Goal: Task Accomplishment & Management: Complete application form

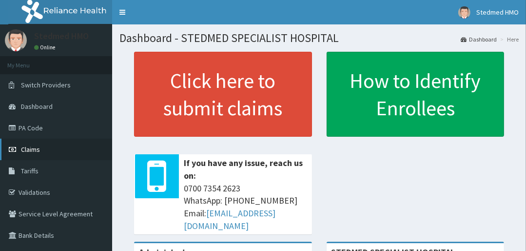
click at [41, 148] on link "Claims" at bounding box center [56, 149] width 112 height 21
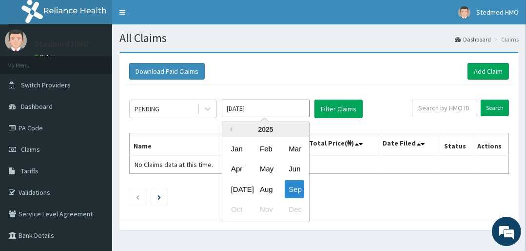
click at [258, 109] on input "Sep 2025" at bounding box center [266, 109] width 88 height 18
click at [266, 191] on div "Aug" at bounding box center [266, 189] width 20 height 18
type input "Aug 2025"
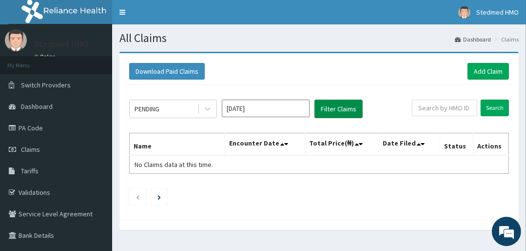
click at [329, 109] on button "Filter Claims" at bounding box center [339, 109] width 48 height 19
click at [340, 105] on button "Filter Claims" at bounding box center [339, 109] width 48 height 19
click at [489, 69] on link "Add Claim" at bounding box center [488, 71] width 41 height 17
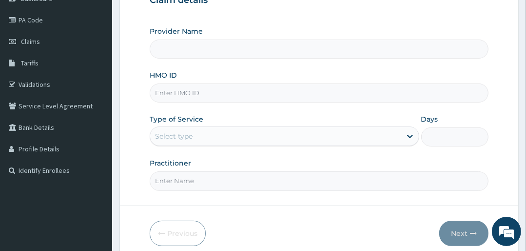
scroll to position [117, 0]
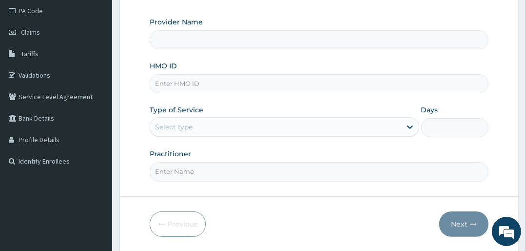
type input "STEDMED SPECIALIST HOSPITAL"
click at [177, 82] on input "HMO ID" at bounding box center [319, 83] width 339 height 19
type input "ARM/10117/C"
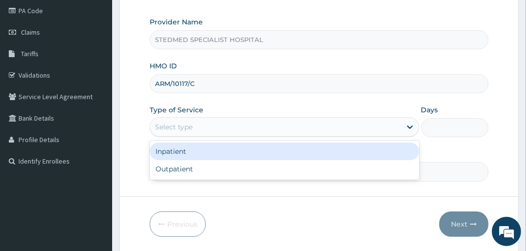
click at [264, 121] on div "Select type" at bounding box center [275, 127] width 251 height 16
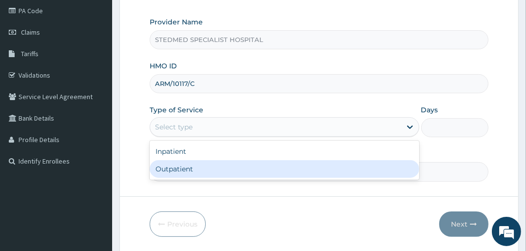
click at [253, 168] on div "Outpatient" at bounding box center [284, 169] width 269 height 18
type input "1"
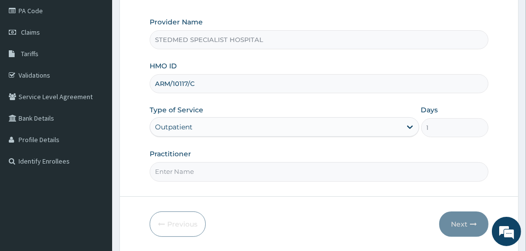
click at [276, 165] on input "Practitioner" at bounding box center [319, 171] width 339 height 19
type input "JULIANA"
click at [454, 221] on button "Next" at bounding box center [463, 223] width 49 height 25
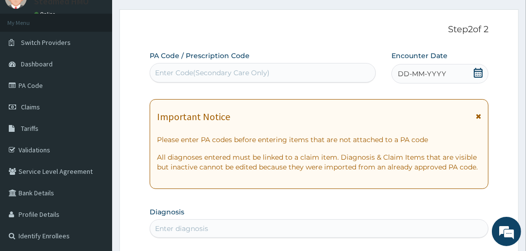
scroll to position [39, 0]
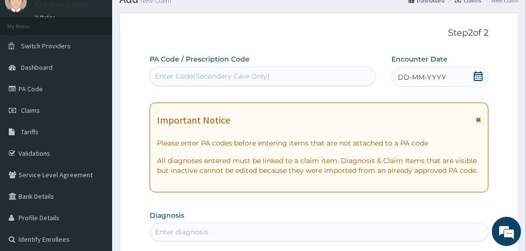
click at [409, 78] on span "DD-MM-YYYY" at bounding box center [422, 77] width 48 height 10
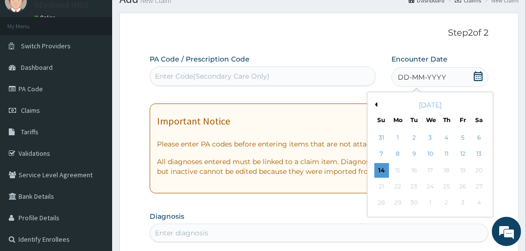
click at [374, 102] on button "Previous Month" at bounding box center [375, 104] width 5 height 5
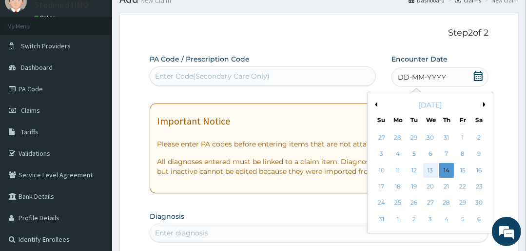
click at [429, 169] on div "13" at bounding box center [430, 170] width 15 height 15
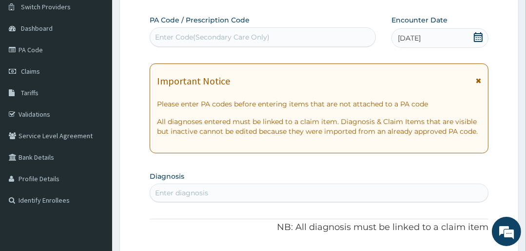
scroll to position [117, 0]
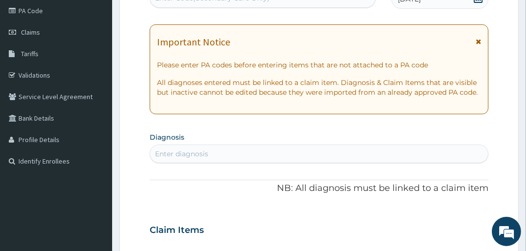
click at [209, 149] on div "Enter diagnosis" at bounding box center [319, 154] width 338 height 16
type input "MALA"
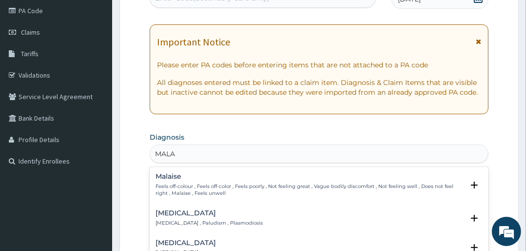
click at [172, 214] on h4 "Malaria" at bounding box center [209, 212] width 107 height 7
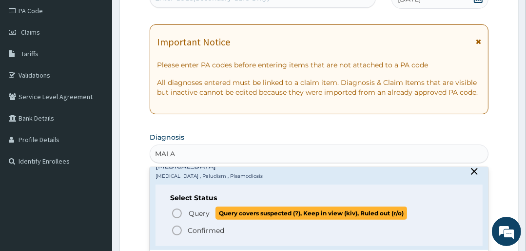
scroll to position [78, 0]
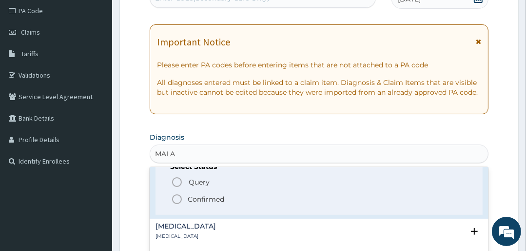
click at [178, 197] on icon "status option filled" at bounding box center [177, 199] width 12 height 12
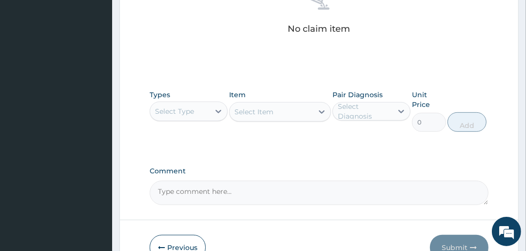
scroll to position [429, 0]
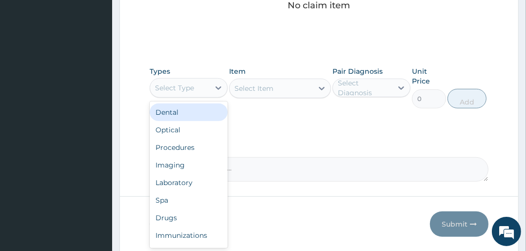
click at [187, 86] on div "Select Type" at bounding box center [174, 88] width 39 height 10
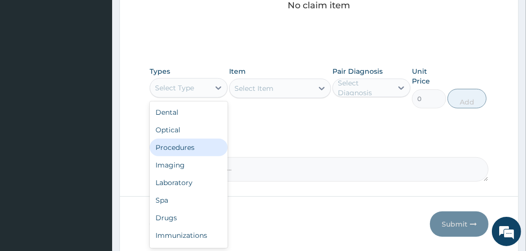
click at [180, 144] on div "Procedures" at bounding box center [189, 148] width 78 height 18
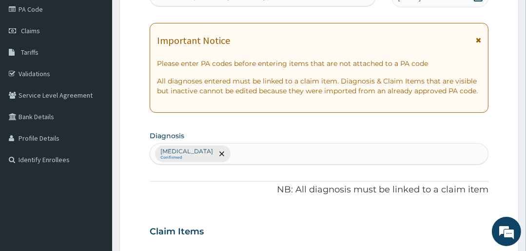
scroll to position [117, 0]
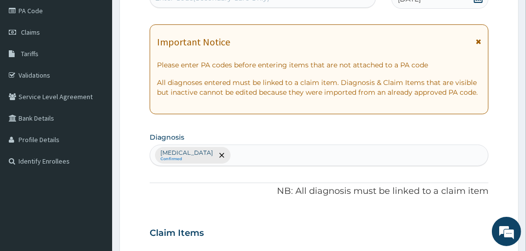
click at [267, 156] on div "Malaria Confirmed" at bounding box center [319, 155] width 338 height 20
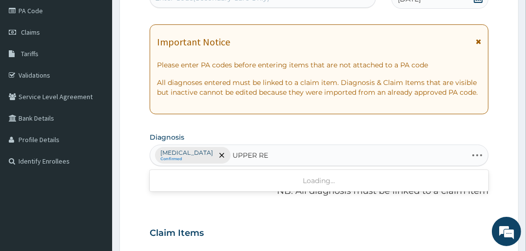
type input "UPPER RES"
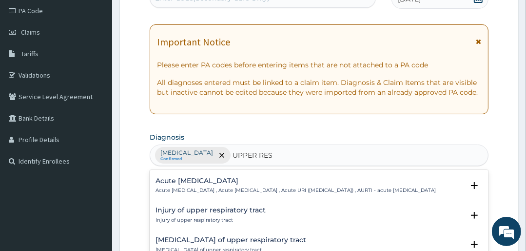
click at [232, 194] on p "Acute upper respiratory infection , Acute upper respiratory tract infection , A…" at bounding box center [296, 190] width 280 height 7
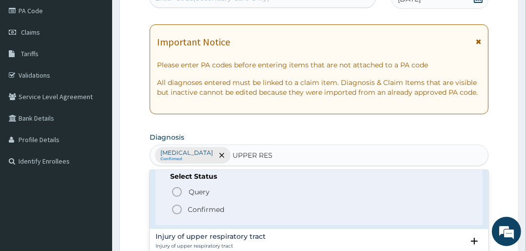
scroll to position [195, 0]
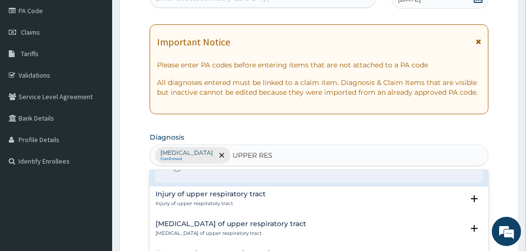
click at [179, 173] on icon "status option filled" at bounding box center [177, 167] width 12 height 12
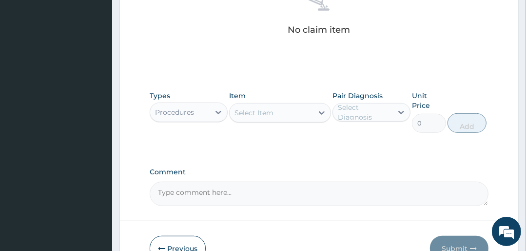
scroll to position [429, 0]
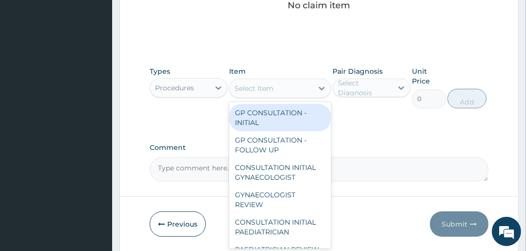
click at [290, 88] on div "Select Item" at bounding box center [271, 88] width 83 height 16
click at [287, 117] on div "GP CONSULTATION - INITIAL" at bounding box center [279, 117] width 101 height 27
type input "3000"
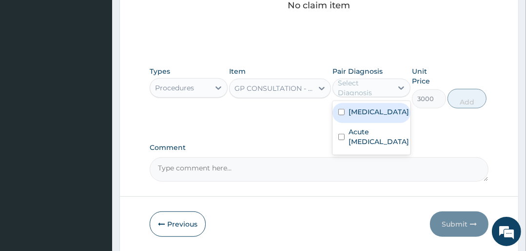
drag, startPoint x: 375, startPoint y: 89, endPoint x: 384, endPoint y: 115, distance: 28.1
click at [374, 90] on div "Select Diagnosis" at bounding box center [365, 88] width 54 height 20
click at [375, 110] on div "[MEDICAL_DATA]" at bounding box center [372, 113] width 78 height 20
checkbox input "true"
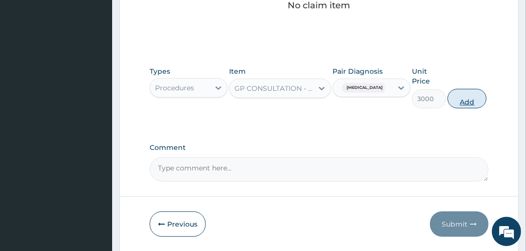
click at [468, 98] on button "Add" at bounding box center [467, 99] width 39 height 20
type input "0"
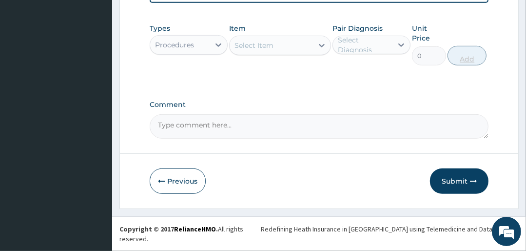
scroll to position [279, 0]
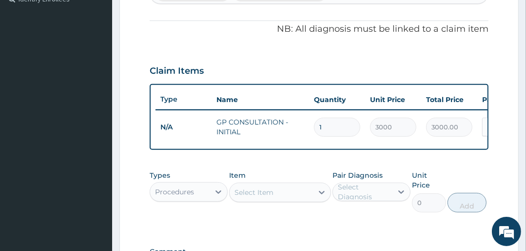
drag, startPoint x: 348, startPoint y: 130, endPoint x: 254, endPoint y: 40, distance: 129.7
click at [254, 40] on div "PA Code / Prescription Code Enter Code(Secondary Care Only) Encounter Date 13-0…" at bounding box center [319, 49] width 339 height 471
click at [159, 190] on div "Procedures" at bounding box center [180, 192] width 60 height 16
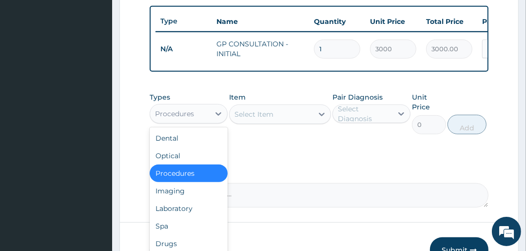
scroll to position [33, 0]
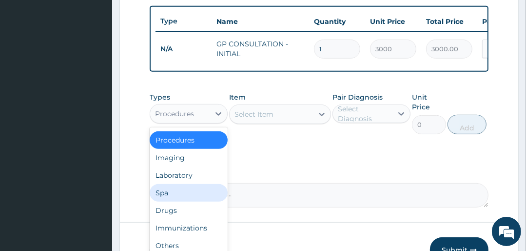
click at [170, 207] on div "Dental Optical Procedures Imaging Laboratory Spa Drugs Immunizations Others Gym" at bounding box center [189, 200] width 78 height 146
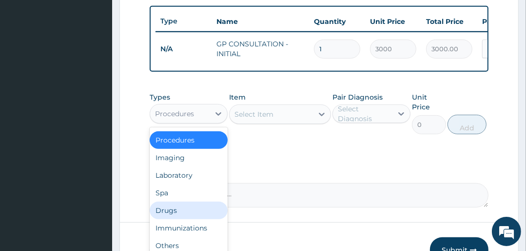
click at [174, 214] on div "Drugs" at bounding box center [189, 210] width 78 height 18
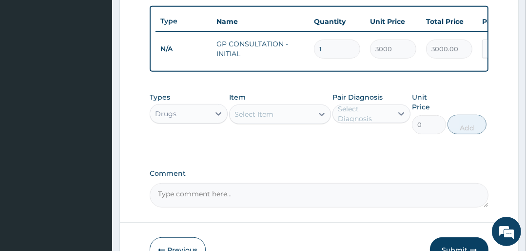
click at [298, 118] on div "Select Item" at bounding box center [271, 114] width 83 height 16
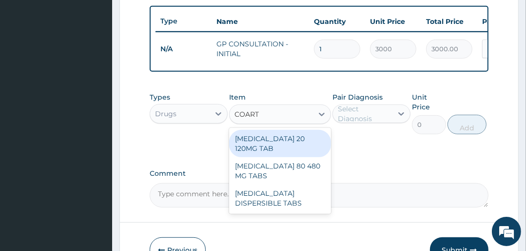
type input "COARTE"
click at [291, 141] on div "[MEDICAL_DATA] 20 120MG TAB" at bounding box center [279, 143] width 101 height 27
type input "3000"
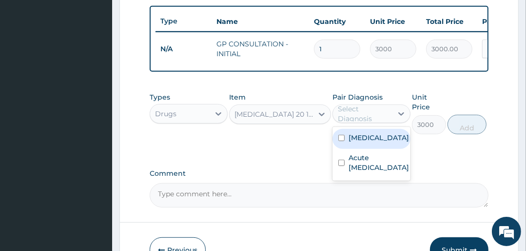
click at [366, 110] on div "Select Diagnosis" at bounding box center [365, 114] width 54 height 20
drag, startPoint x: 360, startPoint y: 141, endPoint x: 371, endPoint y: 141, distance: 10.2
click at [361, 141] on label "[MEDICAL_DATA]" at bounding box center [379, 138] width 60 height 10
checkbox input "true"
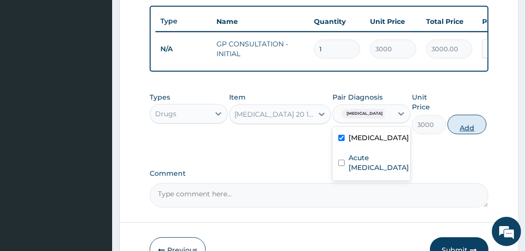
click at [460, 128] on button "Add" at bounding box center [467, 125] width 39 height 20
type input "0"
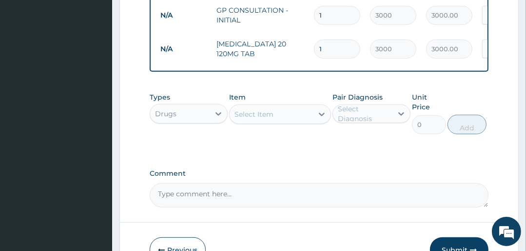
scroll to position [435, 0]
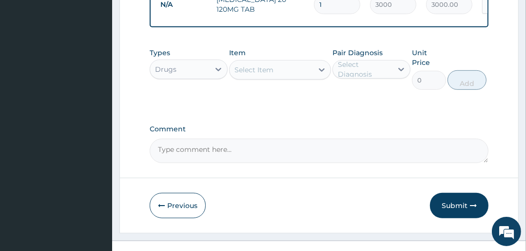
click at [261, 75] on div "Select Item" at bounding box center [254, 70] width 39 height 10
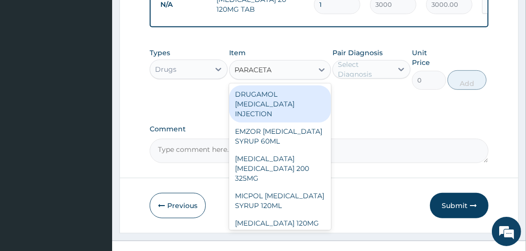
type input "PARACETAM"
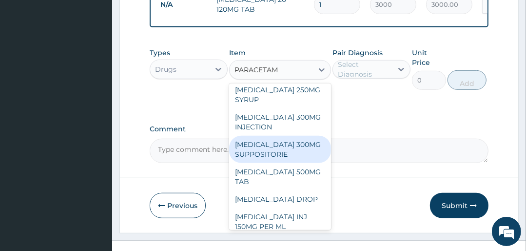
scroll to position [195, 0]
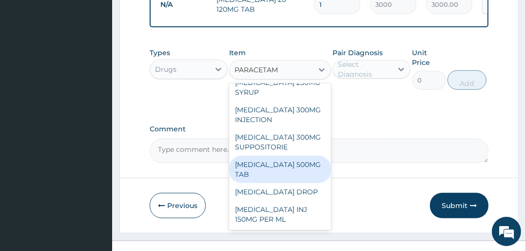
click at [273, 175] on div "[MEDICAL_DATA] 500MG TAB" at bounding box center [279, 169] width 101 height 27
type input "25"
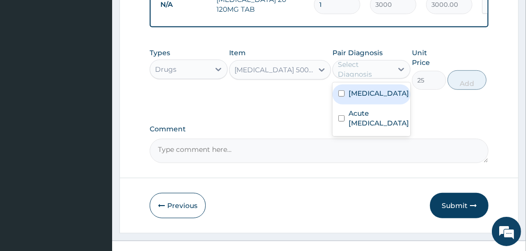
click at [363, 71] on div "Select Diagnosis" at bounding box center [365, 70] width 54 height 20
click at [361, 98] on label "[MEDICAL_DATA]" at bounding box center [379, 93] width 60 height 10
checkbox input "true"
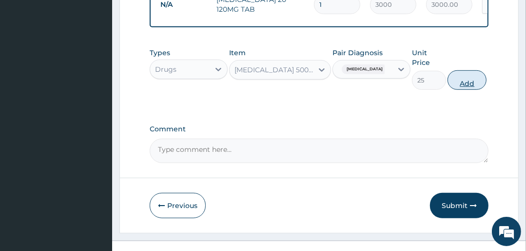
click at [471, 80] on button "Add" at bounding box center [467, 80] width 39 height 20
type input "0"
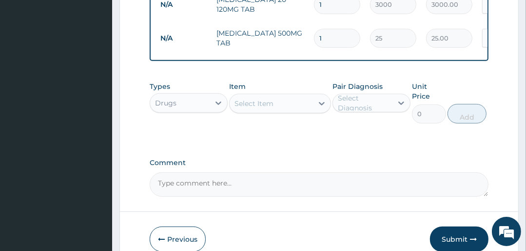
type input "0.00"
type input "6"
type input "150.00"
type input "6"
click at [360, 21] on tr "N/A PARACETAMOL 500MG TAB 6 25 150.00 Malaria Delete" at bounding box center [395, 38] width 478 height 34
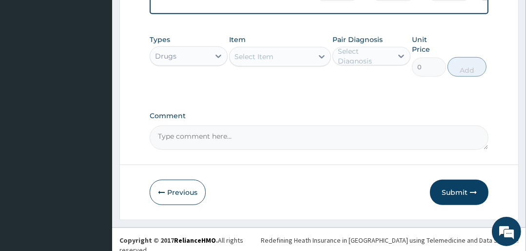
scroll to position [487, 0]
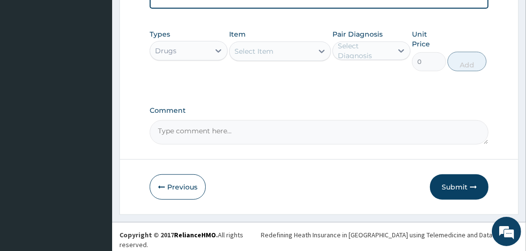
click at [247, 50] on div "Select Item" at bounding box center [254, 51] width 39 height 10
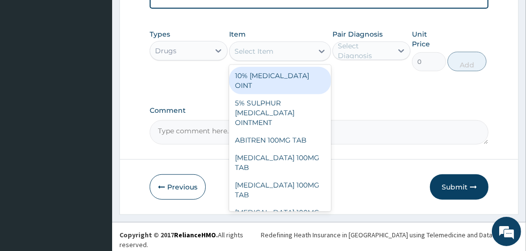
click at [257, 51] on div "Select Item" at bounding box center [254, 51] width 39 height 10
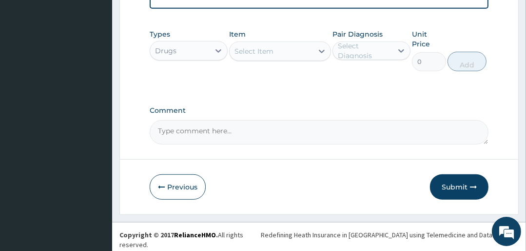
drag, startPoint x: 259, startPoint y: 53, endPoint x: 267, endPoint y: 62, distance: 12.8
click at [262, 53] on div "Select Item" at bounding box center [254, 51] width 39 height 10
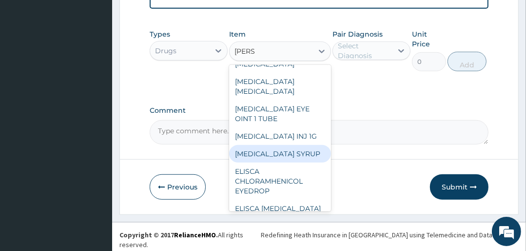
scroll to position [0, 0]
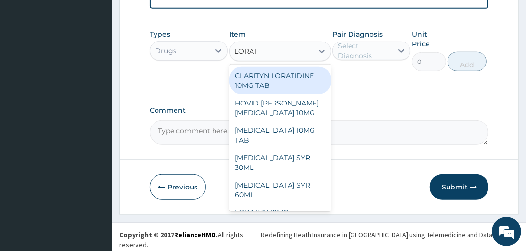
type input "LORATA"
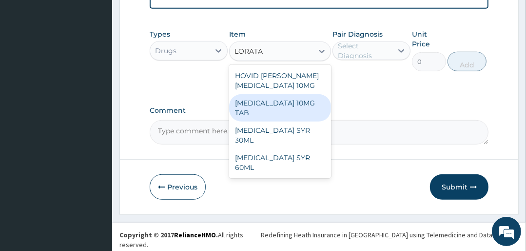
click at [282, 111] on div "LORATADINE 10MG TAB" at bounding box center [279, 107] width 101 height 27
type input "100"
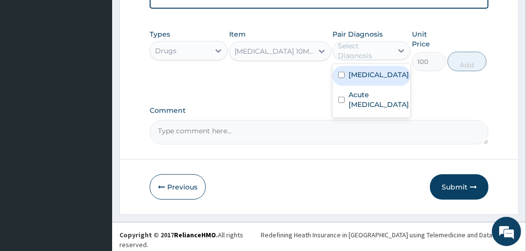
click at [353, 55] on div "Select Diagnosis" at bounding box center [365, 51] width 54 height 20
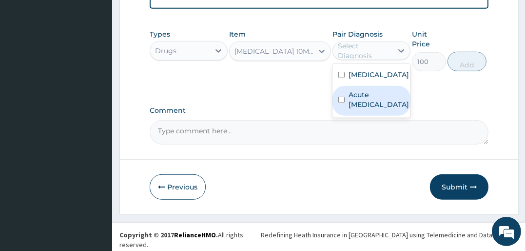
click at [360, 109] on label "Acute upper respiratory infection" at bounding box center [379, 100] width 60 height 20
checkbox input "true"
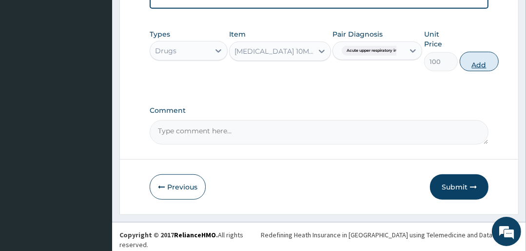
click at [488, 64] on button "Add" at bounding box center [479, 62] width 39 height 20
type input "0"
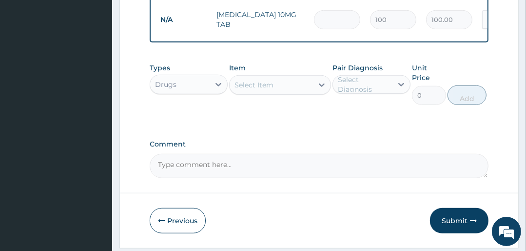
type input "0.00"
type input "3"
type input "300.00"
type input "3"
click at [224, 164] on textarea "Comment" at bounding box center [319, 166] width 339 height 24
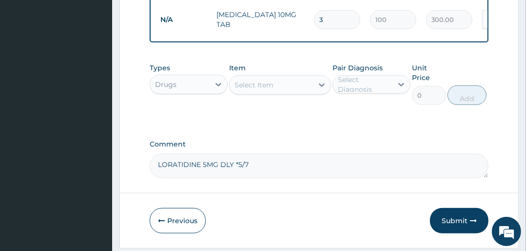
click at [288, 175] on textarea "LORATIDINE 5MG DLY *5/7" at bounding box center [319, 166] width 339 height 24
type textarea "LORATIDINE 5MG DLY *5/7"
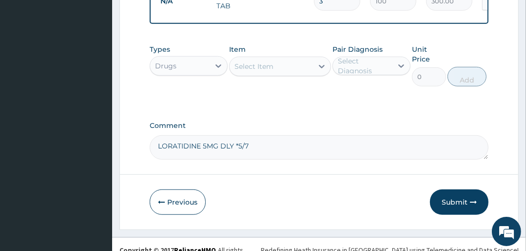
scroll to position [521, 0]
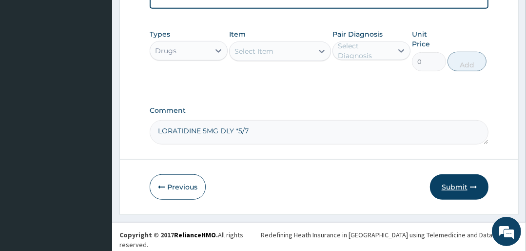
click at [459, 190] on button "Submit" at bounding box center [459, 186] width 59 height 25
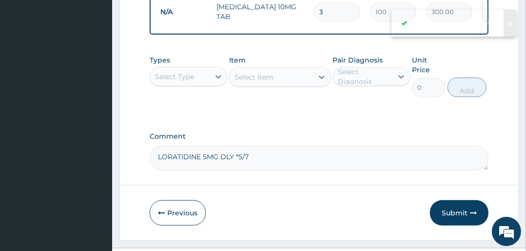
scroll to position [482, 0]
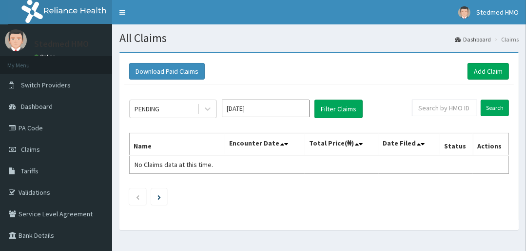
click at [257, 107] on input "[DATE]" at bounding box center [266, 109] width 88 height 18
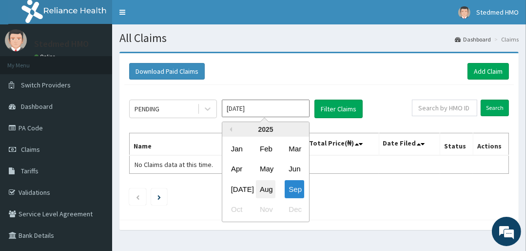
click at [263, 191] on div "Aug" at bounding box center [266, 189] width 20 height 18
type input "Aug 2025"
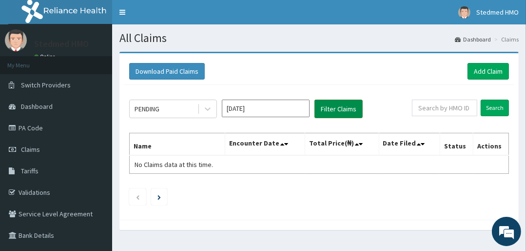
click at [345, 111] on button "Filter Claims" at bounding box center [339, 109] width 48 height 19
click at [170, 109] on div "PENDING" at bounding box center [164, 109] width 68 height 16
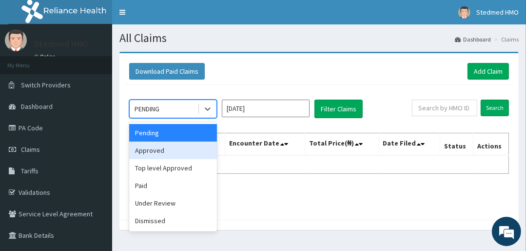
click at [181, 155] on div "Approved" at bounding box center [173, 150] width 88 height 18
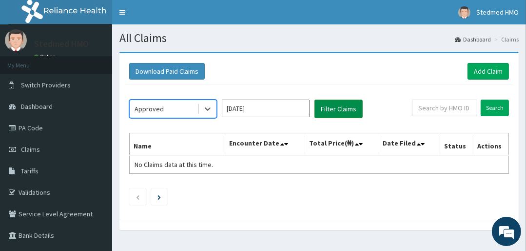
click at [346, 108] on button "Filter Claims" at bounding box center [339, 109] width 48 height 19
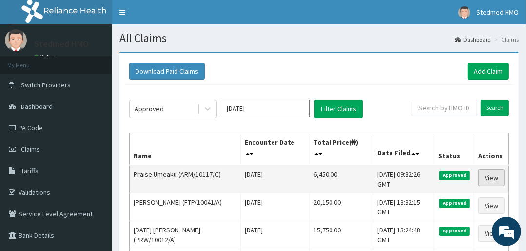
click at [488, 176] on link "View" at bounding box center [492, 177] width 26 height 17
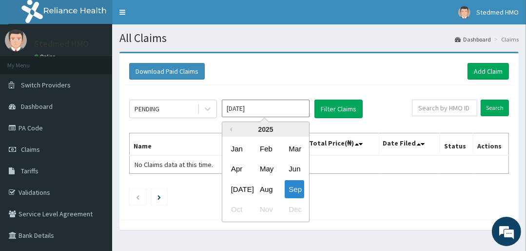
click at [256, 106] on input "[DATE]" at bounding box center [266, 109] width 88 height 18
click at [261, 190] on div "Aug" at bounding box center [266, 189] width 20 height 18
type input "[DATE]"
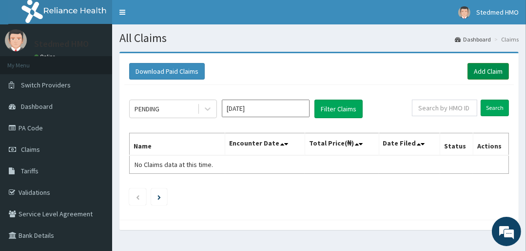
click at [488, 70] on link "Add Claim" at bounding box center [488, 71] width 41 height 17
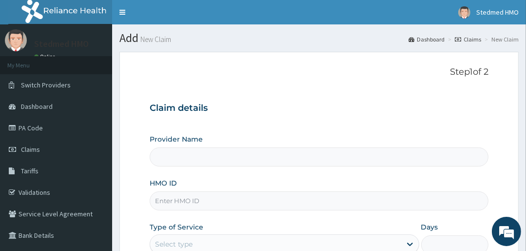
scroll to position [39, 0]
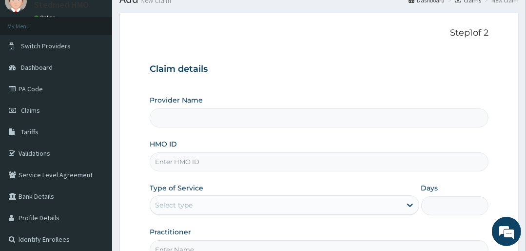
type input "STEDMED SPECIALIST HOSPITAL"
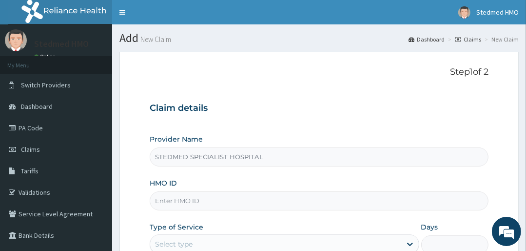
scroll to position [78, 0]
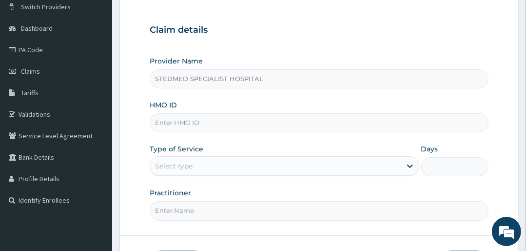
click at [193, 123] on input "HMO ID" at bounding box center [319, 122] width 339 height 19
type input "ARM/10117/B"
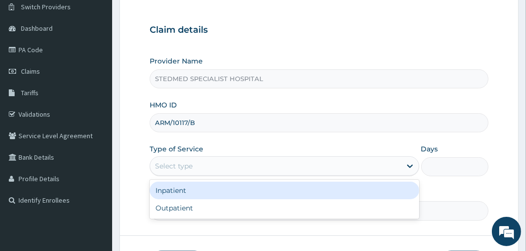
click at [187, 164] on div "Select type" at bounding box center [174, 166] width 38 height 10
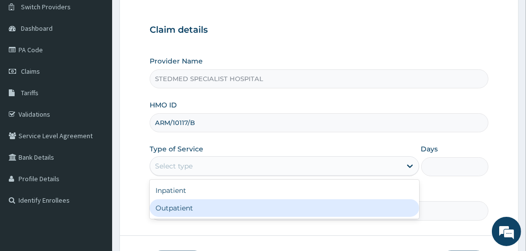
click at [182, 208] on div "Outpatient" at bounding box center [284, 208] width 269 height 18
type input "1"
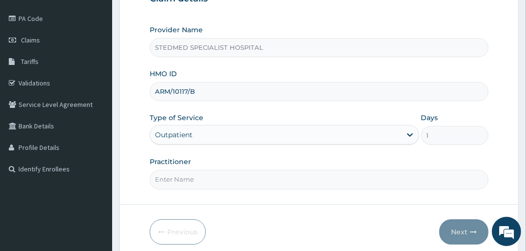
scroll to position [148, 0]
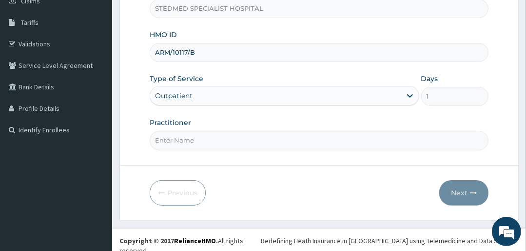
click at [205, 143] on input "Practitioner" at bounding box center [319, 140] width 339 height 19
type input "JULIANA"
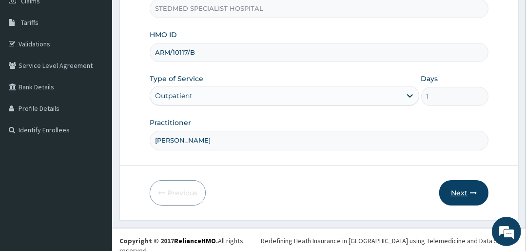
click at [462, 193] on button "Next" at bounding box center [463, 192] width 49 height 25
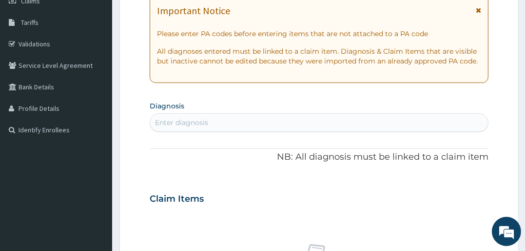
scroll to position [0, 0]
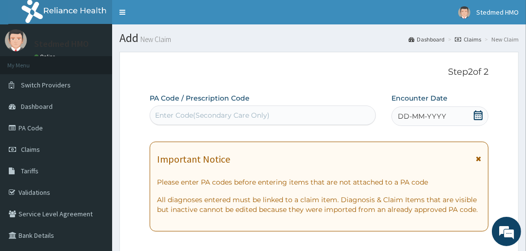
click at [421, 112] on span "DD-MM-YYYY" at bounding box center [422, 116] width 48 height 10
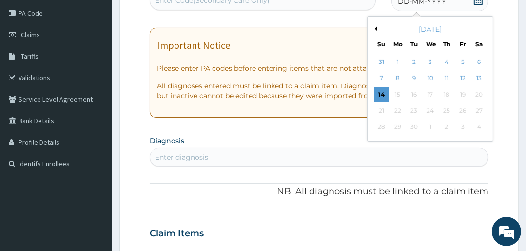
scroll to position [117, 0]
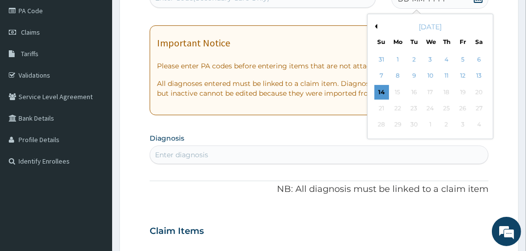
click at [374, 24] on button "Previous Month" at bounding box center [375, 26] width 5 height 5
click at [431, 92] on div "13" at bounding box center [430, 92] width 15 height 15
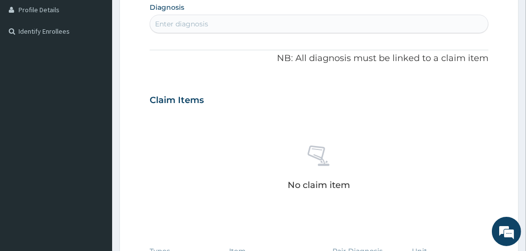
scroll to position [234, 0]
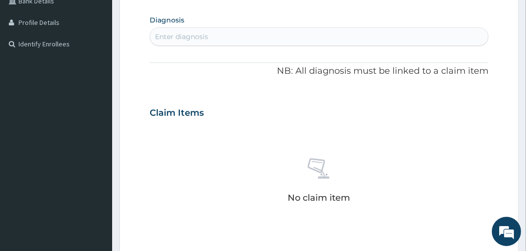
click at [206, 31] on div "Enter diagnosis" at bounding box center [319, 37] width 338 height 16
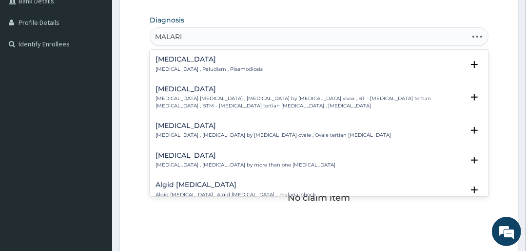
type input "MALARIA"
click at [166, 68] on p "Malaria , Paludism , Plasmodiosis" at bounding box center [209, 69] width 107 height 7
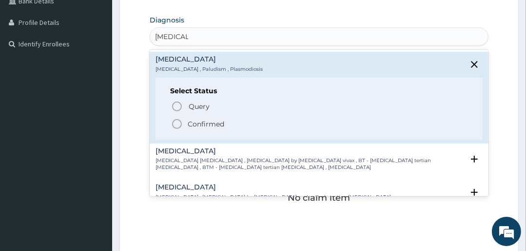
click at [170, 127] on div "Query Query covers suspected (?), Keep in view (kiv), Ruled out (r/o) Confirmed" at bounding box center [319, 115] width 298 height 30
click at [177, 121] on icon "status option filled" at bounding box center [177, 124] width 12 height 12
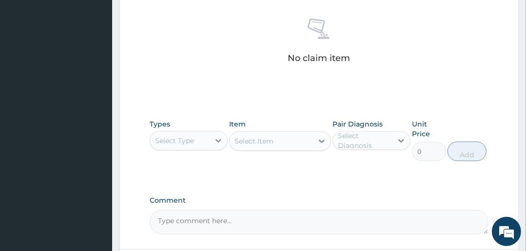
scroll to position [390, 0]
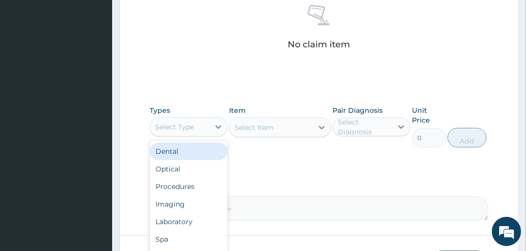
click at [178, 125] on div "Select Type" at bounding box center [174, 127] width 39 height 10
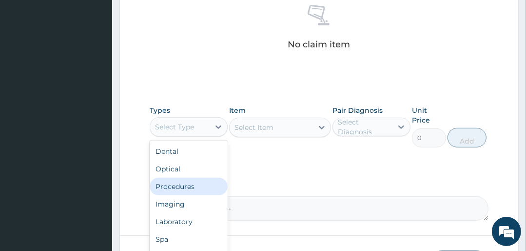
click at [173, 184] on div "Procedures" at bounding box center [189, 187] width 78 height 18
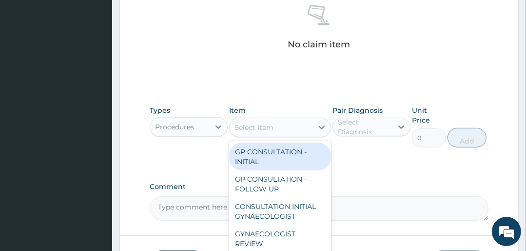
click at [296, 127] on div "Select Item" at bounding box center [271, 128] width 83 height 16
click at [296, 155] on div "GP CONSULTATION - INITIAL" at bounding box center [279, 156] width 101 height 27
type input "3000"
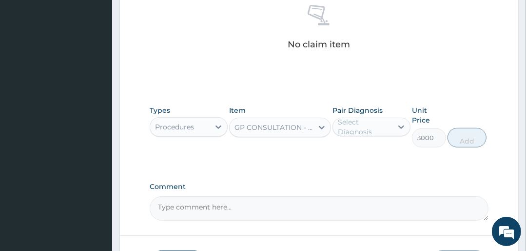
click at [353, 127] on div "Select Diagnosis" at bounding box center [365, 127] width 54 height 20
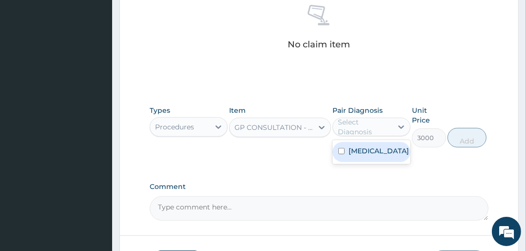
click at [353, 152] on label "Malaria" at bounding box center [379, 151] width 60 height 10
checkbox input "true"
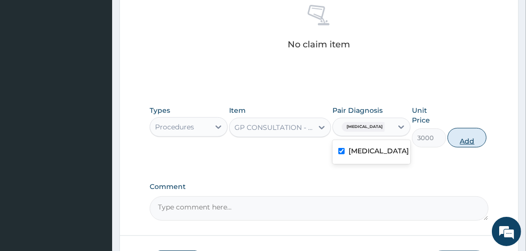
click at [460, 137] on button "Add" at bounding box center [467, 138] width 39 height 20
type input "0"
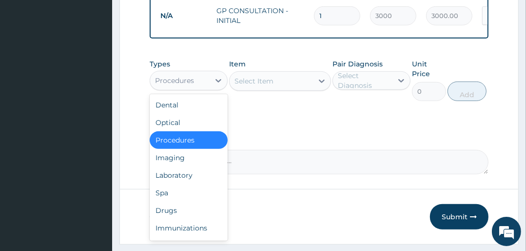
click at [183, 83] on div "Procedures" at bounding box center [174, 81] width 39 height 10
click at [178, 174] on div "Laboratory" at bounding box center [189, 175] width 78 height 18
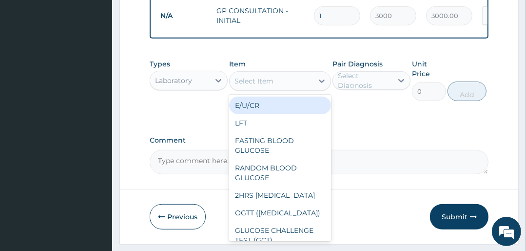
click at [292, 82] on div "Select Item" at bounding box center [271, 81] width 83 height 16
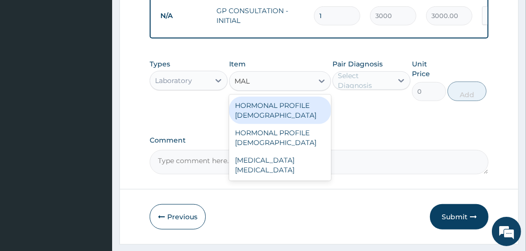
type input "MALA"
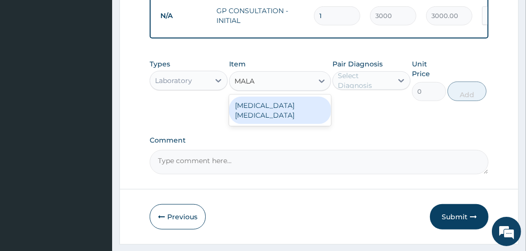
click at [277, 112] on div "[MEDICAL_DATA] [MEDICAL_DATA]" at bounding box center [279, 110] width 101 height 27
type input "1500"
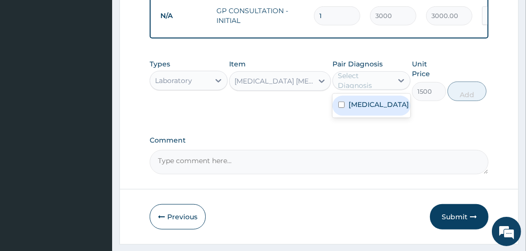
click at [353, 86] on div "Select Diagnosis" at bounding box center [365, 81] width 54 height 20
click at [356, 109] on label "[MEDICAL_DATA]" at bounding box center [379, 105] width 60 height 10
checkbox input "true"
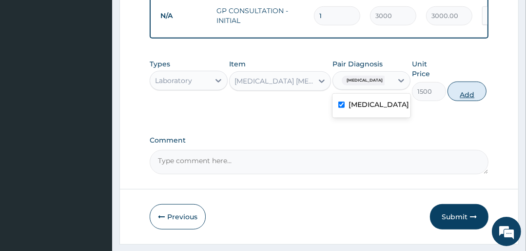
click at [460, 97] on button "Add" at bounding box center [467, 91] width 39 height 20
type input "0"
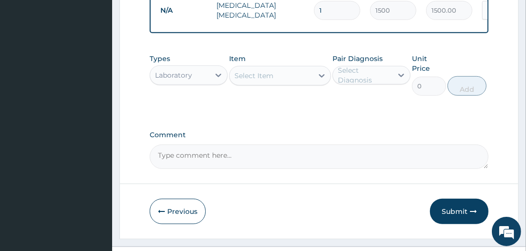
scroll to position [454, 0]
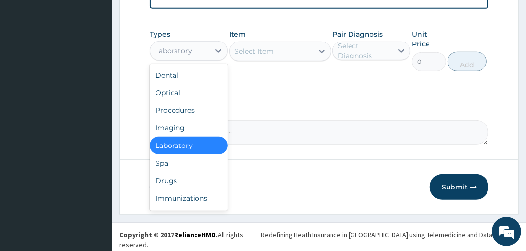
click at [185, 56] on div "Laboratory" at bounding box center [173, 51] width 37 height 10
click at [183, 186] on div "Drugs" at bounding box center [189, 181] width 78 height 18
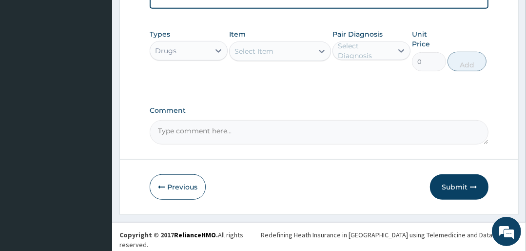
click at [293, 53] on div "Select Item" at bounding box center [271, 51] width 83 height 16
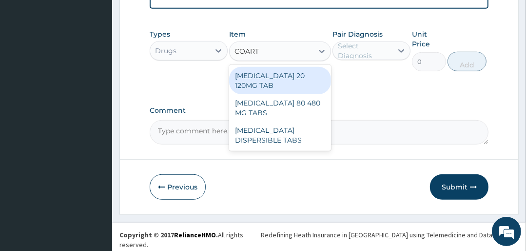
type input "COARTE"
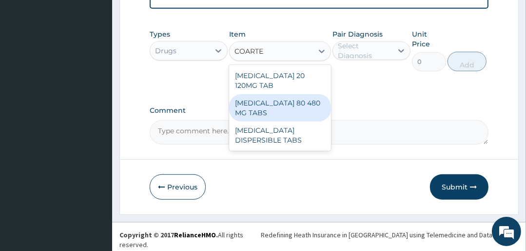
click at [291, 95] on div "[MEDICAL_DATA] 80 480 MG TABS" at bounding box center [279, 107] width 101 height 27
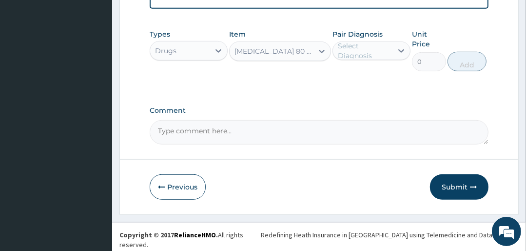
type input "3500"
click at [355, 57] on div "Select Diagnosis" at bounding box center [365, 51] width 54 height 20
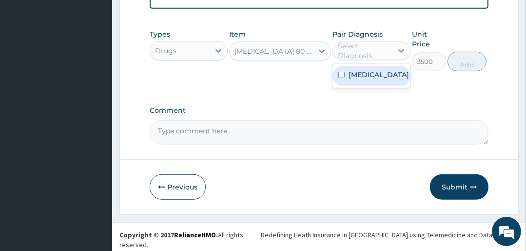
click at [367, 86] on div "[MEDICAL_DATA]" at bounding box center [372, 76] width 78 height 20
checkbox input "true"
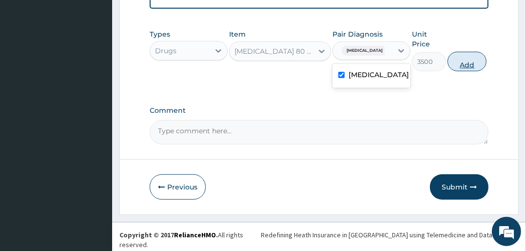
click at [453, 65] on button "Add" at bounding box center [467, 62] width 39 height 20
type input "0"
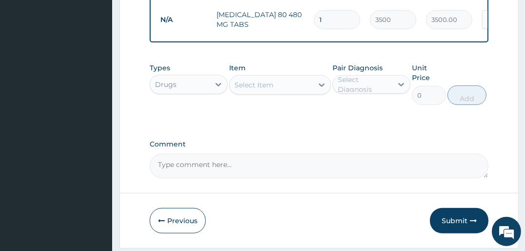
click at [295, 89] on div "Select Item" at bounding box center [271, 85] width 83 height 16
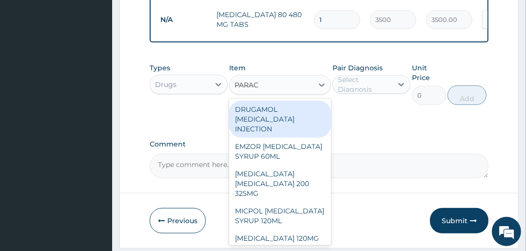
type input "PARACE"
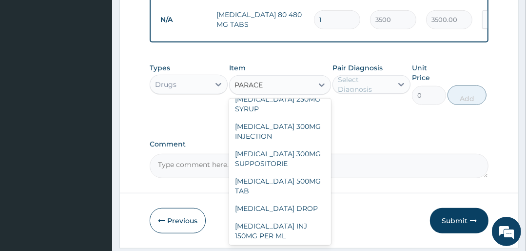
scroll to position [195, 0]
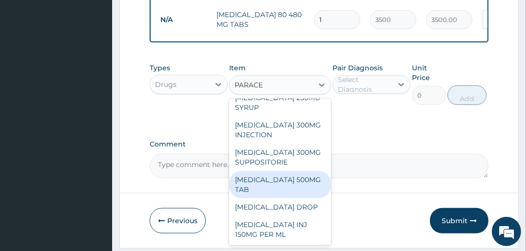
click at [262, 185] on div "PARACETAMOL 500MG TAB" at bounding box center [279, 184] width 101 height 27
type input "25"
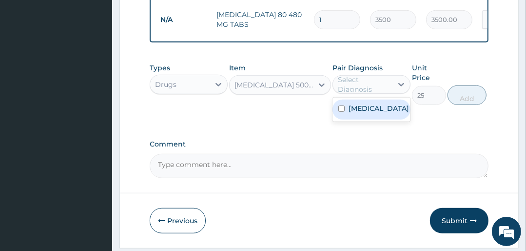
click at [358, 90] on div "Select Diagnosis" at bounding box center [365, 85] width 54 height 20
click at [359, 121] on div "[MEDICAL_DATA]" at bounding box center [372, 110] width 78 height 24
click at [378, 112] on div "[MEDICAL_DATA]" at bounding box center [372, 110] width 78 height 20
checkbox input "true"
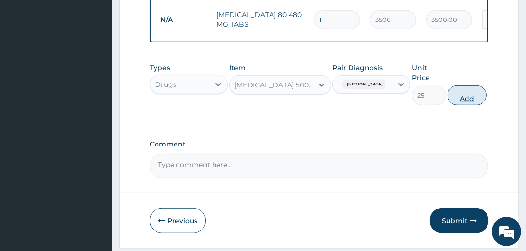
click at [467, 103] on button "Add" at bounding box center [467, 95] width 39 height 20
type input "0"
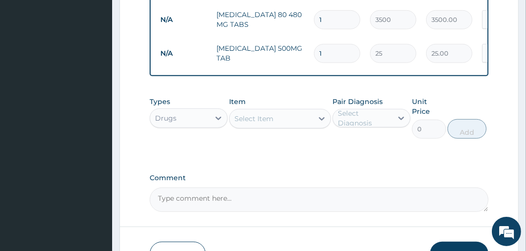
type input "18"
type input "450.00"
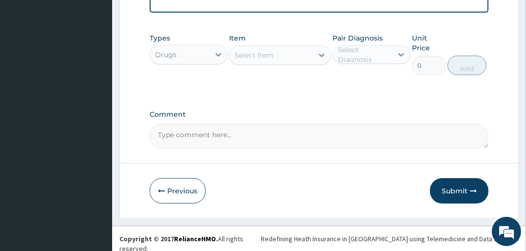
scroll to position [521, 0]
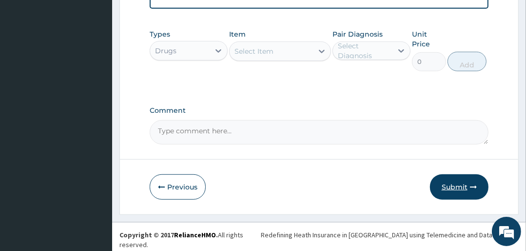
type input "18"
click at [447, 189] on button "Submit" at bounding box center [459, 186] width 59 height 25
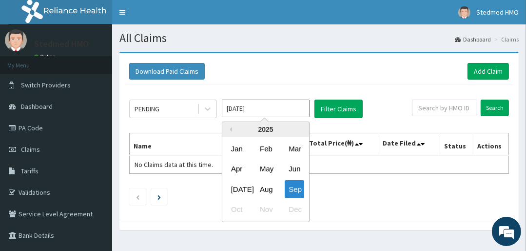
click at [238, 111] on input "[DATE]" at bounding box center [266, 109] width 88 height 18
click at [267, 189] on div "Aug" at bounding box center [266, 189] width 20 height 18
type input "Aug 2025"
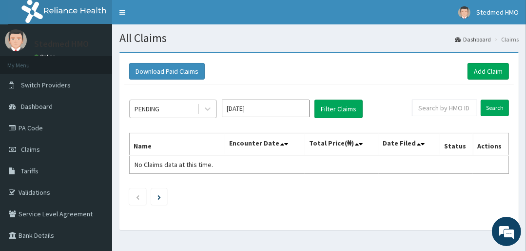
click at [166, 106] on div "PENDING" at bounding box center [164, 109] width 68 height 16
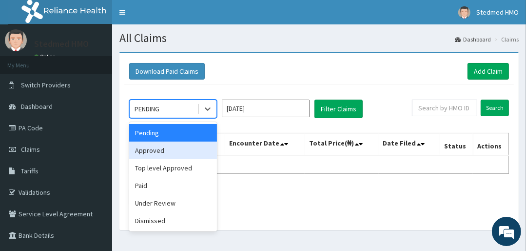
click at [166, 149] on div "Approved" at bounding box center [173, 150] width 88 height 18
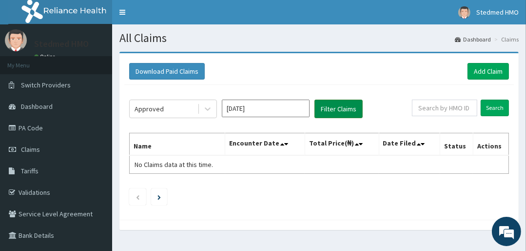
click at [331, 111] on button "Filter Claims" at bounding box center [339, 109] width 48 height 19
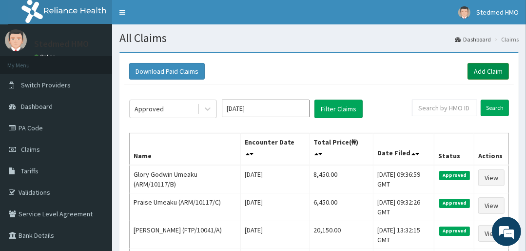
click at [484, 65] on link "Add Claim" at bounding box center [488, 71] width 41 height 17
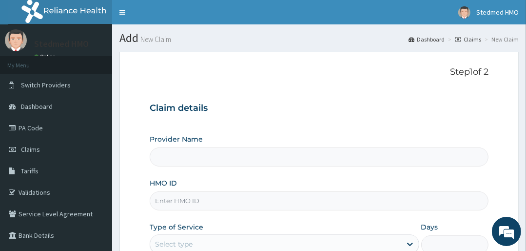
type input "STEDMED SPECIALIST HOSPITAL"
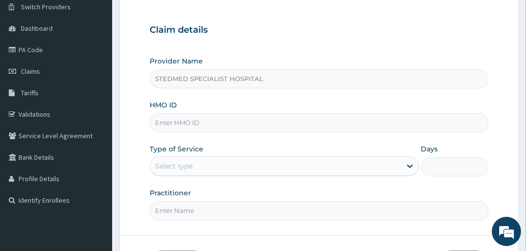
click at [195, 123] on input "HMO ID" at bounding box center [319, 122] width 339 height 19
type input "GFT/10072/A"
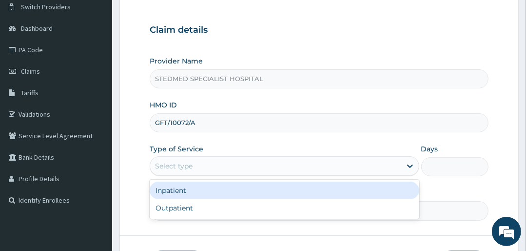
click at [201, 169] on div "Select type" at bounding box center [275, 166] width 251 height 16
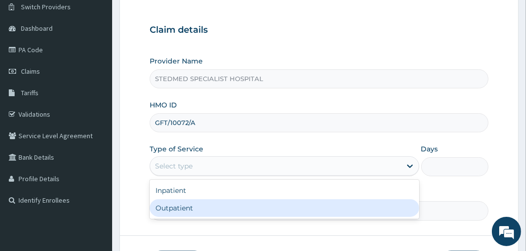
click at [203, 209] on div "Outpatient" at bounding box center [284, 208] width 269 height 18
type input "1"
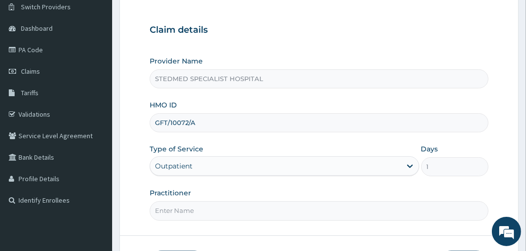
click at [203, 209] on input "Practitioner" at bounding box center [319, 210] width 339 height 19
type input "JULIANA"
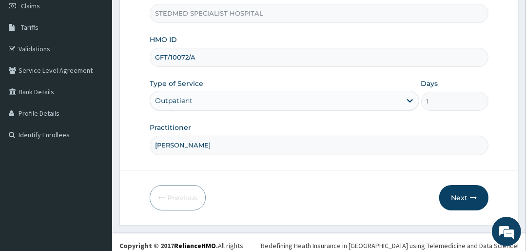
scroll to position [148, 0]
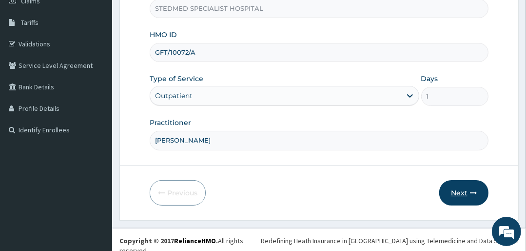
click at [456, 187] on button "Next" at bounding box center [463, 192] width 49 height 25
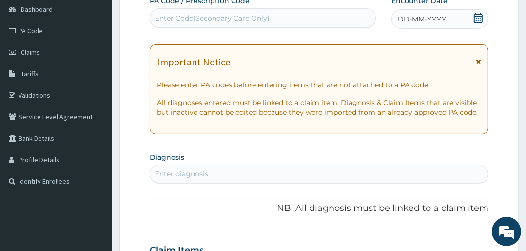
scroll to position [31, 0]
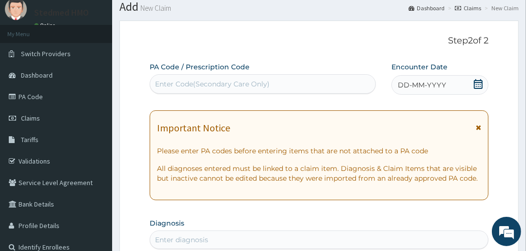
drag, startPoint x: 413, startPoint y: 85, endPoint x: 416, endPoint y: 91, distance: 6.3
click at [414, 85] on span "DD-MM-YYYY" at bounding box center [422, 85] width 48 height 10
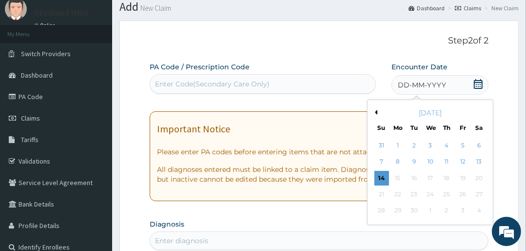
click at [377, 116] on div "September 2025" at bounding box center [431, 113] width 118 height 10
click at [377, 110] on button "Previous Month" at bounding box center [375, 112] width 5 height 5
click at [432, 176] on div "13" at bounding box center [430, 178] width 15 height 15
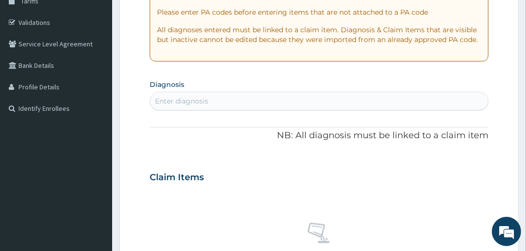
scroll to position [187, 0]
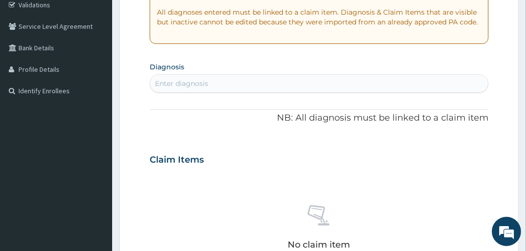
click at [197, 79] on div "Enter diagnosis" at bounding box center [181, 84] width 53 height 10
type input "MALA"
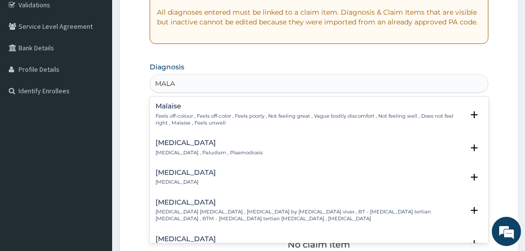
click at [174, 140] on h4 "[MEDICAL_DATA]" at bounding box center [209, 142] width 107 height 7
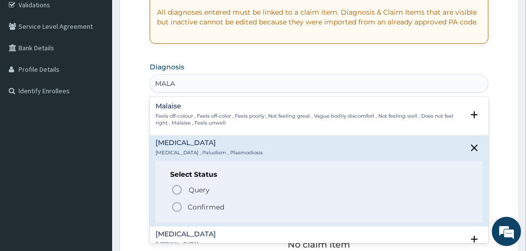
click at [174, 201] on icon "status option filled" at bounding box center [177, 207] width 12 height 12
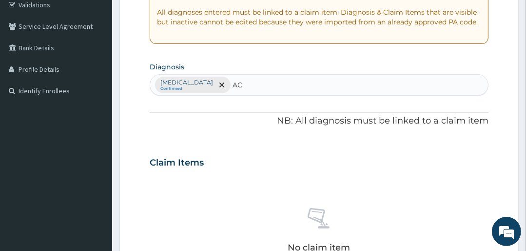
type input "A"
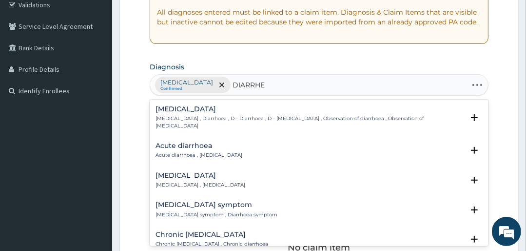
type input "DIARRHEA"
click at [173, 142] on h4 "Acute diarrhoea" at bounding box center [199, 145] width 87 height 7
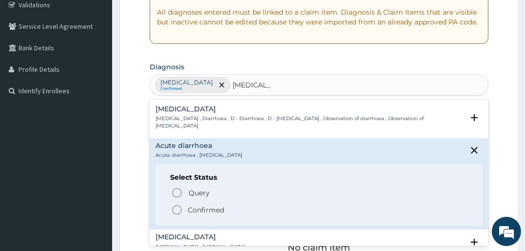
click at [173, 205] on circle "status option filled" at bounding box center [177, 209] width 9 height 9
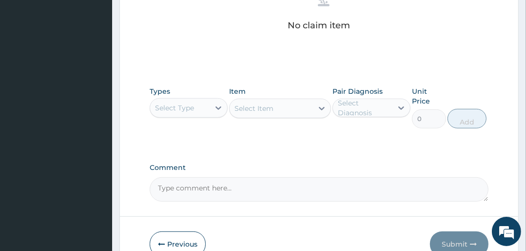
scroll to position [421, 0]
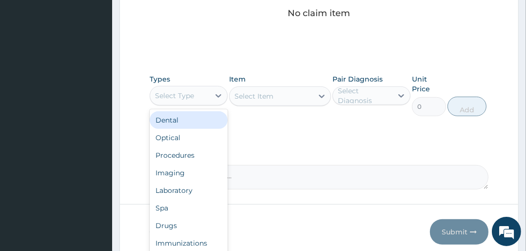
click at [189, 101] on div "Select Type" at bounding box center [180, 96] width 60 height 16
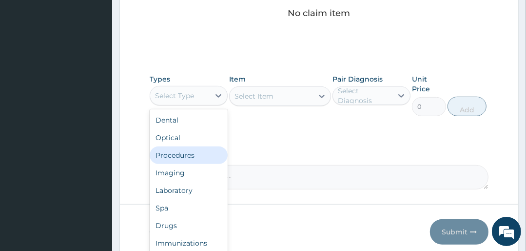
click at [186, 153] on div "Procedures" at bounding box center [189, 155] width 78 height 18
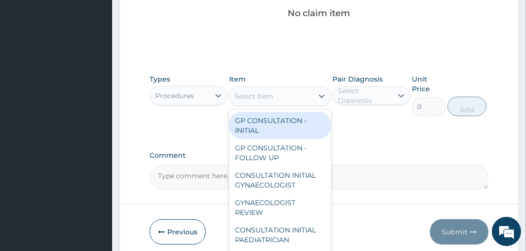
click at [289, 98] on div "Select Item" at bounding box center [271, 96] width 83 height 16
click at [275, 131] on div "GP CONSULTATION - INITIAL" at bounding box center [279, 125] width 101 height 27
type input "3000"
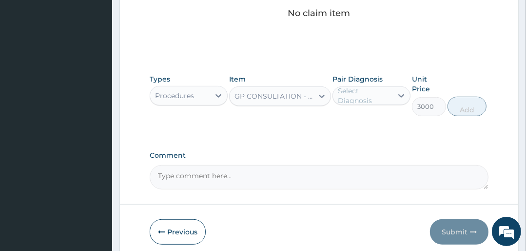
click at [361, 93] on div "Select Diagnosis" at bounding box center [365, 96] width 54 height 20
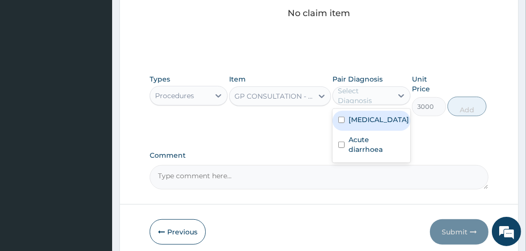
click at [366, 119] on label "[MEDICAL_DATA]" at bounding box center [379, 120] width 60 height 10
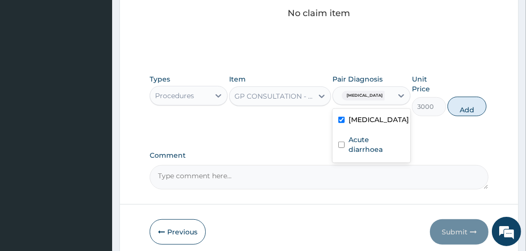
checkbox input "true"
click at [466, 106] on button "Add" at bounding box center [467, 107] width 39 height 20
type input "0"
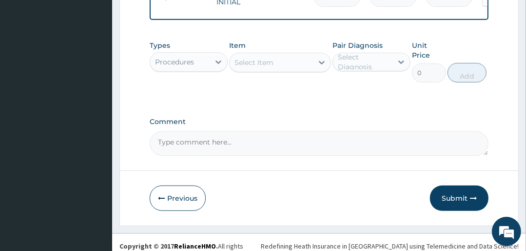
scroll to position [420, 0]
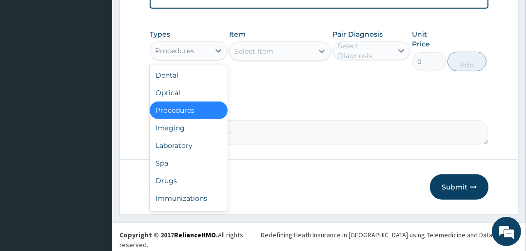
click at [179, 56] on div "Procedures" at bounding box center [174, 51] width 39 height 10
click at [174, 148] on div "Laboratory" at bounding box center [189, 146] width 78 height 18
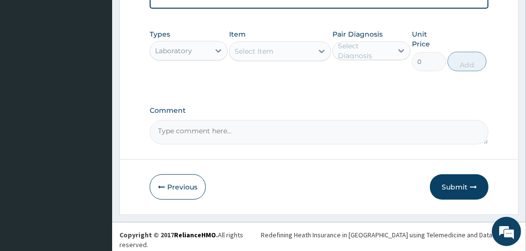
drag, startPoint x: 294, startPoint y: 53, endPoint x: 295, endPoint y: 59, distance: 5.9
click at [294, 53] on div "Select Item" at bounding box center [271, 51] width 83 height 16
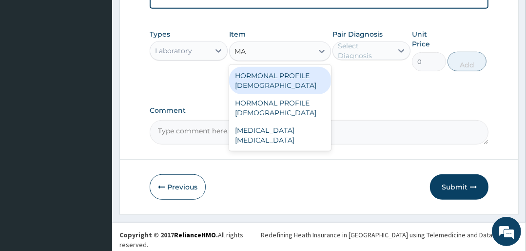
type input "MAL"
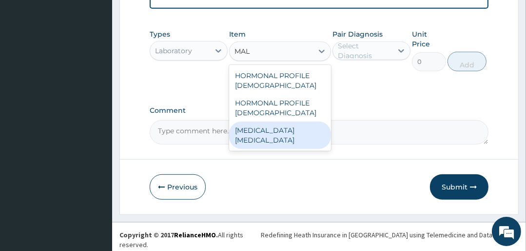
click at [311, 137] on div "[MEDICAL_DATA] [MEDICAL_DATA]" at bounding box center [279, 134] width 101 height 27
type input "1500"
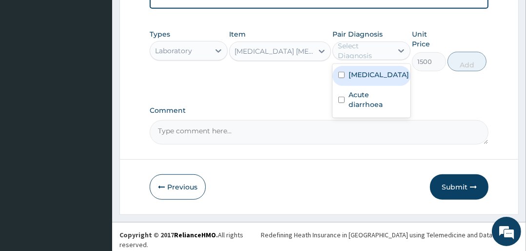
click at [373, 53] on div "Select Diagnosis" at bounding box center [365, 51] width 54 height 20
click at [375, 75] on div "Malaria" at bounding box center [372, 76] width 78 height 20
checkbox input "true"
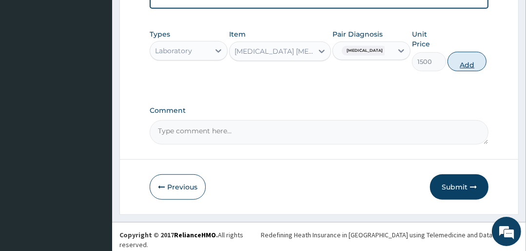
click at [461, 63] on button "Add" at bounding box center [467, 62] width 39 height 20
type input "0"
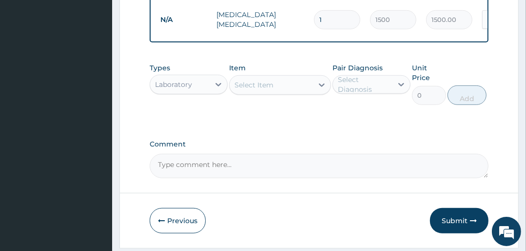
click at [287, 88] on div "Select Item" at bounding box center [271, 85] width 83 height 16
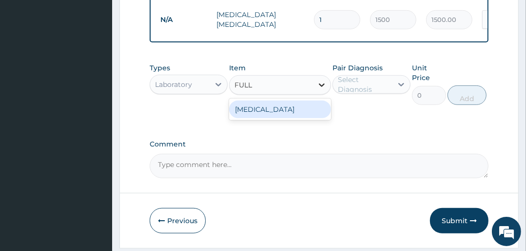
type input "FULL B"
click at [275, 118] on div "FULL BLOOD COUNT" at bounding box center [279, 109] width 101 height 18
type input "4500"
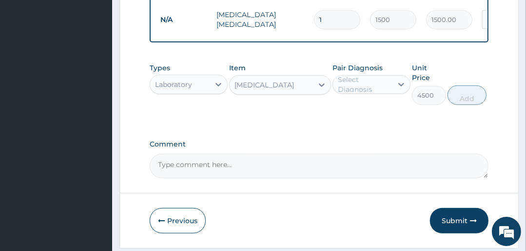
click at [363, 99] on div "Pair Diagnosis Select Diagnosis" at bounding box center [372, 84] width 78 height 42
click at [365, 85] on div "Select Diagnosis" at bounding box center [365, 85] width 54 height 20
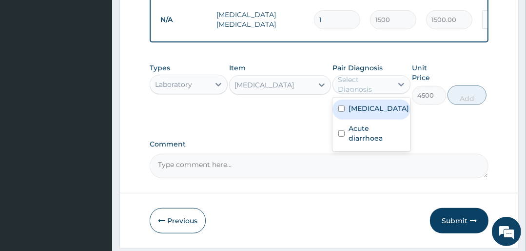
click at [361, 113] on label "Malaria" at bounding box center [379, 108] width 60 height 10
checkbox input "true"
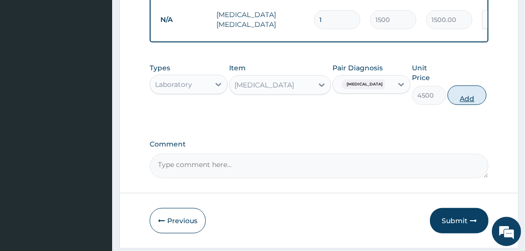
click at [462, 100] on button "Add" at bounding box center [467, 95] width 39 height 20
type input "0"
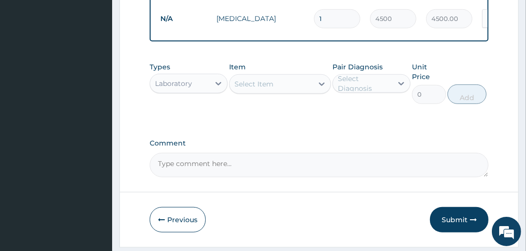
scroll to position [459, 0]
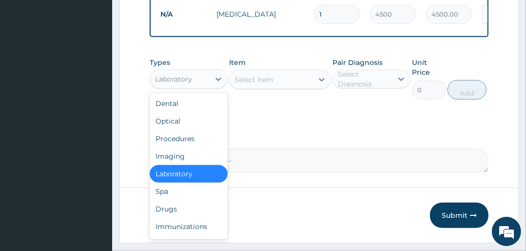
click at [200, 84] on div "Laboratory" at bounding box center [180, 79] width 60 height 16
click at [177, 209] on div "Drugs" at bounding box center [189, 209] width 78 height 18
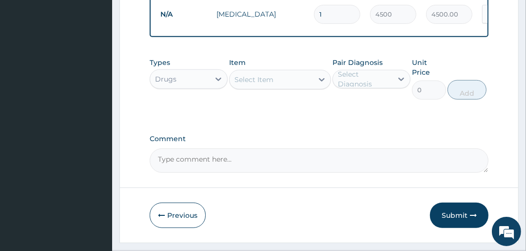
click at [271, 81] on div "Select Item" at bounding box center [254, 80] width 39 height 10
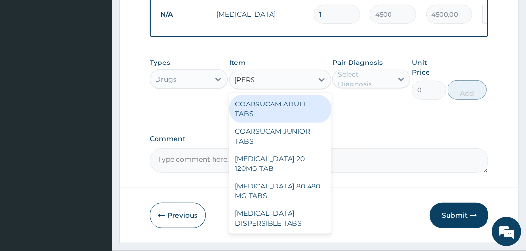
type input "COART"
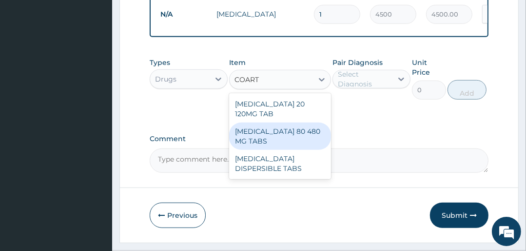
click at [287, 122] on div "COARTEM 80 480 MG TABS" at bounding box center [279, 135] width 101 height 27
type input "3500"
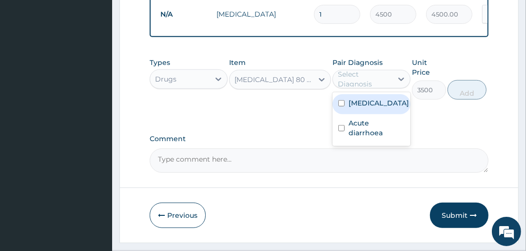
click at [362, 84] on div "Select Diagnosis" at bounding box center [365, 79] width 54 height 20
click at [366, 108] on label "Malaria" at bounding box center [379, 103] width 60 height 10
checkbox input "true"
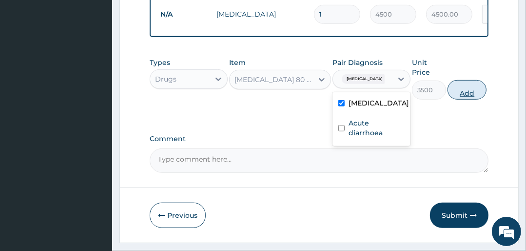
click at [460, 94] on button "Add" at bounding box center [467, 90] width 39 height 20
type input "0"
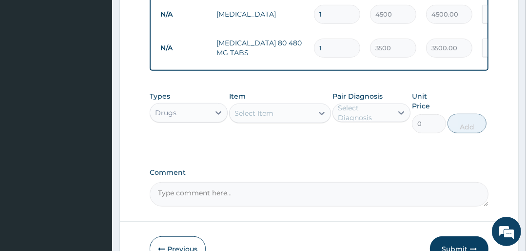
click at [253, 117] on div "Select Item" at bounding box center [254, 113] width 39 height 10
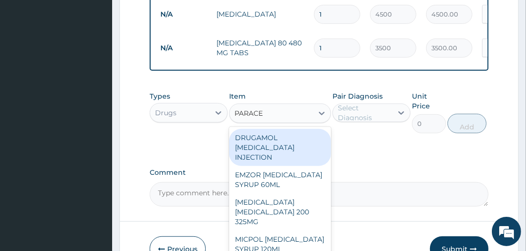
type input "PARACET"
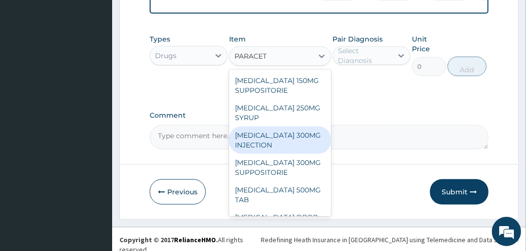
scroll to position [521, 0]
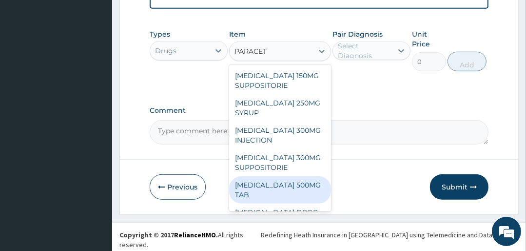
click at [254, 193] on div "PARACETAMOL 500MG TAB" at bounding box center [279, 189] width 101 height 27
type input "25"
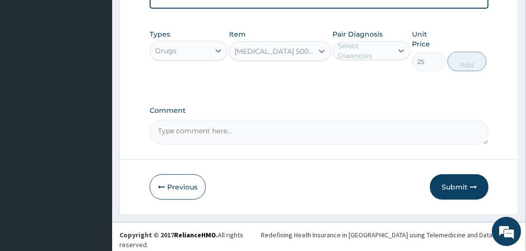
click at [359, 57] on div "Select Diagnosis" at bounding box center [365, 51] width 54 height 20
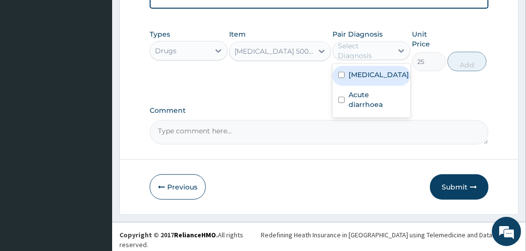
click at [371, 84] on div "Malaria" at bounding box center [372, 76] width 78 height 20
checkbox input "true"
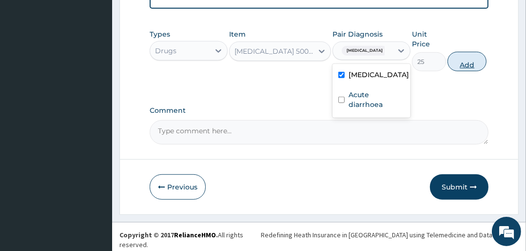
click at [466, 69] on button "Add" at bounding box center [467, 62] width 39 height 20
type input "0"
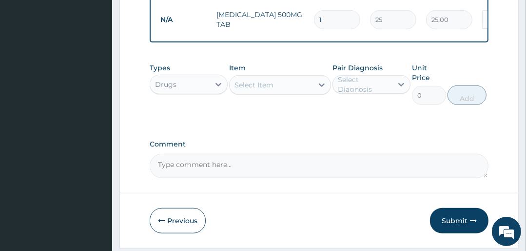
type input "18"
type input "450.00"
type input "18"
click at [263, 88] on div "Select Item" at bounding box center [254, 85] width 39 height 10
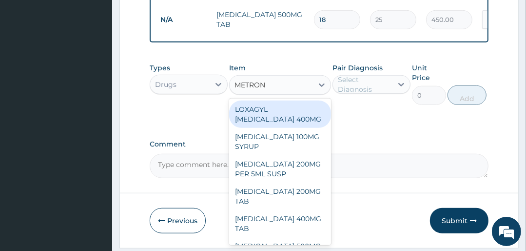
type input "METRONI"
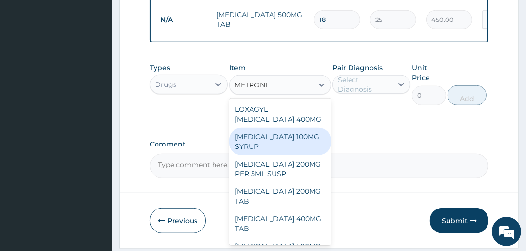
scroll to position [39, 0]
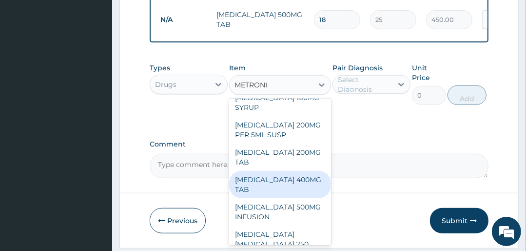
click at [265, 198] on div "METRONIDAZOLE 400MG TAB" at bounding box center [279, 184] width 101 height 27
type input "70"
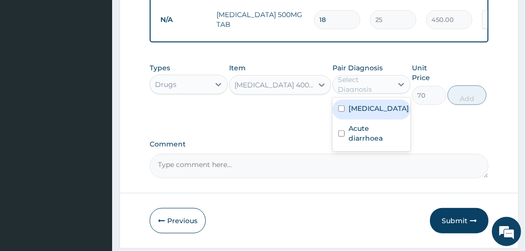
click at [368, 90] on div "Select Diagnosis" at bounding box center [365, 85] width 54 height 20
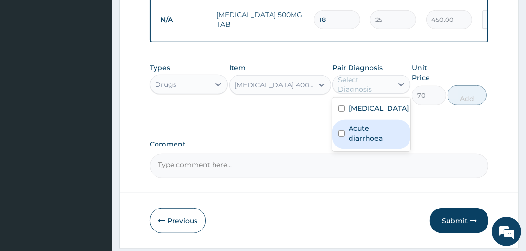
click at [366, 130] on label "Acute diarrhoea" at bounding box center [377, 133] width 56 height 20
checkbox input "true"
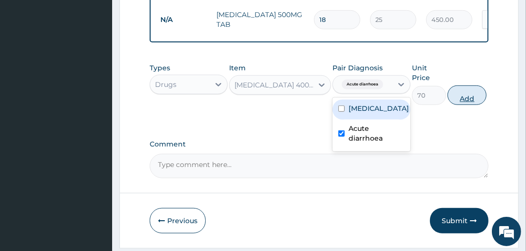
click at [458, 98] on button "Add" at bounding box center [467, 95] width 39 height 20
type input "0"
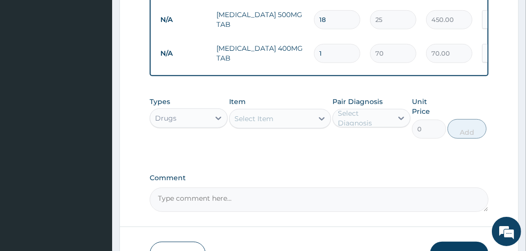
type input "15"
type input "1050.00"
type input "15"
click at [275, 125] on div "Select Item" at bounding box center [271, 119] width 83 height 16
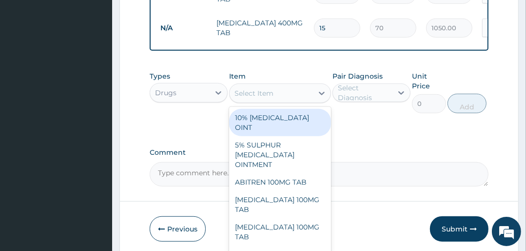
scroll to position [560, 0]
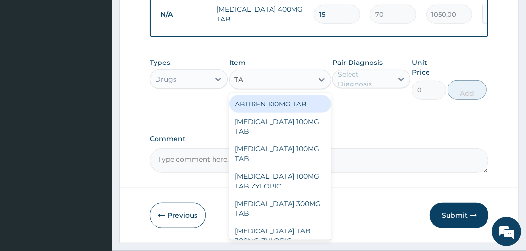
type input "T"
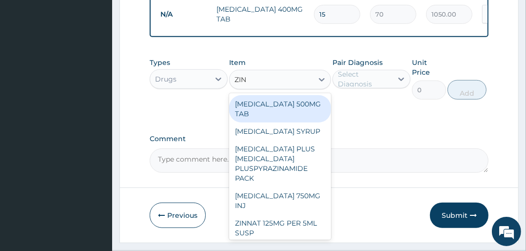
type input "ZINC"
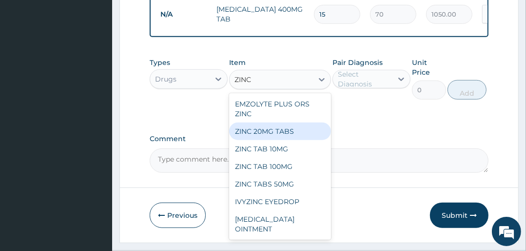
click at [286, 134] on div "ZINC 20MG TABS" at bounding box center [279, 131] width 101 height 18
type input "70"
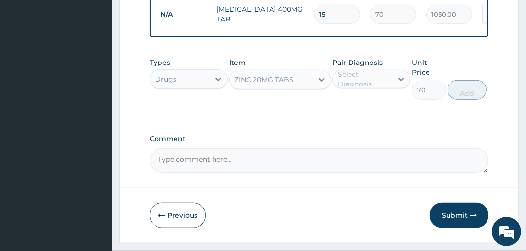
click at [349, 85] on div "Select Diagnosis" at bounding box center [365, 79] width 54 height 20
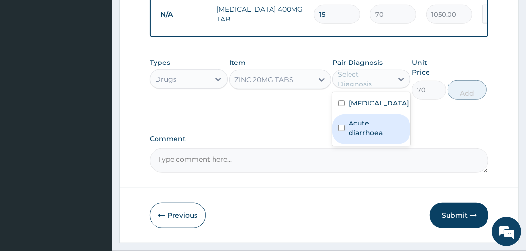
click at [360, 129] on label "Acute diarrhoea" at bounding box center [377, 128] width 56 height 20
checkbox input "true"
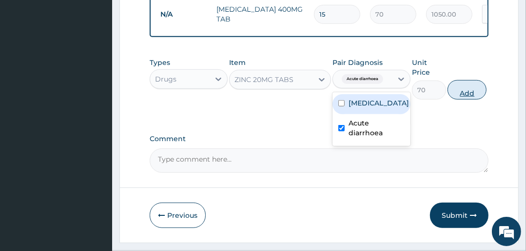
click at [458, 92] on button "Add" at bounding box center [467, 90] width 39 height 20
type input "0"
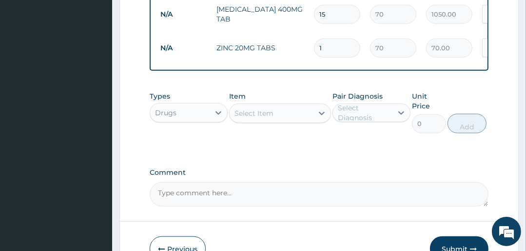
type input "0.00"
type input "2"
type input "140.00"
type input "20"
type input "1400.00"
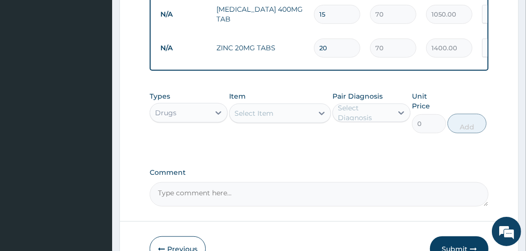
type input "20"
click at [283, 114] on div "Select Item" at bounding box center [271, 113] width 83 height 16
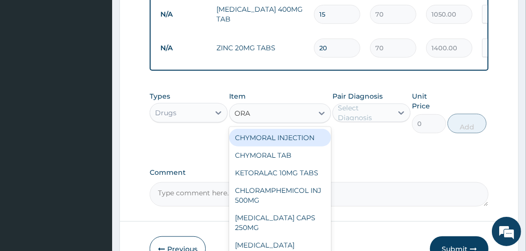
type input "ORAL"
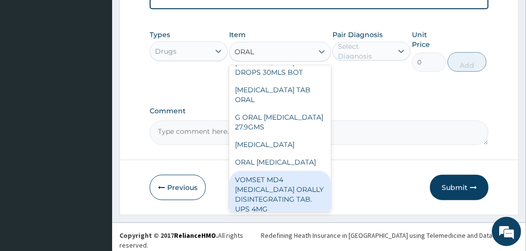
scroll to position [234, 0]
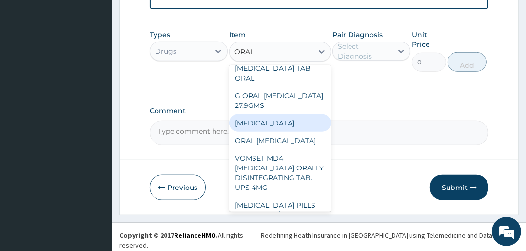
click at [252, 114] on div "ORAL REHYDRATION SALTS" at bounding box center [279, 123] width 101 height 18
type input "500"
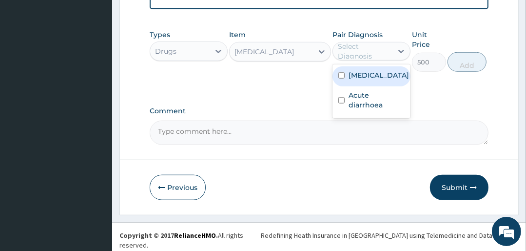
click at [345, 46] on div "Select Diagnosis" at bounding box center [372, 51] width 78 height 19
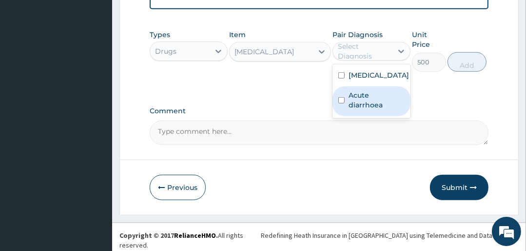
click at [377, 104] on div "Acute diarrhoea" at bounding box center [372, 101] width 78 height 30
checkbox input "true"
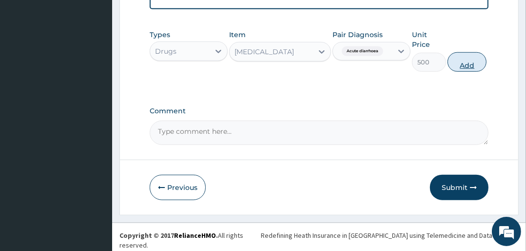
click at [461, 68] on button "Add" at bounding box center [467, 62] width 39 height 20
type input "0"
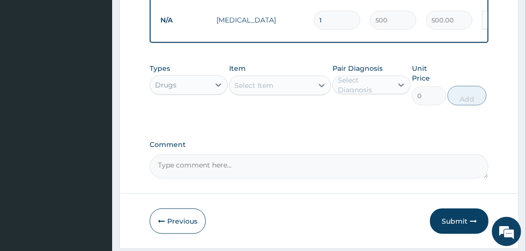
type input "0.00"
type input "2"
type input "1000.00"
type input "2"
click at [488, 77] on div "Types Drugs Item Select Item Pair Diagnosis Select Diagnosis Unit Price 0 Add" at bounding box center [319, 85] width 339 height 52
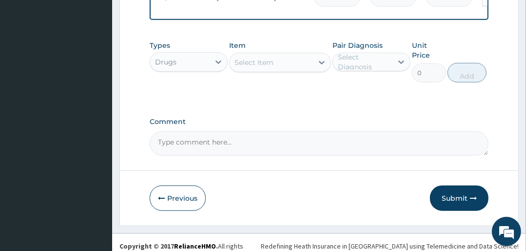
scroll to position [655, 0]
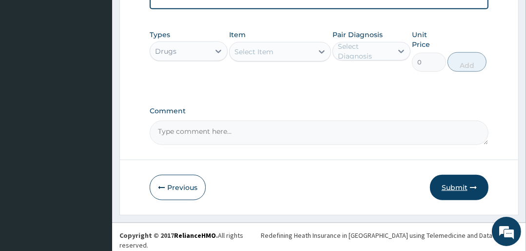
click at [456, 191] on button "Submit" at bounding box center [459, 187] width 59 height 25
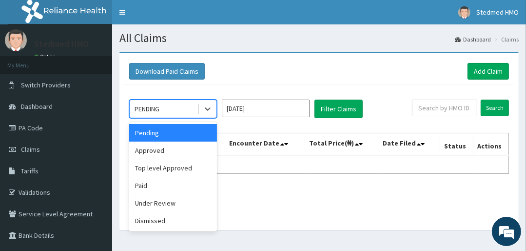
click at [163, 108] on div "PENDING" at bounding box center [164, 109] width 68 height 16
click at [164, 150] on div "Approved" at bounding box center [173, 150] width 88 height 18
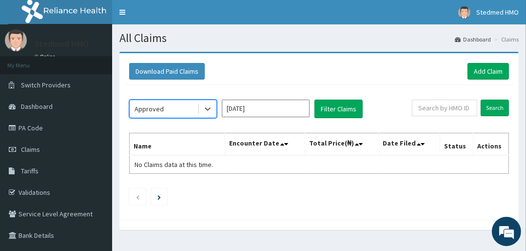
click at [256, 114] on input "[DATE]" at bounding box center [266, 109] width 88 height 18
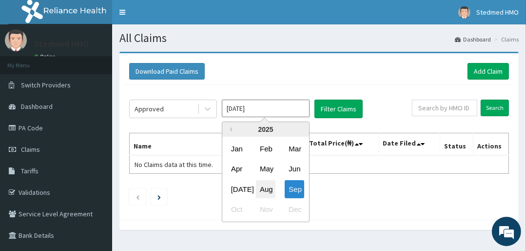
click at [268, 190] on div "Aug" at bounding box center [266, 189] width 20 height 18
type input "[DATE]"
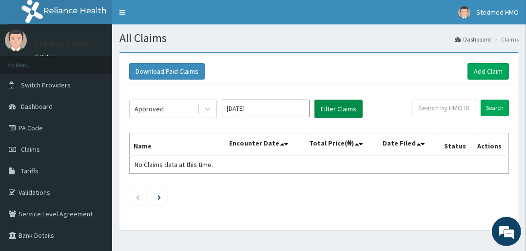
click at [339, 108] on button "Filter Claims" at bounding box center [339, 109] width 48 height 19
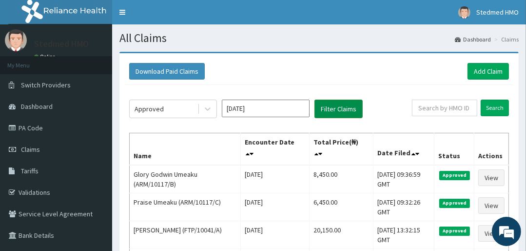
click at [339, 106] on button "Filter Claims" at bounding box center [339, 109] width 48 height 19
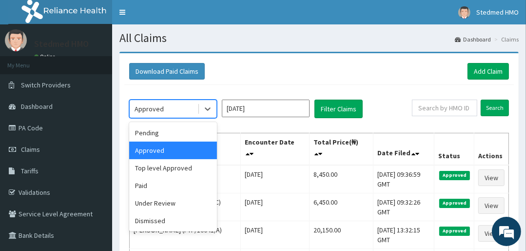
click at [166, 109] on div "Approved" at bounding box center [164, 109] width 68 height 16
click at [168, 133] on div "Pending" at bounding box center [173, 133] width 88 height 18
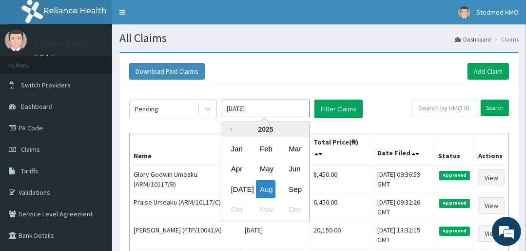
click at [265, 108] on input "Aug 2025" at bounding box center [266, 109] width 88 height 18
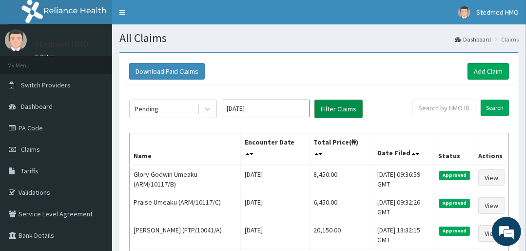
click at [345, 105] on button "Filter Claims" at bounding box center [339, 109] width 48 height 19
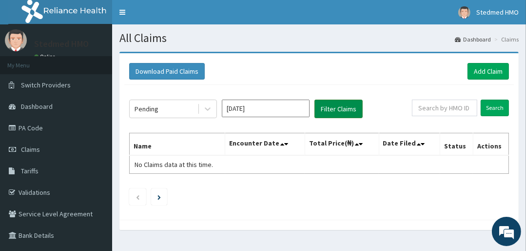
click at [341, 105] on button "Filter Claims" at bounding box center [339, 109] width 48 height 19
click at [349, 108] on button "Filter Claims" at bounding box center [339, 109] width 48 height 19
click at [344, 109] on button "Filter Claims" at bounding box center [339, 109] width 48 height 19
click at [344, 110] on button "Filter Claims" at bounding box center [339, 109] width 48 height 19
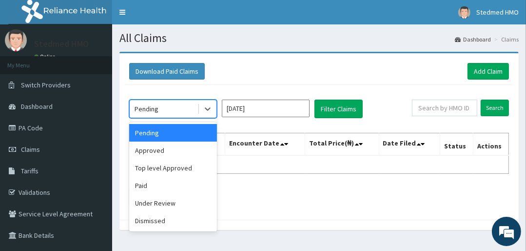
click at [172, 112] on div "Pending" at bounding box center [164, 109] width 68 height 16
click at [165, 151] on div "Approved" at bounding box center [173, 150] width 88 height 18
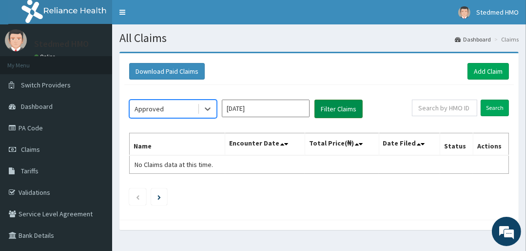
click at [331, 110] on button "Filter Claims" at bounding box center [339, 109] width 48 height 19
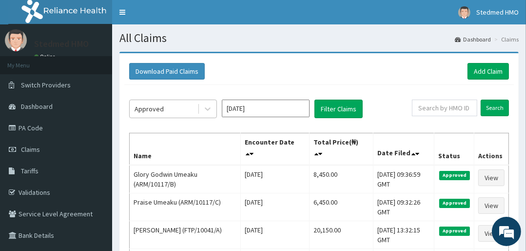
click at [164, 111] on div "Approved" at bounding box center [164, 109] width 68 height 16
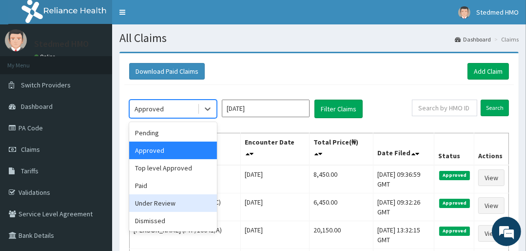
click at [167, 206] on div "Under Review" at bounding box center [173, 203] width 88 height 18
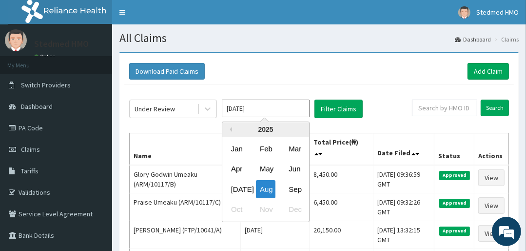
click at [256, 111] on input "[DATE]" at bounding box center [266, 109] width 88 height 18
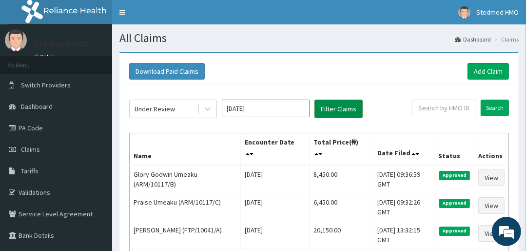
click at [333, 107] on button "Filter Claims" at bounding box center [339, 109] width 48 height 19
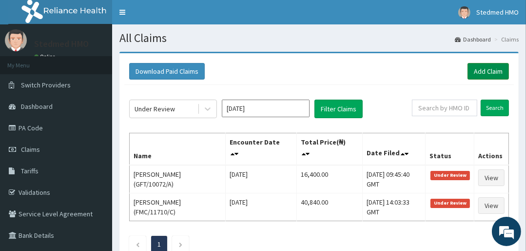
click at [499, 68] on link "Add Claim" at bounding box center [488, 71] width 41 height 17
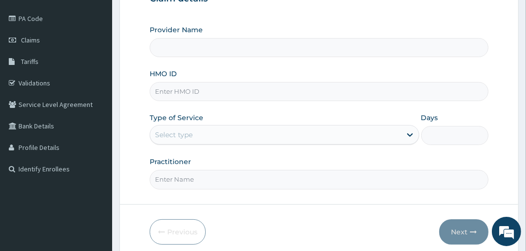
scroll to position [117, 0]
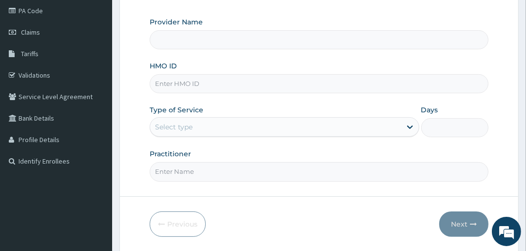
type input "STEDMED SPECIALIST HOSPITAL"
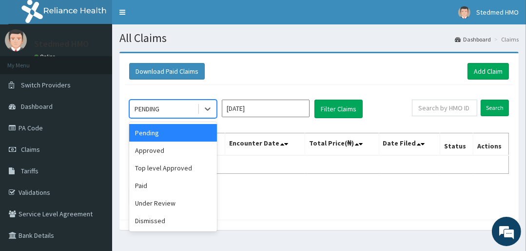
click at [169, 106] on div "PENDING" at bounding box center [164, 109] width 68 height 16
click at [155, 205] on div "Under Review" at bounding box center [173, 203] width 88 height 18
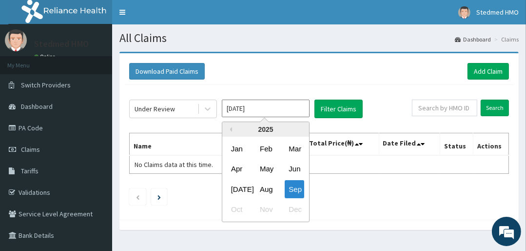
click at [272, 103] on input "[DATE]" at bounding box center [266, 109] width 88 height 18
drag, startPoint x: 265, startPoint y: 191, endPoint x: 286, endPoint y: 173, distance: 27.3
click at [267, 190] on div "Aug" at bounding box center [266, 189] width 20 height 18
type input "[DATE]"
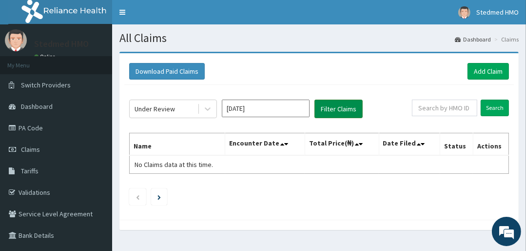
click at [322, 107] on button "Filter Claims" at bounding box center [339, 109] width 48 height 19
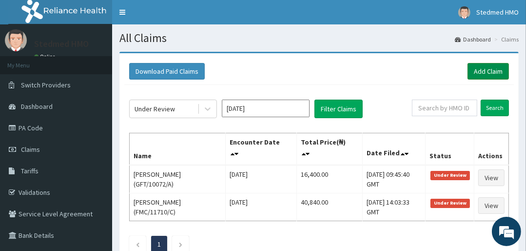
click at [492, 70] on link "Add Claim" at bounding box center [488, 71] width 41 height 17
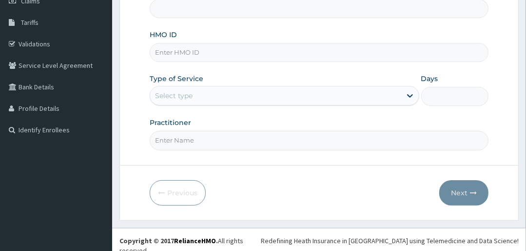
scroll to position [148, 0]
click at [200, 51] on input "HMO ID" at bounding box center [319, 52] width 339 height 19
type input "STEDMED SPECIALIST HOSPITAL"
type input "TCR/10021/A"
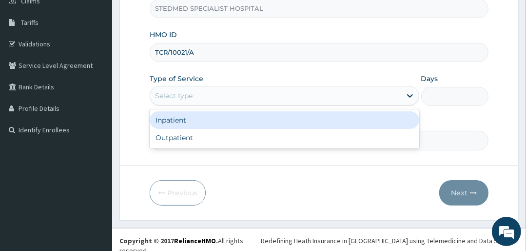
click at [207, 100] on div "Select type" at bounding box center [275, 96] width 251 height 16
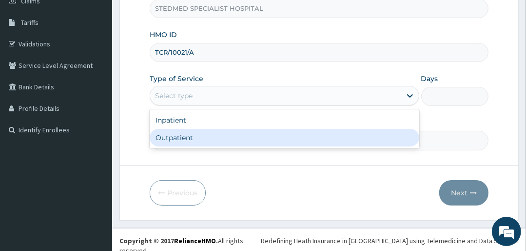
click at [196, 140] on div "Outpatient" at bounding box center [284, 138] width 269 height 18
type input "1"
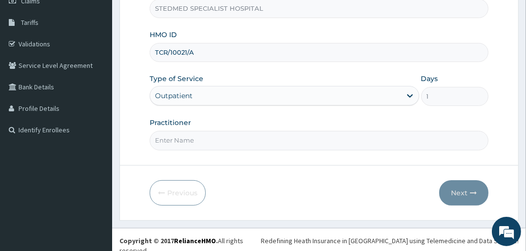
click at [196, 140] on input "Practitioner" at bounding box center [319, 140] width 339 height 19
type input "YAKUBU"
click at [449, 190] on button "Next" at bounding box center [463, 192] width 49 height 25
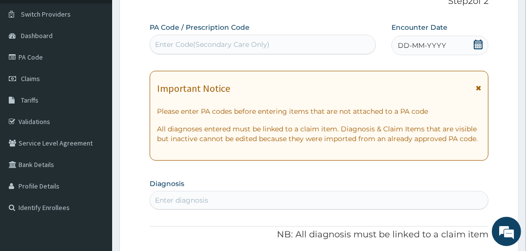
scroll to position [70, 0]
click at [411, 45] on span "DD-MM-YYYY" at bounding box center [422, 46] width 48 height 10
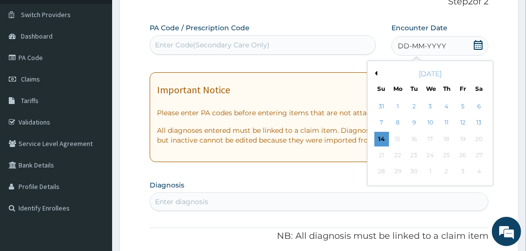
click at [374, 71] on button "Previous Month" at bounding box center [375, 73] width 5 height 5
click at [432, 140] on div "13" at bounding box center [430, 139] width 15 height 15
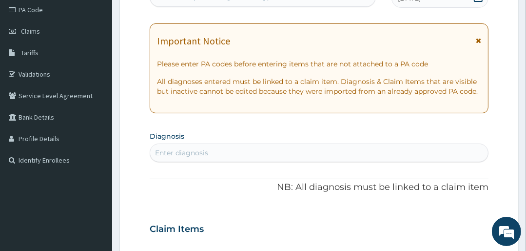
scroll to position [187, 0]
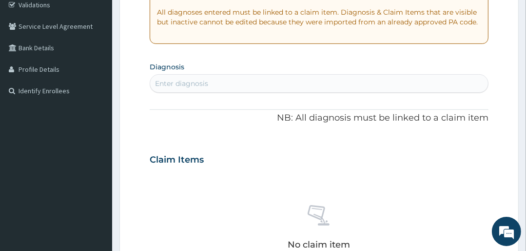
click at [203, 80] on div "Enter diagnosis" at bounding box center [181, 84] width 53 height 10
type input "MALA"
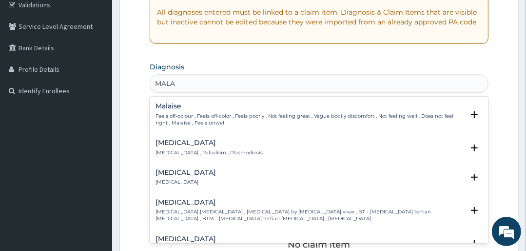
click at [175, 149] on p "Malaria , Paludism , Plasmodiosis" at bounding box center [209, 152] width 107 height 7
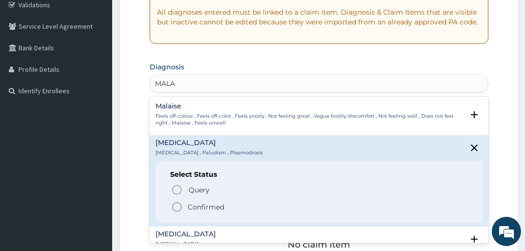
click at [172, 208] on icon "status option filled" at bounding box center [177, 207] width 12 height 12
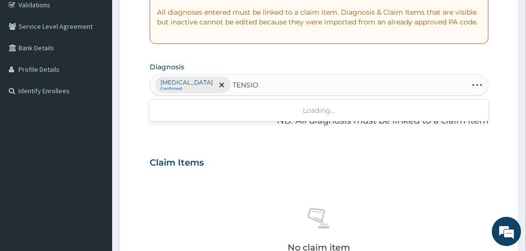
type input "TENSION"
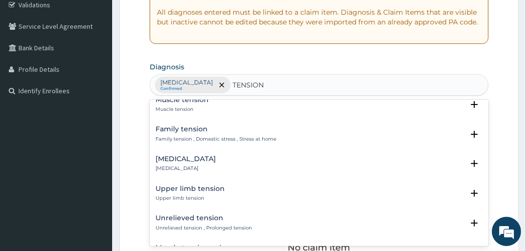
scroll to position [0, 0]
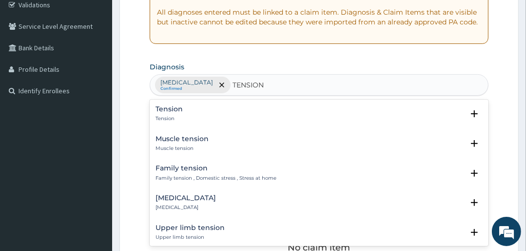
click at [171, 113] on div "Tension Tension" at bounding box center [169, 113] width 27 height 17
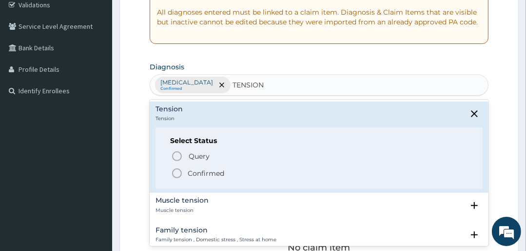
click at [180, 170] on icon "status option filled" at bounding box center [177, 173] width 12 height 12
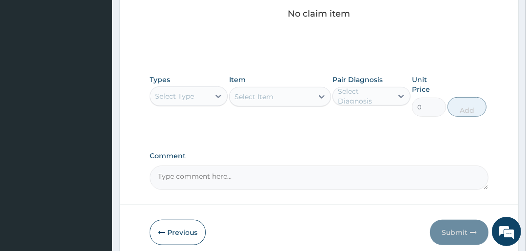
scroll to position [421, 0]
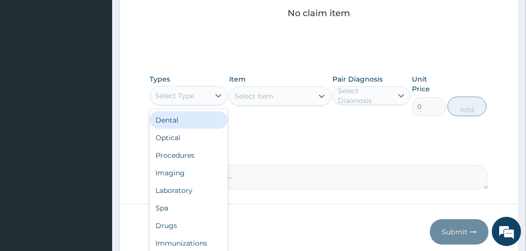
click at [177, 94] on div "Select Type" at bounding box center [174, 96] width 39 height 10
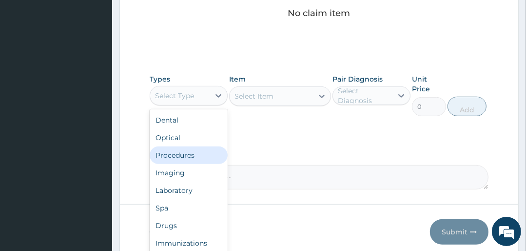
click at [182, 156] on div "Procedures" at bounding box center [189, 155] width 78 height 18
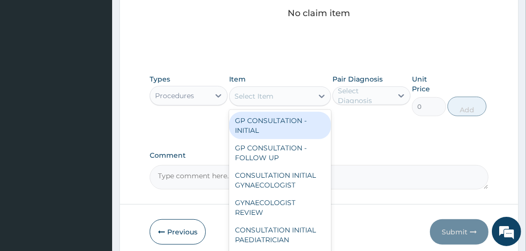
click at [278, 94] on div "Select Item" at bounding box center [271, 96] width 83 height 16
drag, startPoint x: 282, startPoint y: 128, endPoint x: 320, endPoint y: 122, distance: 38.4
click at [282, 127] on div "GP CONSULTATION - INITIAL" at bounding box center [279, 125] width 101 height 27
type input "3000"
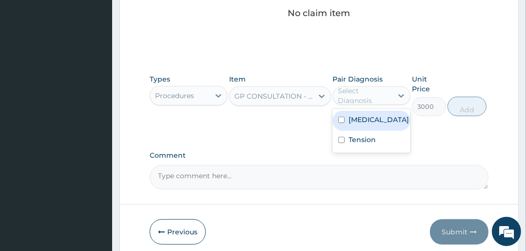
click at [362, 100] on div "Select Diagnosis" at bounding box center [365, 96] width 54 height 20
click at [362, 119] on label "[MEDICAL_DATA]" at bounding box center [379, 120] width 60 height 10
checkbox input "true"
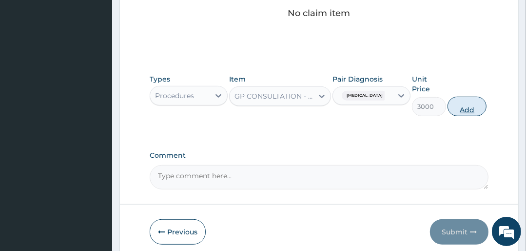
click at [472, 104] on button "Add" at bounding box center [467, 107] width 39 height 20
type input "0"
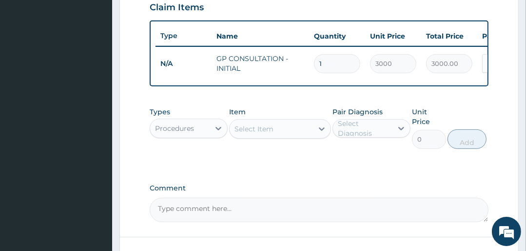
scroll to position [396, 0]
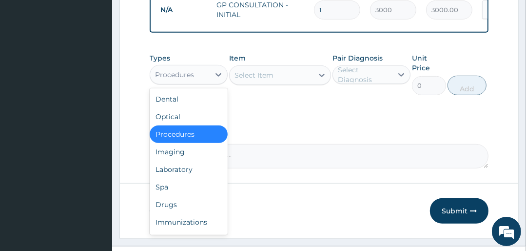
click at [170, 80] on div "Procedures" at bounding box center [174, 75] width 39 height 10
click at [175, 172] on div "Laboratory" at bounding box center [189, 169] width 78 height 18
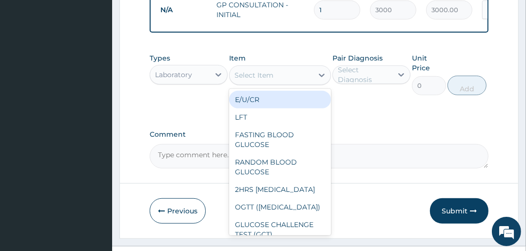
click at [290, 80] on div "Select Item" at bounding box center [271, 75] width 83 height 16
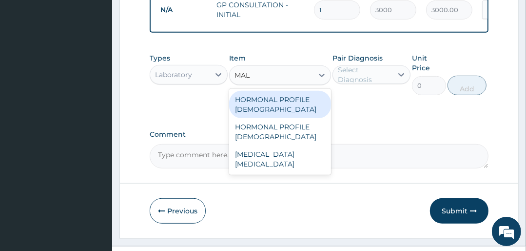
type input "MALA"
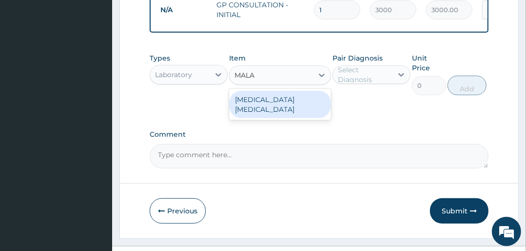
click at [280, 97] on div "MALARIA PARASITE" at bounding box center [279, 104] width 101 height 27
type input "1500"
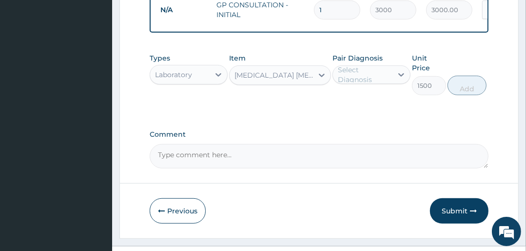
click at [375, 79] on div "Select Diagnosis" at bounding box center [365, 75] width 54 height 20
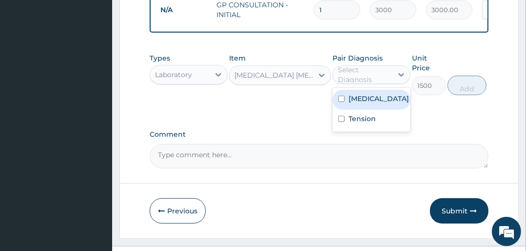
click at [372, 103] on label "[MEDICAL_DATA]" at bounding box center [379, 99] width 60 height 10
checkbox input "true"
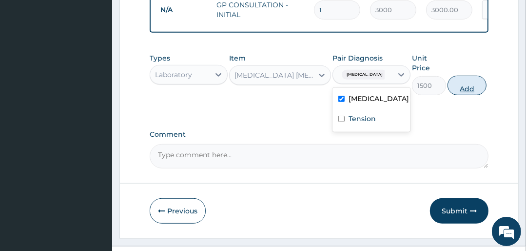
click at [459, 91] on button "Add" at bounding box center [467, 86] width 39 height 20
type input "0"
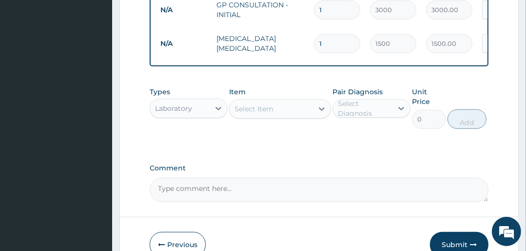
click at [272, 114] on div "Select Item" at bounding box center [254, 109] width 39 height 10
type input "ARTE"
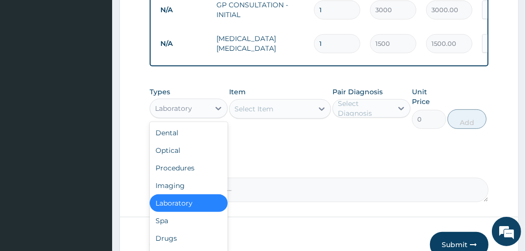
click at [189, 113] on div "Laboratory" at bounding box center [173, 108] width 37 height 10
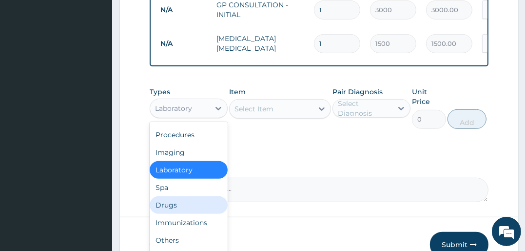
click at [173, 208] on div "Drugs" at bounding box center [189, 205] width 78 height 18
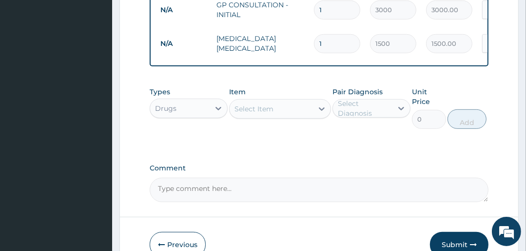
click at [289, 114] on div "Select Item" at bounding box center [271, 109] width 83 height 16
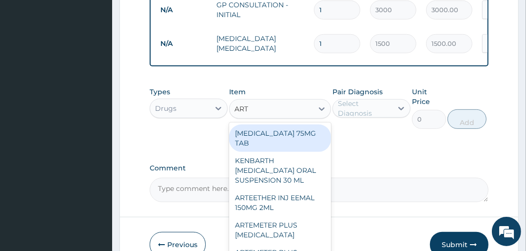
type input "ARTE"
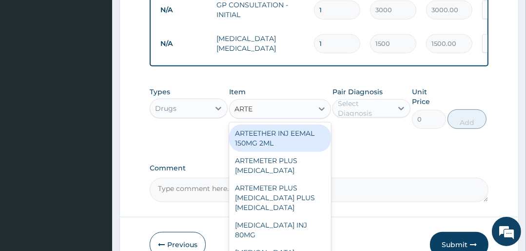
click at [283, 140] on div "ARTEETHER INJ EEMAL 150MG 2ML" at bounding box center [279, 137] width 101 height 27
type input "2000"
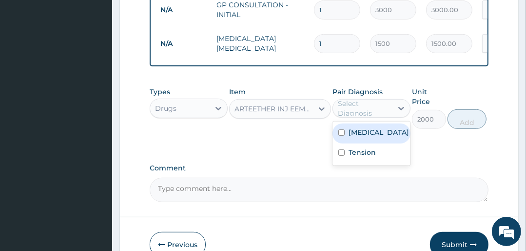
click at [361, 115] on div "Select Diagnosis" at bounding box center [365, 109] width 54 height 20
click at [361, 133] on label "Malaria" at bounding box center [379, 132] width 60 height 10
checkbox input "true"
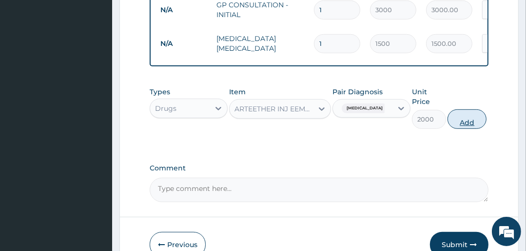
click at [470, 127] on button "Add" at bounding box center [467, 119] width 39 height 20
type input "0"
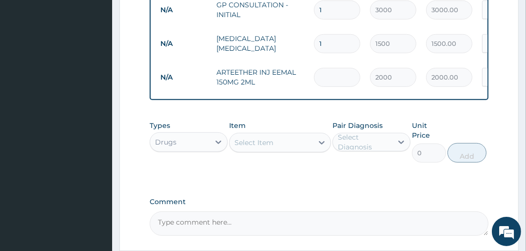
type input "0.00"
type input "3"
type input "6000.00"
type input "3"
click at [249, 147] on div "Select Item" at bounding box center [254, 143] width 39 height 10
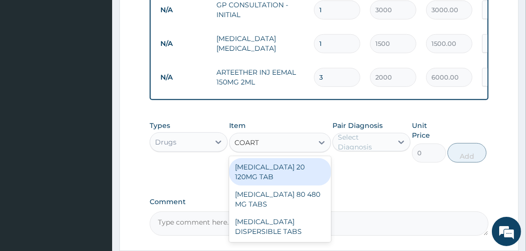
type input "COARTE"
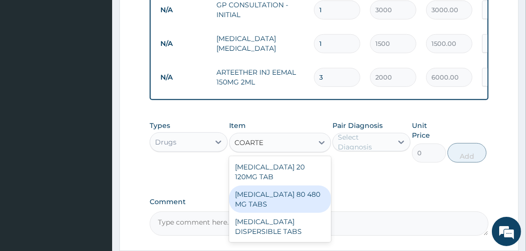
click at [265, 193] on div "[MEDICAL_DATA] 80 480 MG TABS" at bounding box center [279, 198] width 101 height 27
type input "3500"
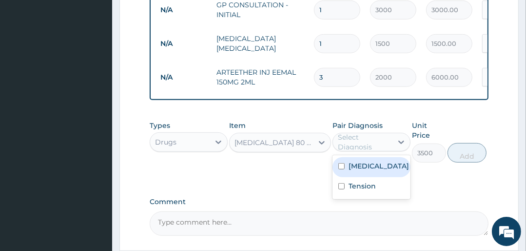
drag, startPoint x: 346, startPoint y: 142, endPoint x: 361, endPoint y: 154, distance: 18.7
click at [351, 143] on div "Select Diagnosis" at bounding box center [365, 142] width 54 height 20
drag, startPoint x: 362, startPoint y: 170, endPoint x: 484, endPoint y: 156, distance: 122.3
click at [363, 171] on label "Malaria" at bounding box center [379, 166] width 60 height 10
checkbox input "true"
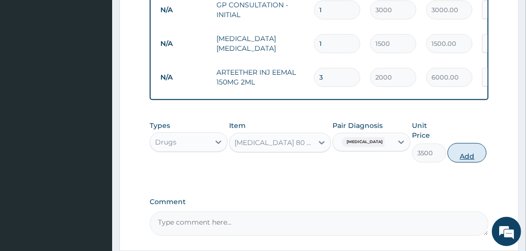
click at [468, 155] on button "Add" at bounding box center [467, 153] width 39 height 20
type input "0"
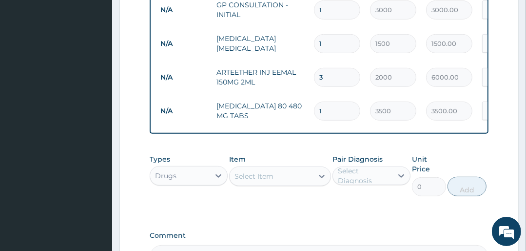
click at [248, 178] on div "Select Item" at bounding box center [254, 176] width 39 height 10
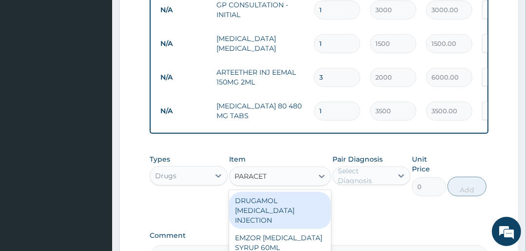
type input "PARACETA"
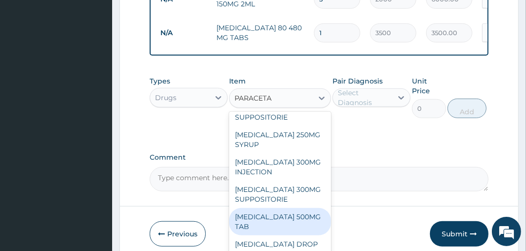
scroll to position [195, 0]
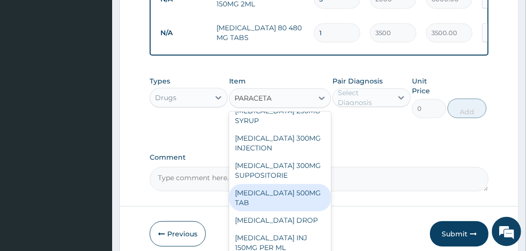
click at [267, 203] on div "PARACETAMOL 500MG TAB" at bounding box center [279, 197] width 101 height 27
type input "25"
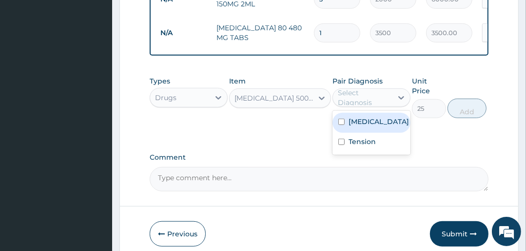
click at [375, 101] on div "Select Diagnosis" at bounding box center [365, 98] width 54 height 20
click at [375, 124] on div "Malaria" at bounding box center [372, 123] width 78 height 20
checkbox input "true"
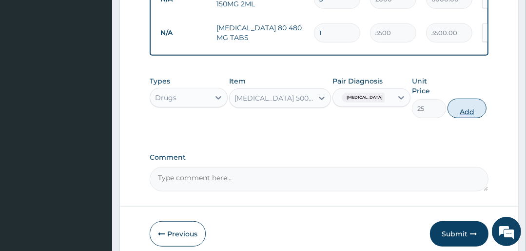
click at [449, 113] on button "Add" at bounding box center [467, 109] width 39 height 20
type input "0"
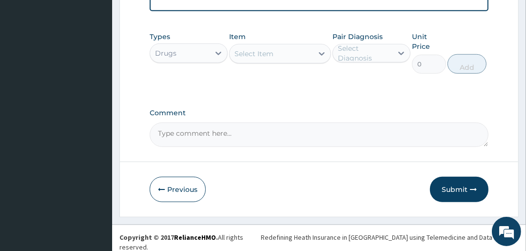
scroll to position [554, 0]
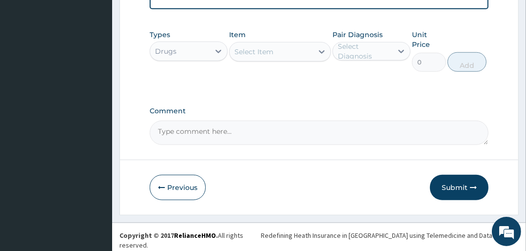
click at [256, 57] on div "Select Item" at bounding box center [254, 52] width 39 height 10
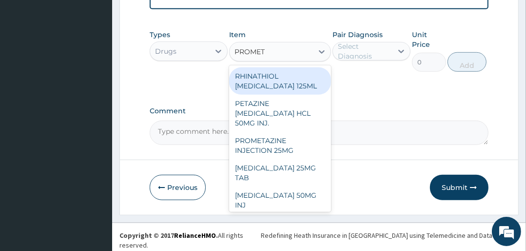
type input "PROMETH"
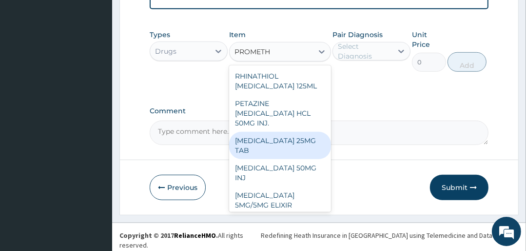
click at [273, 148] on div "PROMETHAZINE 25MG TAB" at bounding box center [279, 145] width 101 height 27
type input "80"
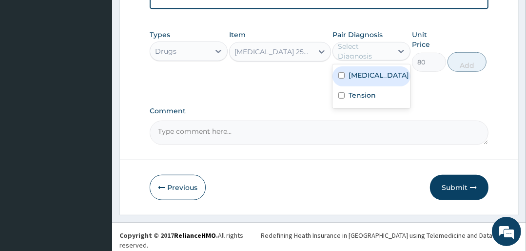
click at [383, 46] on div "Select Diagnosis" at bounding box center [372, 51] width 78 height 19
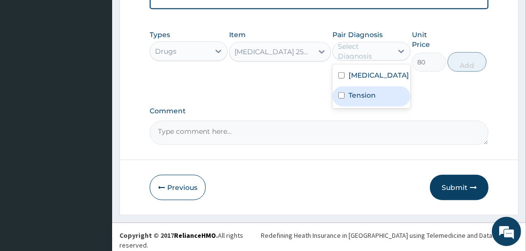
drag, startPoint x: 387, startPoint y: 102, endPoint x: 497, endPoint y: 66, distance: 116.1
click at [387, 102] on div "Tension" at bounding box center [372, 96] width 78 height 20
checkbox input "true"
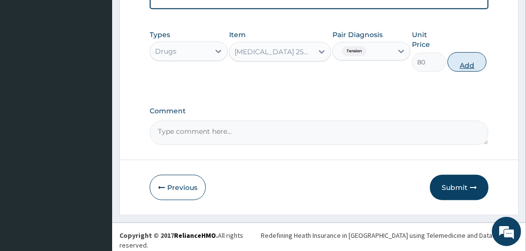
click at [479, 64] on button "Add" at bounding box center [467, 62] width 39 height 20
type input "0"
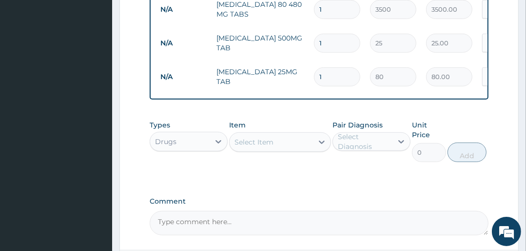
scroll to position [588, 0]
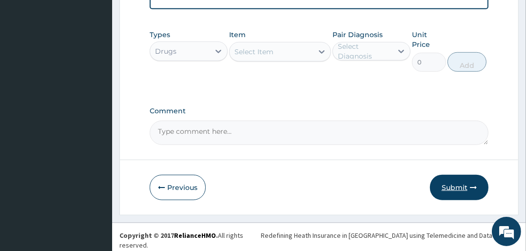
click at [442, 183] on button "Submit" at bounding box center [459, 187] width 59 height 25
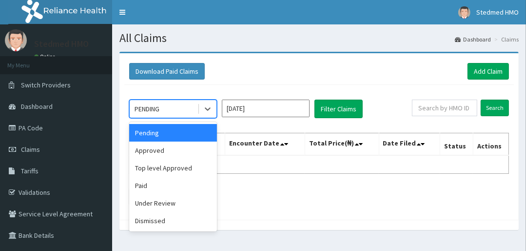
click at [170, 108] on div "PENDING" at bounding box center [164, 109] width 68 height 16
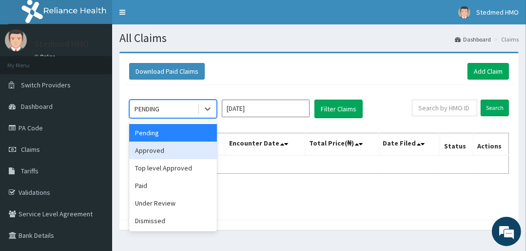
drag, startPoint x: 168, startPoint y: 153, endPoint x: 215, endPoint y: 139, distance: 48.3
click at [174, 152] on div "Approved" at bounding box center [173, 150] width 88 height 18
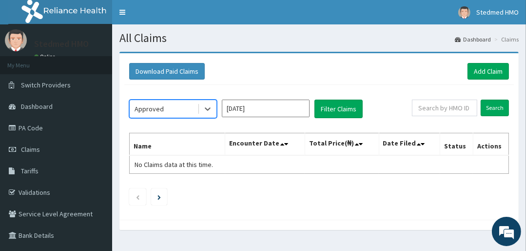
click at [273, 109] on input "[DATE]" at bounding box center [266, 109] width 88 height 18
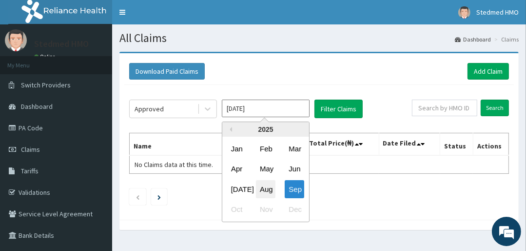
click at [267, 188] on div "Aug" at bounding box center [266, 189] width 20 height 18
type input "[DATE]"
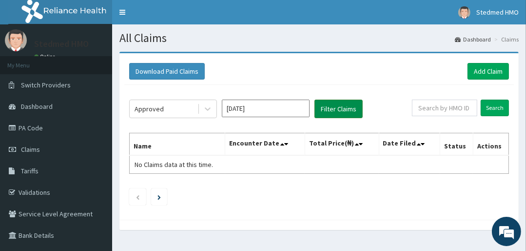
click at [337, 111] on button "Filter Claims" at bounding box center [339, 109] width 48 height 19
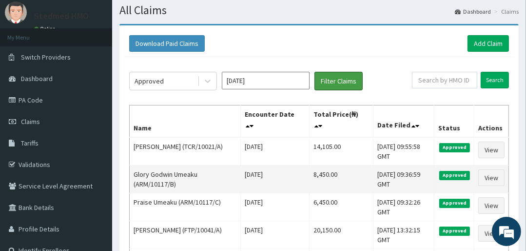
scroll to position [39, 0]
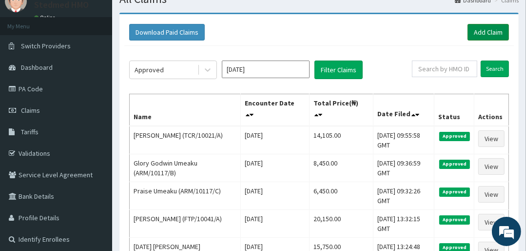
click at [472, 27] on link "Add Claim" at bounding box center [488, 32] width 41 height 17
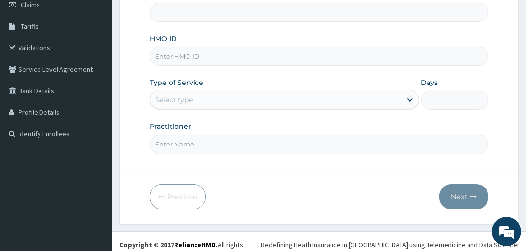
scroll to position [148, 0]
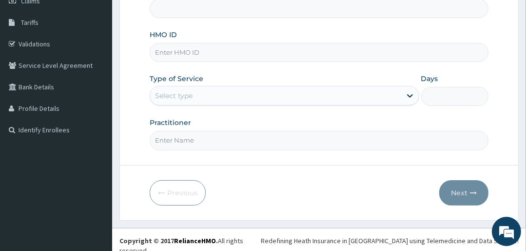
drag, startPoint x: 184, startPoint y: 51, endPoint x: 209, endPoint y: 51, distance: 24.9
click at [184, 51] on input "HMO ID" at bounding box center [319, 52] width 339 height 19
type input "STEDMED SPECIALIST HOSPITAL"
type input "SUT/10025/A"
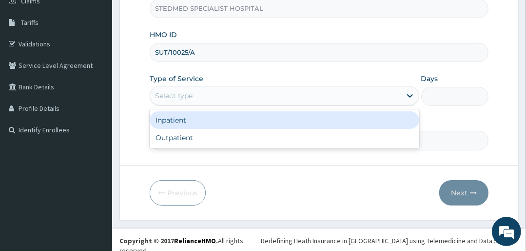
drag, startPoint x: 218, startPoint y: 92, endPoint x: 219, endPoint y: 100, distance: 7.9
click at [219, 92] on div "Select type" at bounding box center [275, 96] width 251 height 16
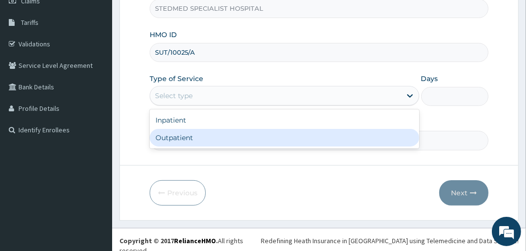
click at [224, 137] on div "Outpatient" at bounding box center [284, 138] width 269 height 18
type input "1"
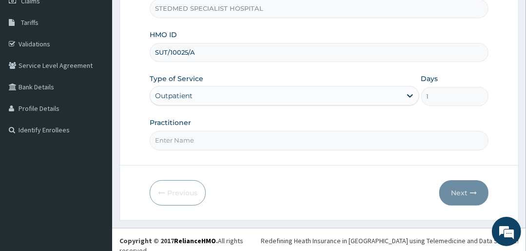
click at [219, 141] on input "Practitioner" at bounding box center [319, 140] width 339 height 19
type input "[PERSON_NAME]"
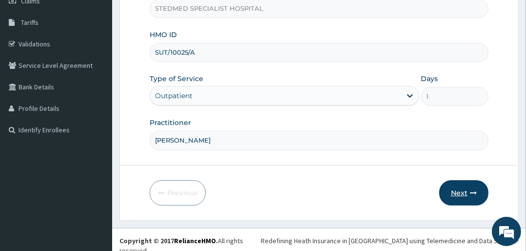
click at [448, 191] on button "Next" at bounding box center [463, 192] width 49 height 25
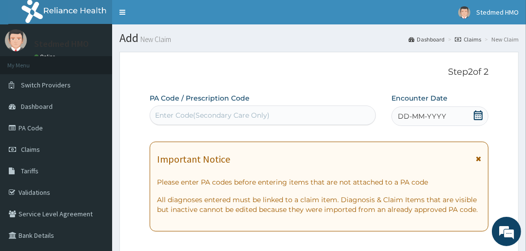
click at [425, 115] on span "DD-MM-YYYY" at bounding box center [422, 116] width 48 height 10
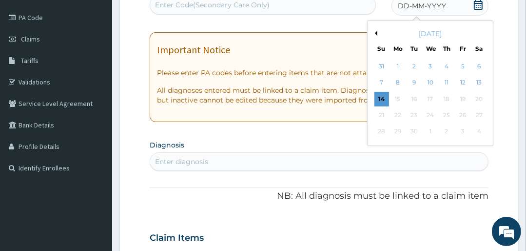
scroll to position [117, 0]
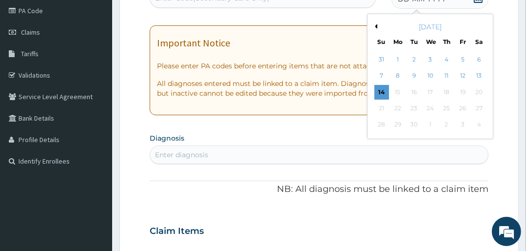
click at [375, 29] on div "September 2025" at bounding box center [431, 27] width 118 height 10
click at [377, 25] on button "Previous Month" at bounding box center [375, 26] width 5 height 5
click at [445, 92] on div "14" at bounding box center [446, 92] width 15 height 15
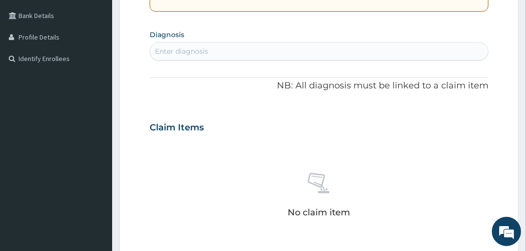
scroll to position [234, 0]
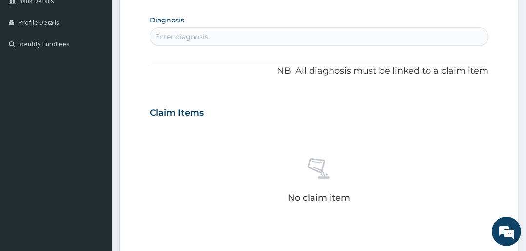
click at [213, 35] on div "Enter diagnosis" at bounding box center [319, 37] width 338 height 16
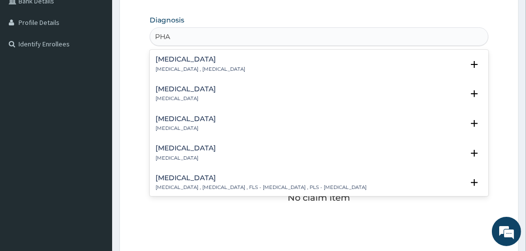
type input "PHAR"
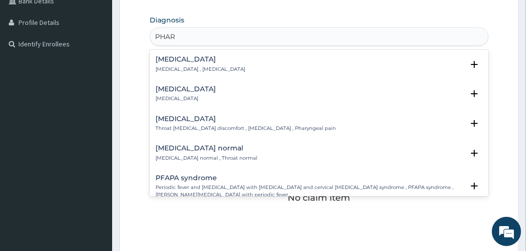
click at [175, 90] on h4 "Pharyngitis" at bounding box center [186, 88] width 60 height 7
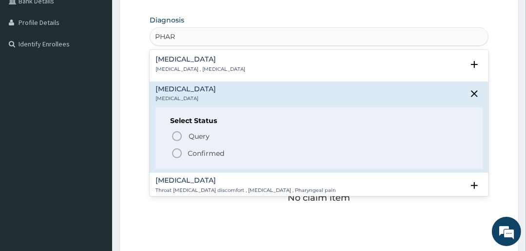
click at [179, 151] on icon "status option filled" at bounding box center [177, 153] width 12 height 12
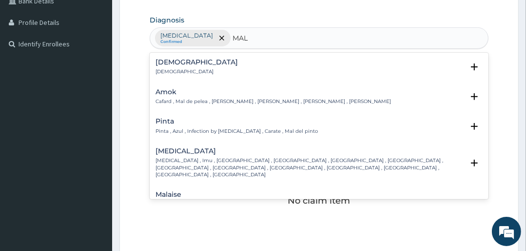
type input "MALA"
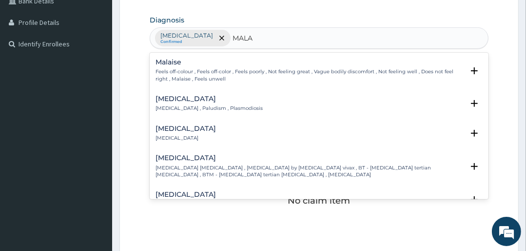
click at [183, 108] on p "[MEDICAL_DATA] , Paludism , Plasmodiosis" at bounding box center [209, 108] width 107 height 7
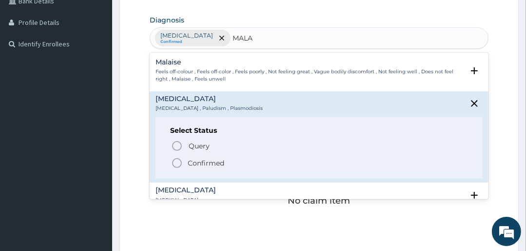
click at [173, 161] on circle "status option filled" at bounding box center [177, 163] width 9 height 9
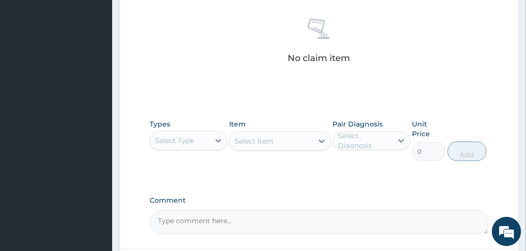
scroll to position [390, 0]
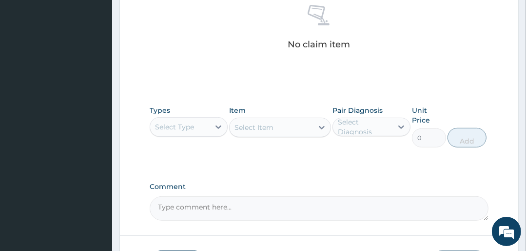
drag, startPoint x: 195, startPoint y: 123, endPoint x: 195, endPoint y: 135, distance: 11.2
click at [195, 135] on div "Select Type" at bounding box center [189, 127] width 78 height 20
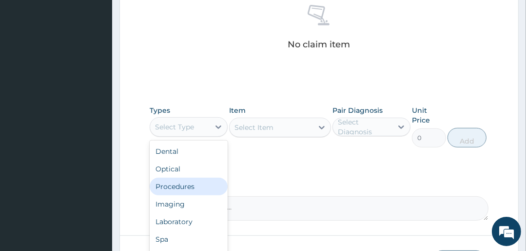
click at [185, 182] on div "Procedures" at bounding box center [189, 187] width 78 height 18
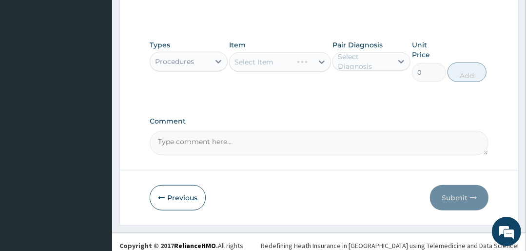
scroll to position [461, 0]
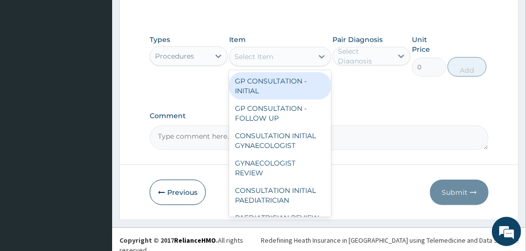
drag, startPoint x: 300, startPoint y: 59, endPoint x: 295, endPoint y: 75, distance: 17.4
click at [299, 59] on div "Select Item" at bounding box center [271, 57] width 83 height 16
click at [289, 82] on div "GP CONSULTATION - INITIAL" at bounding box center [279, 85] width 101 height 27
type input "3000"
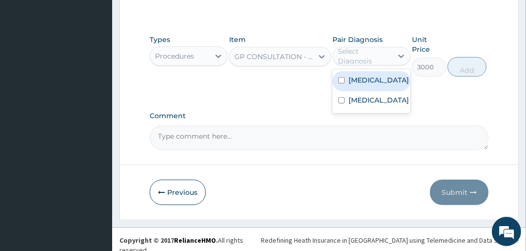
click at [370, 59] on div "Select Diagnosis" at bounding box center [365, 56] width 54 height 20
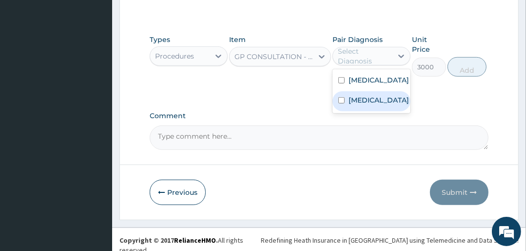
click at [359, 97] on label "[MEDICAL_DATA]" at bounding box center [379, 100] width 60 height 10
checkbox input "true"
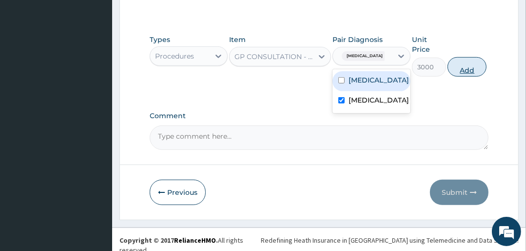
click at [464, 67] on button "Add" at bounding box center [467, 67] width 39 height 20
type input "0"
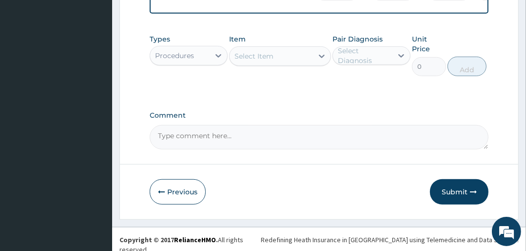
scroll to position [420, 0]
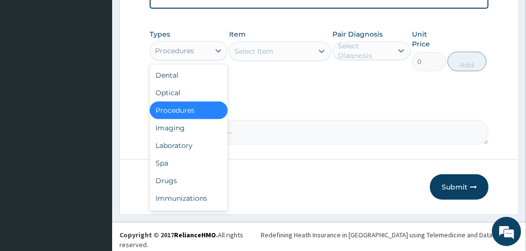
drag, startPoint x: 187, startPoint y: 59, endPoint x: 190, endPoint y: 77, distance: 18.7
click at [188, 59] on div "Procedures" at bounding box center [180, 51] width 60 height 16
drag, startPoint x: 181, startPoint y: 156, endPoint x: 185, endPoint y: 152, distance: 5.5
click at [182, 154] on div "Laboratory" at bounding box center [189, 146] width 78 height 18
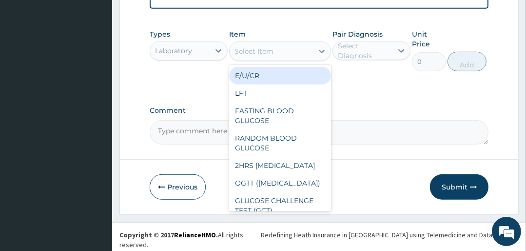
click at [294, 55] on div "Select Item" at bounding box center [271, 51] width 83 height 16
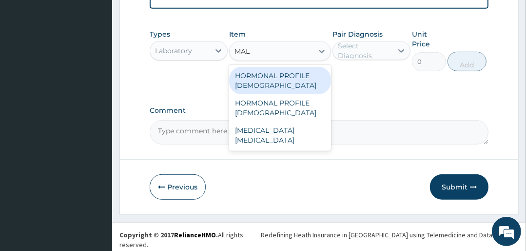
type input "MALA"
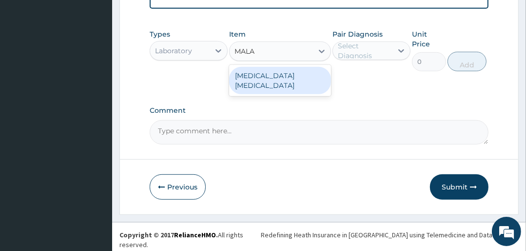
click at [307, 83] on div "[MEDICAL_DATA] [MEDICAL_DATA]" at bounding box center [279, 80] width 101 height 27
type input "1500"
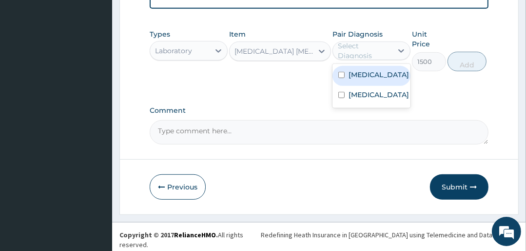
drag, startPoint x: 369, startPoint y: 53, endPoint x: 375, endPoint y: 91, distance: 38.4
click at [370, 53] on div "Select Diagnosis" at bounding box center [365, 51] width 54 height 20
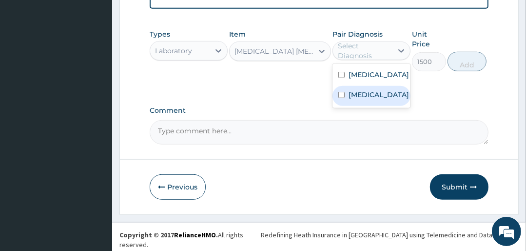
drag, startPoint x: 373, startPoint y: 99, endPoint x: 379, endPoint y: 100, distance: 6.9
click at [375, 99] on div "[MEDICAL_DATA]" at bounding box center [372, 96] width 78 height 20
checkbox input "true"
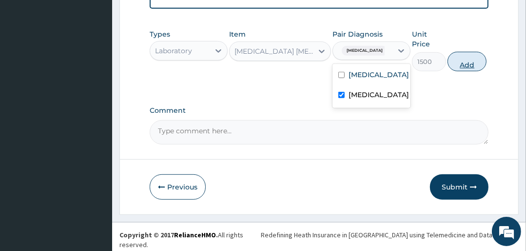
click at [464, 70] on button "Add" at bounding box center [467, 62] width 39 height 20
type input "0"
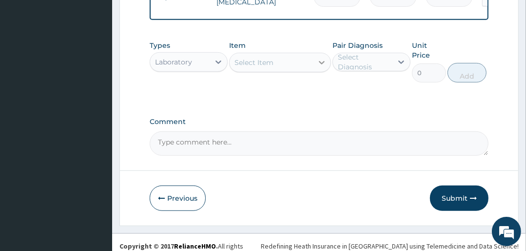
scroll to position [454, 0]
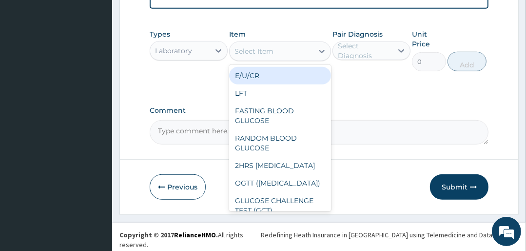
click at [288, 53] on div "Select Item" at bounding box center [271, 51] width 83 height 16
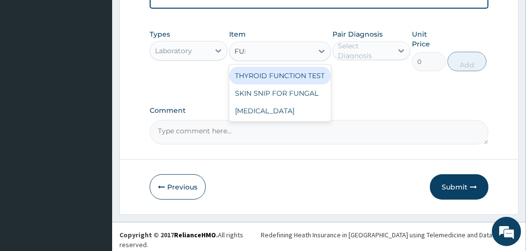
type input "FULL"
click at [263, 82] on div "[MEDICAL_DATA]" at bounding box center [279, 76] width 101 height 18
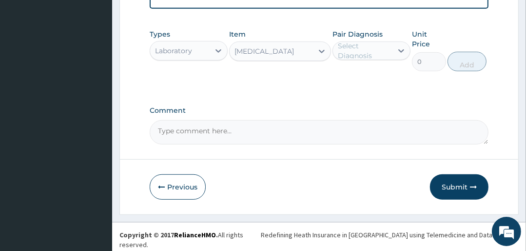
type input "4500"
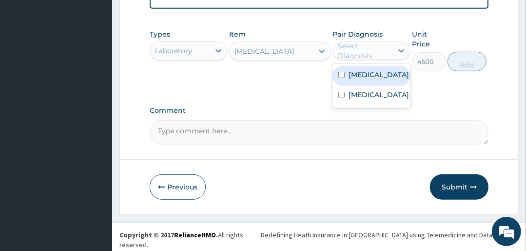
click at [368, 58] on div "Select Diagnosis" at bounding box center [365, 51] width 54 height 20
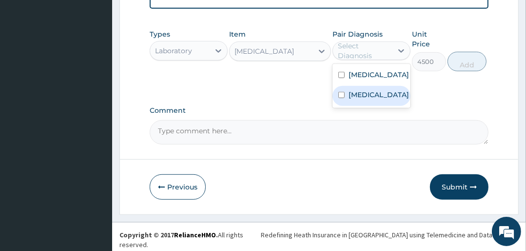
click at [371, 96] on label "[MEDICAL_DATA]" at bounding box center [379, 95] width 60 height 10
checkbox input "true"
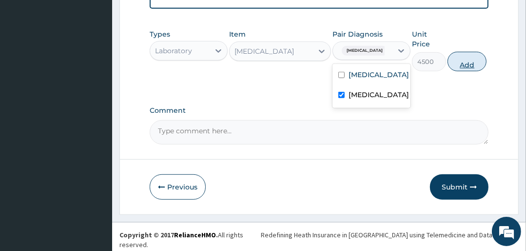
click at [460, 70] on button "Add" at bounding box center [467, 62] width 39 height 20
type input "0"
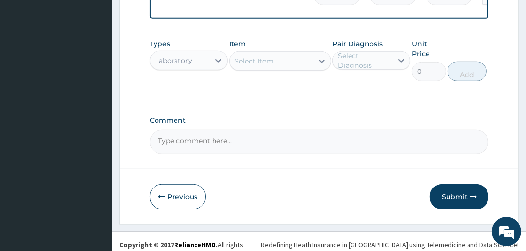
scroll to position [487, 0]
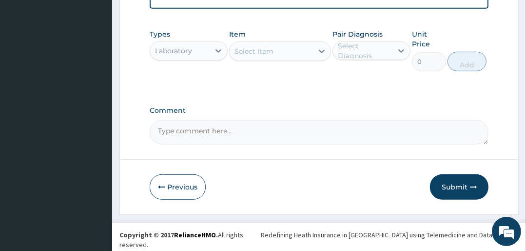
click at [181, 56] on div "Laboratory" at bounding box center [173, 51] width 37 height 10
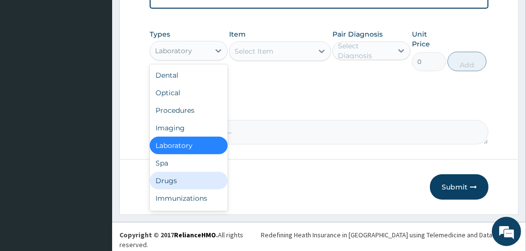
click at [182, 184] on div "Drugs" at bounding box center [189, 181] width 78 height 18
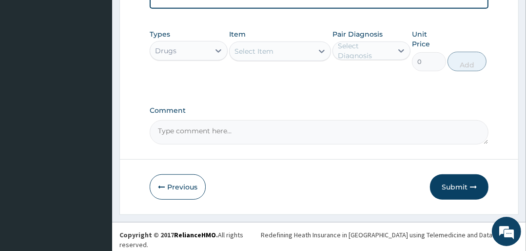
click at [299, 58] on div "Select Item" at bounding box center [271, 51] width 83 height 16
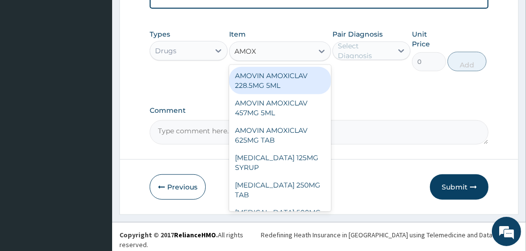
type input "AMOXY"
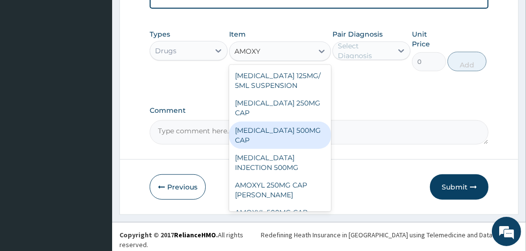
click at [265, 136] on div "[MEDICAL_DATA] 500MG CAP" at bounding box center [279, 134] width 101 height 27
type input "100"
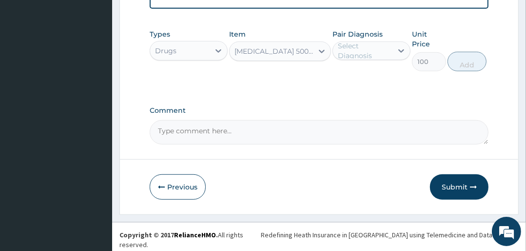
click at [351, 56] on div "Select Diagnosis" at bounding box center [365, 51] width 54 height 20
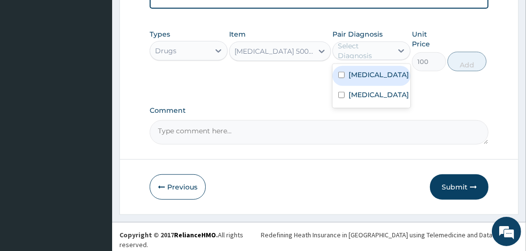
click at [350, 72] on div "Pharyngitis" at bounding box center [372, 76] width 78 height 20
checkbox input "true"
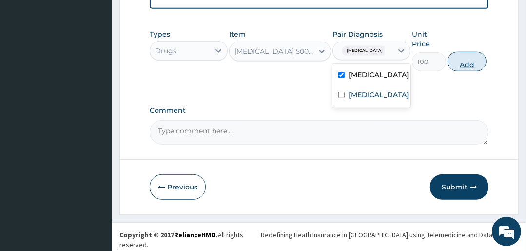
click at [464, 70] on button "Add" at bounding box center [467, 62] width 39 height 20
type input "0"
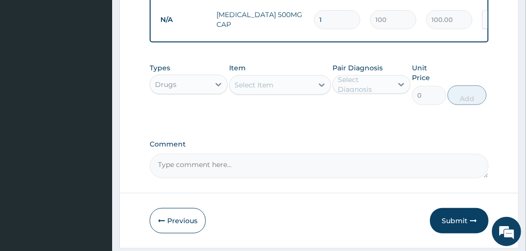
type input "10"
type input "1000.00"
type input "10"
click at [274, 91] on div "Select Item" at bounding box center [271, 85] width 83 height 16
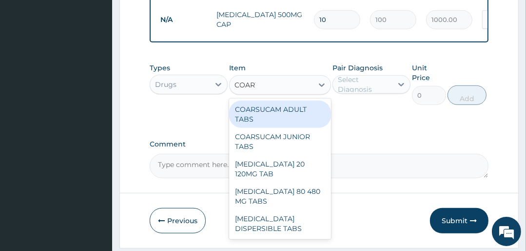
type input "COARTE"
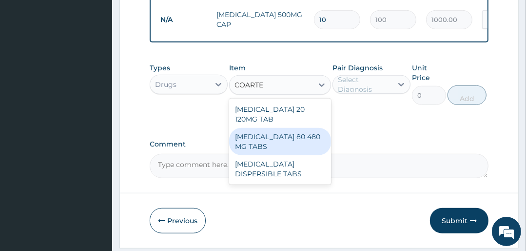
click at [271, 139] on div "[MEDICAL_DATA] 80 480 MG TABS" at bounding box center [279, 141] width 101 height 27
type input "3500"
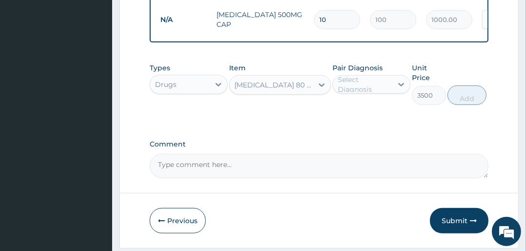
click at [352, 93] on div "Select Diagnosis" at bounding box center [365, 85] width 54 height 20
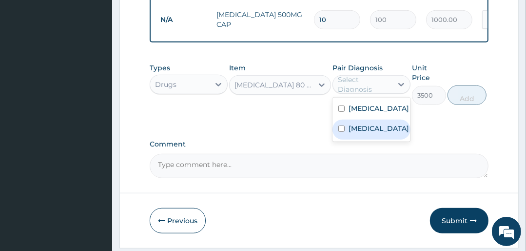
click at [358, 133] on label "[MEDICAL_DATA]" at bounding box center [379, 128] width 60 height 10
checkbox input "true"
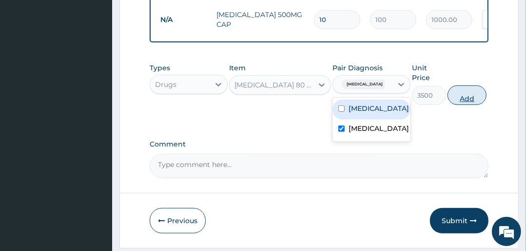
click at [457, 100] on button "Add" at bounding box center [467, 95] width 39 height 20
type input "0"
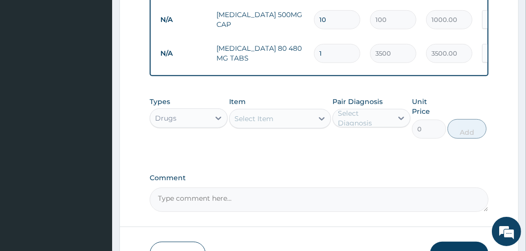
click at [258, 123] on div "Select Item" at bounding box center [254, 119] width 39 height 10
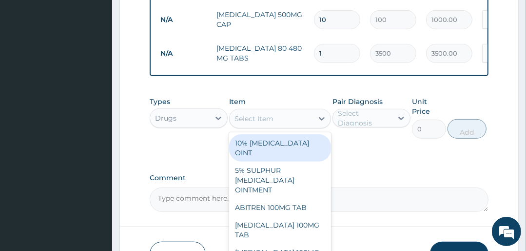
click at [266, 123] on div "Select Item" at bounding box center [254, 119] width 39 height 10
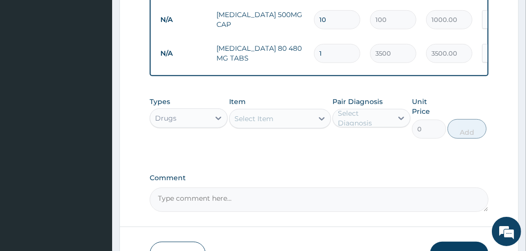
click at [267, 119] on div "Select Item" at bounding box center [254, 119] width 39 height 10
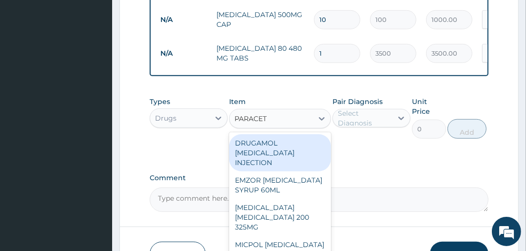
type input "PARACETA"
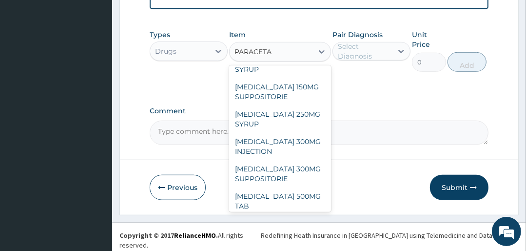
scroll to position [156, 0]
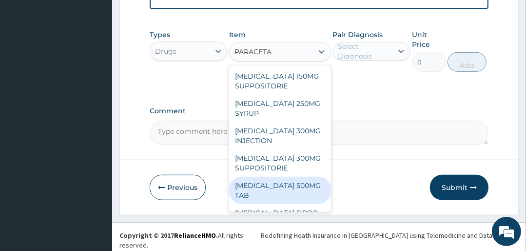
drag, startPoint x: 269, startPoint y: 193, endPoint x: 287, endPoint y: 160, distance: 38.0
click at [267, 193] on div "[MEDICAL_DATA] 500MG TAB" at bounding box center [279, 190] width 101 height 27
type input "25"
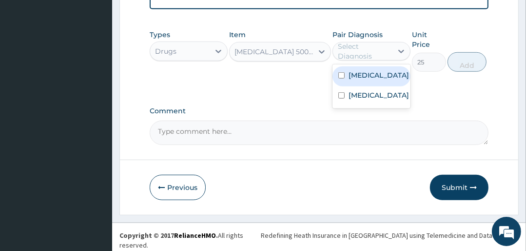
click at [368, 61] on div "Select Diagnosis" at bounding box center [365, 51] width 54 height 20
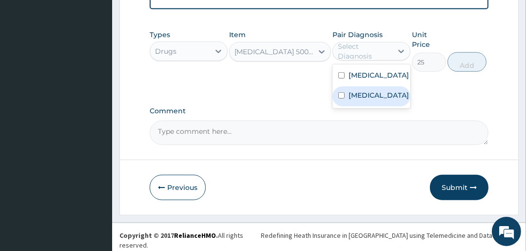
click at [365, 100] on label "[MEDICAL_DATA]" at bounding box center [379, 95] width 60 height 10
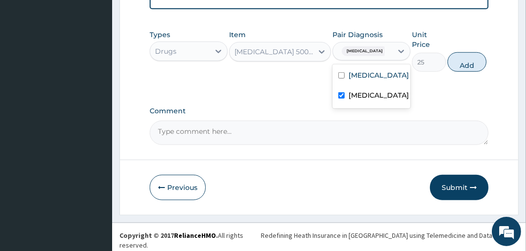
click at [379, 100] on div "[MEDICAL_DATA]" at bounding box center [372, 96] width 78 height 20
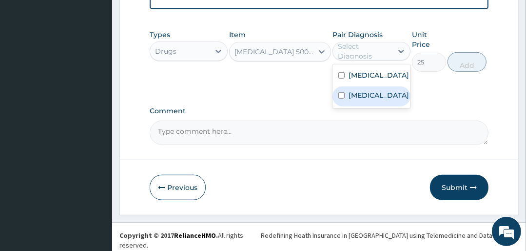
click at [371, 99] on label "[MEDICAL_DATA]" at bounding box center [379, 95] width 60 height 10
checkbox input "true"
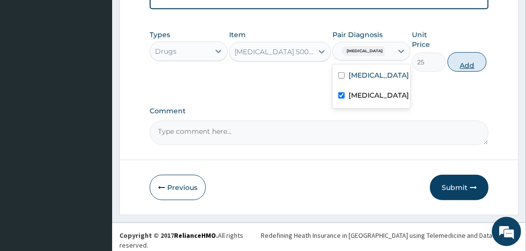
click at [463, 68] on button "Add" at bounding box center [467, 62] width 39 height 20
type input "0"
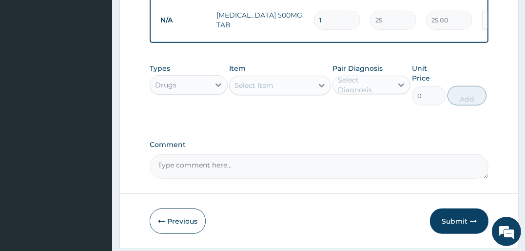
type input "18"
type input "450.00"
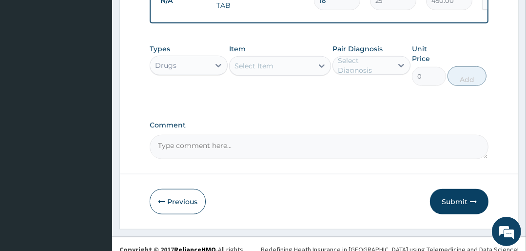
scroll to position [588, 0]
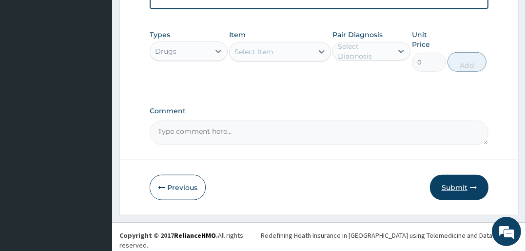
type input "18"
click at [450, 192] on button "Submit" at bounding box center [459, 187] width 59 height 25
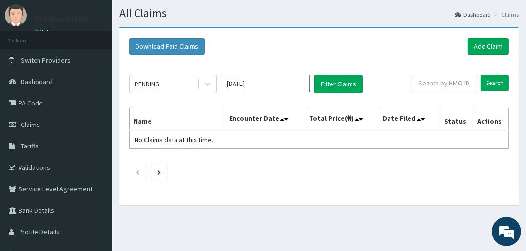
scroll to position [39, 0]
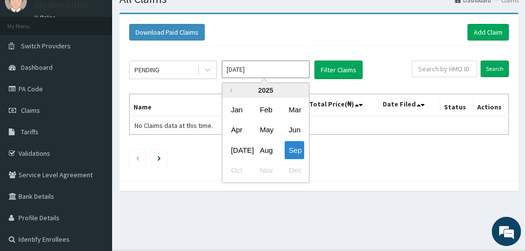
click at [240, 67] on input "Sep 2025" at bounding box center [266, 69] width 88 height 18
click at [265, 149] on div "Aug" at bounding box center [266, 150] width 20 height 18
type input "Aug 2025"
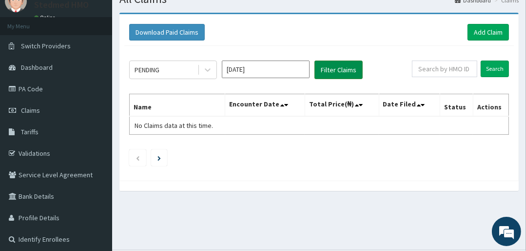
click at [346, 72] on button "Filter Claims" at bounding box center [339, 69] width 48 height 19
click at [150, 68] on div "PENDING" at bounding box center [147, 70] width 25 height 10
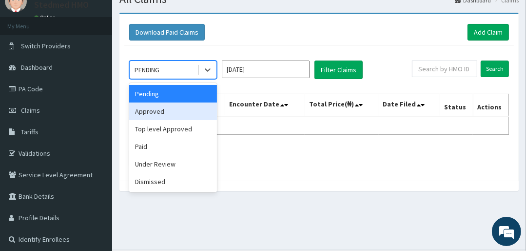
click at [158, 109] on div "Approved" at bounding box center [173, 111] width 88 height 18
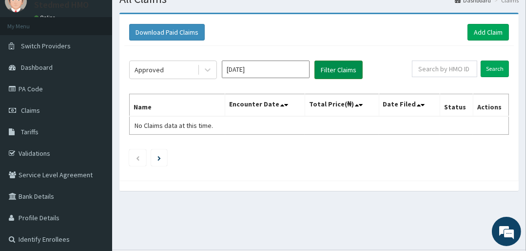
click at [339, 74] on button "Filter Claims" at bounding box center [339, 69] width 48 height 19
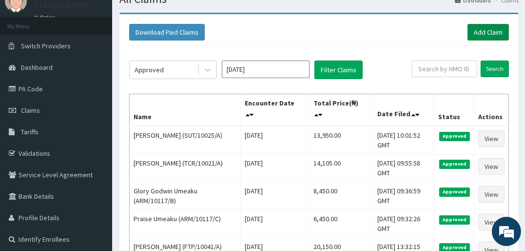
click at [484, 32] on link "Add Claim" at bounding box center [488, 32] width 41 height 17
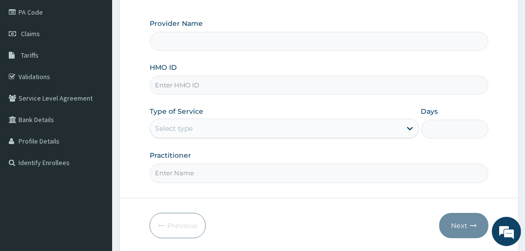
scroll to position [148, 0]
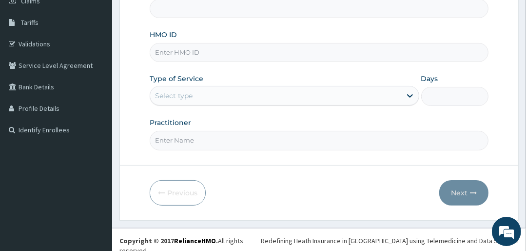
click at [204, 54] on input "HMO ID" at bounding box center [319, 52] width 339 height 19
type input "STEDMED SPECIALIST HOSPITAL"
type input "SUT/10025/E"
click at [199, 92] on div "Select type" at bounding box center [275, 96] width 251 height 16
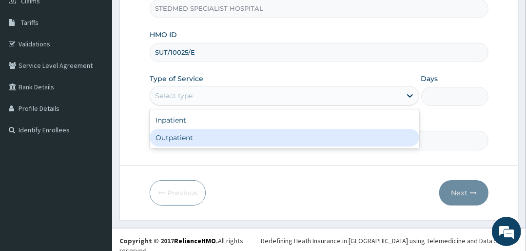
click at [193, 140] on div "Outpatient" at bounding box center [284, 138] width 269 height 18
type input "1"
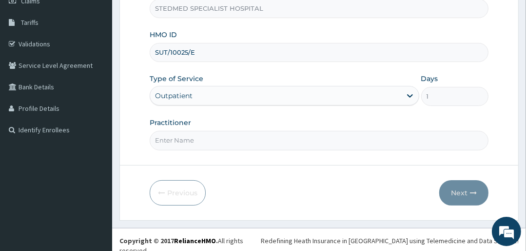
click at [189, 139] on input "Practitioner" at bounding box center [319, 140] width 339 height 19
type input "JULIANA"
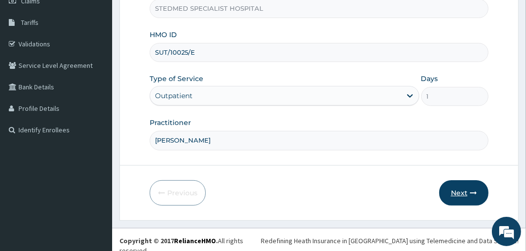
click at [466, 185] on button "Next" at bounding box center [463, 192] width 49 height 25
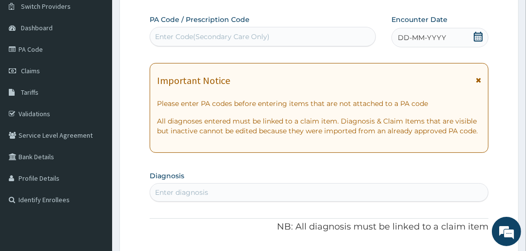
scroll to position [70, 0]
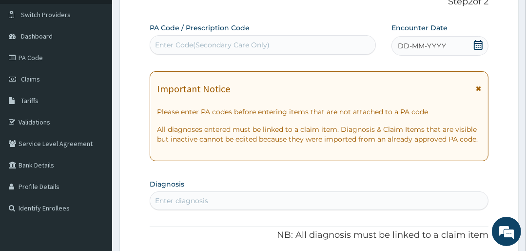
click at [428, 46] on span "DD-MM-YYYY" at bounding box center [422, 46] width 48 height 10
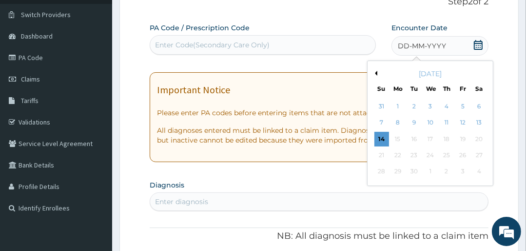
click at [375, 73] on button "Previous Month" at bounding box center [375, 73] width 5 height 5
click at [445, 138] on div "14" at bounding box center [446, 139] width 15 height 15
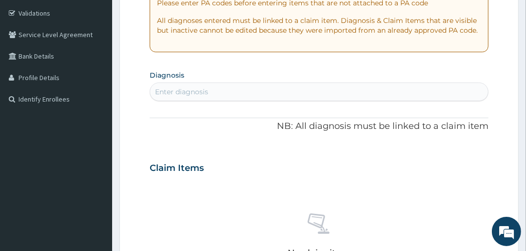
scroll to position [187, 0]
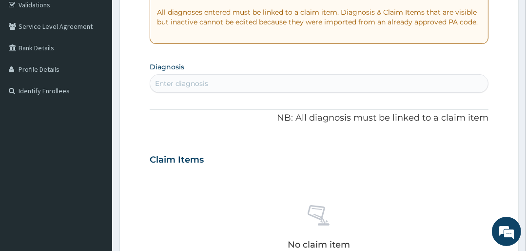
click at [218, 84] on div "Enter diagnosis" at bounding box center [319, 84] width 338 height 16
type input "MALA"
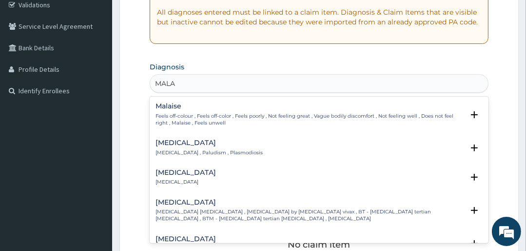
click at [169, 147] on div "Malaria Malaria , Paludism , Plasmodiosis" at bounding box center [209, 147] width 107 height 17
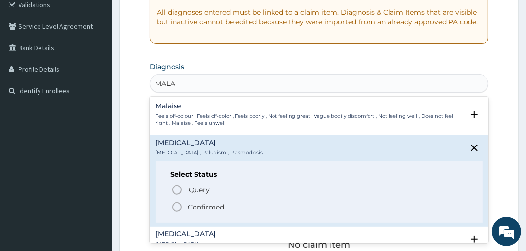
click at [174, 202] on circle "status option filled" at bounding box center [177, 206] width 9 height 9
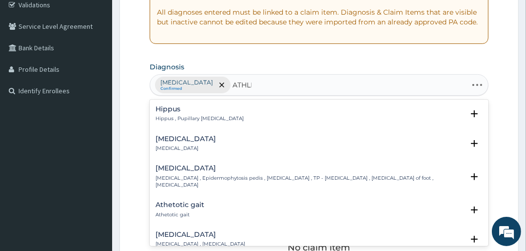
type input "ATHLET"
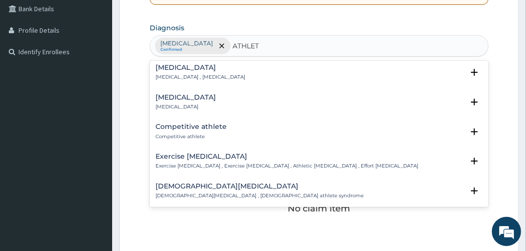
scroll to position [0, 0]
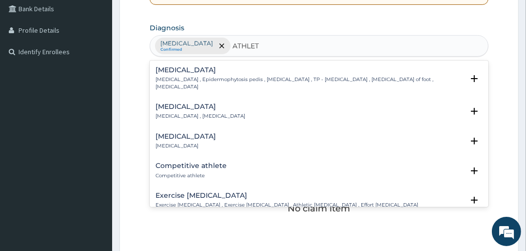
click at [169, 71] on h4 "Tinea pedis" at bounding box center [310, 69] width 308 height 7
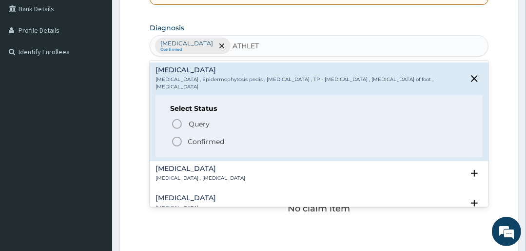
click at [177, 137] on icon "status option filled" at bounding box center [177, 142] width 12 height 12
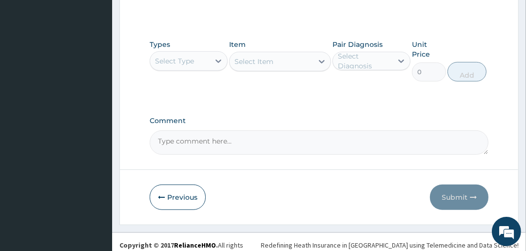
scroll to position [460, 0]
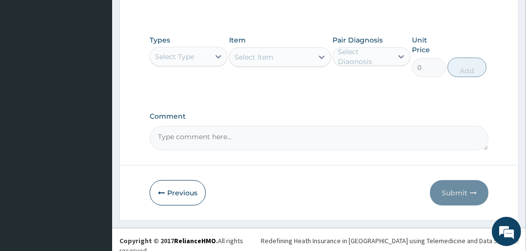
click at [183, 54] on div "Select Type" at bounding box center [174, 57] width 39 height 10
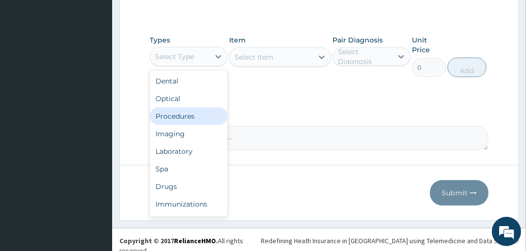
click at [174, 118] on div "Procedures" at bounding box center [189, 116] width 78 height 18
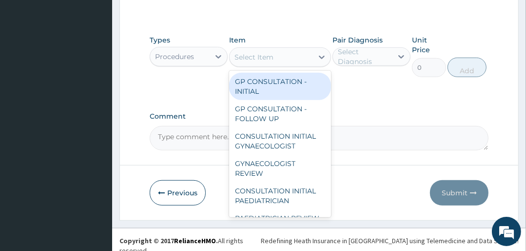
click at [313, 58] on div at bounding box center [322, 57] width 18 height 18
click at [299, 78] on div "GP CONSULTATION - INITIAL" at bounding box center [279, 86] width 101 height 27
type input "3000"
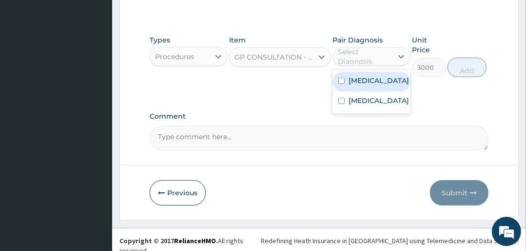
click at [376, 50] on div "Select Diagnosis" at bounding box center [365, 57] width 54 height 20
click at [363, 82] on label "Malaria" at bounding box center [379, 81] width 60 height 10
checkbox input "true"
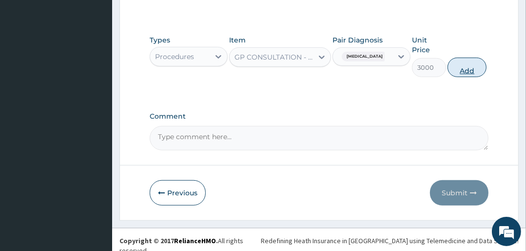
click at [465, 68] on button "Add" at bounding box center [467, 68] width 39 height 20
type input "0"
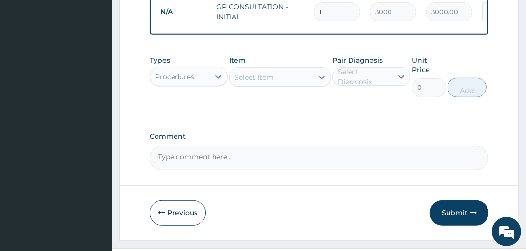
scroll to position [396, 0]
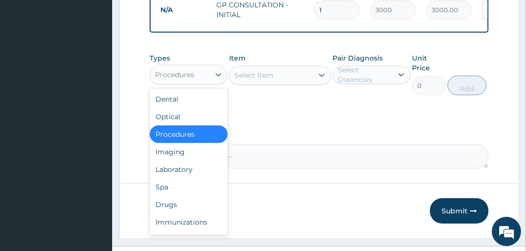
click at [194, 80] on div "Procedures" at bounding box center [174, 75] width 39 height 10
click at [180, 171] on div "Laboratory" at bounding box center [189, 169] width 78 height 18
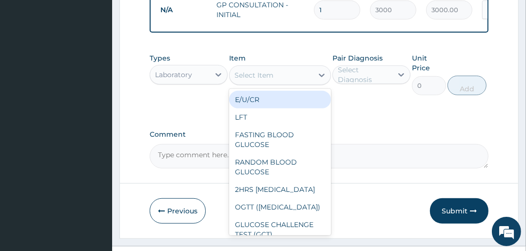
click at [273, 83] on div "Select Item" at bounding box center [271, 75] width 83 height 16
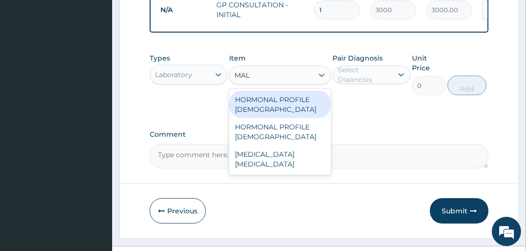
type input "MALA"
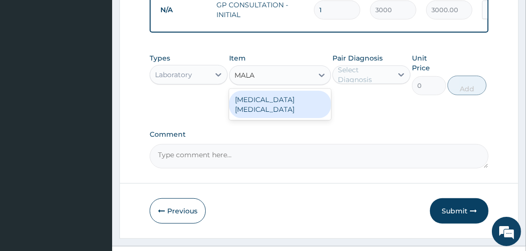
click at [309, 102] on div "MALARIA PARASITE" at bounding box center [279, 104] width 101 height 27
type input "1500"
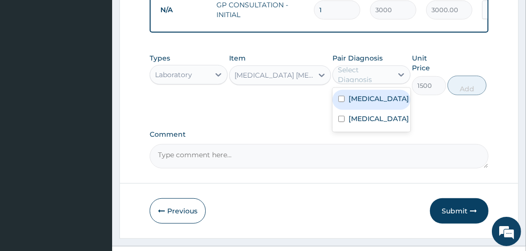
drag, startPoint x: 356, startPoint y: 72, endPoint x: 369, endPoint y: 105, distance: 35.1
click at [357, 72] on div "Select Diagnosis" at bounding box center [365, 75] width 54 height 20
click at [365, 103] on label "[MEDICAL_DATA]" at bounding box center [379, 99] width 60 height 10
checkbox input "true"
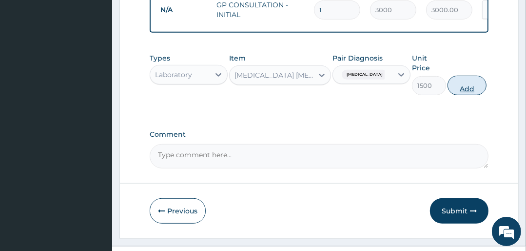
click at [471, 88] on button "Add" at bounding box center [467, 86] width 39 height 20
type input "0"
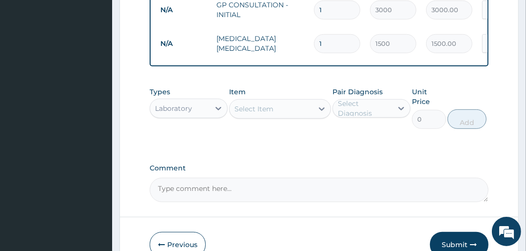
click at [267, 114] on div "Select Item" at bounding box center [254, 109] width 39 height 10
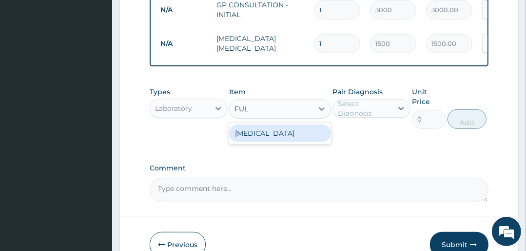
type input "FULL"
click at [296, 137] on div "FULL BLOOD COUNT" at bounding box center [279, 133] width 101 height 18
type input "4500"
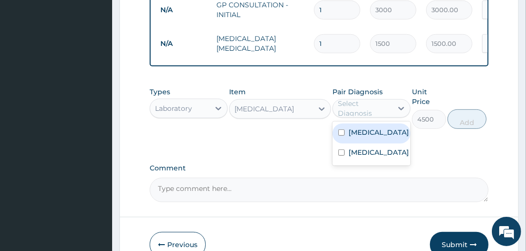
click at [375, 114] on div "Select Diagnosis" at bounding box center [365, 109] width 54 height 20
click at [360, 132] on label "[MEDICAL_DATA]" at bounding box center [379, 132] width 60 height 10
checkbox input "true"
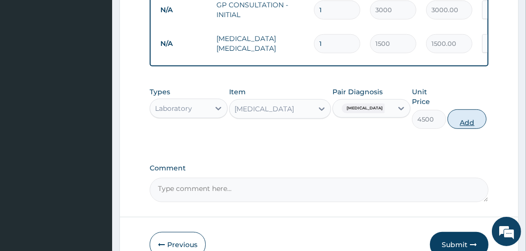
click at [466, 127] on button "Add" at bounding box center [467, 119] width 39 height 20
type input "0"
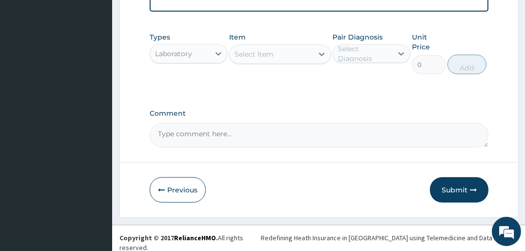
scroll to position [487, 0]
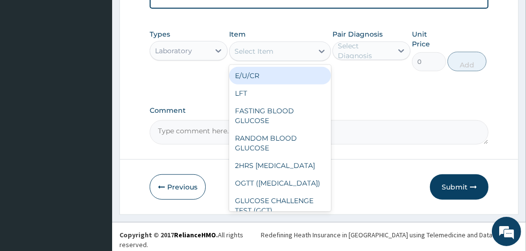
click at [266, 56] on div "Select Item" at bounding box center [254, 51] width 39 height 10
click at [193, 55] on div "Laboratory" at bounding box center [180, 51] width 60 height 16
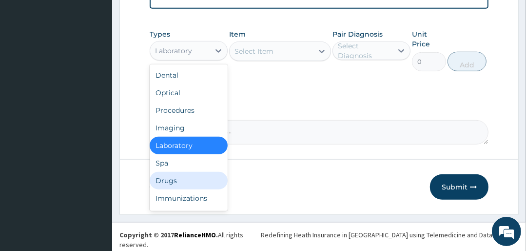
click at [168, 187] on div "Drugs" at bounding box center [189, 181] width 78 height 18
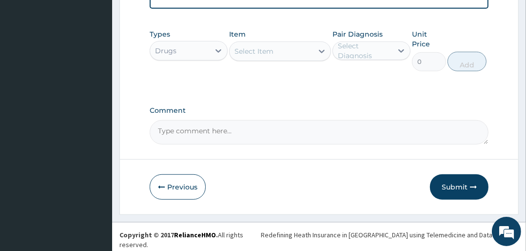
click at [306, 52] on div "Select Item" at bounding box center [271, 51] width 83 height 16
type input "[PERSON_NAME]"
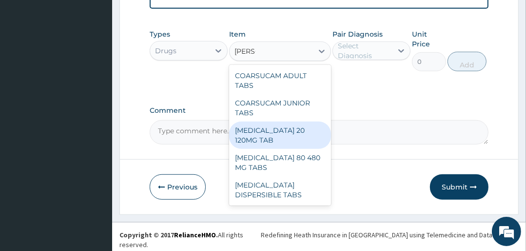
click at [270, 138] on div "[MEDICAL_DATA] 20 120MG TAB" at bounding box center [279, 134] width 101 height 27
type input "3000"
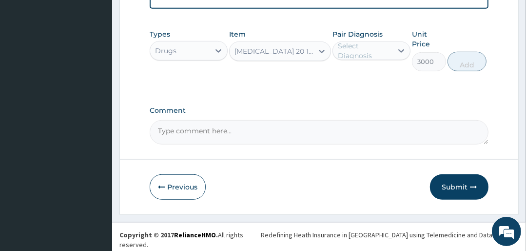
click at [365, 48] on div "Select Diagnosis" at bounding box center [365, 51] width 54 height 20
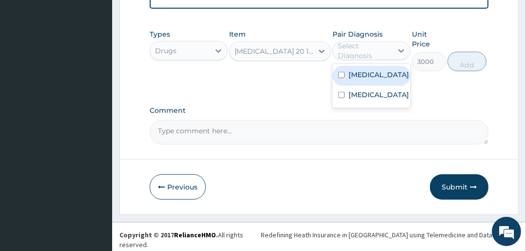
click at [372, 80] on label "[MEDICAL_DATA]" at bounding box center [379, 75] width 60 height 10
checkbox input "true"
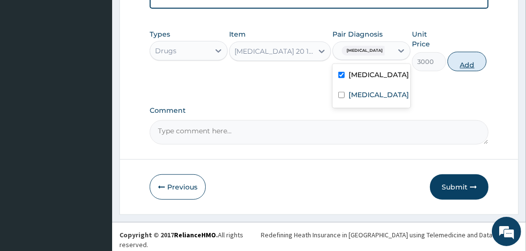
click at [470, 65] on button "Add" at bounding box center [467, 62] width 39 height 20
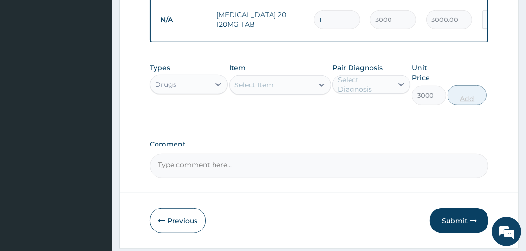
type input "0"
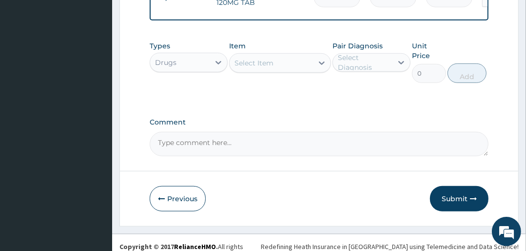
scroll to position [521, 0]
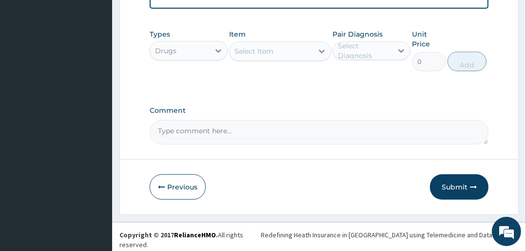
click at [259, 53] on div "Select Item" at bounding box center [254, 51] width 39 height 10
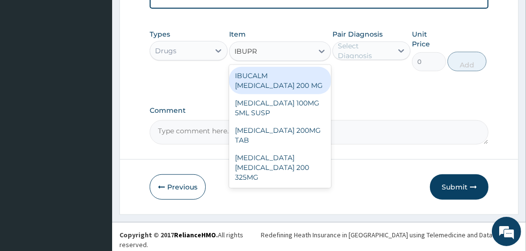
type input "IBUPRO"
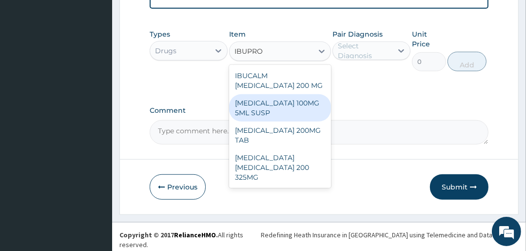
click at [263, 116] on div "[MEDICAL_DATA] 100MG 5ML SUSP" at bounding box center [279, 107] width 101 height 27
type input "1100"
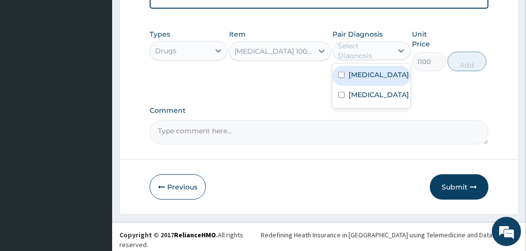
click at [352, 56] on div "Select Diagnosis" at bounding box center [365, 51] width 54 height 20
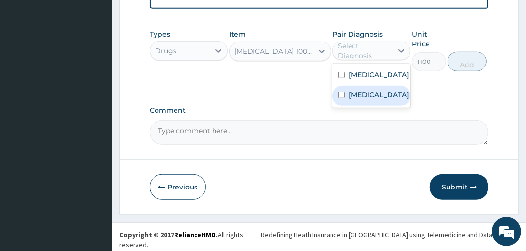
click at [359, 97] on label "Tinea pedis" at bounding box center [379, 95] width 60 height 10
checkbox input "true"
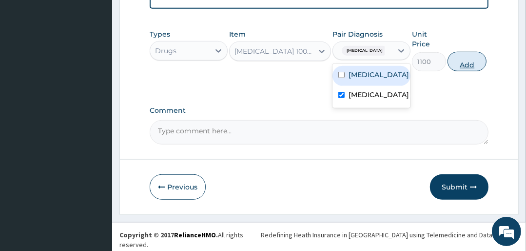
click at [460, 66] on button "Add" at bounding box center [467, 62] width 39 height 20
type input "0"
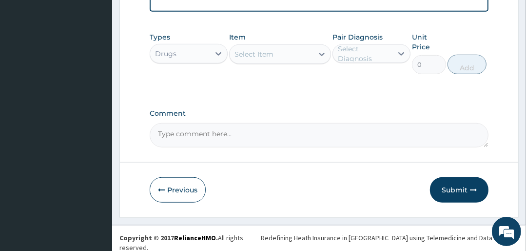
scroll to position [554, 0]
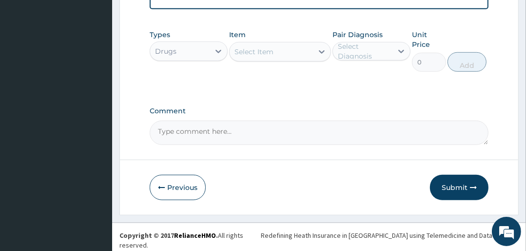
click at [265, 57] on div "Select Item" at bounding box center [254, 52] width 39 height 10
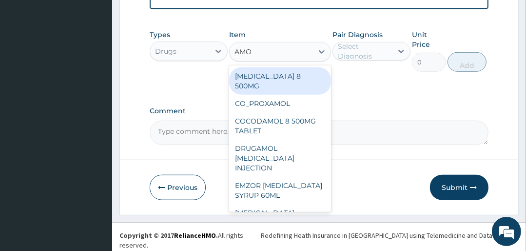
type input "AMOX"
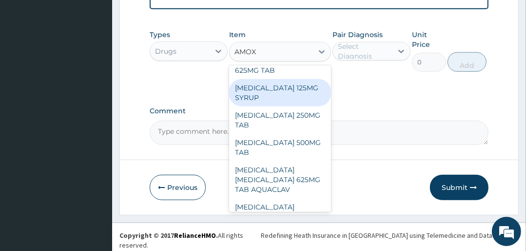
scroll to position [78, 0]
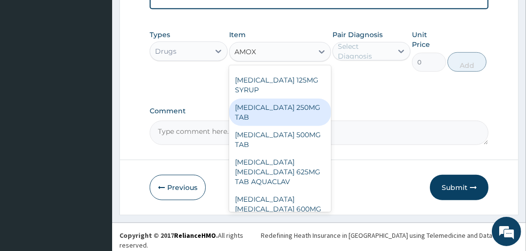
click at [263, 110] on div "[MEDICAL_DATA] 250MG TAB" at bounding box center [279, 112] width 101 height 27
type input "95"
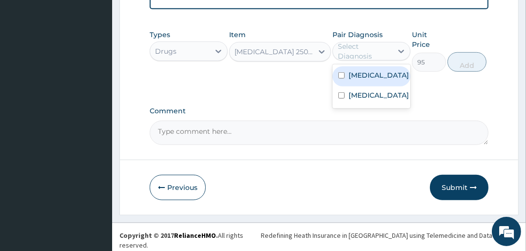
click at [357, 58] on div "Select Diagnosis" at bounding box center [365, 51] width 54 height 20
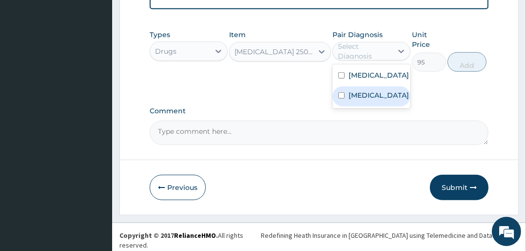
click at [359, 95] on label "Tinea pedis" at bounding box center [379, 95] width 60 height 10
checkbox input "true"
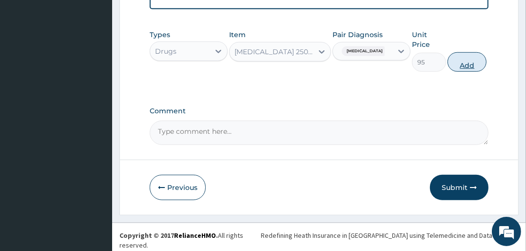
click at [467, 64] on button "Add" at bounding box center [467, 62] width 39 height 20
type input "0"
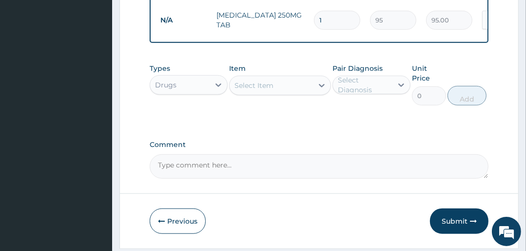
type input "0.00"
type input "6"
type input "570.00"
type input "6"
click at [284, 87] on div "Select Item" at bounding box center [271, 86] width 83 height 16
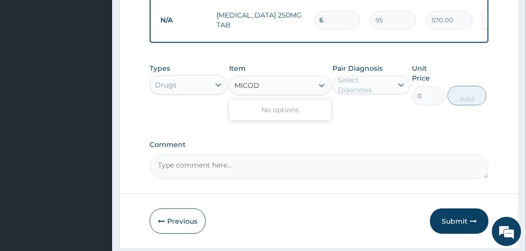
type input "MICO"
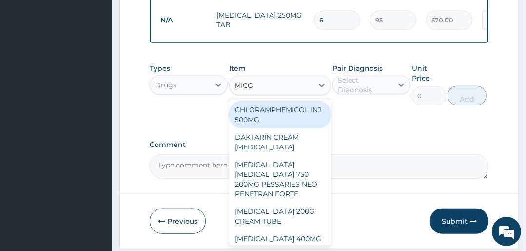
scroll to position [39, 0]
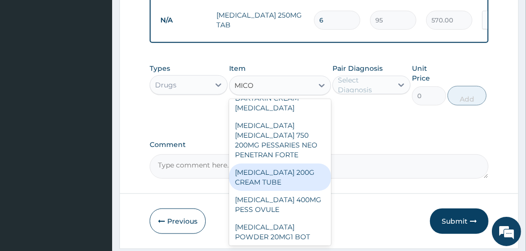
click at [269, 179] on div "MICONAZOLE 200G CREAM TUBE" at bounding box center [279, 176] width 101 height 27
type input "3600"
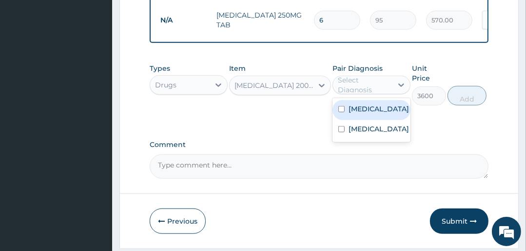
click at [365, 86] on div "Select Diagnosis" at bounding box center [365, 85] width 54 height 20
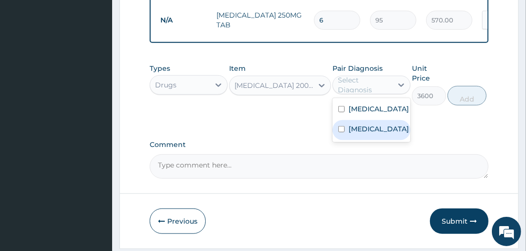
click at [375, 134] on label "Tinea pedis" at bounding box center [379, 129] width 60 height 10
checkbox input "true"
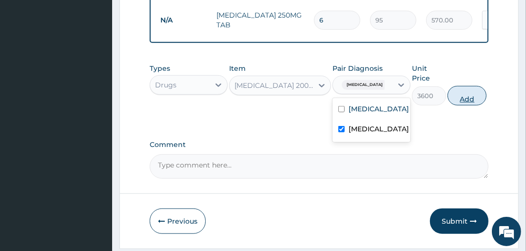
click at [470, 99] on button "Add" at bounding box center [467, 96] width 39 height 20
type input "0"
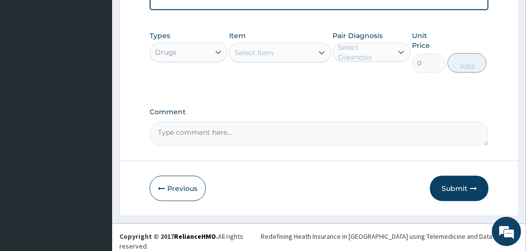
scroll to position [621, 0]
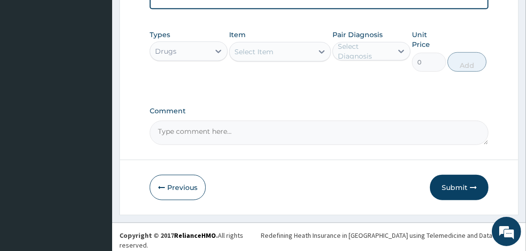
click at [275, 60] on div "Select Item" at bounding box center [271, 52] width 83 height 16
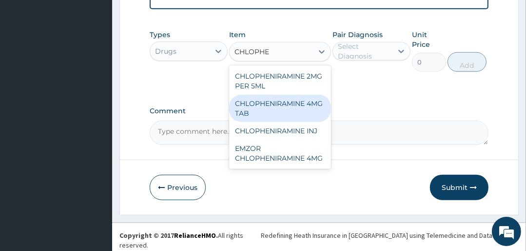
type input "CHLOPH"
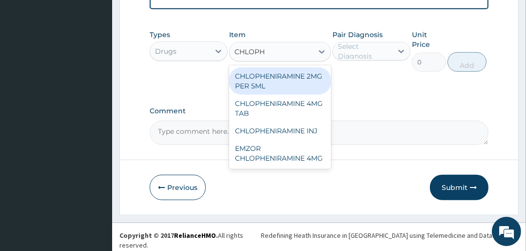
click at [279, 86] on div "CHLOPHENIRAMINE 2MG PER 5ML" at bounding box center [279, 80] width 101 height 27
type input "1380"
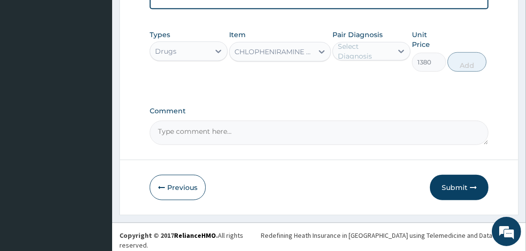
click at [384, 51] on div "Select Diagnosis" at bounding box center [365, 51] width 54 height 20
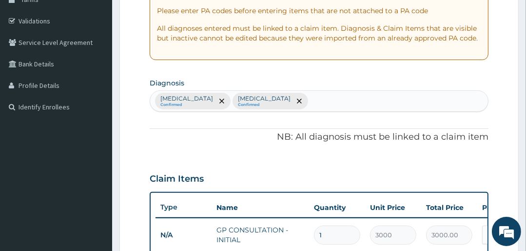
scroll to position [153, 0]
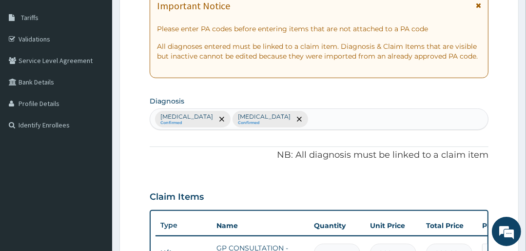
click at [279, 115] on div "Malaria Confirmed Tinea pedis Confirmed" at bounding box center [319, 119] width 338 height 20
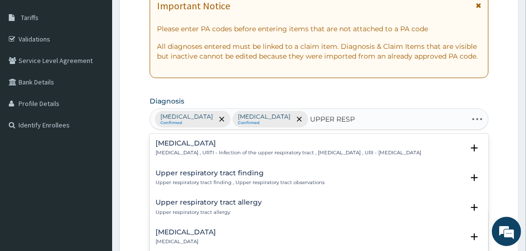
type input "UPPER RESPI"
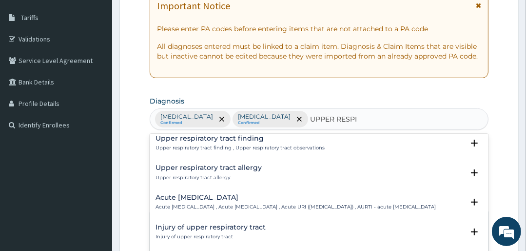
scroll to position [39, 0]
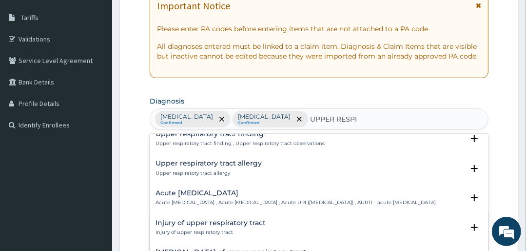
click at [215, 205] on p "Acute upper respiratory infection , Acute upper respiratory tract infection , A…" at bounding box center [296, 202] width 280 height 7
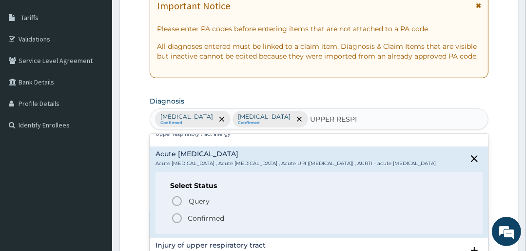
scroll to position [117, 0]
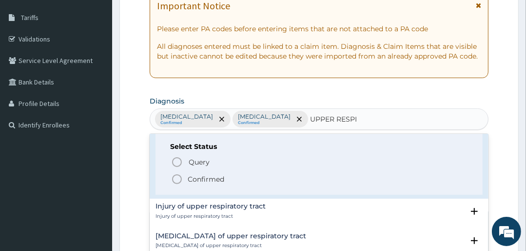
click at [175, 185] on icon "status option filled" at bounding box center [177, 179] width 12 height 12
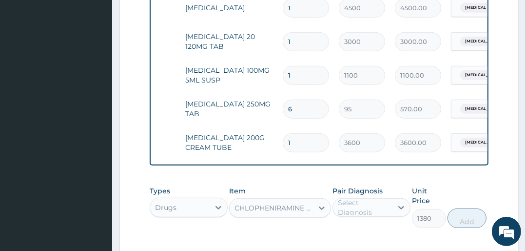
scroll to position [0, 51]
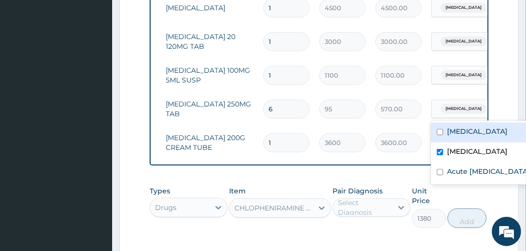
click at [456, 107] on span "Tinea pedis" at bounding box center [464, 109] width 46 height 10
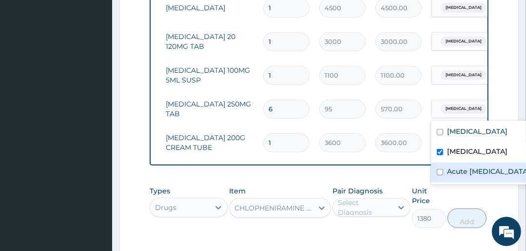
click at [450, 175] on label "Acute [MEDICAL_DATA]" at bounding box center [488, 171] width 83 height 10
checkbox input "true"
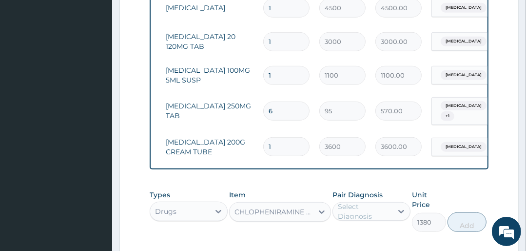
click at [449, 107] on span "Tinea pedis" at bounding box center [464, 106] width 46 height 10
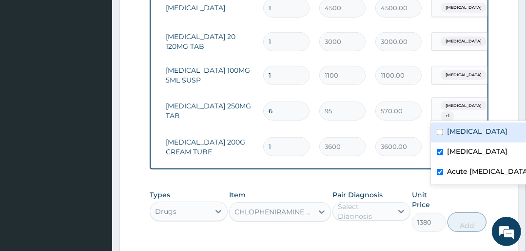
click at [449, 107] on span "Tinea pedis" at bounding box center [464, 106] width 46 height 10
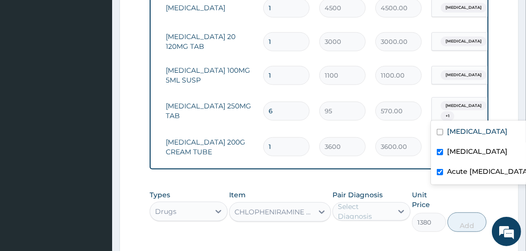
click at [440, 152] on input "checkbox" at bounding box center [440, 152] width 6 height 6
checkbox input "false"
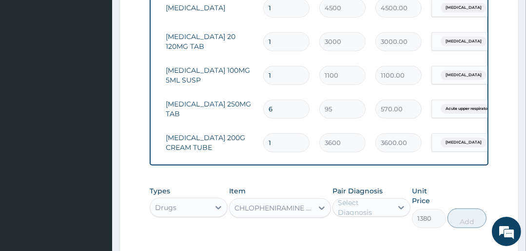
click at [219, 89] on tr "N/A IBUPROFEN 100MG 5ML SUSP 1 1100 1100.00 Tinea pedis Delete" at bounding box center [344, 76] width 478 height 34
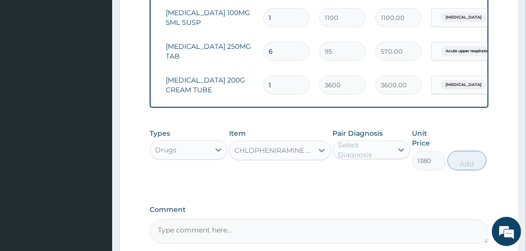
scroll to position [543, 0]
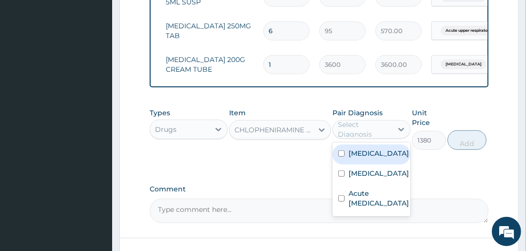
click at [374, 133] on div "Select Diagnosis" at bounding box center [365, 130] width 54 height 20
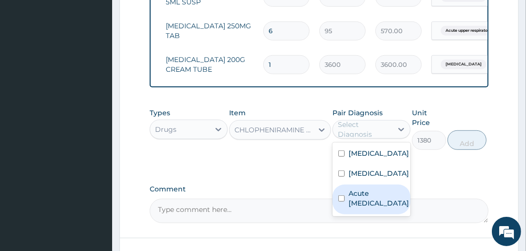
click at [343, 201] on input "checkbox" at bounding box center [342, 198] width 6 height 6
checkbox input "true"
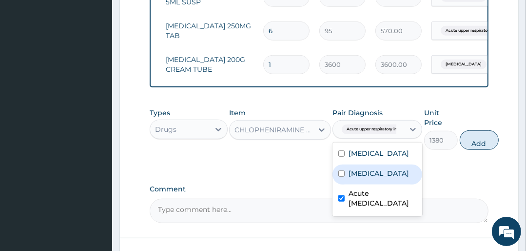
click at [481, 147] on button "Add" at bounding box center [479, 140] width 39 height 20
type input "0"
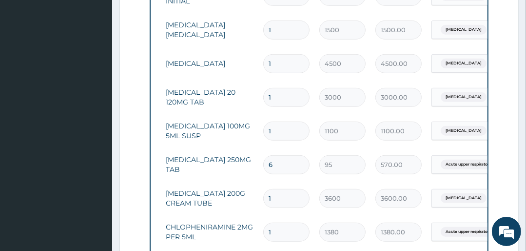
scroll to position [426, 0]
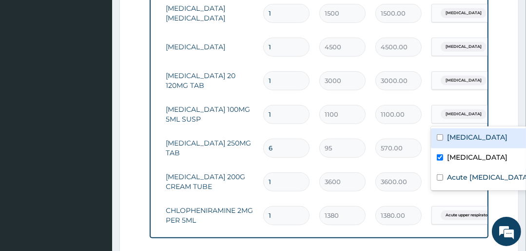
click at [461, 112] on span "Tinea pedis" at bounding box center [464, 114] width 46 height 10
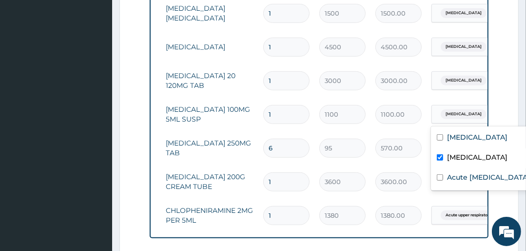
click at [440, 158] on input "checkbox" at bounding box center [440, 157] width 6 height 6
checkbox input "false"
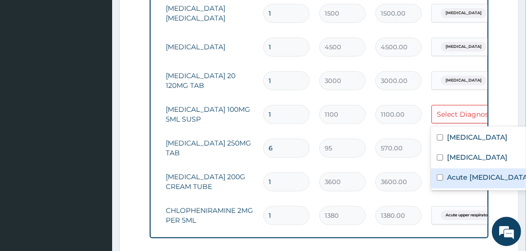
click at [439, 179] on input "checkbox" at bounding box center [440, 177] width 6 height 6
checkbox input "true"
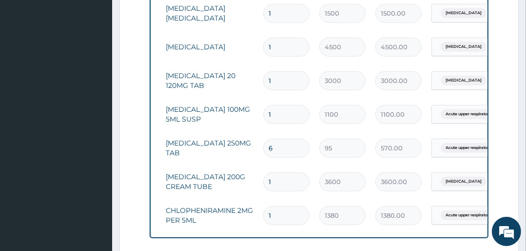
click at [215, 132] on tr "N/A AMOXICILLIN 250MG TAB 6 95 570.00 Acute upper respiratory infect... Delete" at bounding box center [344, 148] width 478 height 34
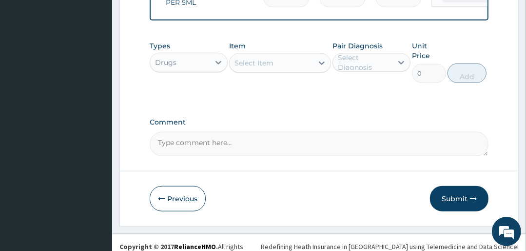
scroll to position [655, 0]
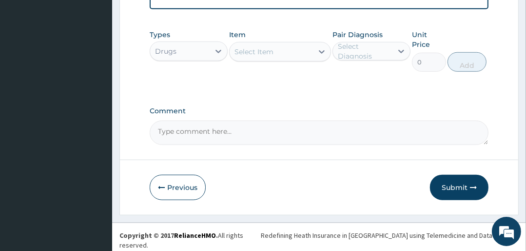
drag, startPoint x: 461, startPoint y: 188, endPoint x: 435, endPoint y: 185, distance: 26.0
click at [460, 188] on button "Submit" at bounding box center [459, 187] width 59 height 25
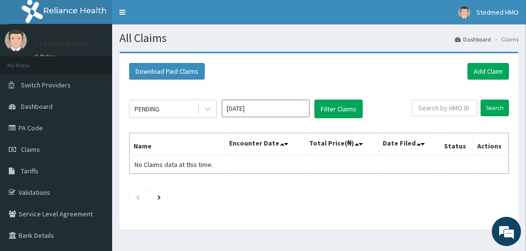
drag, startPoint x: 245, startPoint y: 107, endPoint x: 243, endPoint y: 114, distance: 7.1
click at [244, 110] on input "[DATE]" at bounding box center [266, 109] width 88 height 18
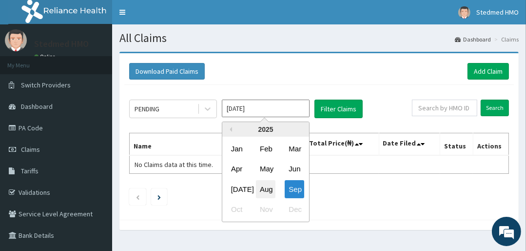
click at [267, 190] on div "Aug" at bounding box center [266, 189] width 20 height 18
type input "[DATE]"
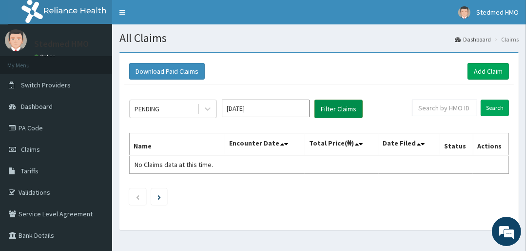
click at [352, 103] on button "Filter Claims" at bounding box center [339, 109] width 48 height 19
click at [348, 105] on button "Filter Claims" at bounding box center [339, 109] width 48 height 19
click at [177, 105] on div "PENDING" at bounding box center [164, 109] width 68 height 16
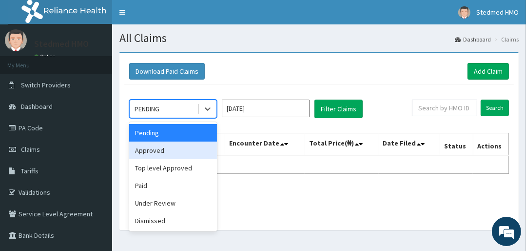
click at [172, 152] on div "Approved" at bounding box center [173, 150] width 88 height 18
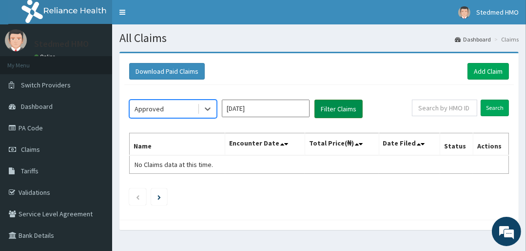
click at [349, 112] on button "Filter Claims" at bounding box center [339, 109] width 48 height 19
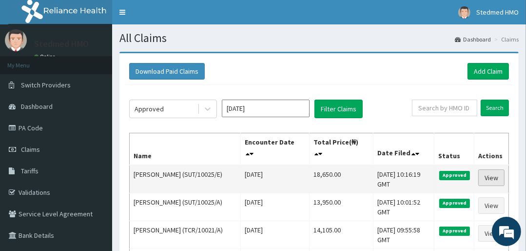
click at [496, 179] on link "View" at bounding box center [492, 177] width 26 height 17
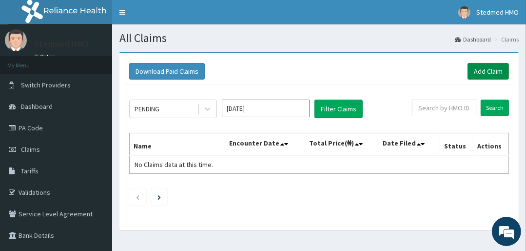
click at [498, 68] on link "Add Claim" at bounding box center [488, 71] width 41 height 17
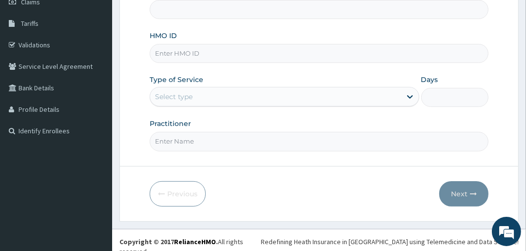
scroll to position [148, 0]
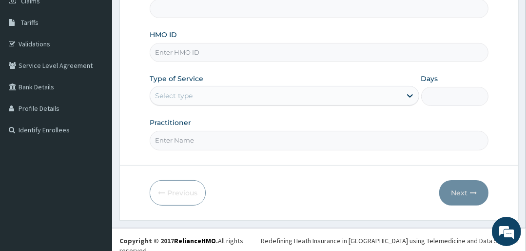
type input "STEDMED SPECIALIST HOSPITAL"
click at [182, 48] on input "HMO ID" at bounding box center [319, 52] width 339 height 19
type input "SUT/10025/C"
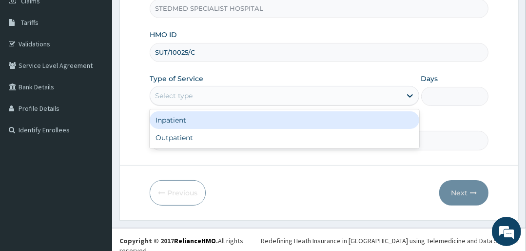
click at [201, 92] on div "Select type" at bounding box center [275, 96] width 251 height 16
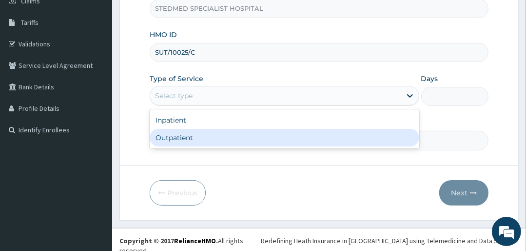
drag, startPoint x: 203, startPoint y: 135, endPoint x: 202, endPoint y: 149, distance: 13.7
click at [203, 139] on div "Outpatient" at bounding box center [284, 138] width 269 height 18
type input "1"
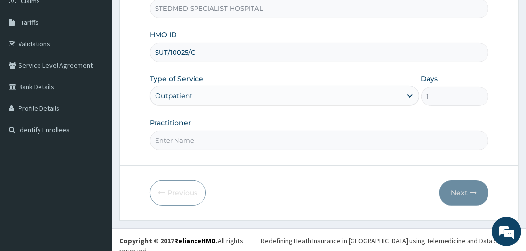
click at [194, 142] on input "Practitioner" at bounding box center [319, 140] width 339 height 19
type input "[PERSON_NAME]"
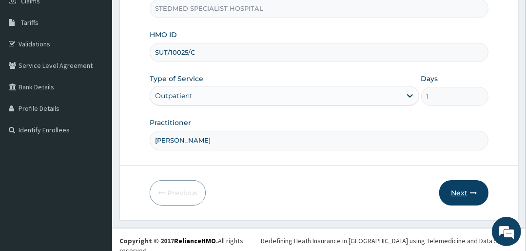
click at [445, 186] on button "Next" at bounding box center [463, 192] width 49 height 25
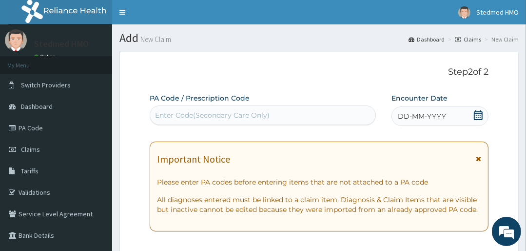
click at [422, 113] on span "DD-MM-YYYY" at bounding box center [422, 116] width 48 height 10
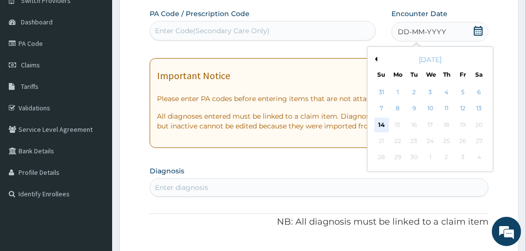
scroll to position [117, 0]
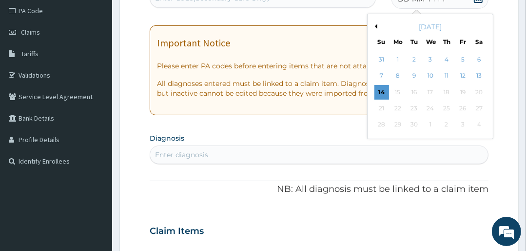
click at [376, 27] on button "Previous Month" at bounding box center [375, 26] width 5 height 5
click at [448, 91] on div "14" at bounding box center [446, 92] width 15 height 15
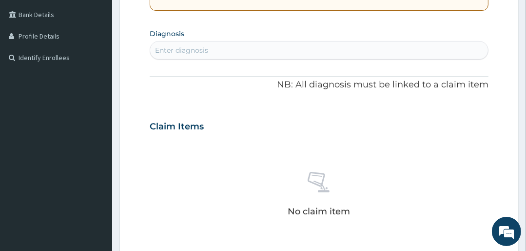
scroll to position [234, 0]
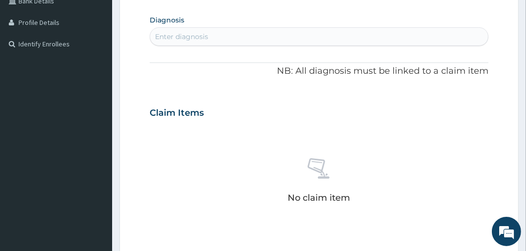
click at [224, 39] on div "Enter diagnosis" at bounding box center [319, 37] width 338 height 16
type input "MALA"
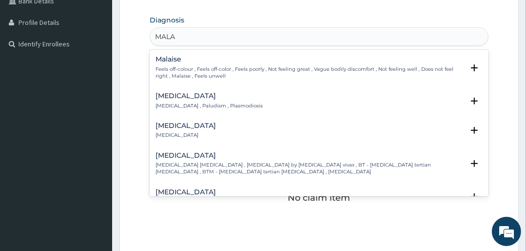
click at [170, 99] on h4 "[MEDICAL_DATA]" at bounding box center [209, 95] width 107 height 7
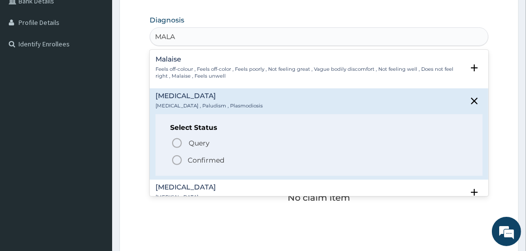
click at [174, 160] on icon "status option filled" at bounding box center [177, 160] width 12 height 12
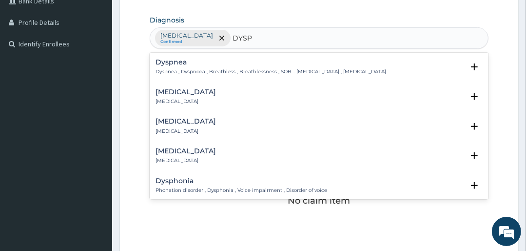
type input "DYSPE"
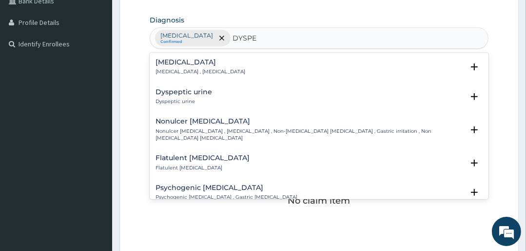
click at [175, 66] on div "[MEDICAL_DATA] [MEDICAL_DATA] , [MEDICAL_DATA]" at bounding box center [201, 67] width 90 height 17
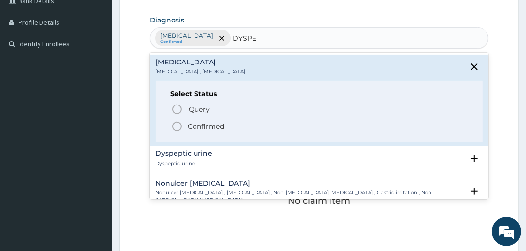
click at [176, 123] on icon "status option filled" at bounding box center [177, 126] width 12 height 12
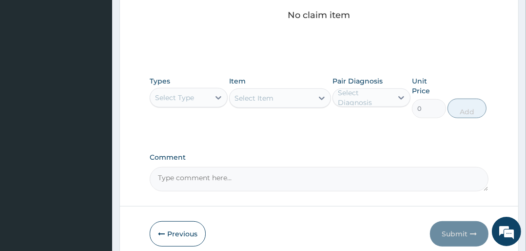
scroll to position [461, 0]
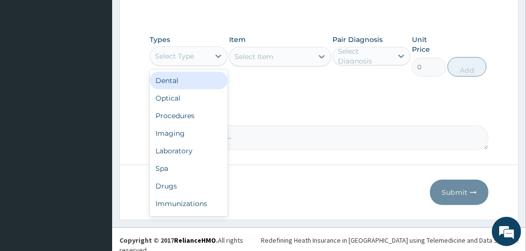
click at [191, 59] on div "Select Type" at bounding box center [174, 56] width 39 height 10
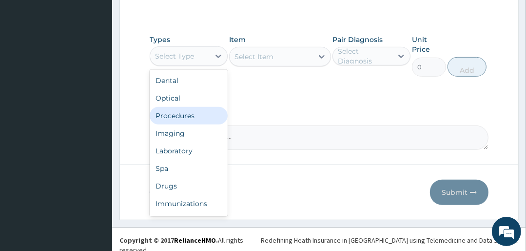
click at [186, 119] on div "Procedures" at bounding box center [189, 116] width 78 height 18
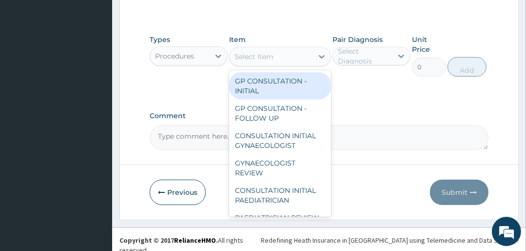
click at [281, 60] on div "Select Item" at bounding box center [271, 57] width 83 height 16
click at [289, 84] on div "GP CONSULTATION - INITIAL" at bounding box center [279, 85] width 101 height 27
type input "3000"
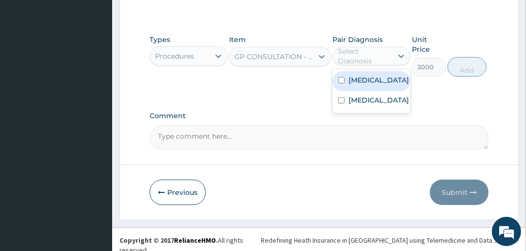
click at [380, 49] on div "Select Diagnosis" at bounding box center [365, 56] width 54 height 20
click at [379, 80] on div "[MEDICAL_DATA]" at bounding box center [372, 81] width 78 height 20
checkbox input "true"
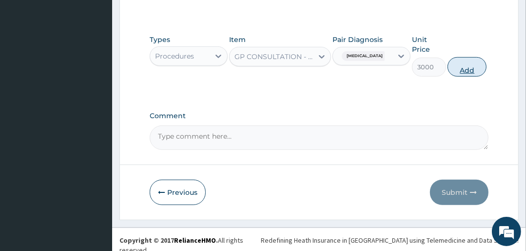
click at [469, 64] on button "Add" at bounding box center [467, 67] width 39 height 20
type input "0"
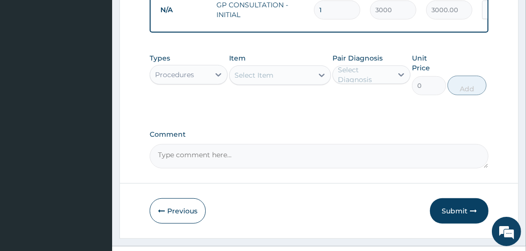
scroll to position [396, 0]
click at [185, 80] on div "Procedures" at bounding box center [174, 75] width 39 height 10
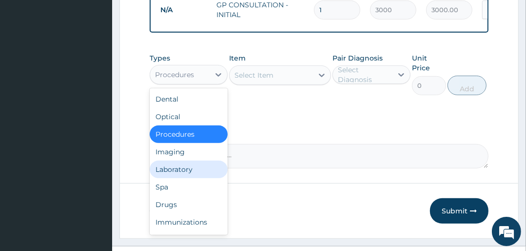
click at [173, 174] on div "Laboratory" at bounding box center [189, 169] width 78 height 18
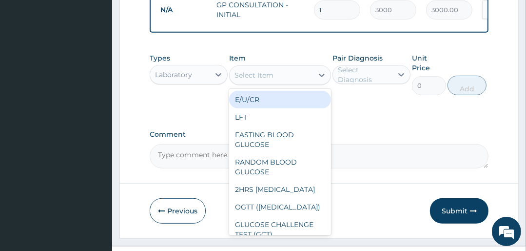
click at [298, 82] on div "Select Item" at bounding box center [271, 75] width 83 height 16
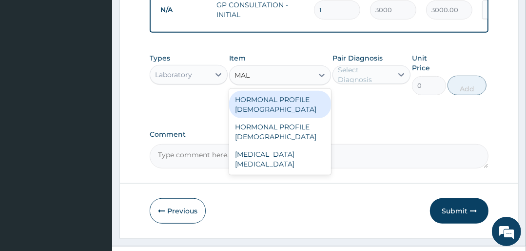
type input "MALA"
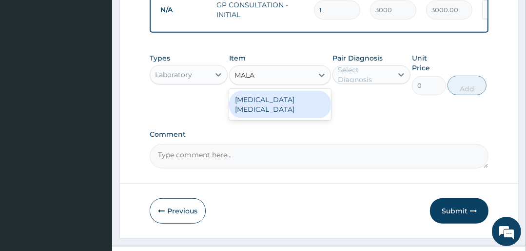
click at [286, 102] on div "[MEDICAL_DATA] [MEDICAL_DATA]" at bounding box center [279, 104] width 101 height 27
type input "1500"
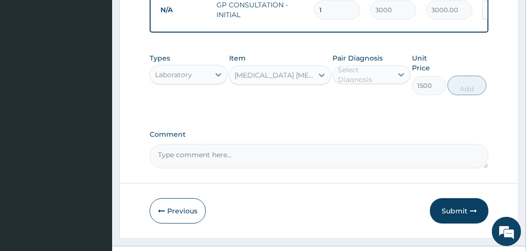
click at [352, 69] on div "Pair Diagnosis Select Diagnosis" at bounding box center [372, 74] width 78 height 42
click at [355, 83] on div "Select Diagnosis" at bounding box center [365, 75] width 54 height 20
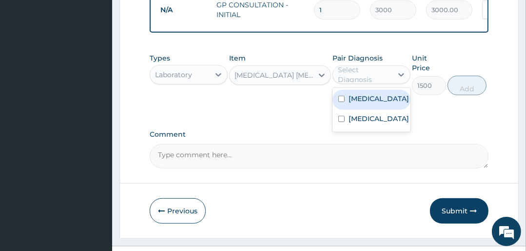
click at [355, 109] on div "[MEDICAL_DATA]" at bounding box center [372, 100] width 78 height 20
checkbox input "true"
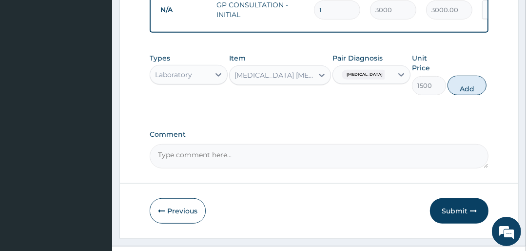
drag, startPoint x: 474, startPoint y: 89, endPoint x: 430, endPoint y: 89, distance: 43.9
click at [473, 89] on button "Add" at bounding box center [467, 86] width 39 height 20
type input "0"
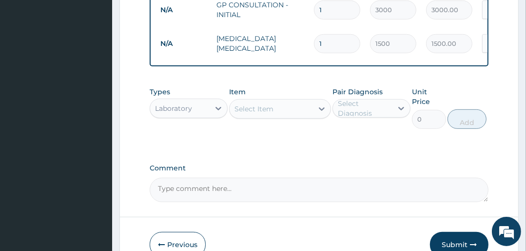
click at [276, 113] on div "Select Item" at bounding box center [271, 109] width 83 height 16
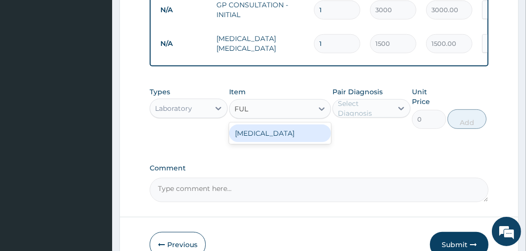
type input "FULL"
drag, startPoint x: 273, startPoint y: 139, endPoint x: 281, endPoint y: 140, distance: 7.8
click at [274, 139] on div "[MEDICAL_DATA]" at bounding box center [279, 133] width 101 height 18
type input "4500"
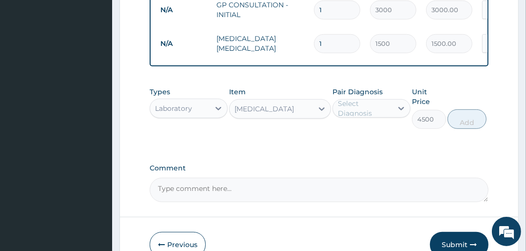
click at [343, 111] on div "Select Diagnosis" at bounding box center [365, 109] width 54 height 20
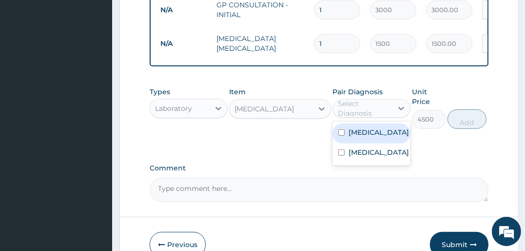
click at [365, 137] on label "[MEDICAL_DATA]" at bounding box center [379, 132] width 60 height 10
checkbox input "true"
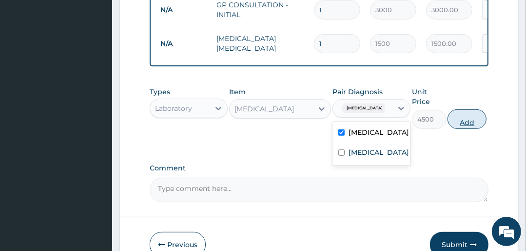
click at [468, 121] on button "Add" at bounding box center [467, 119] width 39 height 20
type input "0"
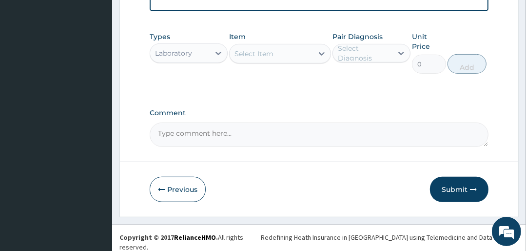
scroll to position [487, 0]
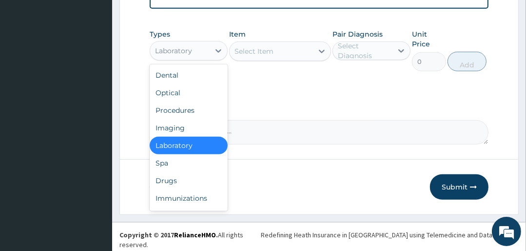
click at [171, 51] on div "Laboratory" at bounding box center [173, 51] width 37 height 10
click at [173, 188] on div "Drugs" at bounding box center [189, 181] width 78 height 18
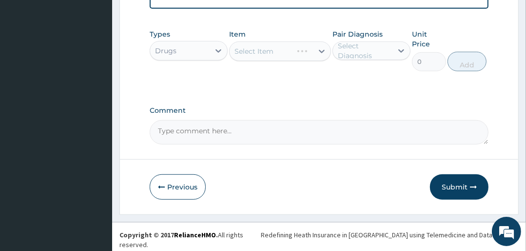
click at [268, 54] on div "Select Item" at bounding box center [279, 51] width 101 height 20
click at [279, 56] on div "Select Item" at bounding box center [271, 51] width 83 height 16
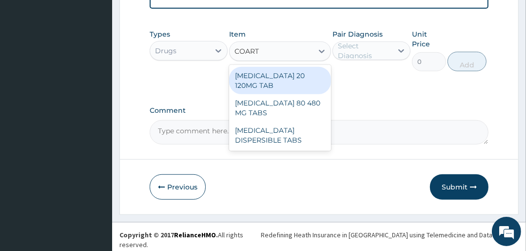
type input "COARTE"
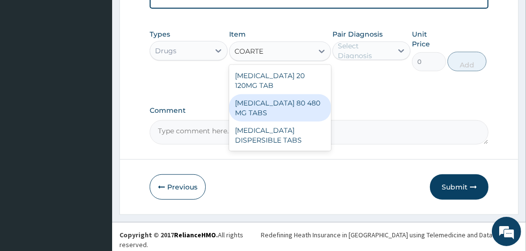
click at [282, 97] on div "[MEDICAL_DATA] 80 480 MG TABS" at bounding box center [279, 107] width 101 height 27
type input "3500"
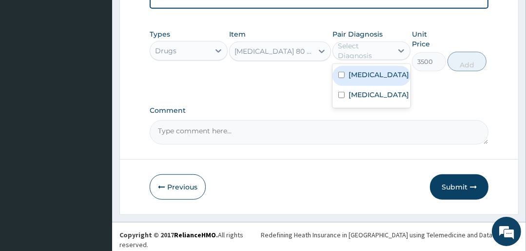
click at [374, 60] on div "Select Diagnosis" at bounding box center [365, 51] width 54 height 20
click at [374, 80] on label "[MEDICAL_DATA]" at bounding box center [379, 75] width 60 height 10
checkbox input "true"
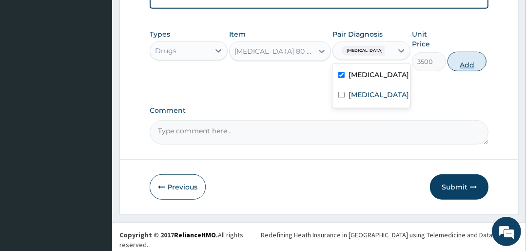
click at [467, 65] on button "Add" at bounding box center [467, 62] width 39 height 20
type input "0"
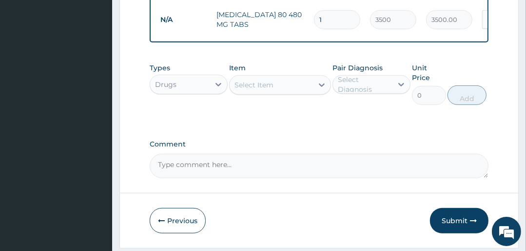
click at [277, 89] on div "Select Item" at bounding box center [271, 85] width 83 height 16
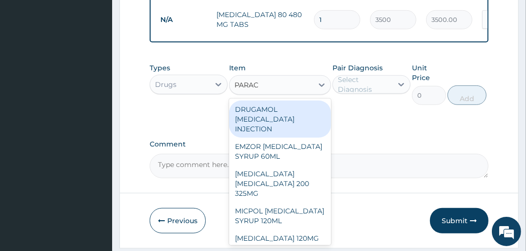
type input "PARACE"
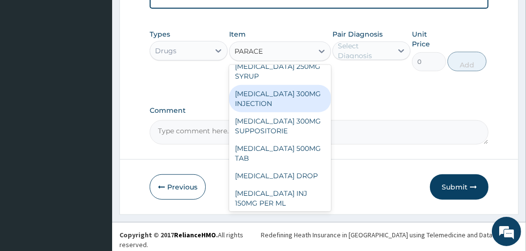
scroll to position [195, 0]
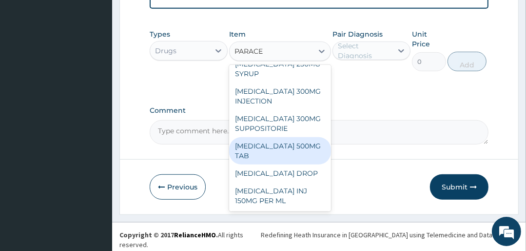
click at [277, 148] on div "[MEDICAL_DATA] 500MG TAB" at bounding box center [279, 150] width 101 height 27
type input "25"
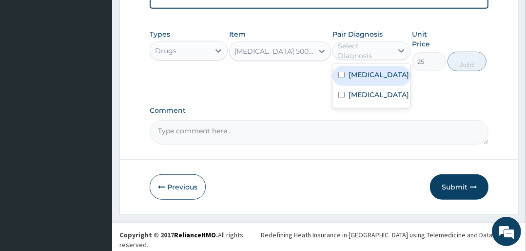
click at [361, 55] on div "Select Diagnosis" at bounding box center [365, 51] width 54 height 20
click at [368, 77] on label "[MEDICAL_DATA]" at bounding box center [379, 75] width 60 height 10
checkbox input "true"
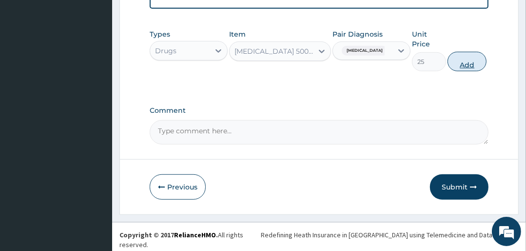
click at [466, 66] on button "Add" at bounding box center [467, 62] width 39 height 20
type input "0"
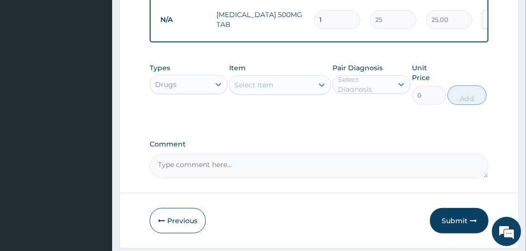
type input "0.00"
type input "6"
type input "150.00"
type input "0.00"
type input "9"
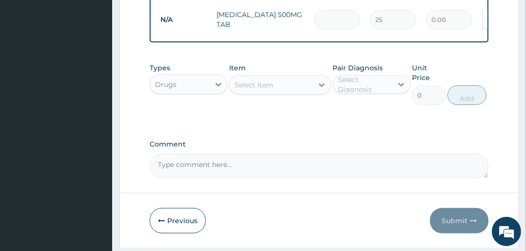
type input "225.00"
type input "9"
click at [282, 88] on div "Select Item" at bounding box center [271, 85] width 83 height 16
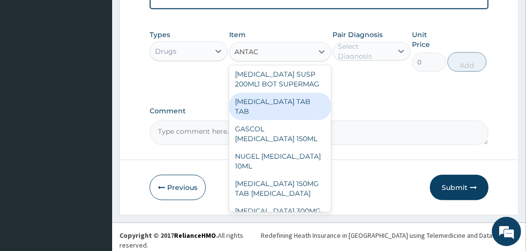
scroll to position [0, 0]
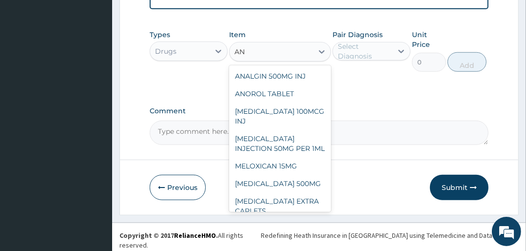
type input "A"
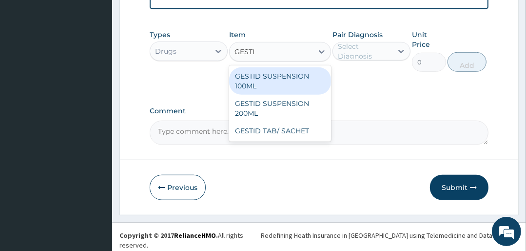
type input "GESTID"
click at [276, 84] on div "GESTID SUSPENSION 100ML" at bounding box center [279, 80] width 101 height 27
type input "1500"
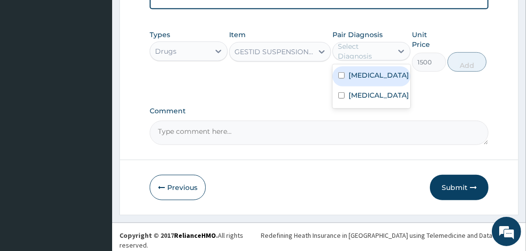
click at [364, 57] on div "Select Diagnosis" at bounding box center [365, 51] width 54 height 20
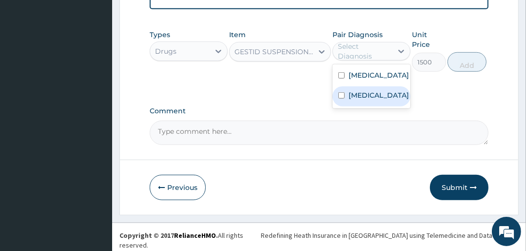
click at [360, 98] on label "[MEDICAL_DATA]" at bounding box center [379, 95] width 60 height 10
checkbox input "true"
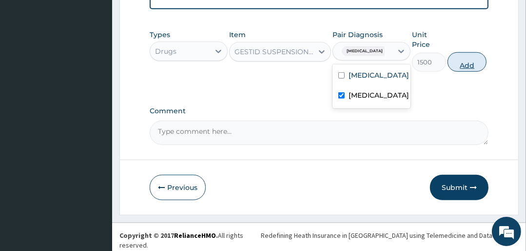
click at [462, 67] on button "Add" at bounding box center [467, 62] width 39 height 20
type input "0"
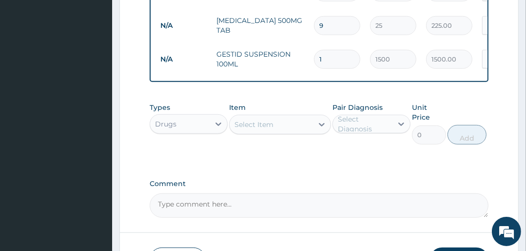
scroll to position [515, 0]
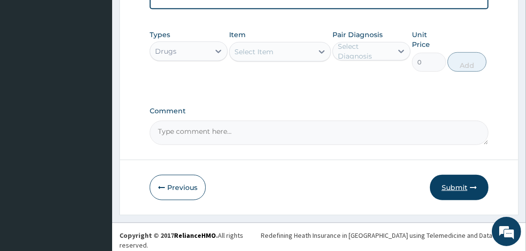
click at [456, 190] on button "Submit" at bounding box center [459, 187] width 59 height 25
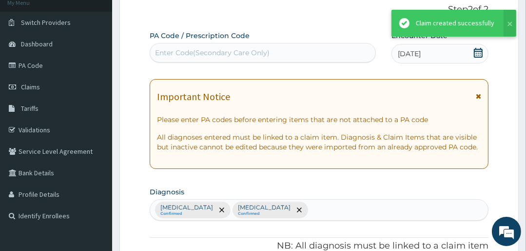
scroll to position [588, 0]
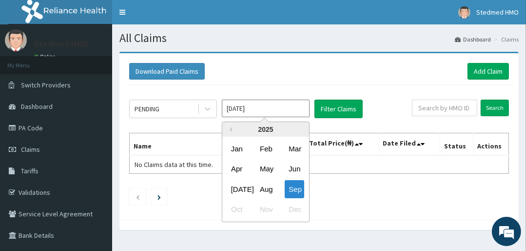
click at [247, 109] on input "[DATE]" at bounding box center [266, 109] width 88 height 18
click at [268, 190] on div "Aug" at bounding box center [266, 189] width 20 height 18
type input "[DATE]"
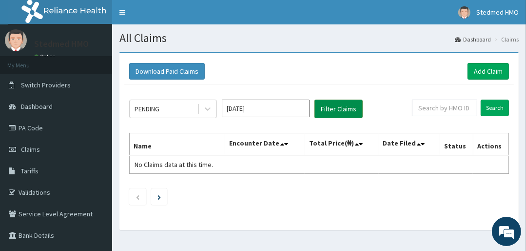
click at [335, 110] on button "Filter Claims" at bounding box center [339, 109] width 48 height 19
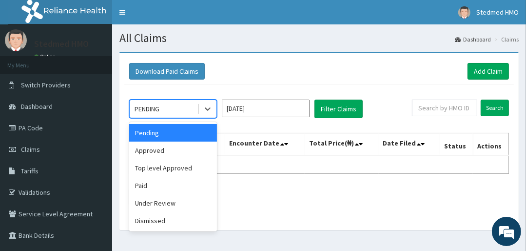
click at [170, 109] on div "PENDING" at bounding box center [164, 109] width 68 height 16
click at [173, 146] on div "Approved" at bounding box center [173, 150] width 88 height 18
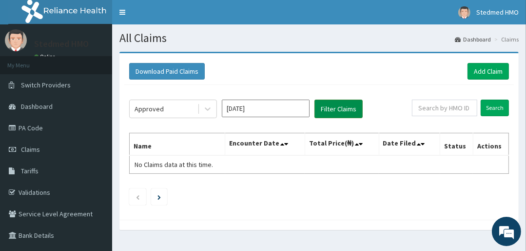
click at [338, 114] on button "Filter Claims" at bounding box center [339, 109] width 48 height 19
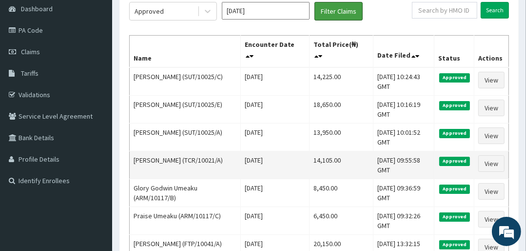
scroll to position [117, 0]
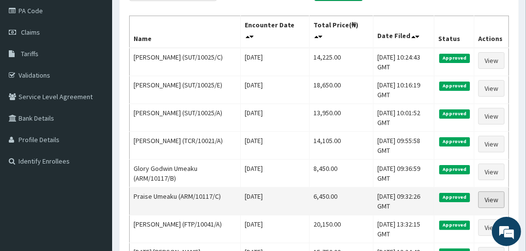
click at [488, 197] on link "View" at bounding box center [492, 199] width 26 height 17
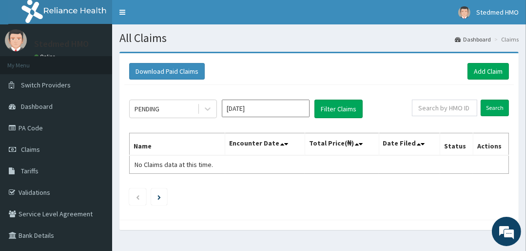
scroll to position [62, 0]
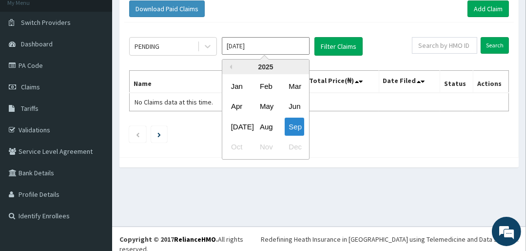
click at [271, 48] on input "[DATE]" at bounding box center [266, 46] width 88 height 18
click at [265, 123] on div "Aug" at bounding box center [266, 127] width 20 height 18
type input "[DATE]"
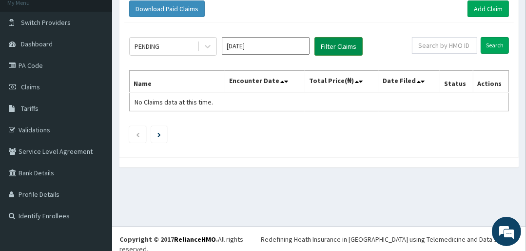
click at [340, 45] on button "Filter Claims" at bounding box center [339, 46] width 48 height 19
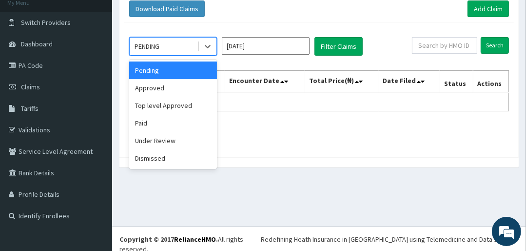
click at [166, 49] on div "PENDING" at bounding box center [164, 47] width 68 height 16
click at [162, 138] on div "Under Review" at bounding box center [173, 141] width 88 height 18
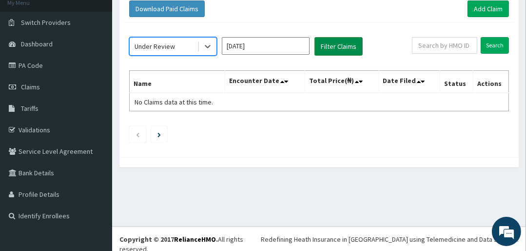
scroll to position [0, 0]
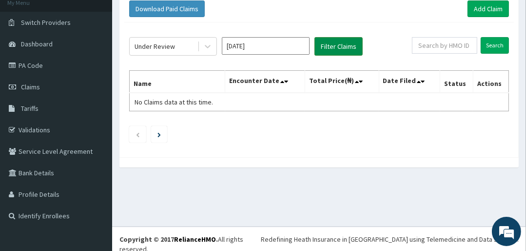
click at [348, 40] on button "Filter Claims" at bounding box center [339, 46] width 48 height 19
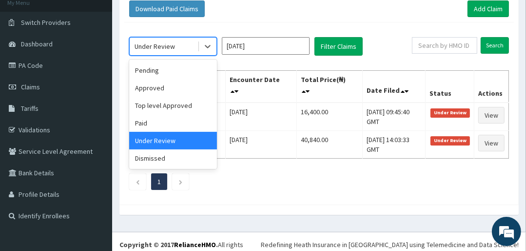
click at [175, 46] on div "Under Review" at bounding box center [164, 47] width 68 height 16
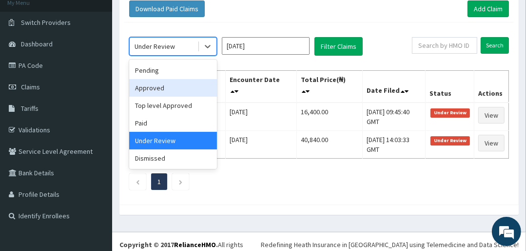
click at [159, 88] on div "Approved" at bounding box center [173, 88] width 88 height 18
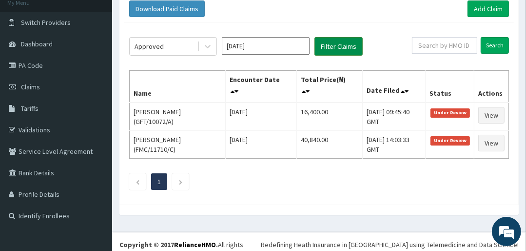
click at [331, 51] on button "Filter Claims" at bounding box center [339, 46] width 48 height 19
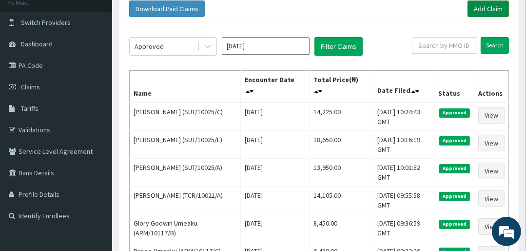
click at [482, 6] on link "Add Claim" at bounding box center [488, 8] width 41 height 17
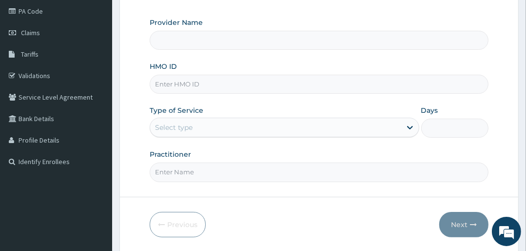
scroll to position [117, 0]
click at [181, 85] on input "HMO ID" at bounding box center [319, 83] width 339 height 19
type input "STEDMED SPECIALIST HOSPITAL"
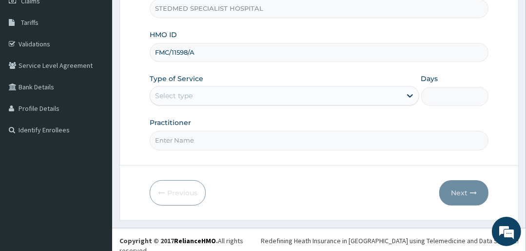
type input "FMC/11598/A"
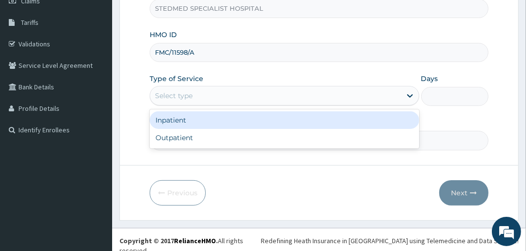
click at [202, 94] on div "Select type" at bounding box center [275, 96] width 251 height 16
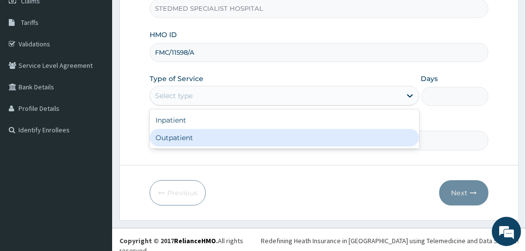
click at [195, 139] on div "Outpatient" at bounding box center [284, 138] width 269 height 18
type input "1"
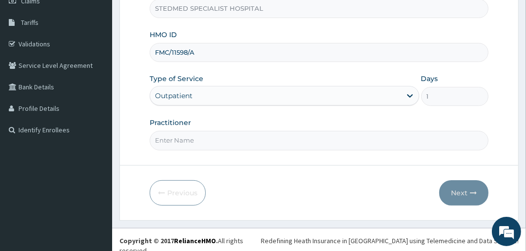
click at [203, 136] on input "Practitioner" at bounding box center [319, 140] width 339 height 19
type input "YAKUBU"
click at [472, 187] on button "Next" at bounding box center [463, 192] width 49 height 25
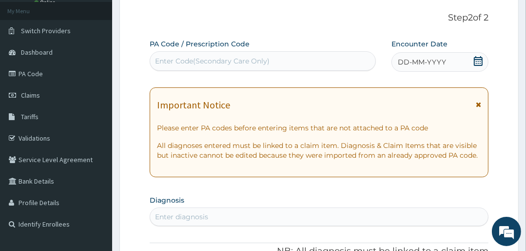
scroll to position [31, 0]
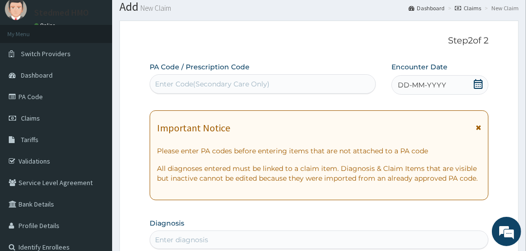
click at [440, 87] on span "DD-MM-YYYY" at bounding box center [422, 85] width 48 height 10
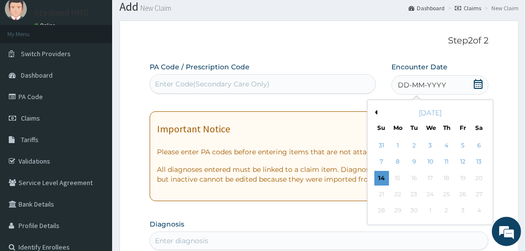
drag, startPoint x: 376, startPoint y: 111, endPoint x: 379, endPoint y: 123, distance: 12.8
click at [375, 111] on button "Previous Month" at bounding box center [375, 112] width 5 height 5
click at [449, 177] on div "14" at bounding box center [446, 178] width 15 height 15
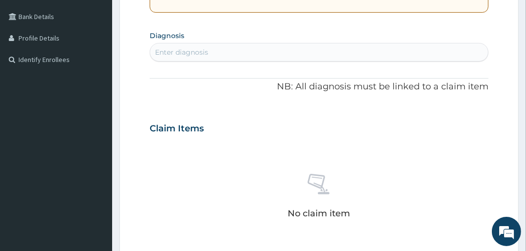
scroll to position [226, 0]
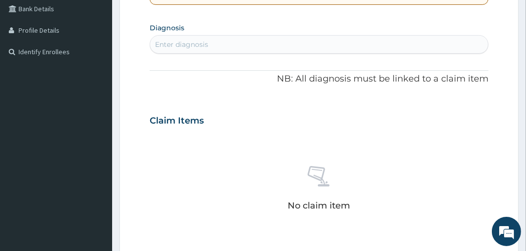
click at [178, 44] on div "Enter diagnosis" at bounding box center [181, 45] width 53 height 10
type input "MALAR"
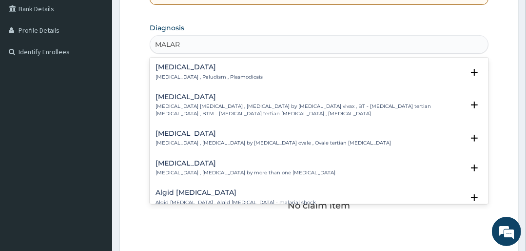
click at [180, 65] on h4 "Malaria" at bounding box center [209, 66] width 107 height 7
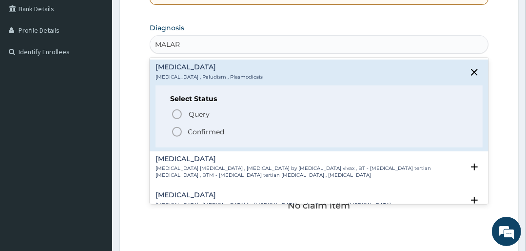
click at [178, 130] on icon "status option filled" at bounding box center [177, 132] width 12 height 12
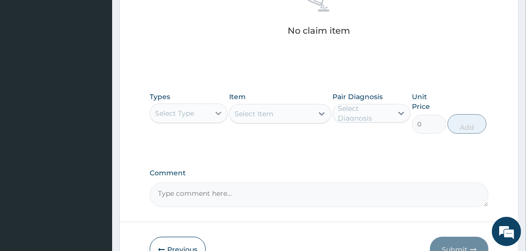
scroll to position [421, 0]
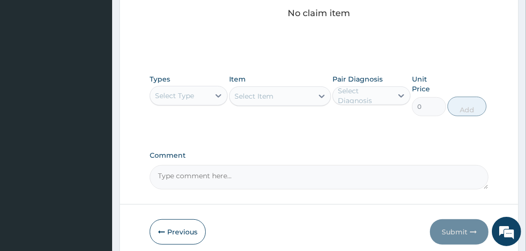
drag, startPoint x: 190, startPoint y: 87, endPoint x: 189, endPoint y: 92, distance: 5.1
click at [189, 88] on div "Select Type" at bounding box center [180, 96] width 60 height 16
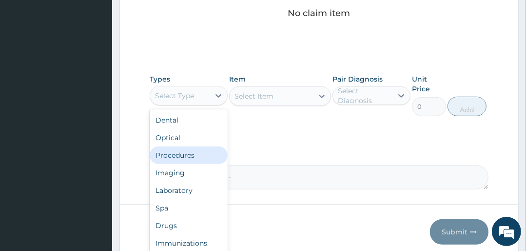
click at [177, 152] on div "Procedures" at bounding box center [189, 155] width 78 height 18
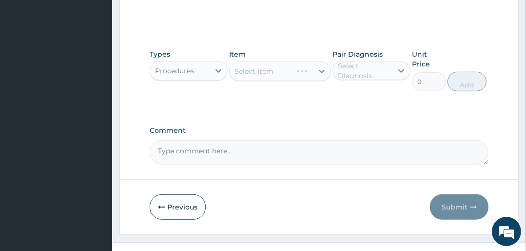
scroll to position [461, 0]
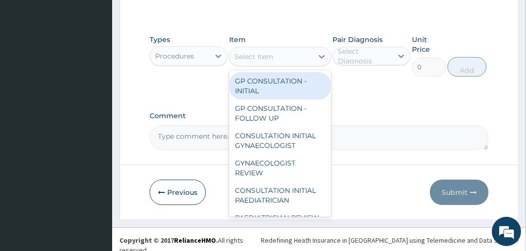
click at [293, 59] on div "Select Item" at bounding box center [271, 57] width 83 height 16
click at [286, 88] on div "GP CONSULTATION - INITIAL" at bounding box center [279, 85] width 101 height 27
type input "3000"
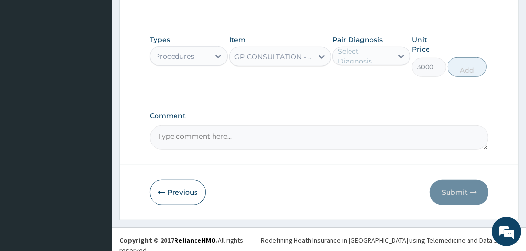
click at [371, 54] on div "Select Diagnosis" at bounding box center [365, 56] width 54 height 20
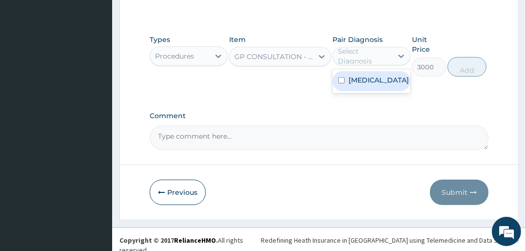
click at [371, 84] on div "Malaria" at bounding box center [372, 81] width 78 height 20
checkbox input "true"
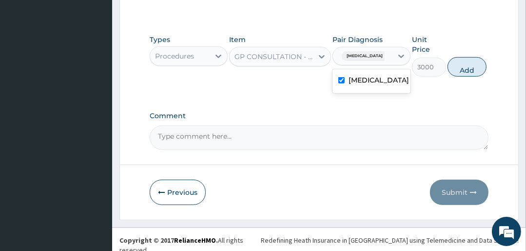
click at [462, 68] on button "Add" at bounding box center [467, 67] width 39 height 20
type input "0"
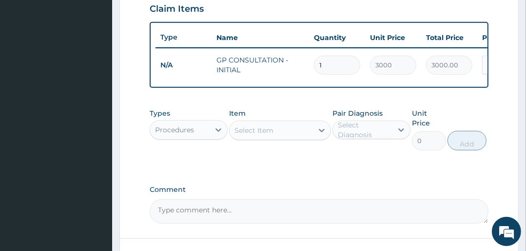
scroll to position [396, 0]
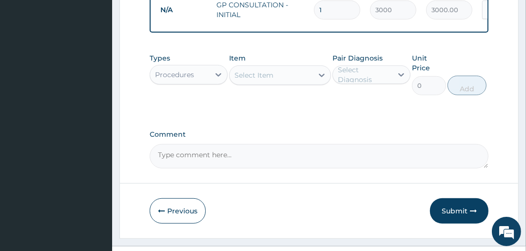
click at [182, 80] on div "Procedures" at bounding box center [174, 75] width 39 height 10
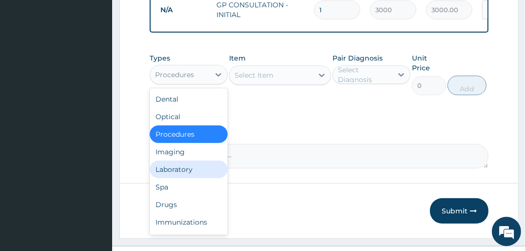
drag, startPoint x: 170, startPoint y: 170, endPoint x: 227, endPoint y: 129, distance: 70.7
click at [172, 170] on div "Laboratory" at bounding box center [189, 169] width 78 height 18
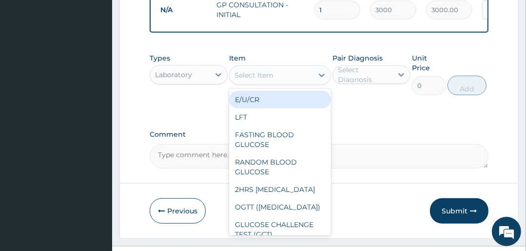
click at [299, 81] on div "Select Item" at bounding box center [271, 75] width 83 height 16
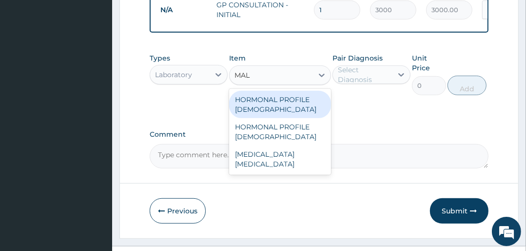
type input "MALA"
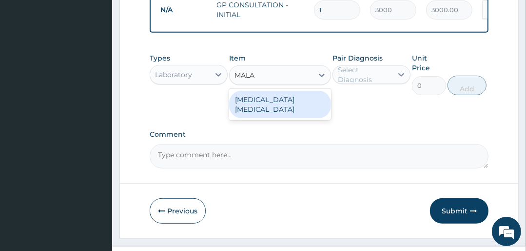
click at [279, 104] on div "MALARIA PARASITE" at bounding box center [279, 104] width 101 height 27
type input "1500"
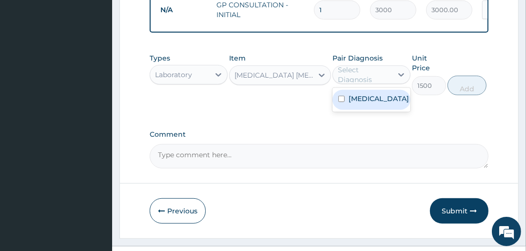
click at [341, 82] on div "Select Diagnosis" at bounding box center [365, 75] width 54 height 20
click at [352, 110] on div "Malaria" at bounding box center [372, 100] width 78 height 20
checkbox input "true"
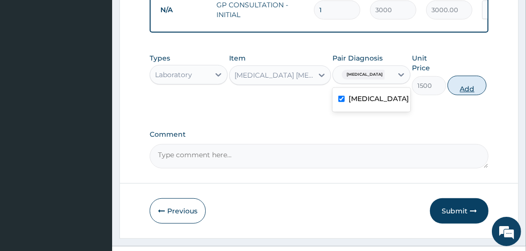
click at [472, 91] on button "Add" at bounding box center [467, 86] width 39 height 20
type input "0"
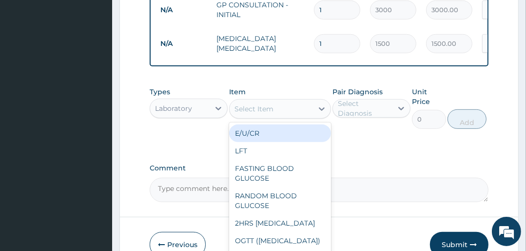
click at [253, 114] on div "Select Item" at bounding box center [254, 109] width 39 height 10
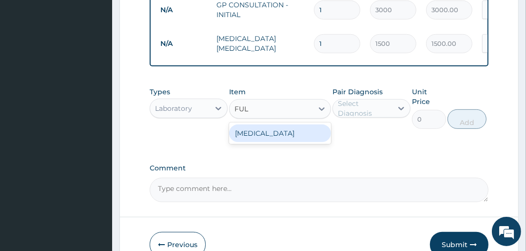
type input "FULL"
click at [276, 141] on div "FULL BLOOD COUNT" at bounding box center [279, 133] width 101 height 18
type input "4500"
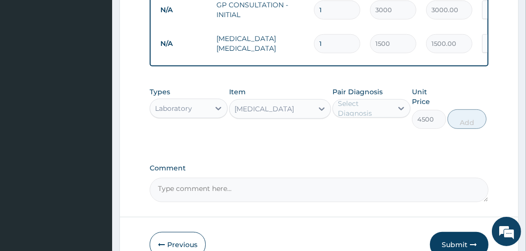
click at [374, 106] on div "Select Diagnosis" at bounding box center [365, 109] width 54 height 20
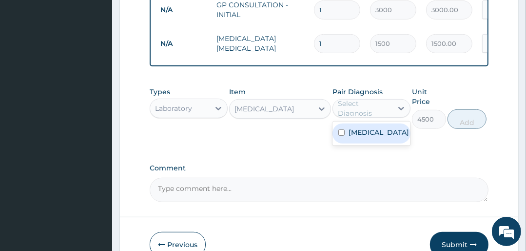
drag, startPoint x: 375, startPoint y: 139, endPoint x: 388, endPoint y: 138, distance: 13.2
click at [376, 138] on div "Malaria" at bounding box center [372, 133] width 78 height 20
checkbox input "true"
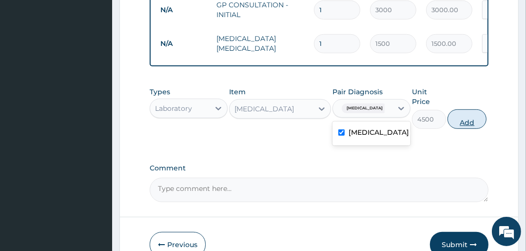
click at [454, 123] on button "Add" at bounding box center [467, 119] width 39 height 20
type input "0"
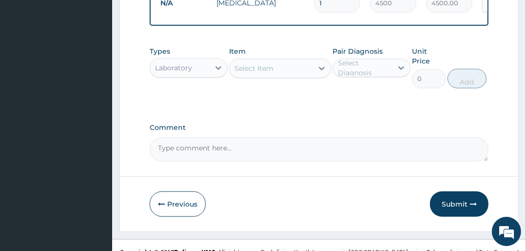
scroll to position [474, 0]
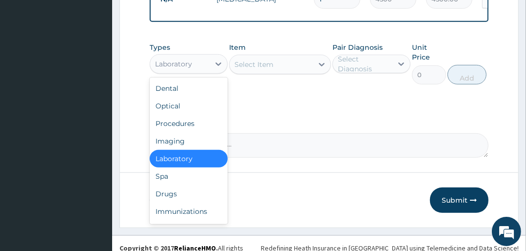
click at [160, 69] on div "Laboratory" at bounding box center [173, 64] width 37 height 10
click at [171, 194] on div "Drugs" at bounding box center [189, 194] width 78 height 18
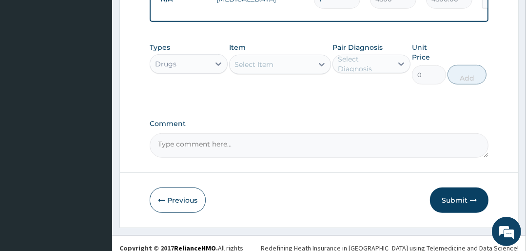
click at [260, 69] on div "Select Item" at bounding box center [254, 65] width 39 height 10
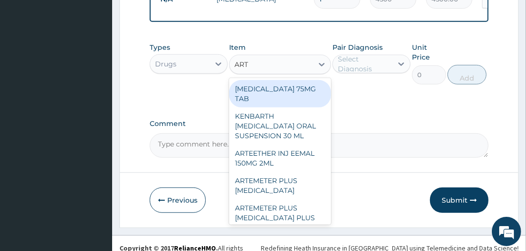
type input "ARTE"
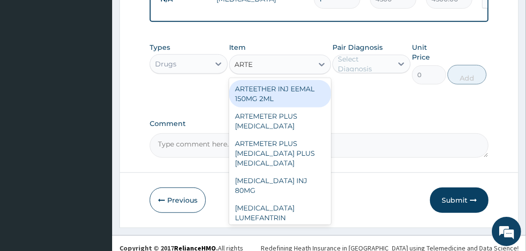
click at [259, 93] on div "ARTEETHER INJ EEMAL 150MG 2ML" at bounding box center [279, 93] width 101 height 27
type input "2000"
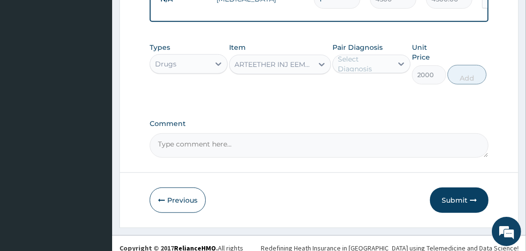
click at [260, 68] on div "ARTEETHER INJ EEMAL 150MG 2ML" at bounding box center [274, 65] width 79 height 10
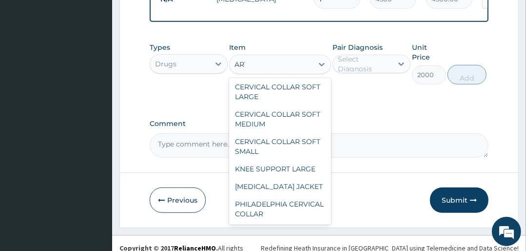
scroll to position [46, 0]
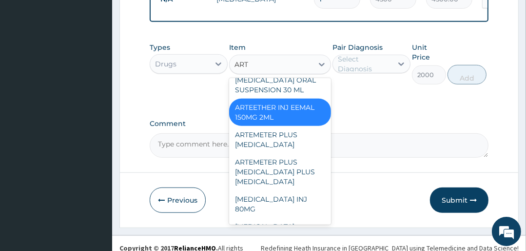
type input "ARTE"
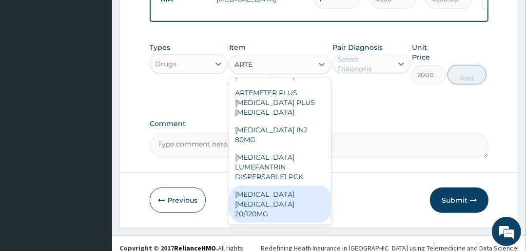
scroll to position [0, 0]
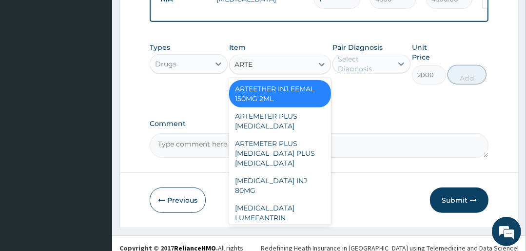
click at [279, 100] on div "ARTEETHER INJ EEMAL 150MG 2ML" at bounding box center [279, 93] width 101 height 27
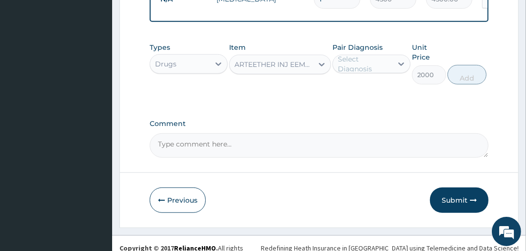
click at [364, 67] on div "Select Diagnosis" at bounding box center [365, 64] width 54 height 20
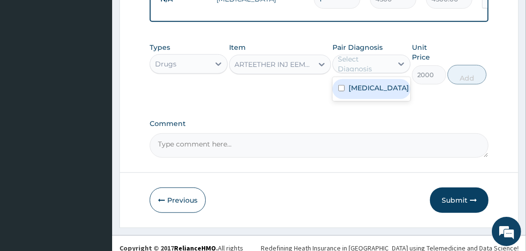
click at [366, 99] on div "Malaria" at bounding box center [372, 89] width 78 height 20
checkbox input "true"
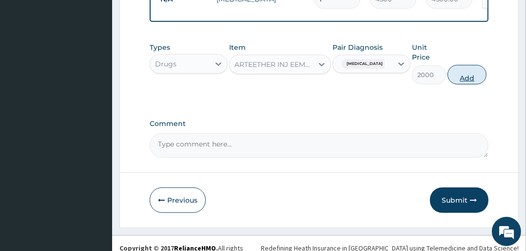
click at [466, 80] on button "Add" at bounding box center [467, 75] width 39 height 20
type input "0"
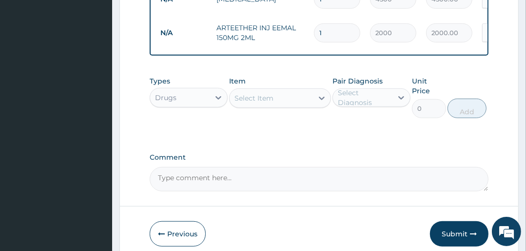
type input "0.00"
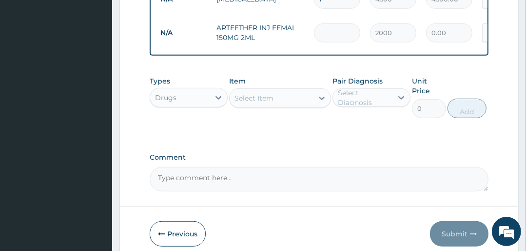
type input "6"
type input "12000.00"
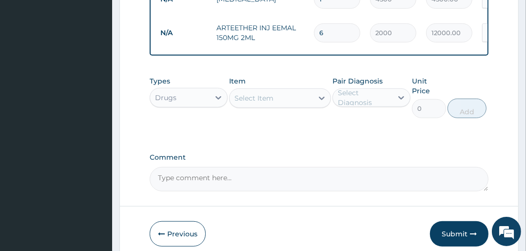
type input "6"
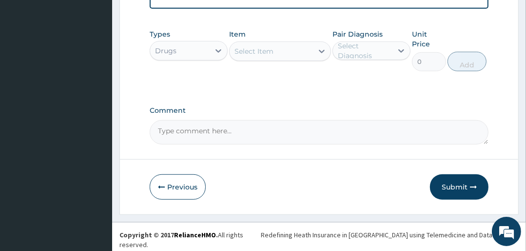
click at [219, 134] on textarea "Comment" at bounding box center [319, 132] width 339 height 24
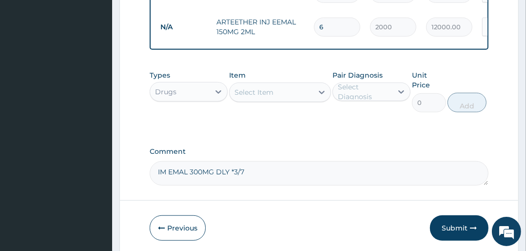
scroll to position [443, 0]
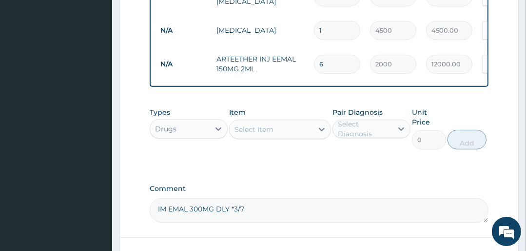
type textarea "IM EMAL 300MG DLY *3/7"
drag, startPoint x: 271, startPoint y: 128, endPoint x: 273, endPoint y: 137, distance: 8.6
click at [271, 129] on div "Select Item" at bounding box center [254, 129] width 39 height 10
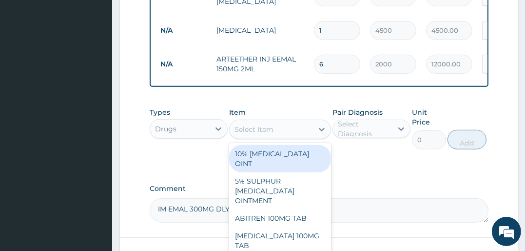
click at [273, 134] on div "Select Item" at bounding box center [254, 129] width 39 height 10
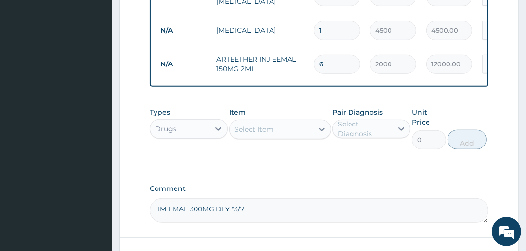
click at [275, 132] on div "Select Item" at bounding box center [271, 129] width 83 height 16
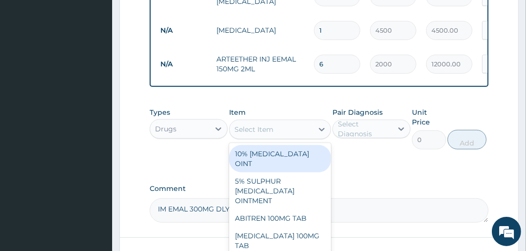
scroll to position [521, 0]
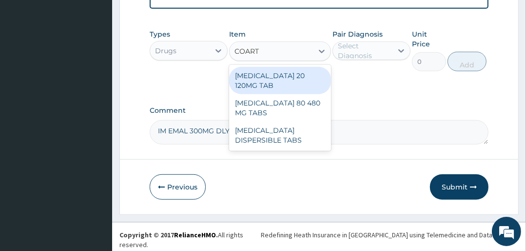
type input "COARTE"
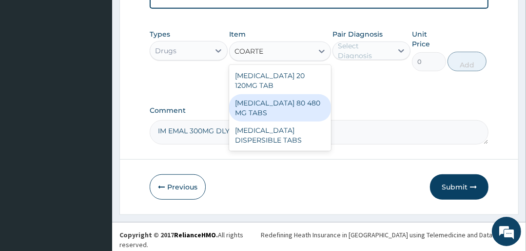
click at [270, 100] on div "COARTEM 80 480 MG TABS" at bounding box center [279, 107] width 101 height 27
type input "3500"
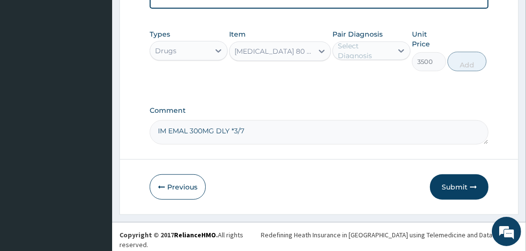
click at [337, 52] on div "Select Diagnosis" at bounding box center [363, 51] width 60 height 16
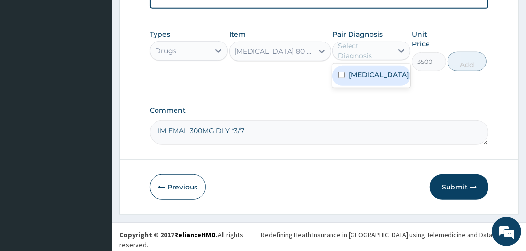
drag, startPoint x: 355, startPoint y: 76, endPoint x: 364, endPoint y: 78, distance: 8.9
click at [355, 76] on label "Malaria" at bounding box center [379, 75] width 60 height 10
checkbox input "true"
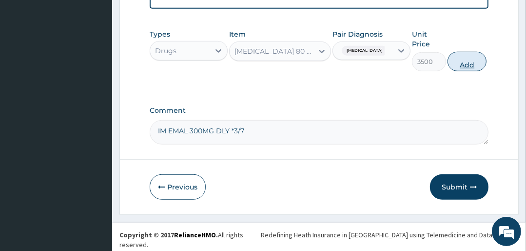
click at [461, 59] on button "Add" at bounding box center [467, 62] width 39 height 20
type input "0"
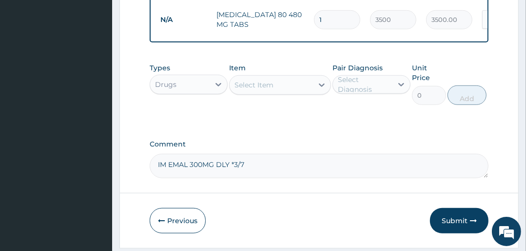
scroll to position [554, 0]
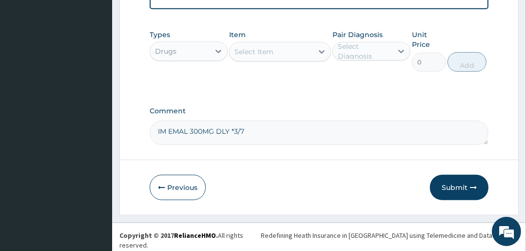
click at [252, 51] on div "Select Item" at bounding box center [254, 52] width 39 height 10
type input "PARACE"
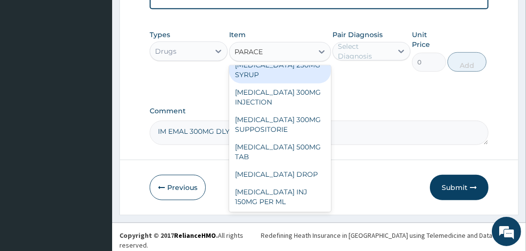
scroll to position [195, 0]
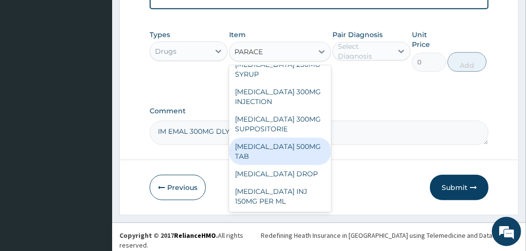
click at [288, 153] on div "PARACETAMOL 500MG TAB" at bounding box center [279, 151] width 101 height 27
type input "25"
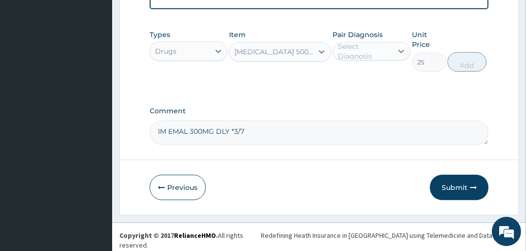
click at [353, 56] on div "Select Diagnosis" at bounding box center [365, 51] width 54 height 20
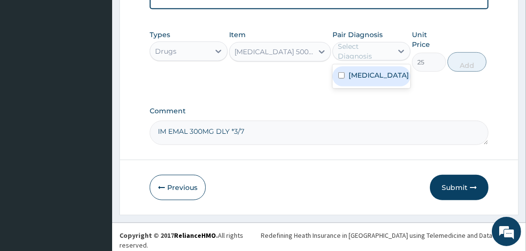
click at [365, 78] on label "Malaria" at bounding box center [379, 75] width 60 height 10
checkbox input "true"
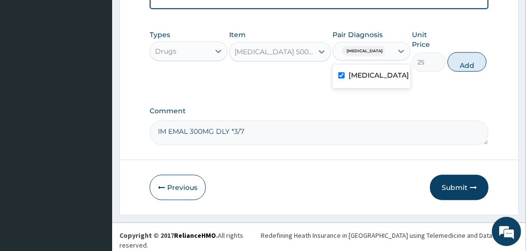
click at [464, 60] on button "Add" at bounding box center [467, 62] width 39 height 20
type input "0"
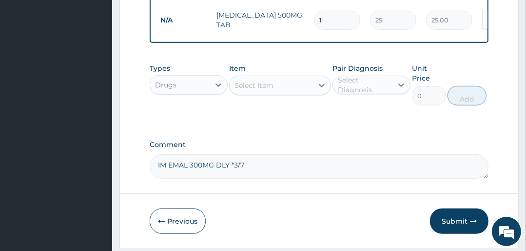
type input "18"
type input "450.00"
type input "18"
click at [287, 92] on div "Select Item" at bounding box center [271, 86] width 83 height 16
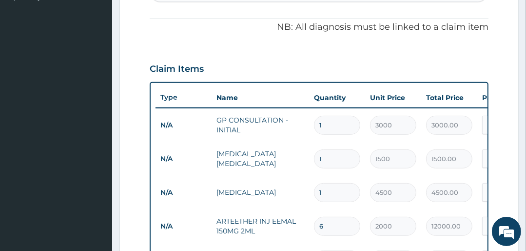
scroll to position [242, 0]
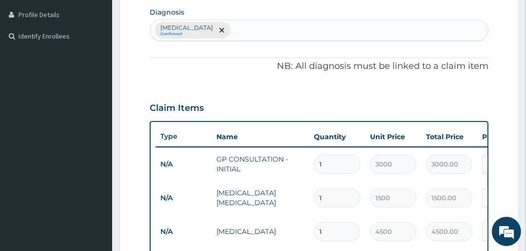
click at [217, 23] on div "Malaria Confirmed" at bounding box center [319, 30] width 338 height 20
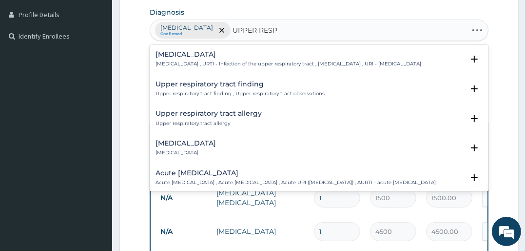
type input "UPPER RESPI"
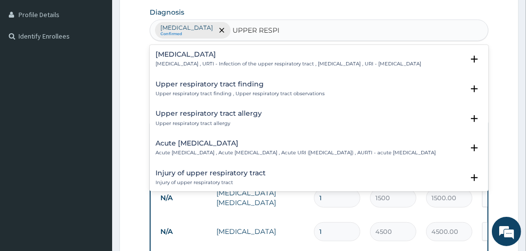
click at [197, 153] on div "Acute upper respiratory infection Acute upper respiratory infection , Acute upp…" at bounding box center [296, 148] width 280 height 17
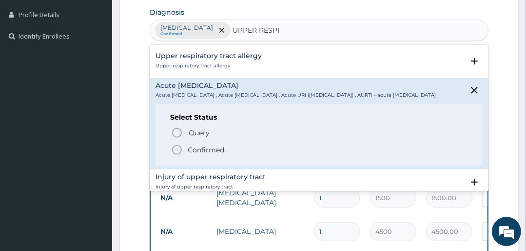
scroll to position [78, 0]
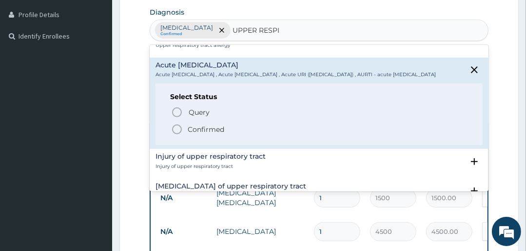
click at [176, 135] on icon "status option filled" at bounding box center [177, 129] width 12 height 12
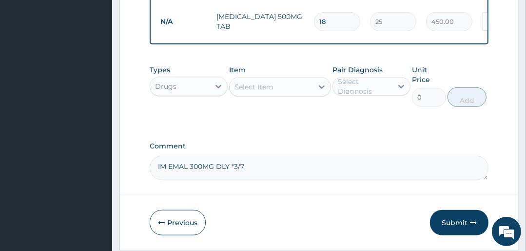
scroll to position [554, 0]
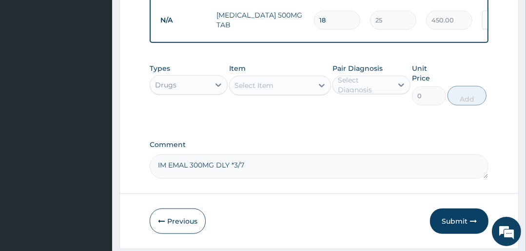
click at [261, 84] on div "Select Item" at bounding box center [254, 85] width 39 height 10
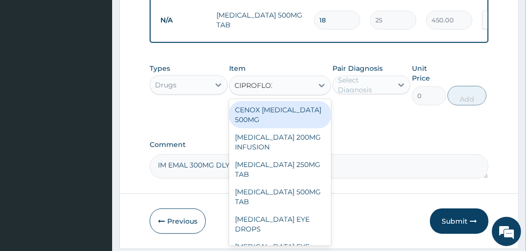
type input "CIPROFLOXA"
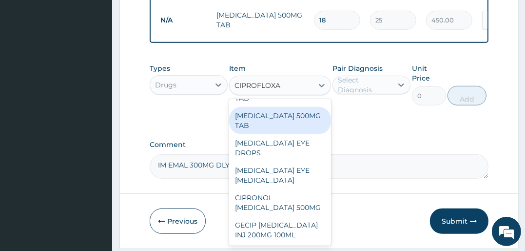
scroll to position [78, 0]
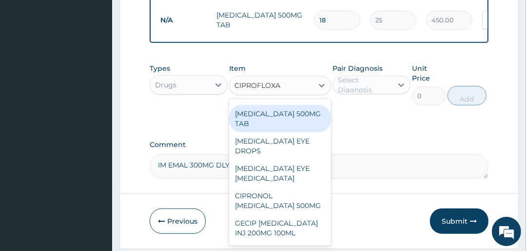
click at [263, 131] on div "CIPROFLOXACIN 500MG TAB" at bounding box center [279, 118] width 101 height 27
type input "2800"
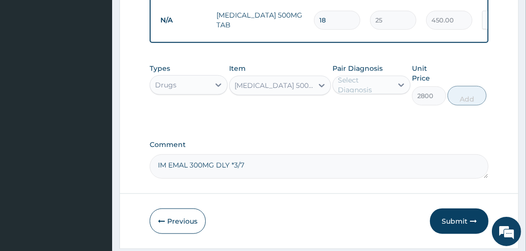
click at [359, 82] on div "Select Diagnosis" at bounding box center [365, 85] width 54 height 20
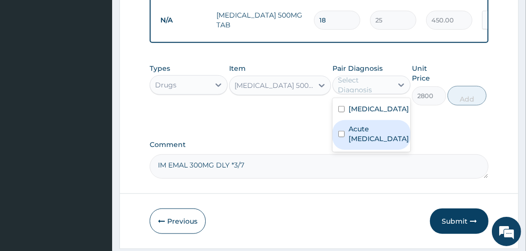
click at [370, 142] on label "Acute upper respiratory infection" at bounding box center [379, 134] width 60 height 20
checkbox input "true"
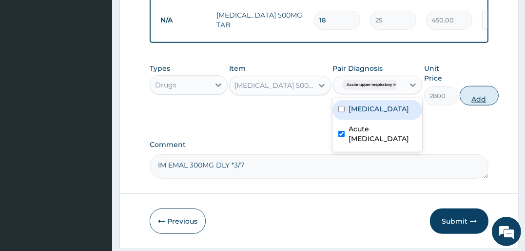
click at [494, 99] on button "Add" at bounding box center [479, 96] width 39 height 20
type input "0"
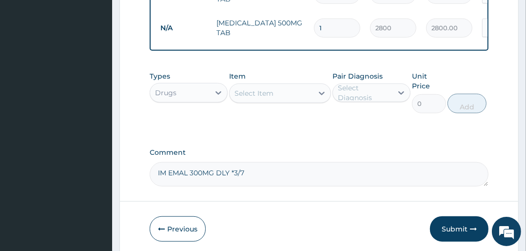
scroll to position [582, 0]
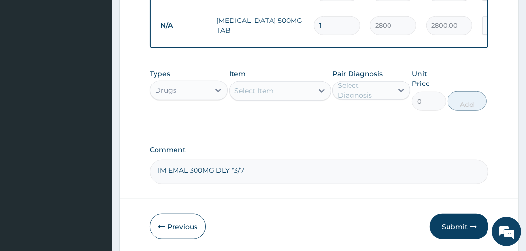
click at [458, 227] on button "Submit" at bounding box center [459, 226] width 59 height 25
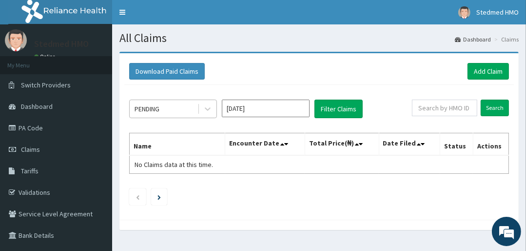
click at [156, 104] on div "PENDING" at bounding box center [147, 109] width 25 height 10
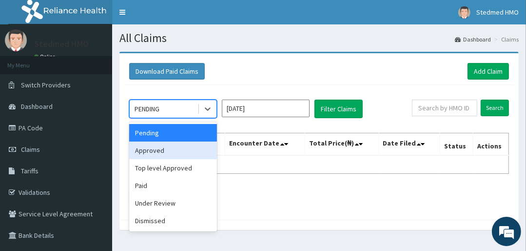
click at [163, 147] on div "Approved" at bounding box center [173, 150] width 88 height 18
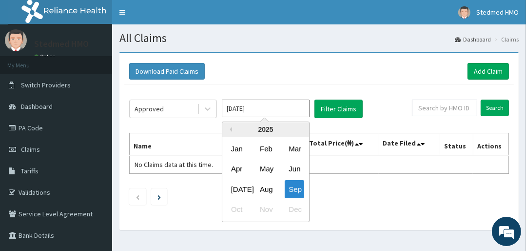
click at [258, 110] on input "[DATE]" at bounding box center [266, 109] width 88 height 18
click at [268, 189] on div "Aug" at bounding box center [266, 189] width 20 height 18
type input "[DATE]"
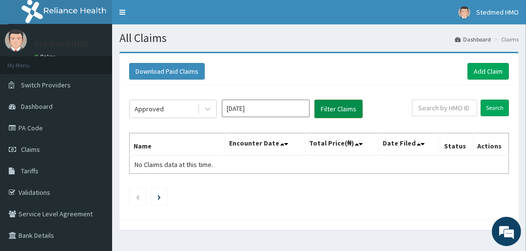
click at [318, 109] on button "Filter Claims" at bounding box center [339, 109] width 48 height 19
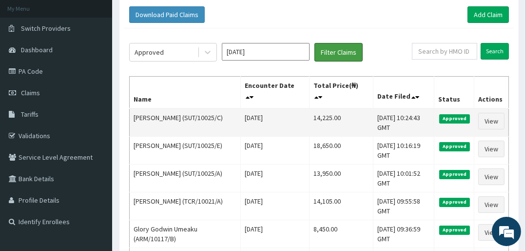
scroll to position [78, 0]
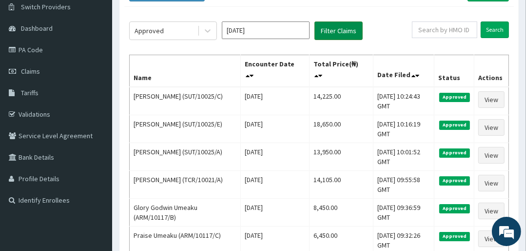
click at [335, 33] on button "Filter Claims" at bounding box center [339, 30] width 48 height 19
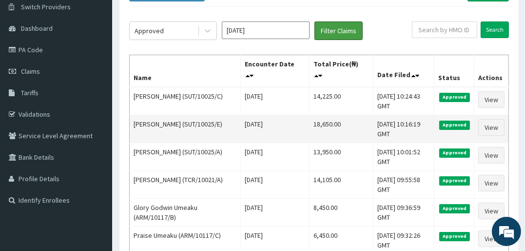
scroll to position [0, 0]
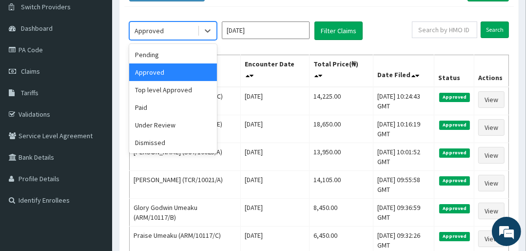
click at [150, 28] on div "Approved" at bounding box center [149, 31] width 29 height 10
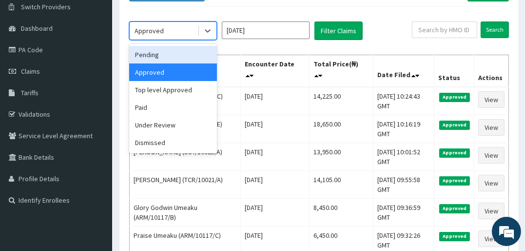
click at [146, 54] on div "Pending" at bounding box center [173, 55] width 88 height 18
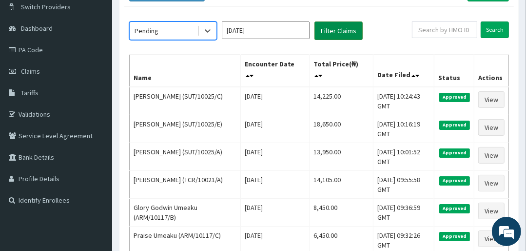
click at [318, 33] on button "Filter Claims" at bounding box center [339, 30] width 48 height 19
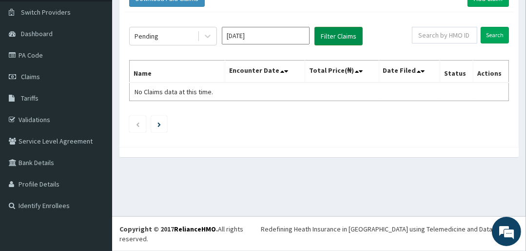
scroll to position [62, 0]
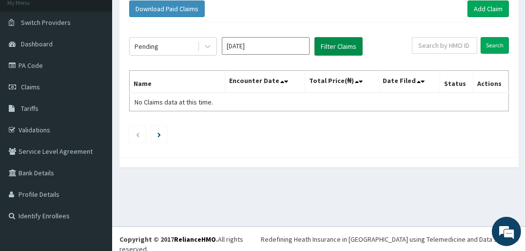
click at [340, 46] on button "Filter Claims" at bounding box center [339, 46] width 48 height 19
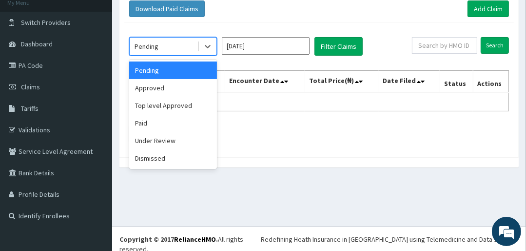
click at [178, 47] on div "Pending" at bounding box center [164, 47] width 68 height 16
drag, startPoint x: 170, startPoint y: 142, endPoint x: 178, endPoint y: 130, distance: 14.9
click at [170, 140] on div "Under Review" at bounding box center [173, 141] width 88 height 18
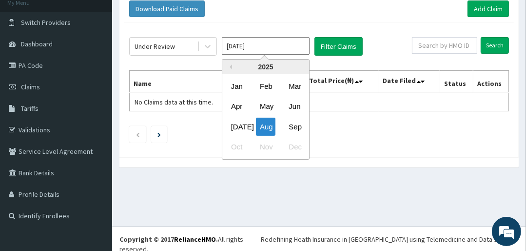
click at [267, 47] on input "[DATE]" at bounding box center [266, 46] width 88 height 18
click at [351, 47] on button "Filter Claims" at bounding box center [339, 46] width 48 height 19
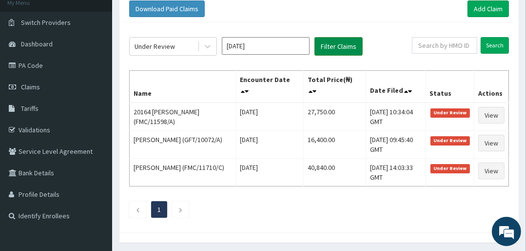
click at [351, 47] on button "Filter Claims" at bounding box center [339, 46] width 48 height 19
click at [476, 9] on link "Add Claim" at bounding box center [488, 8] width 41 height 17
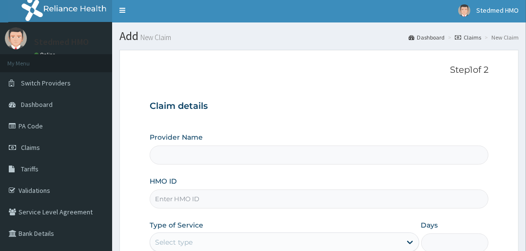
scroll to position [117, 0]
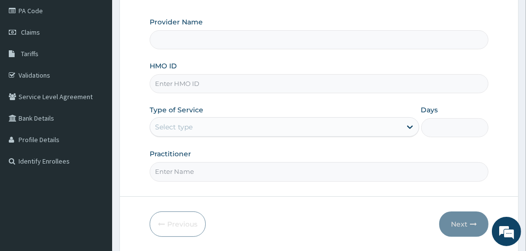
click at [210, 84] on input "HMO ID" at bounding box center [319, 83] width 339 height 19
type input "STEDMED SPECIALIST HOSPITAL"
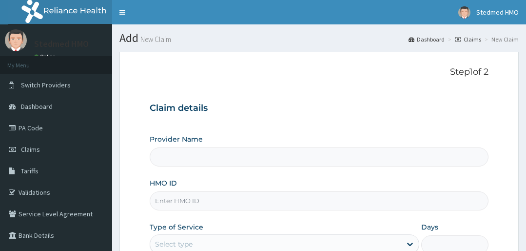
click at [180, 191] on input "HMO ID" at bounding box center [319, 200] width 339 height 19
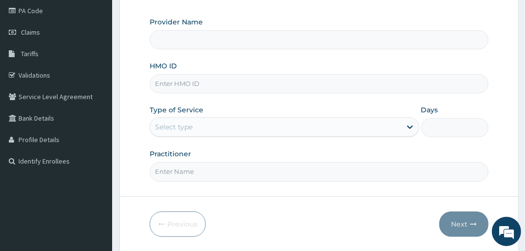
type input "STEDMED SPECIALIST HOSPITAL"
type input "SUT/10203/D"
click at [37, 71] on link "Validations" at bounding box center [56, 74] width 112 height 21
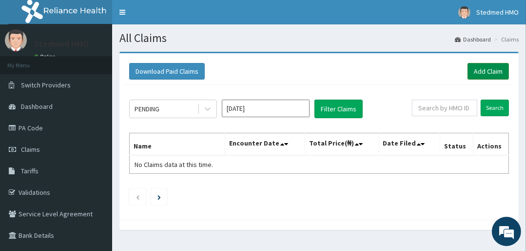
click at [499, 68] on link "Add Claim" at bounding box center [488, 71] width 41 height 17
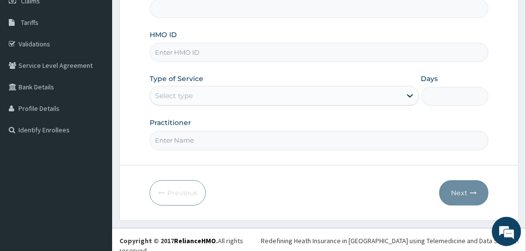
click at [176, 56] on input "HMO ID" at bounding box center [319, 52] width 339 height 19
type input "S"
type input "STEDMED SPECIALIST HOSPITAL"
type input "SUT/10203/D"
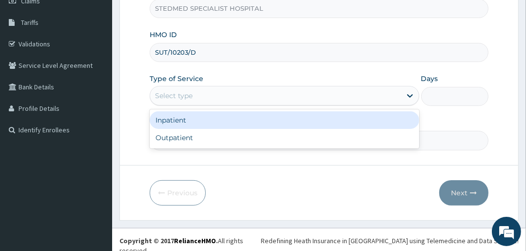
click at [204, 91] on div "Select type" at bounding box center [275, 96] width 251 height 16
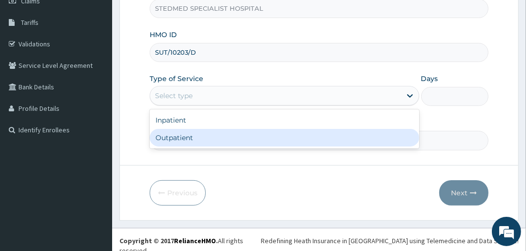
click at [216, 137] on div "Outpatient" at bounding box center [284, 138] width 269 height 18
type input "1"
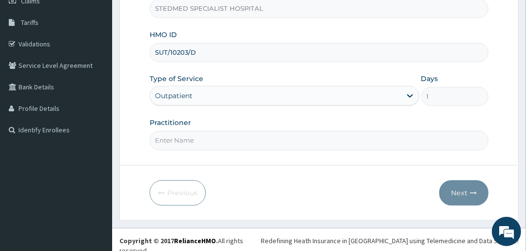
click at [197, 133] on input "Practitioner" at bounding box center [319, 140] width 339 height 19
type input "YAKUBU"
click at [445, 197] on button "Next" at bounding box center [463, 192] width 49 height 25
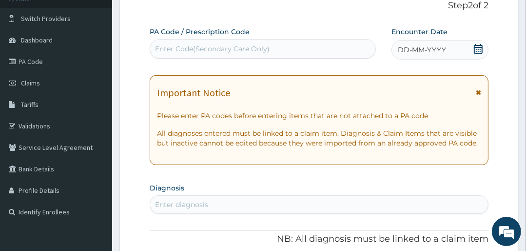
scroll to position [31, 0]
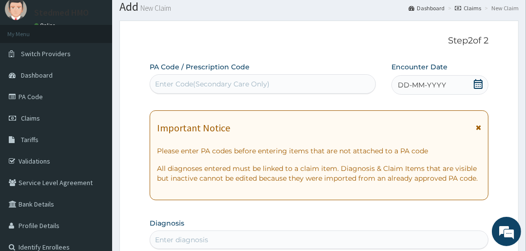
click at [412, 88] on span "DD-MM-YYYY" at bounding box center [422, 85] width 48 height 10
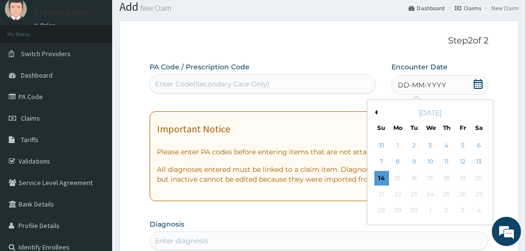
click at [377, 112] on div "[DATE]" at bounding box center [431, 113] width 118 height 10
click at [374, 111] on button "Previous Month" at bounding box center [375, 112] width 5 height 5
click at [443, 174] on div "14" at bounding box center [446, 178] width 15 height 15
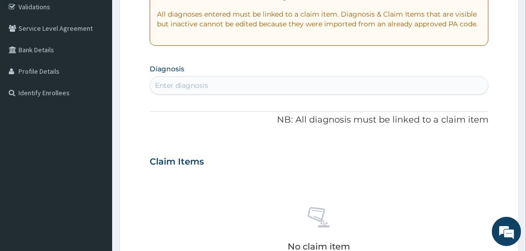
scroll to position [226, 0]
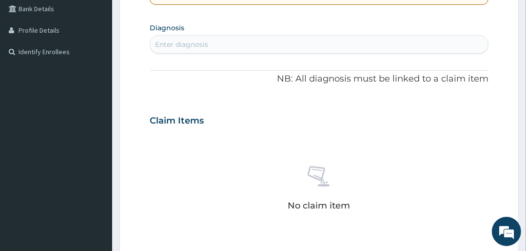
click at [204, 45] on div "Enter diagnosis" at bounding box center [181, 45] width 53 height 10
type input "MALA"
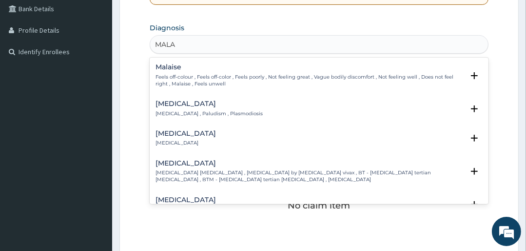
click at [180, 102] on h4 "[MEDICAL_DATA]" at bounding box center [209, 103] width 107 height 7
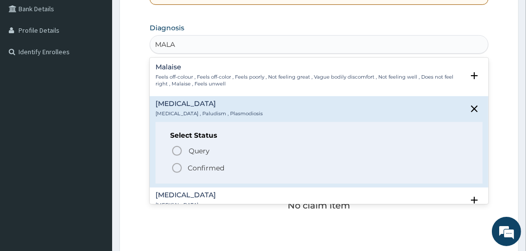
click at [178, 169] on icon "status option filled" at bounding box center [177, 168] width 12 height 12
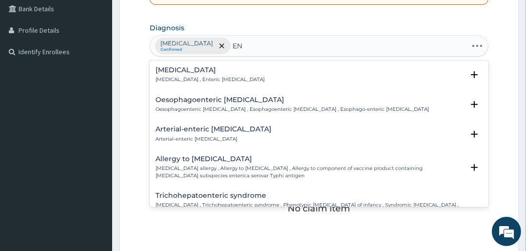
type input "E"
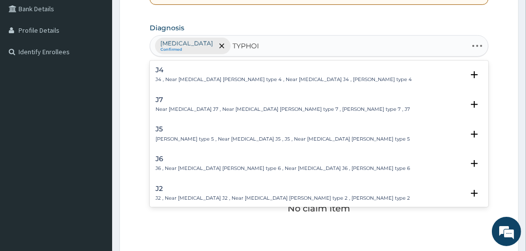
type input "[MEDICAL_DATA]"
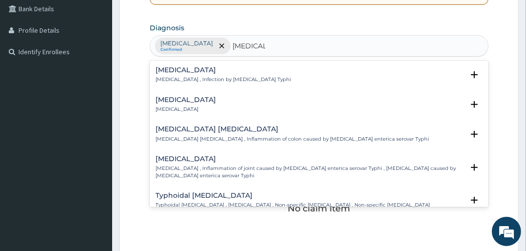
click at [171, 69] on h4 "[MEDICAL_DATA]" at bounding box center [224, 69] width 136 height 7
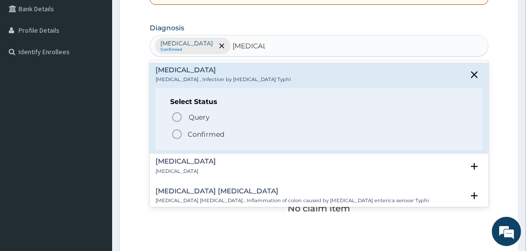
click at [177, 132] on icon "status option filled" at bounding box center [177, 134] width 12 height 12
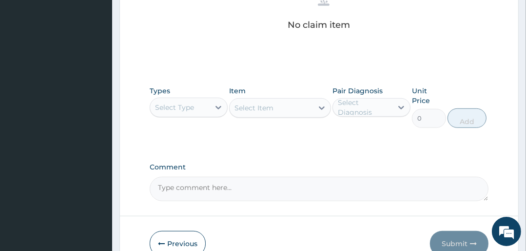
scroll to position [421, 0]
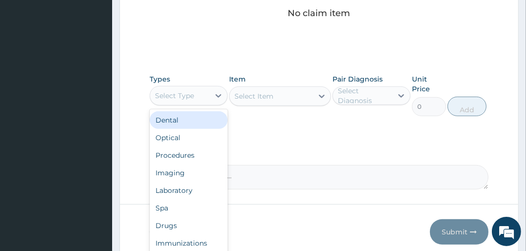
click at [172, 94] on div "Select Type" at bounding box center [174, 96] width 39 height 10
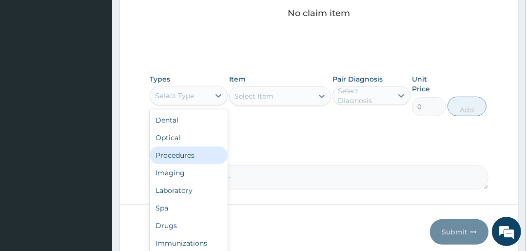
click at [171, 155] on div "Procedures" at bounding box center [189, 155] width 78 height 18
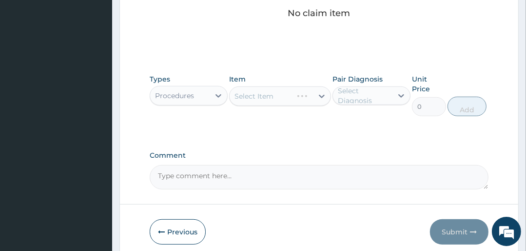
click at [252, 94] on div "Select Item" at bounding box center [279, 96] width 101 height 20
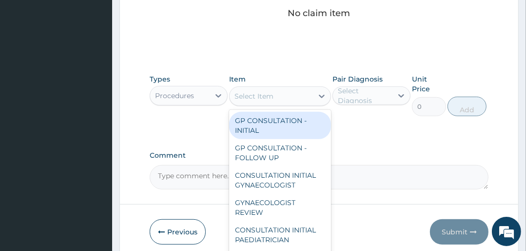
click at [250, 94] on div "Select Item" at bounding box center [254, 96] width 39 height 10
drag, startPoint x: 254, startPoint y: 131, endPoint x: 261, endPoint y: 127, distance: 8.7
click at [254, 131] on div "GP CONSULTATION - INITIAL" at bounding box center [279, 125] width 101 height 27
type input "3000"
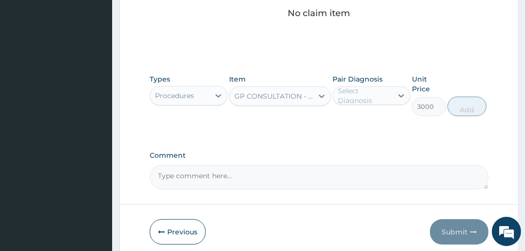
click at [360, 100] on div "Select Diagnosis" at bounding box center [365, 96] width 54 height 20
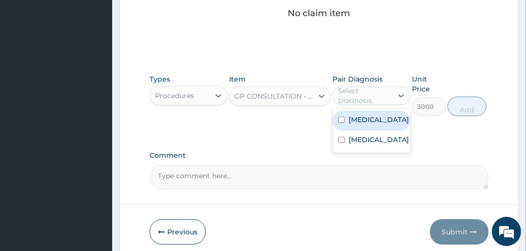
click at [357, 117] on label "Malaria" at bounding box center [379, 120] width 60 height 10
checkbox input "true"
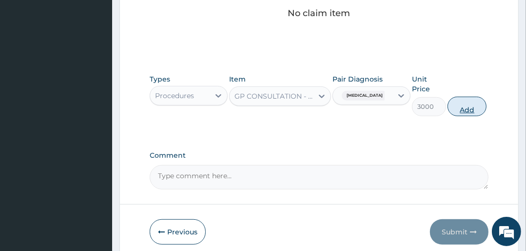
click at [473, 111] on button "Add" at bounding box center [467, 107] width 39 height 20
type input "0"
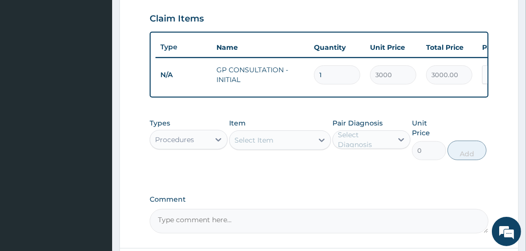
scroll to position [396, 0]
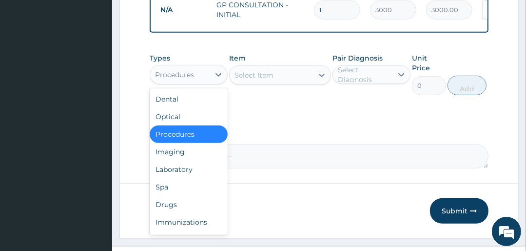
click at [199, 81] on div "Procedures" at bounding box center [180, 75] width 60 height 16
click at [177, 172] on div "Laboratory" at bounding box center [189, 169] width 78 height 18
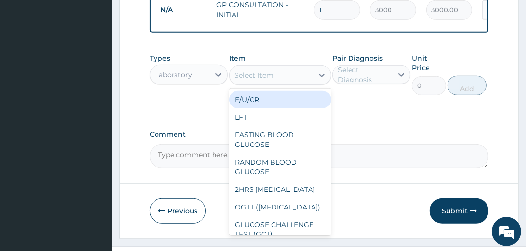
click at [279, 78] on div "Select Item" at bounding box center [271, 75] width 83 height 16
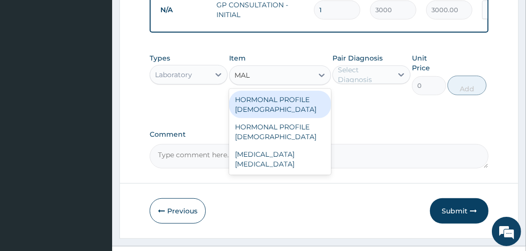
type input "MALA"
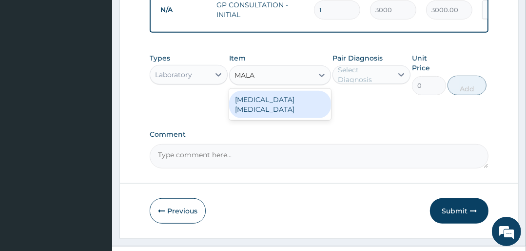
click at [264, 104] on div "[MEDICAL_DATA] [MEDICAL_DATA]" at bounding box center [279, 104] width 101 height 27
type input "1500"
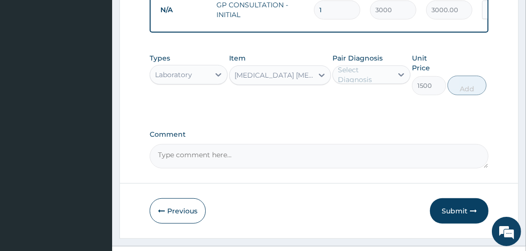
click at [382, 83] on div "Select Diagnosis" at bounding box center [365, 75] width 54 height 20
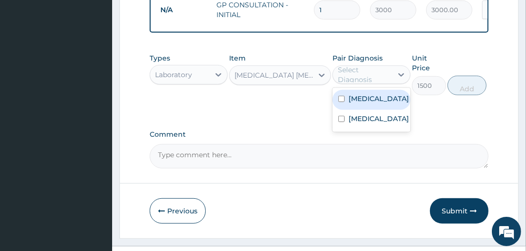
click at [373, 101] on label "[MEDICAL_DATA]" at bounding box center [379, 99] width 60 height 10
checkbox input "true"
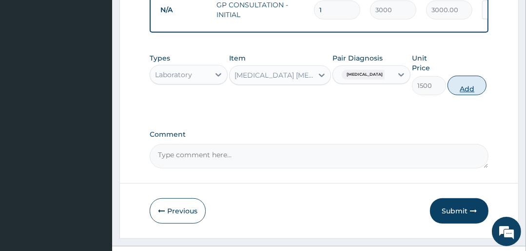
click at [470, 95] on button "Add" at bounding box center [467, 86] width 39 height 20
type input "0"
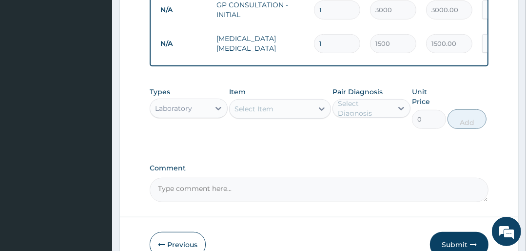
drag, startPoint x: 289, startPoint y: 114, endPoint x: 289, endPoint y: 119, distance: 4.9
click at [288, 114] on div "Select Item" at bounding box center [271, 109] width 83 height 16
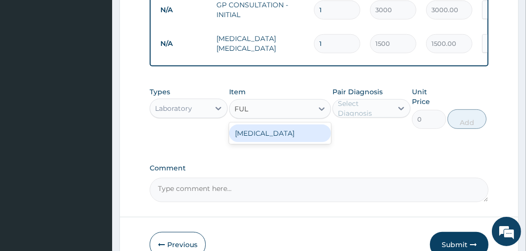
type input "FULL"
click at [285, 144] on div "[MEDICAL_DATA]" at bounding box center [279, 132] width 101 height 21
click at [306, 139] on div "[MEDICAL_DATA]" at bounding box center [279, 133] width 101 height 18
type input "4500"
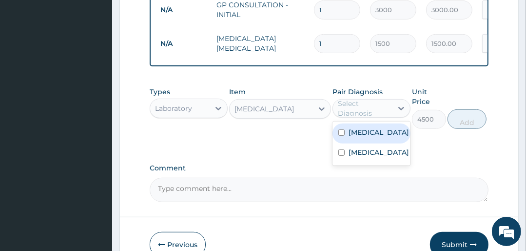
click at [353, 118] on div "Select Diagnosis" at bounding box center [365, 109] width 54 height 20
click at [356, 141] on div "[MEDICAL_DATA]" at bounding box center [372, 133] width 78 height 20
checkbox input "true"
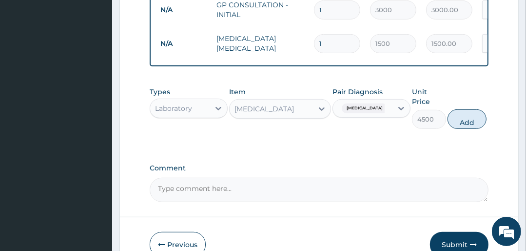
click at [464, 133] on div "Types Laboratory Item FULL BLOOD COUNT Pair Diagnosis Malaria Unit Price 4500 A…" at bounding box center [319, 108] width 339 height 52
click at [467, 124] on button "Add" at bounding box center [467, 119] width 39 height 20
type input "0"
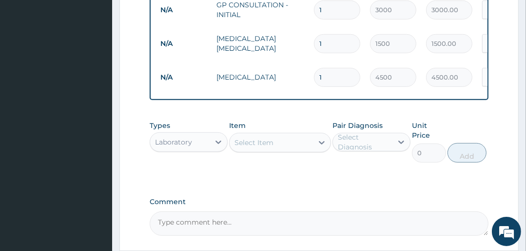
click at [202, 145] on div "Laboratory" at bounding box center [180, 142] width 60 height 16
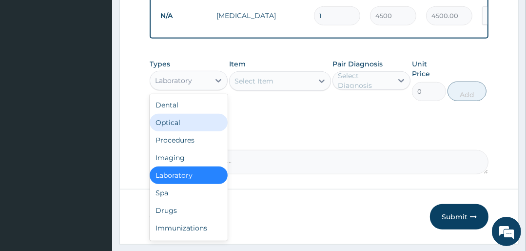
scroll to position [474, 0]
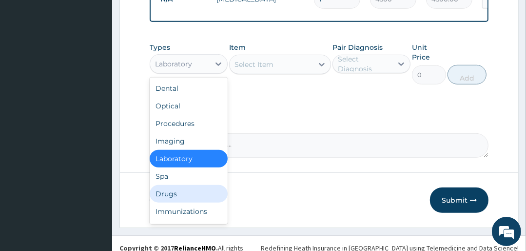
click at [180, 200] on div "Drugs" at bounding box center [189, 194] width 78 height 18
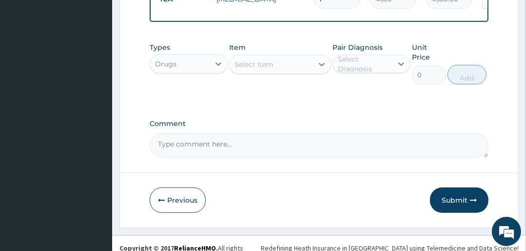
click at [288, 70] on div "Select Item" at bounding box center [271, 65] width 83 height 16
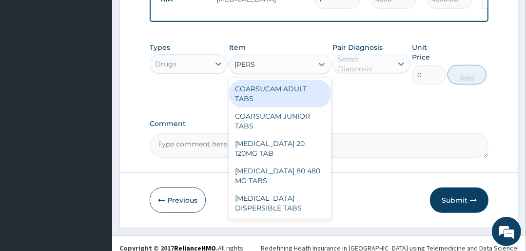
type input "COART"
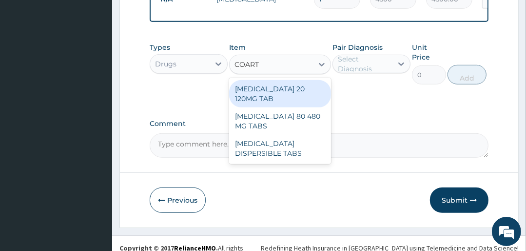
click at [268, 94] on div "[MEDICAL_DATA] 20 120MG TAB" at bounding box center [279, 93] width 101 height 27
type input "3000"
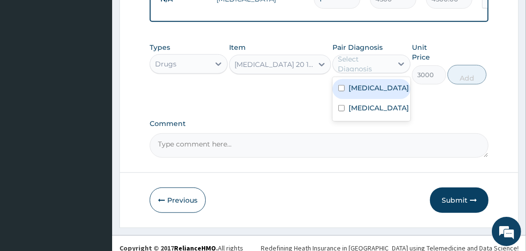
click at [349, 68] on div "Select Diagnosis" at bounding box center [365, 64] width 54 height 20
click at [356, 91] on label "[MEDICAL_DATA]" at bounding box center [379, 88] width 60 height 10
checkbox input "true"
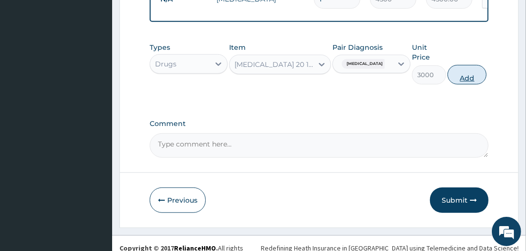
click at [464, 81] on button "Add" at bounding box center [467, 75] width 39 height 20
type input "0"
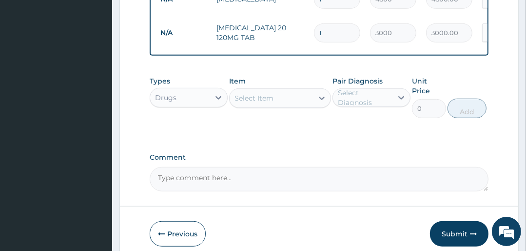
click at [284, 103] on div "Select Item" at bounding box center [271, 98] width 83 height 16
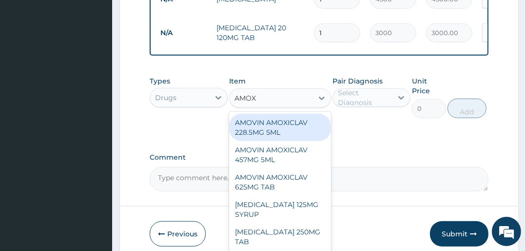
type input "AMOXY"
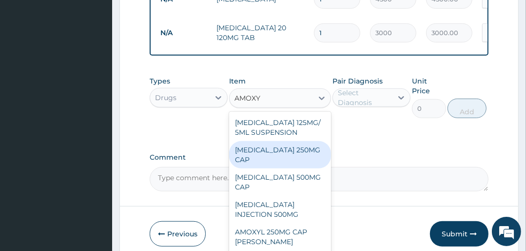
click at [259, 155] on div "[MEDICAL_DATA] 250MG CAP" at bounding box center [279, 154] width 101 height 27
type input "100"
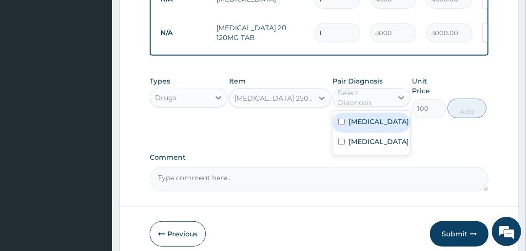
click at [359, 102] on div "Select Diagnosis" at bounding box center [365, 98] width 54 height 20
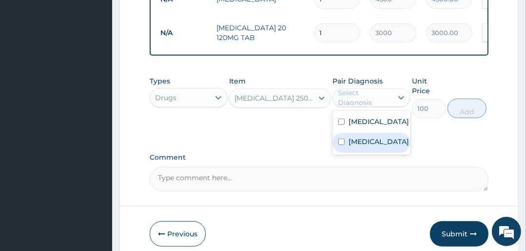
click at [357, 146] on label "Typhoid fever" at bounding box center [379, 142] width 60 height 10
checkbox input "true"
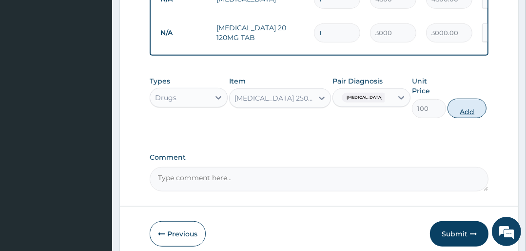
click at [480, 111] on button "Add" at bounding box center [467, 109] width 39 height 20
type input "0"
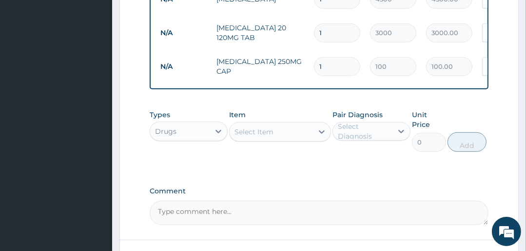
type input "0.00"
type input "9"
type input "900.00"
type input "9"
click at [264, 140] on div "Select Item" at bounding box center [271, 132] width 83 height 16
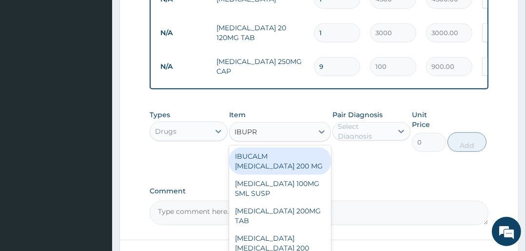
type input "IBUPRO"
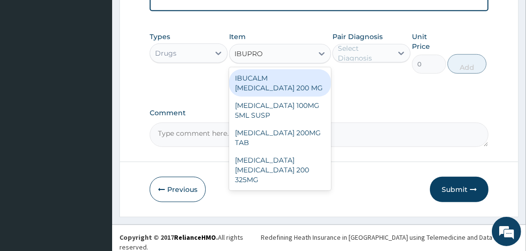
scroll to position [554, 0]
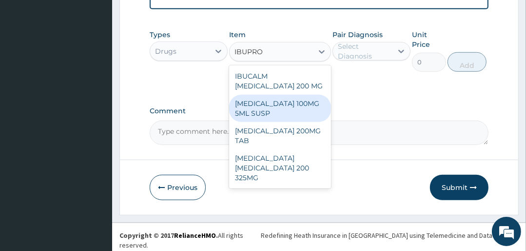
click at [257, 107] on div "[MEDICAL_DATA] 100MG 5ML SUSP" at bounding box center [279, 108] width 101 height 27
type input "1100"
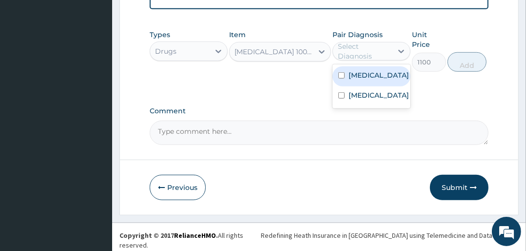
click at [360, 50] on div "Select Diagnosis" at bounding box center [365, 51] width 54 height 20
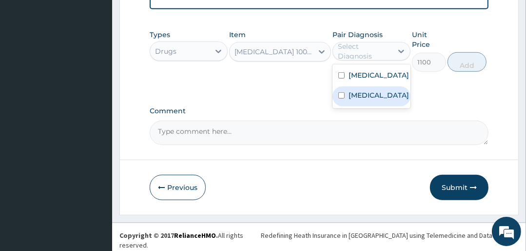
click at [357, 100] on label "Typhoid fever" at bounding box center [379, 95] width 60 height 10
checkbox input "true"
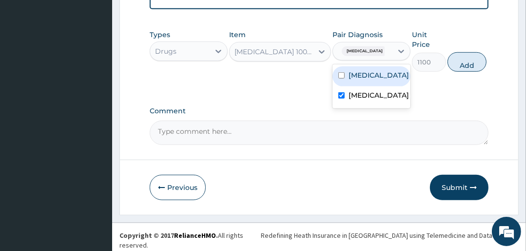
click at [447, 72] on div "Types Drugs Item IBUPROFEN 100MG 5ML SUSP Pair Diagnosis option Typhoid fever, …" at bounding box center [319, 51] width 339 height 52
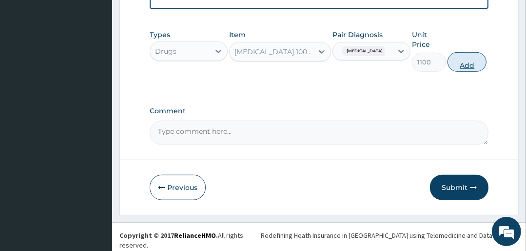
click at [454, 67] on button "Add" at bounding box center [467, 62] width 39 height 20
type input "0"
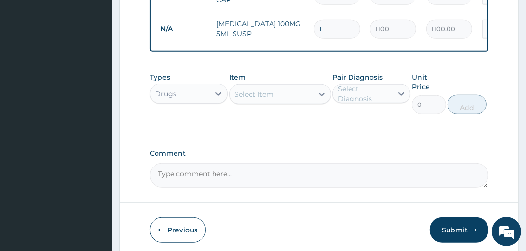
scroll to position [588, 0]
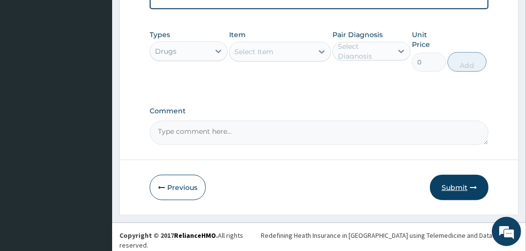
click at [453, 188] on button "Submit" at bounding box center [459, 187] width 59 height 25
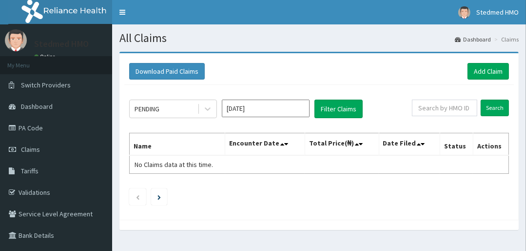
click at [258, 107] on input "[DATE]" at bounding box center [266, 109] width 88 height 18
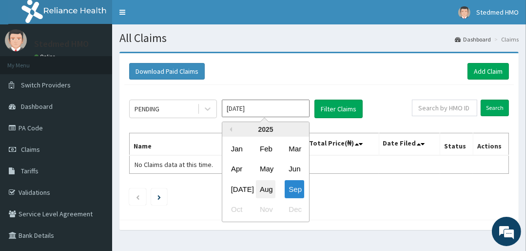
click at [269, 191] on div "Aug" at bounding box center [266, 189] width 20 height 18
type input "[DATE]"
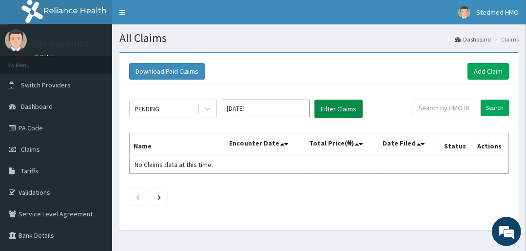
click at [346, 110] on button "Filter Claims" at bounding box center [339, 109] width 48 height 19
click at [159, 111] on div "PENDING" at bounding box center [147, 109] width 25 height 10
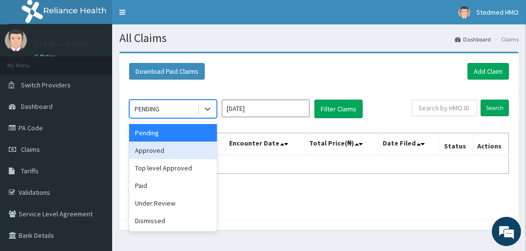
click at [161, 151] on div "Approved" at bounding box center [173, 150] width 88 height 18
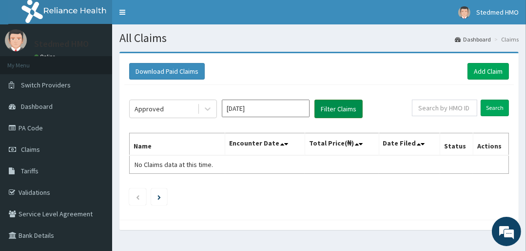
click at [333, 113] on button "Filter Claims" at bounding box center [339, 109] width 48 height 19
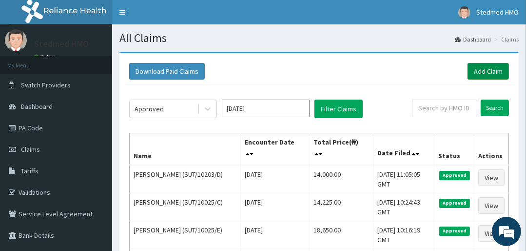
click at [492, 70] on link "Add Claim" at bounding box center [488, 71] width 41 height 17
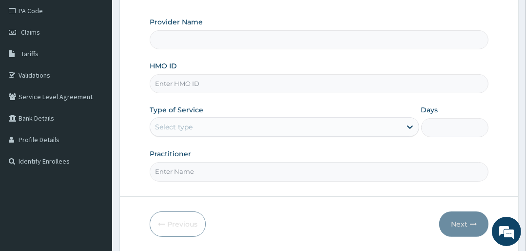
click at [187, 84] on input "HMO ID" at bounding box center [319, 83] width 339 height 19
type input "STEDMED SPECIALIST HOSPITAL"
type input "SUT/10203/C"
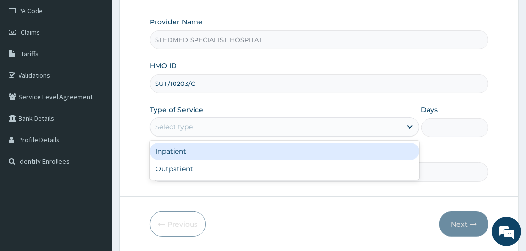
click at [206, 128] on div "Select type" at bounding box center [275, 127] width 251 height 16
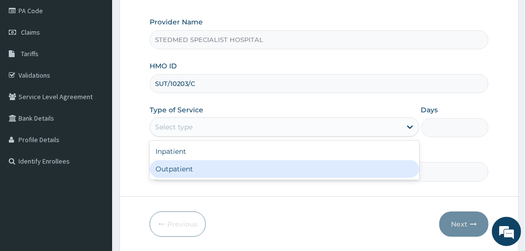
click at [200, 173] on div "Outpatient" at bounding box center [284, 169] width 269 height 18
type input "1"
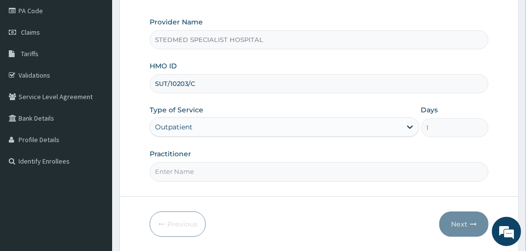
click at [193, 167] on input "Practitioner" at bounding box center [319, 171] width 339 height 19
type input "YAKUBU"
click at [449, 216] on button "Next" at bounding box center [463, 223] width 49 height 25
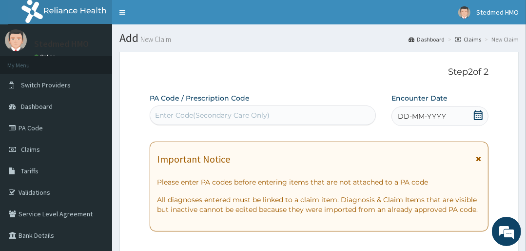
click at [425, 119] on span "DD-MM-YYYY" at bounding box center [422, 116] width 48 height 10
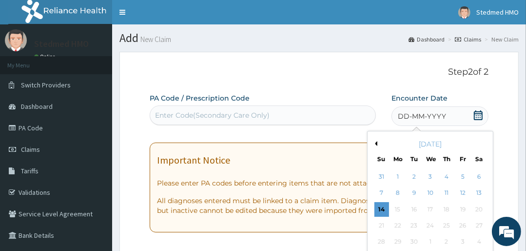
scroll to position [78, 0]
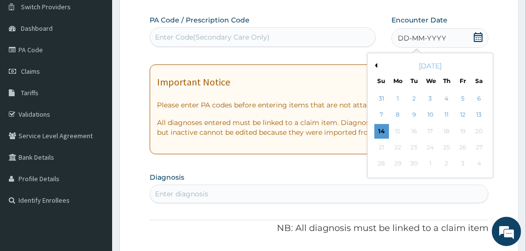
click at [375, 63] on button "Previous Month" at bounding box center [375, 65] width 5 height 5
click at [443, 127] on div "14" at bounding box center [446, 131] width 15 height 15
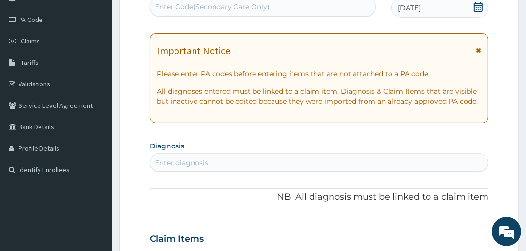
scroll to position [156, 0]
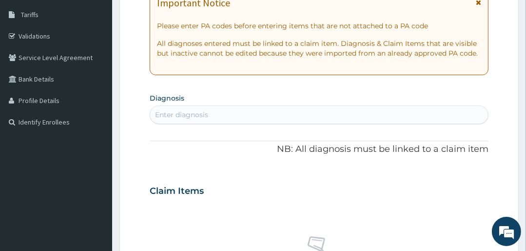
click at [176, 112] on div "Enter diagnosis" at bounding box center [181, 115] width 53 height 10
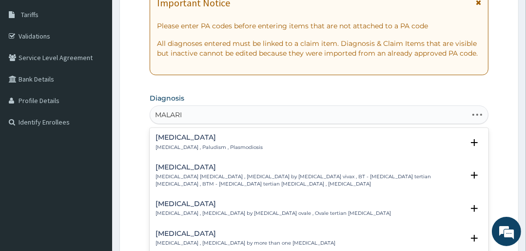
type input "[MEDICAL_DATA]"
click at [156, 146] on p "[MEDICAL_DATA] , Paludism , Plasmodiosis" at bounding box center [209, 147] width 107 height 7
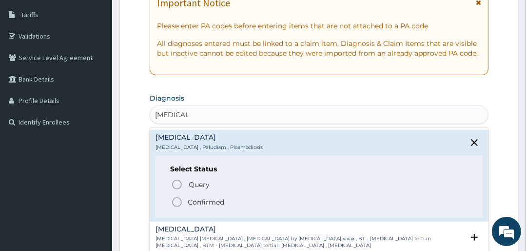
click at [178, 200] on icon "status option filled" at bounding box center [177, 202] width 12 height 12
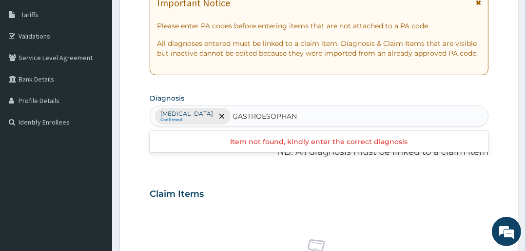
type input "GASTROESOPHA"
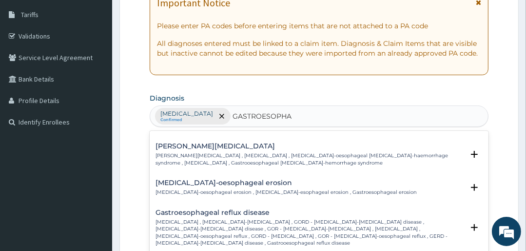
scroll to position [78, 0]
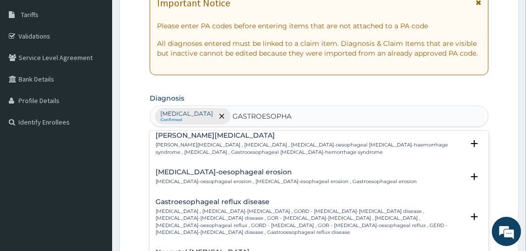
click at [189, 200] on h4 "Gastroesophageal reflux disease" at bounding box center [310, 201] width 308 height 7
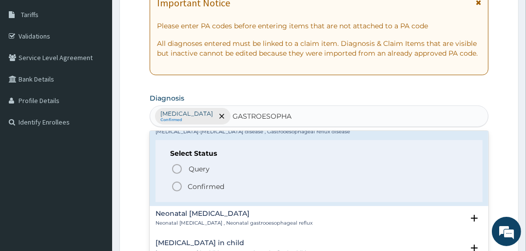
scroll to position [195, 0]
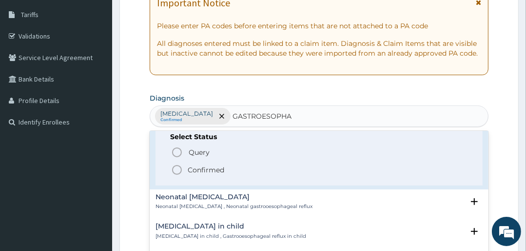
click at [175, 169] on icon "status option filled" at bounding box center [177, 170] width 12 height 12
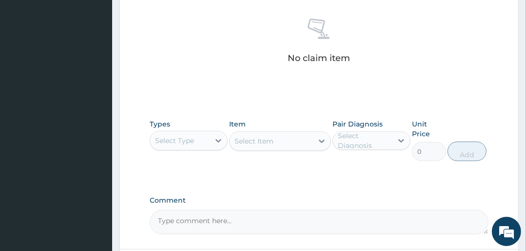
scroll to position [390, 0]
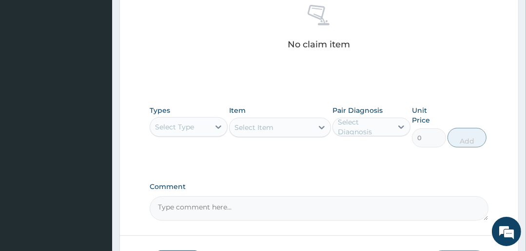
click at [179, 125] on div "Select Type" at bounding box center [174, 127] width 39 height 10
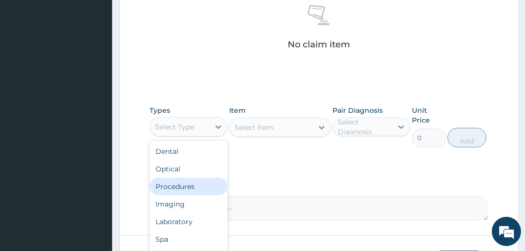
click at [183, 183] on div "Procedures" at bounding box center [189, 187] width 78 height 18
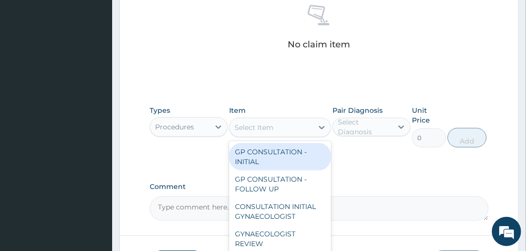
click at [291, 132] on div "Select Item" at bounding box center [271, 128] width 83 height 16
click at [282, 152] on div "GP CONSULTATION - INITIAL" at bounding box center [279, 156] width 101 height 27
type input "3000"
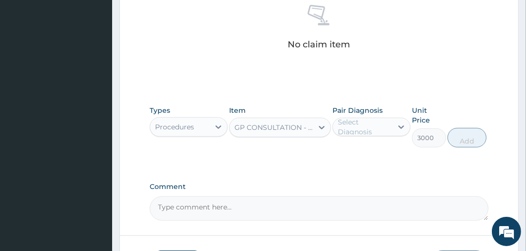
click at [372, 125] on div "Select Diagnosis" at bounding box center [365, 127] width 54 height 20
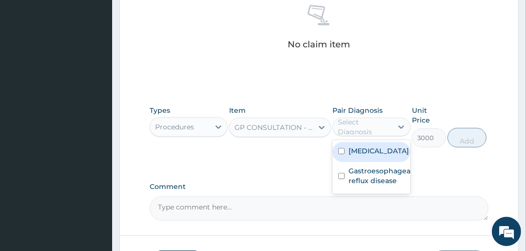
click at [363, 150] on label "[MEDICAL_DATA]" at bounding box center [379, 151] width 60 height 10
checkbox input "true"
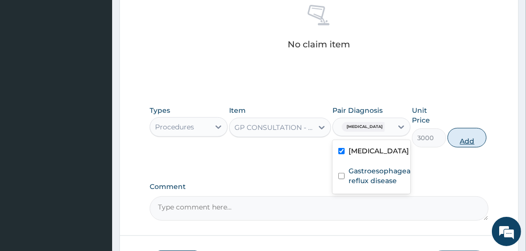
click at [468, 140] on button "Add" at bounding box center [467, 138] width 39 height 20
type input "0"
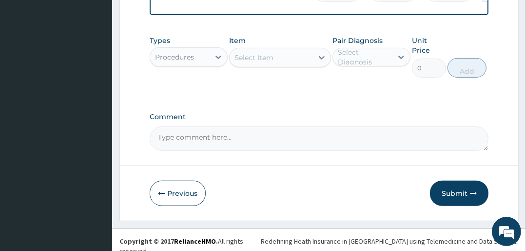
scroll to position [420, 0]
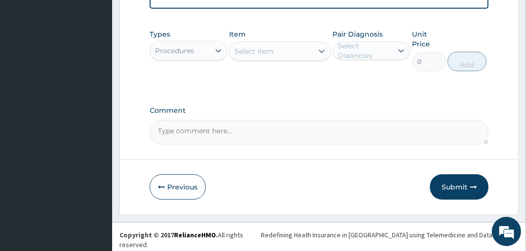
click at [185, 52] on div "Procedures" at bounding box center [174, 51] width 39 height 10
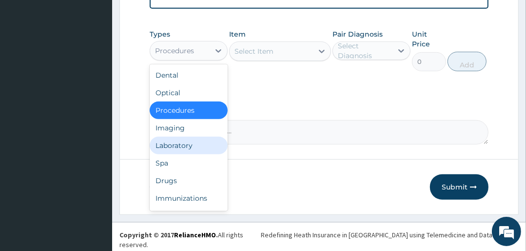
click at [187, 152] on div "Laboratory" at bounding box center [189, 146] width 78 height 18
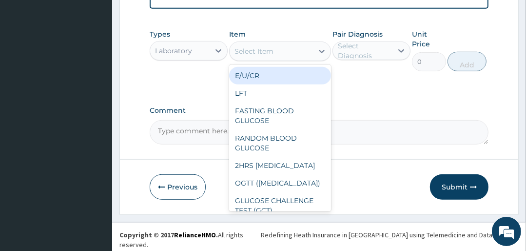
click at [281, 54] on div "Select Item" at bounding box center [271, 51] width 83 height 16
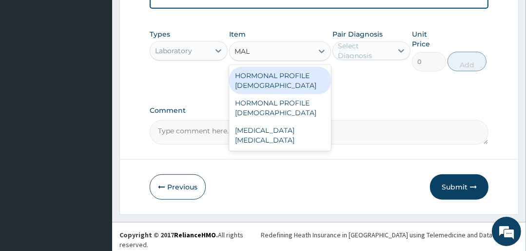
type input "MALA"
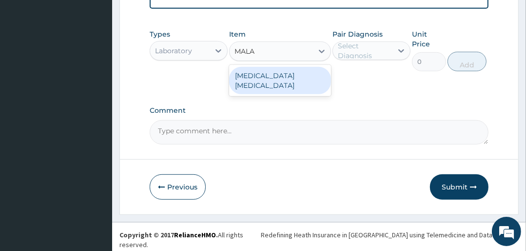
click at [246, 82] on div "[MEDICAL_DATA] [MEDICAL_DATA]" at bounding box center [279, 80] width 101 height 27
type input "1500"
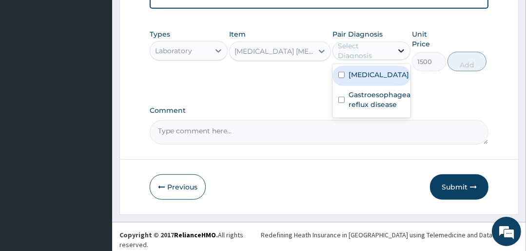
click at [395, 55] on div at bounding box center [402, 51] width 18 height 18
click at [381, 80] on div "[MEDICAL_DATA]" at bounding box center [372, 76] width 78 height 20
checkbox input "true"
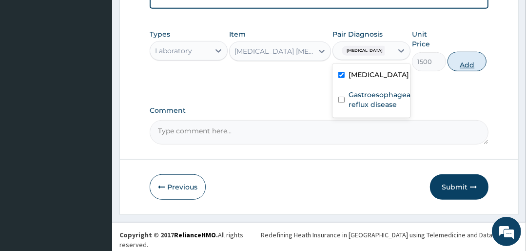
click at [460, 67] on button "Add" at bounding box center [467, 62] width 39 height 20
type input "0"
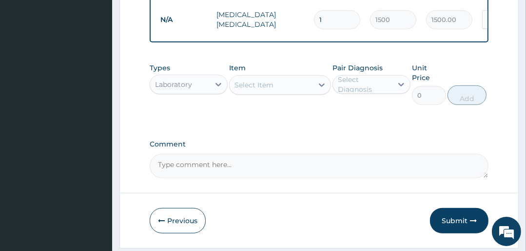
click at [250, 90] on div "Select Item" at bounding box center [254, 85] width 39 height 10
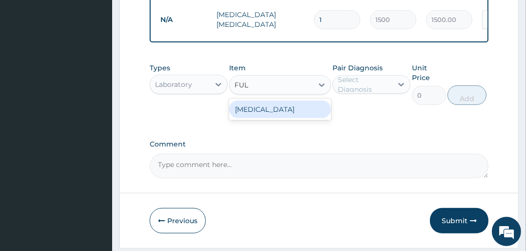
type input "FULL"
click at [267, 112] on div "[MEDICAL_DATA]" at bounding box center [279, 109] width 101 height 18
type input "4500"
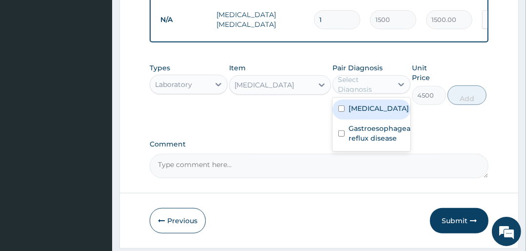
click at [388, 94] on div "Select Diagnosis" at bounding box center [365, 85] width 54 height 20
click at [388, 109] on div "[MEDICAL_DATA]" at bounding box center [372, 110] width 78 height 20
checkbox input "true"
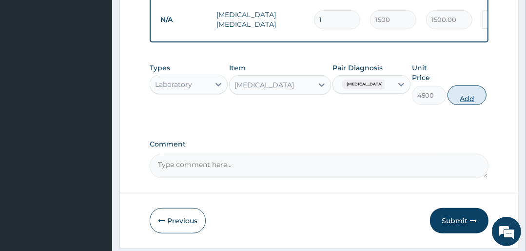
click at [453, 101] on button "Add" at bounding box center [467, 95] width 39 height 20
type input "0"
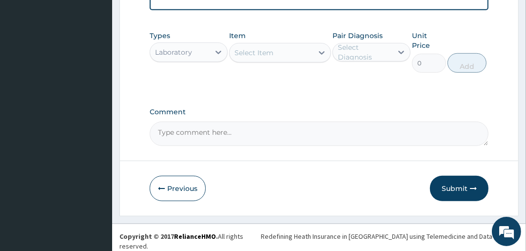
scroll to position [487, 0]
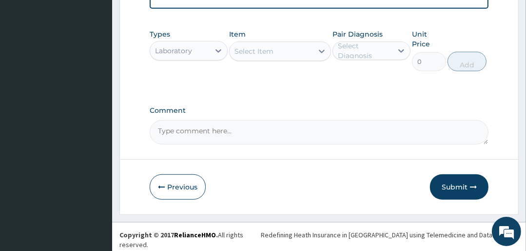
click at [190, 56] on div "Laboratory" at bounding box center [173, 51] width 37 height 10
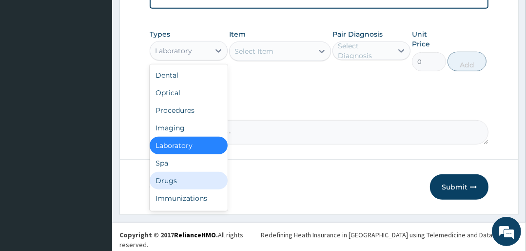
click at [181, 181] on div "Drugs" at bounding box center [189, 181] width 78 height 18
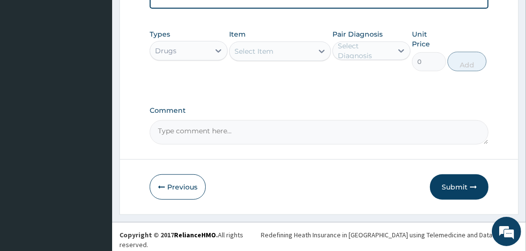
click at [287, 57] on div "Select Item" at bounding box center [271, 51] width 83 height 16
type input "[PERSON_NAME]"
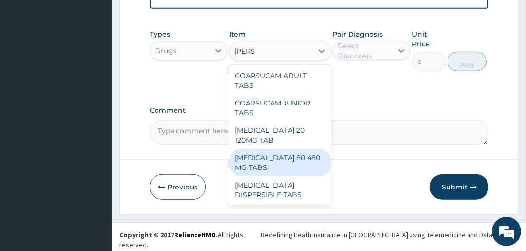
click at [282, 156] on div "[MEDICAL_DATA] 80 480 MG TABS" at bounding box center [279, 162] width 101 height 27
type input "3500"
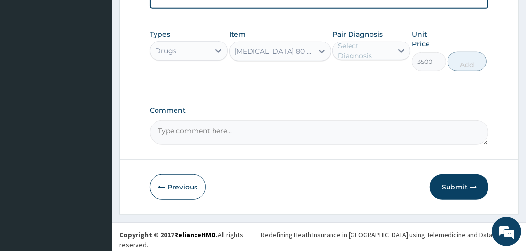
click at [352, 37] on label "Pair Diagnosis" at bounding box center [358, 34] width 50 height 10
click at [355, 44] on div "Pair Diagnosis Select Diagnosis" at bounding box center [372, 50] width 78 height 42
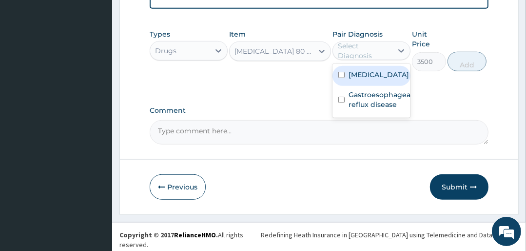
click at [358, 53] on div "Select Diagnosis" at bounding box center [365, 51] width 54 height 20
click at [356, 80] on label "[MEDICAL_DATA]" at bounding box center [379, 75] width 60 height 10
checkbox input "true"
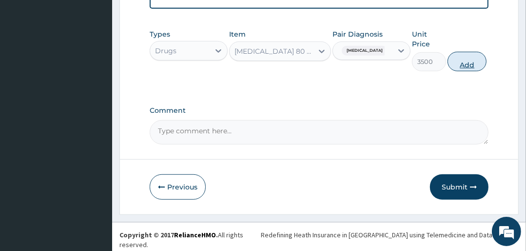
click at [465, 67] on button "Add" at bounding box center [467, 62] width 39 height 20
type input "0"
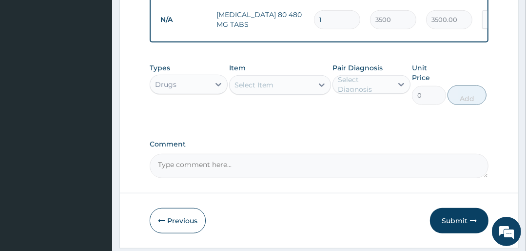
click at [282, 93] on div "Select Item" at bounding box center [271, 85] width 83 height 16
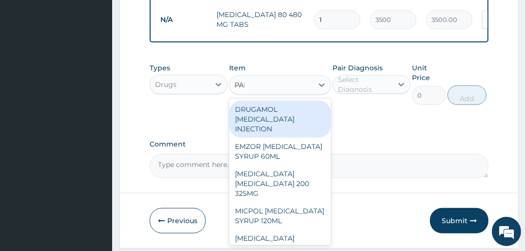
type input "PARA"
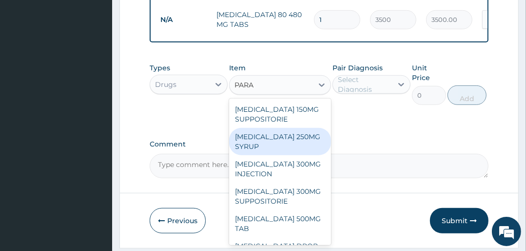
scroll to position [521, 0]
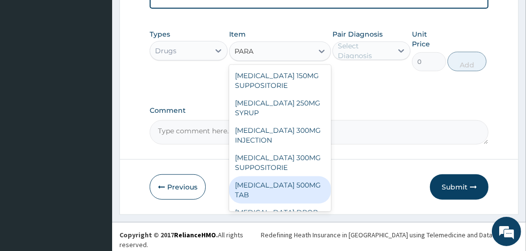
click at [305, 191] on div "[MEDICAL_DATA] 500MG TAB" at bounding box center [279, 189] width 101 height 27
type input "25"
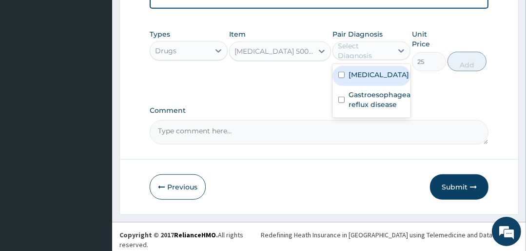
click at [362, 54] on div "Select Diagnosis" at bounding box center [365, 51] width 54 height 20
click at [356, 80] on label "Malaria" at bounding box center [379, 75] width 60 height 10
checkbox input "true"
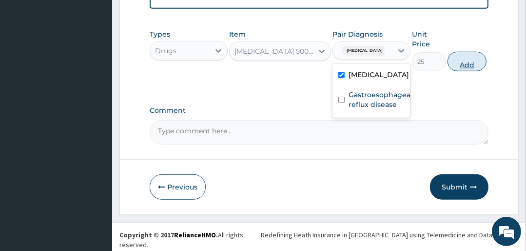
click at [460, 64] on button "Add" at bounding box center [467, 62] width 39 height 20
type input "0"
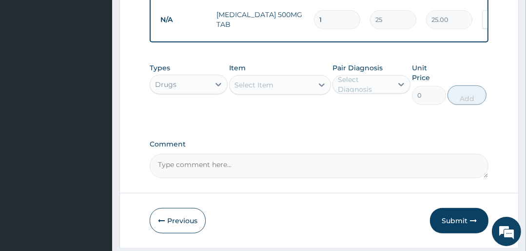
scroll to position [554, 0]
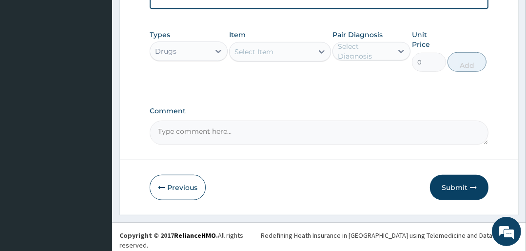
click at [273, 58] on div "Select Item" at bounding box center [271, 52] width 83 height 16
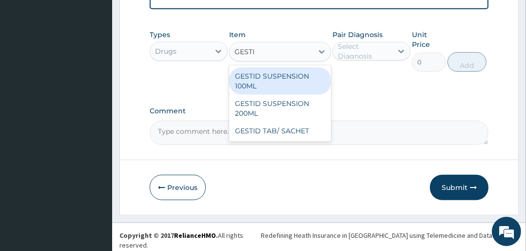
type input "GESTID"
click at [263, 85] on div "GESTID SUSPENSION 100ML" at bounding box center [279, 80] width 101 height 27
type input "1500"
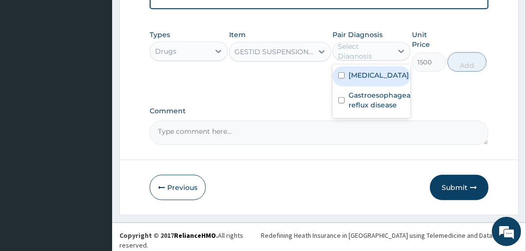
click at [369, 58] on div "Select Diagnosis" at bounding box center [365, 51] width 54 height 20
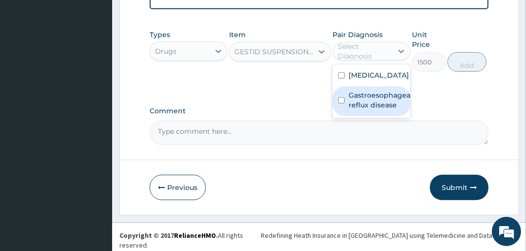
click at [367, 97] on label "Gastroesophageal reflux disease" at bounding box center [381, 100] width 64 height 20
checkbox input "true"
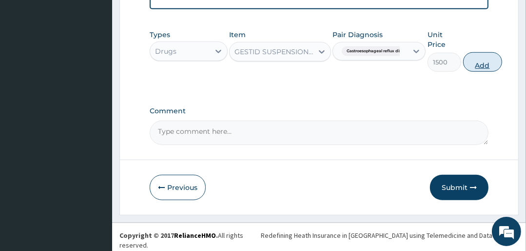
click at [485, 65] on button "Add" at bounding box center [482, 62] width 39 height 20
type input "0"
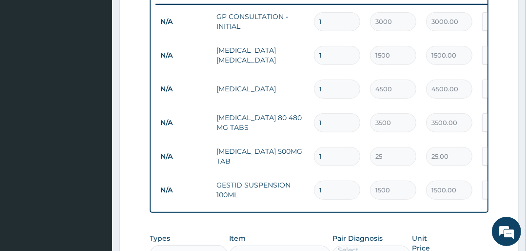
scroll to position [393, 0]
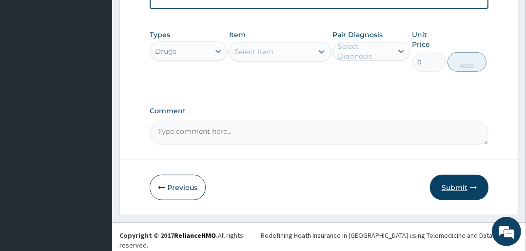
click at [439, 190] on button "Submit" at bounding box center [459, 187] width 59 height 25
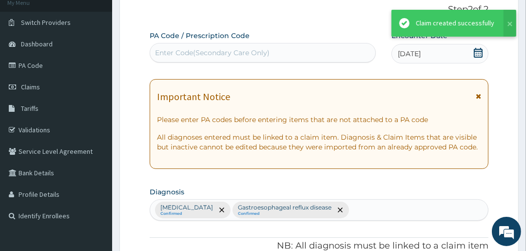
scroll to position [588, 0]
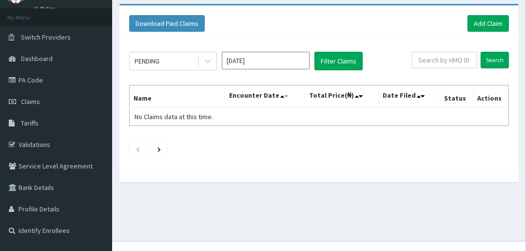
scroll to position [62, 0]
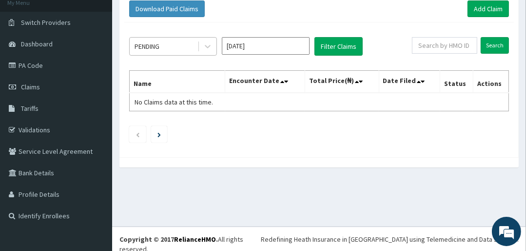
click at [175, 47] on div "PENDING" at bounding box center [164, 47] width 68 height 16
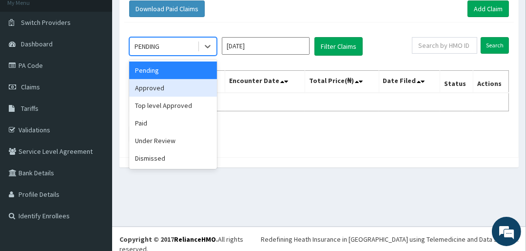
click at [181, 90] on div "Approved" at bounding box center [173, 88] width 88 height 18
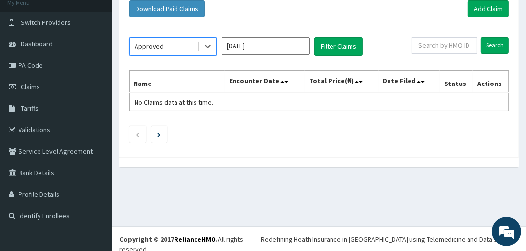
click at [260, 42] on input "[DATE]" at bounding box center [266, 46] width 88 height 18
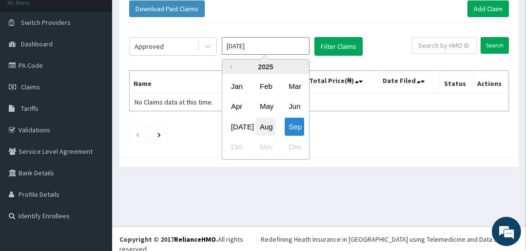
click at [257, 121] on div "Aug" at bounding box center [266, 127] width 20 height 18
type input "[DATE]"
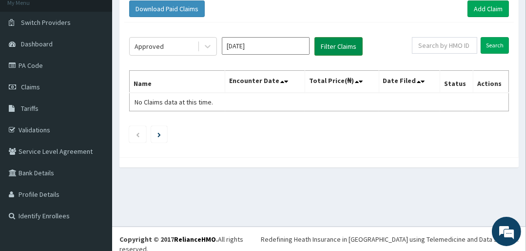
click at [323, 48] on button "Filter Claims" at bounding box center [339, 46] width 48 height 19
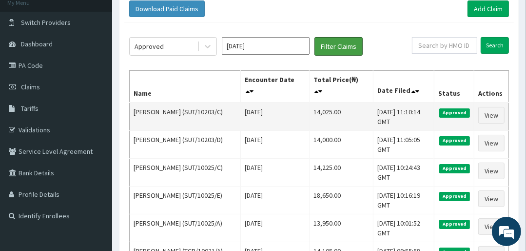
scroll to position [0, 0]
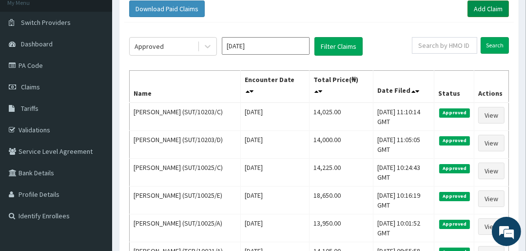
click at [479, 6] on link "Add Claim" at bounding box center [488, 8] width 41 height 17
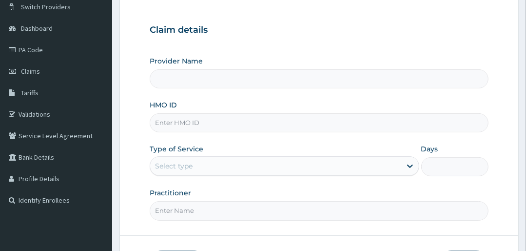
scroll to position [117, 0]
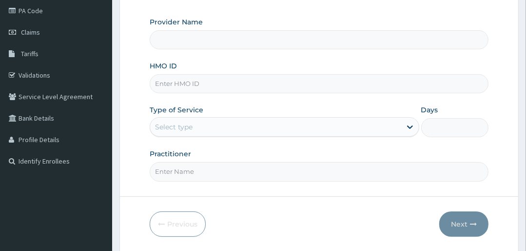
click at [189, 85] on input "HMO ID" at bounding box center [319, 83] width 339 height 19
type input "STEDMED SPECIALIST HOSPITAL"
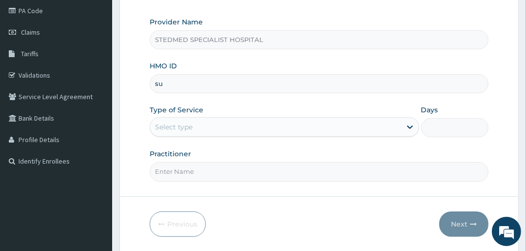
type input "s"
type input "SUT/10203/C"
click at [213, 132] on div "Select type" at bounding box center [275, 127] width 251 height 16
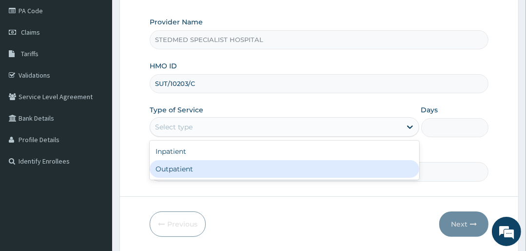
click at [217, 172] on div "Outpatient" at bounding box center [284, 169] width 269 height 18
type input "1"
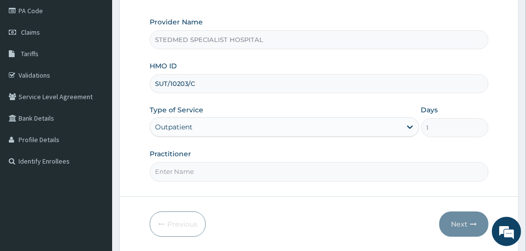
click at [216, 179] on input "Practitioner" at bounding box center [319, 171] width 339 height 19
type input "YAKUBU"
click at [453, 217] on button "Next" at bounding box center [463, 223] width 49 height 25
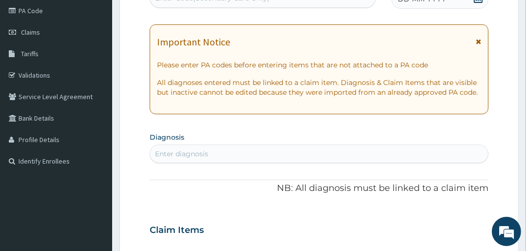
click at [228, 154] on div "Enter diagnosis" at bounding box center [319, 154] width 338 height 16
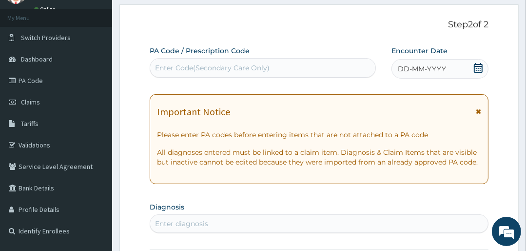
scroll to position [39, 0]
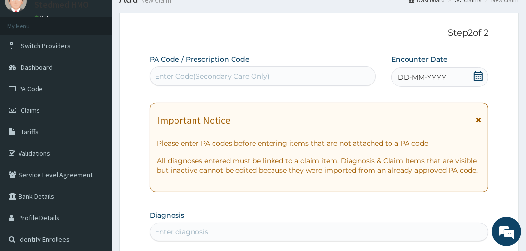
click at [404, 78] on span "DD-MM-YYYY" at bounding box center [422, 77] width 48 height 10
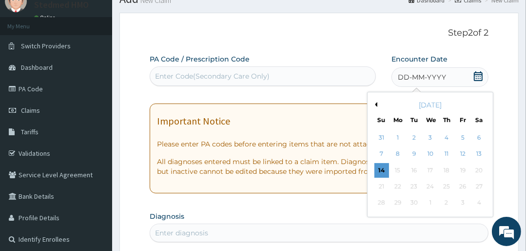
click at [374, 105] on button "Previous Month" at bounding box center [375, 104] width 5 height 5
click at [462, 168] on div "15" at bounding box center [463, 170] width 15 height 15
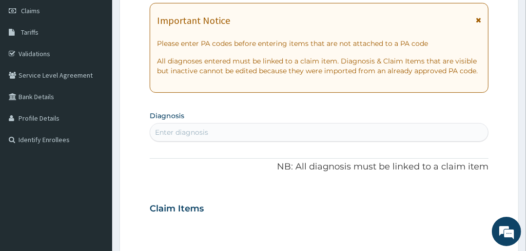
scroll to position [156, 0]
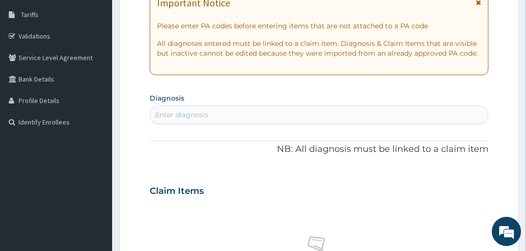
click at [172, 114] on div "Enter diagnosis" at bounding box center [181, 115] width 53 height 10
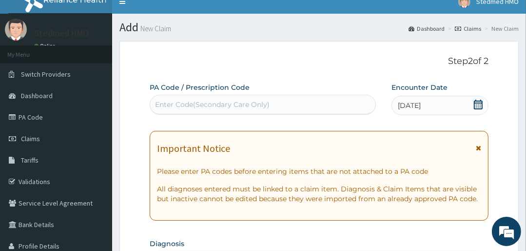
scroll to position [0, 0]
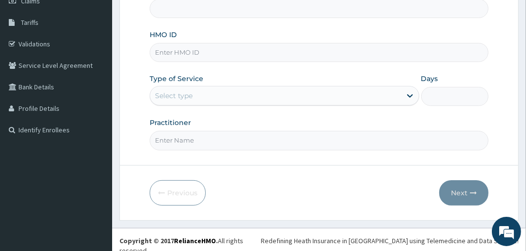
type input "STEDMED SPECIALIST HOSPITAL"
click at [175, 55] on input "HMO ID" at bounding box center [319, 52] width 339 height 19
type input "CRD/10018/B"
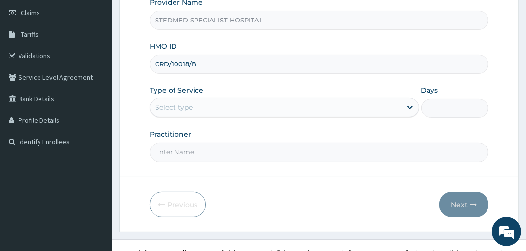
scroll to position [148, 0]
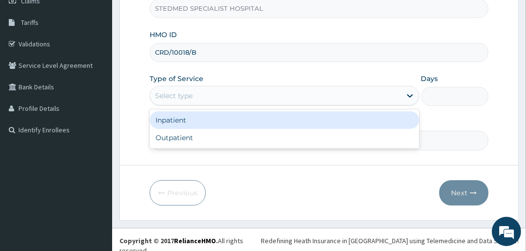
click at [183, 98] on div "Select type" at bounding box center [174, 96] width 38 height 10
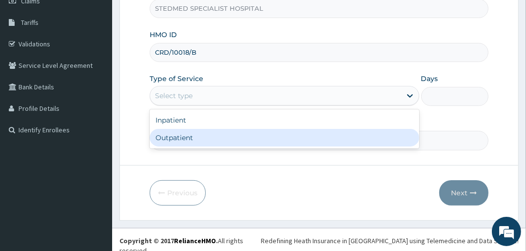
click at [192, 139] on div "Outpatient" at bounding box center [284, 138] width 269 height 18
type input "1"
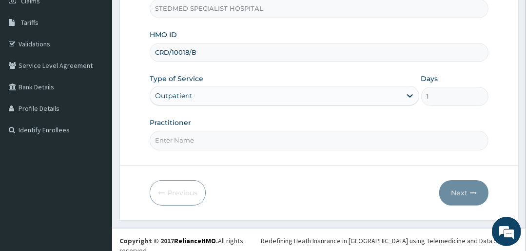
click at [192, 139] on input "Practitioner" at bounding box center [319, 140] width 339 height 19
type input "YAKUBU"
click at [478, 189] on button "Next" at bounding box center [463, 192] width 49 height 25
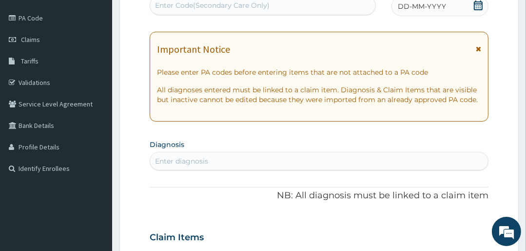
scroll to position [31, 0]
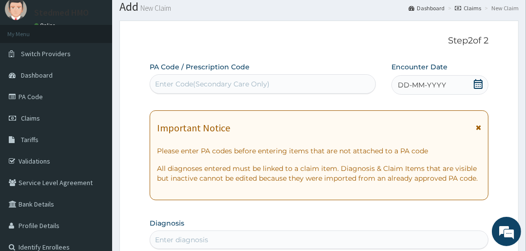
click at [419, 85] on span "DD-MM-YYYY" at bounding box center [422, 85] width 48 height 10
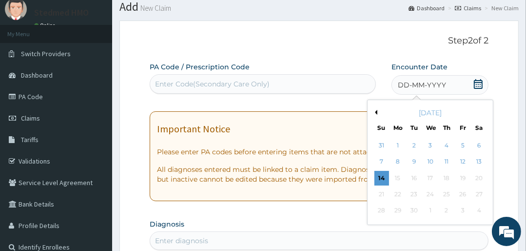
click at [375, 110] on button "Previous Month" at bounding box center [375, 112] width 5 height 5
click at [444, 175] on div "14" at bounding box center [446, 178] width 15 height 15
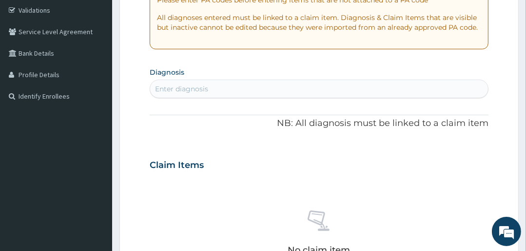
scroll to position [187, 0]
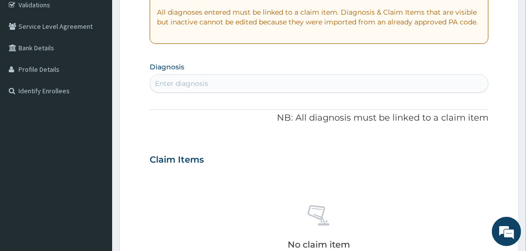
click at [186, 83] on div "Enter diagnosis" at bounding box center [181, 84] width 53 height 10
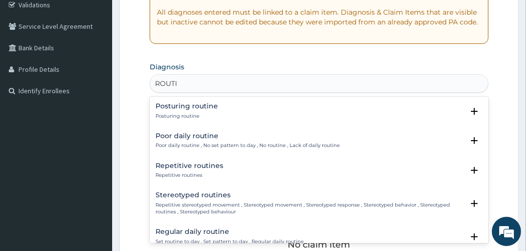
type input "ROUTI"
click at [129, 40] on form "Step 2 of 2 PA Code / Prescription Code Enter Code(Secondary Care Only) Encount…" at bounding box center [319, 177] width 399 height 626
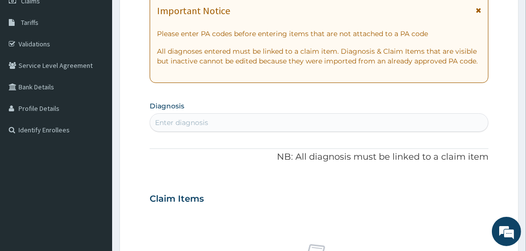
scroll to position [70, 0]
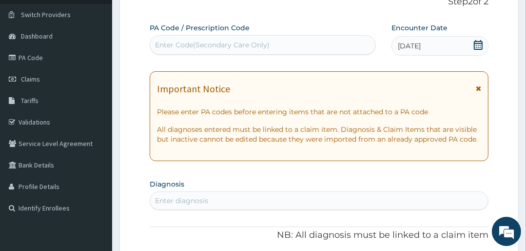
click at [183, 40] on div "Enter Code(Secondary Care Only)" at bounding box center [212, 45] width 115 height 10
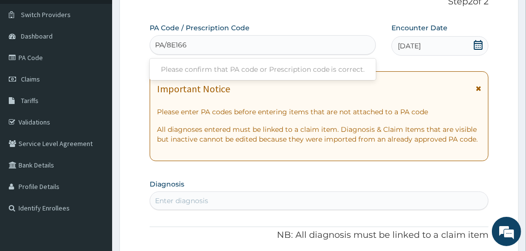
type input "PA/8E1660"
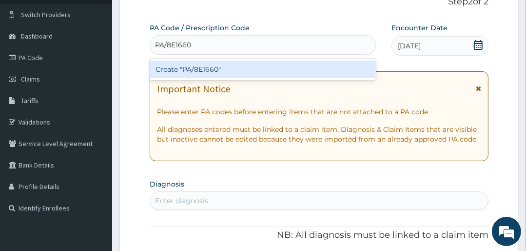
click at [217, 67] on div "Create "PA/8E1660"" at bounding box center [263, 69] width 226 height 18
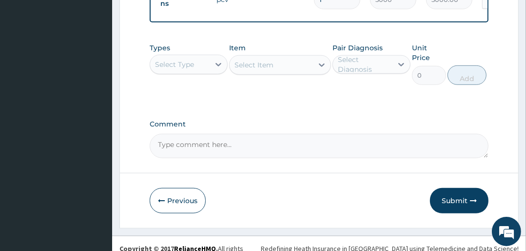
scroll to position [554, 0]
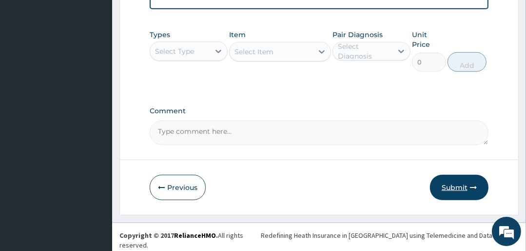
click at [452, 191] on button "Submit" at bounding box center [459, 187] width 59 height 25
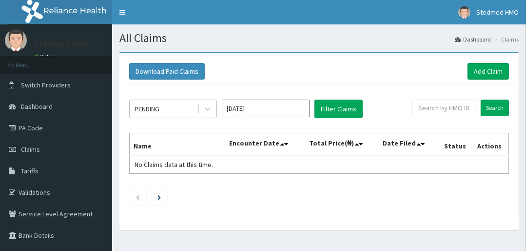
click at [158, 107] on div "PENDING" at bounding box center [147, 109] width 25 height 10
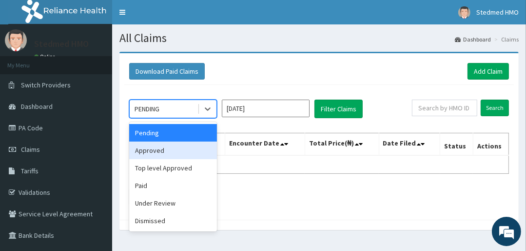
click at [163, 151] on div "Approved" at bounding box center [173, 150] width 88 height 18
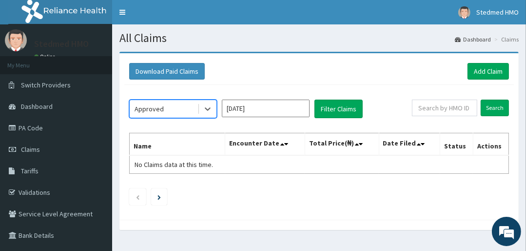
click at [256, 110] on input "Sep 2025" at bounding box center [266, 109] width 88 height 18
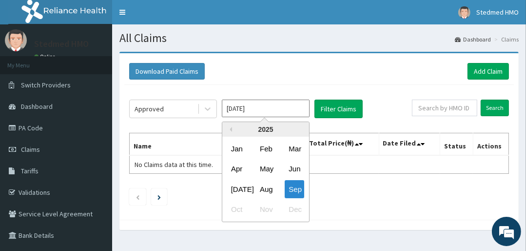
click at [266, 183] on div "Aug" at bounding box center [266, 189] width 20 height 18
type input "Aug 2025"
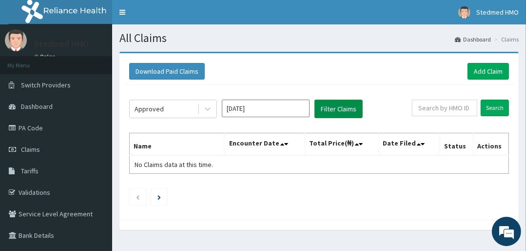
click at [328, 106] on button "Filter Claims" at bounding box center [339, 109] width 48 height 19
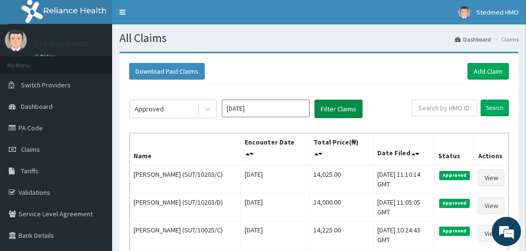
click at [339, 109] on button "Filter Claims" at bounding box center [339, 109] width 48 height 19
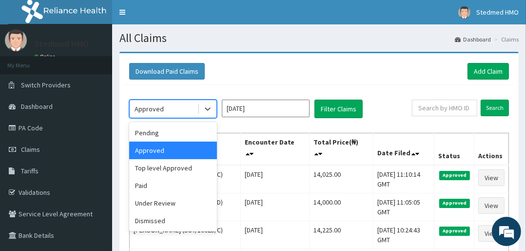
click at [179, 107] on div "Approved" at bounding box center [164, 109] width 68 height 16
click at [164, 130] on div "Pending" at bounding box center [173, 133] width 88 height 18
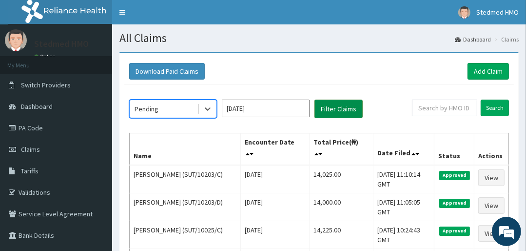
click at [360, 100] on button "Filter Claims" at bounding box center [339, 109] width 48 height 19
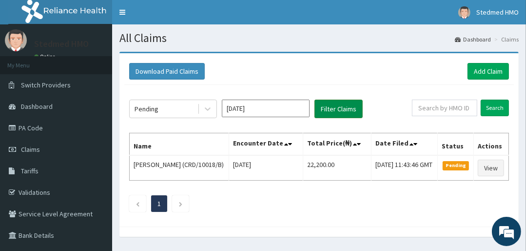
click at [357, 103] on button "Filter Claims" at bounding box center [339, 109] width 48 height 19
click at [499, 67] on link "Add Claim" at bounding box center [488, 71] width 41 height 17
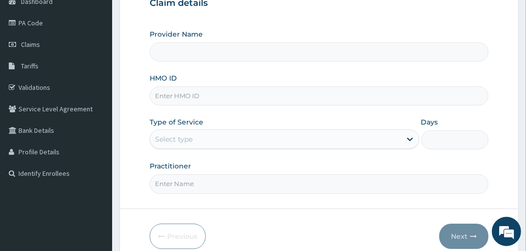
scroll to position [117, 0]
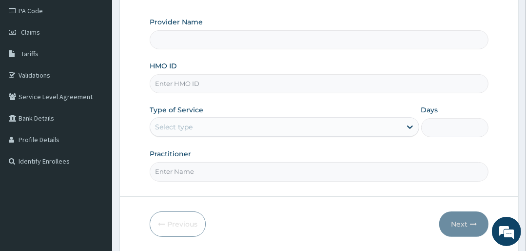
type input "STEDMED SPECIALIST HOSPITAL"
click at [208, 85] on input "HMO ID" at bounding box center [319, 83] width 339 height 19
type input "FFY/10013/D"
click at [204, 122] on div "Select type" at bounding box center [275, 127] width 251 height 16
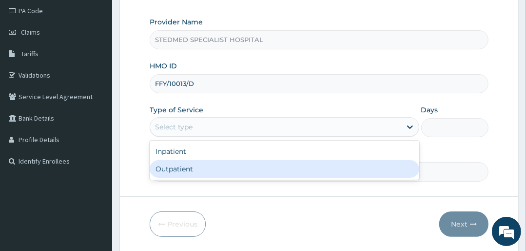
click at [211, 170] on div "Outpatient" at bounding box center [284, 169] width 269 height 18
type input "1"
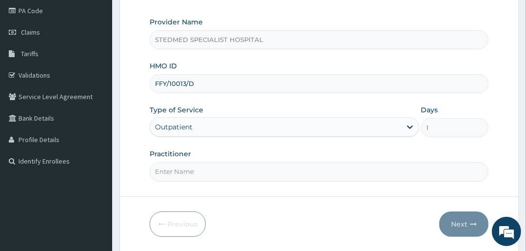
click at [205, 174] on input "Practitioner" at bounding box center [319, 171] width 339 height 19
type input "[PERSON_NAME]"
click at [455, 227] on button "Next" at bounding box center [463, 223] width 49 height 25
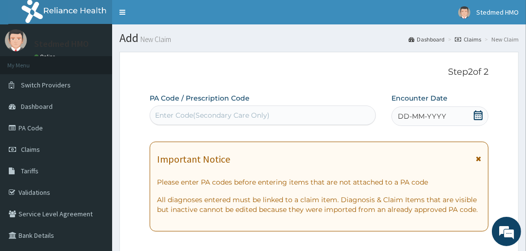
click at [436, 115] on span "DD-MM-YYYY" at bounding box center [422, 116] width 48 height 10
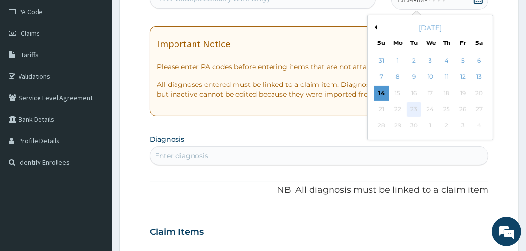
scroll to position [117, 0]
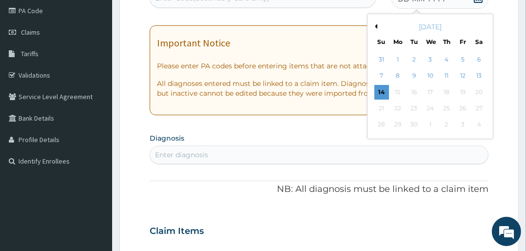
click at [373, 25] on button "Previous Month" at bounding box center [375, 26] width 5 height 5
click at [443, 89] on div "14" at bounding box center [446, 92] width 15 height 15
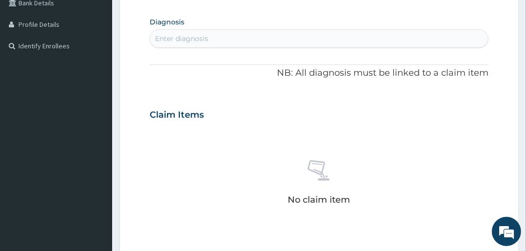
scroll to position [234, 0]
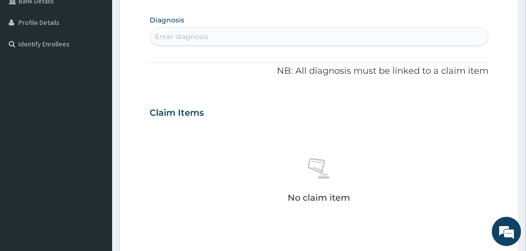
click at [197, 38] on div "Enter diagnosis" at bounding box center [181, 37] width 53 height 10
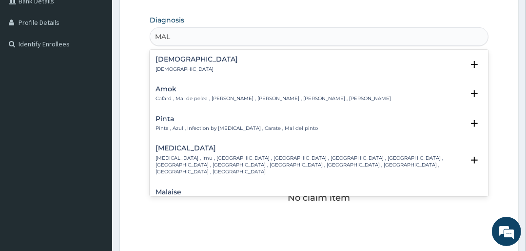
type input "MALA"
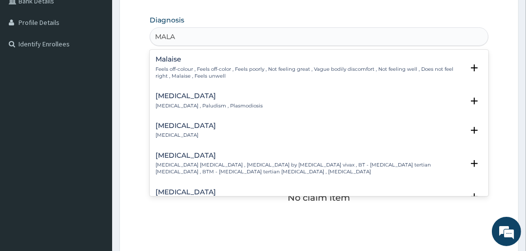
click at [180, 98] on h4 "[MEDICAL_DATA]" at bounding box center [209, 95] width 107 height 7
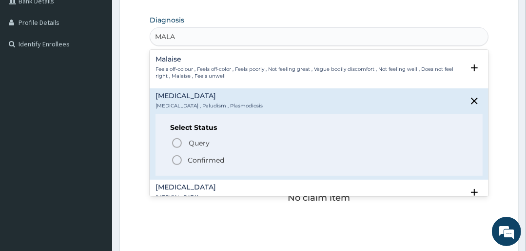
click at [174, 159] on icon "status option filled" at bounding box center [177, 160] width 12 height 12
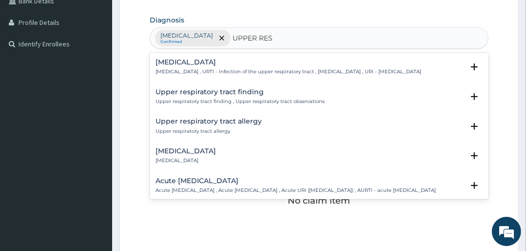
type input "UPPER RESP"
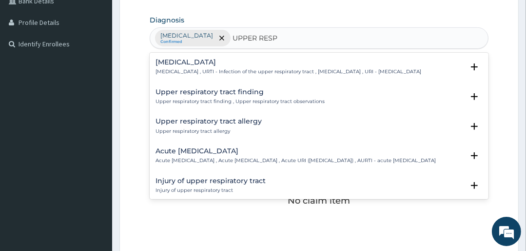
click at [189, 164] on p "Acute [MEDICAL_DATA] , Acute [MEDICAL_DATA] , Acute URI ([MEDICAL_DATA]) , AURT…" at bounding box center [296, 160] width 280 height 7
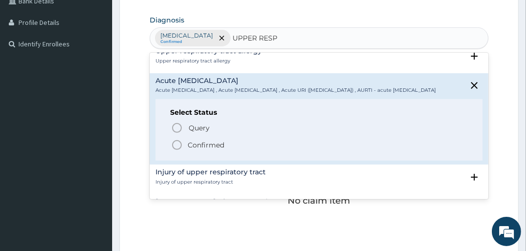
scroll to position [78, 0]
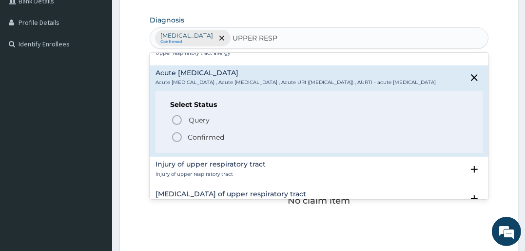
click at [176, 143] on icon "status option filled" at bounding box center [177, 137] width 12 height 12
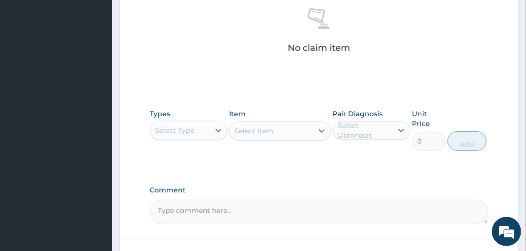
scroll to position [390, 0]
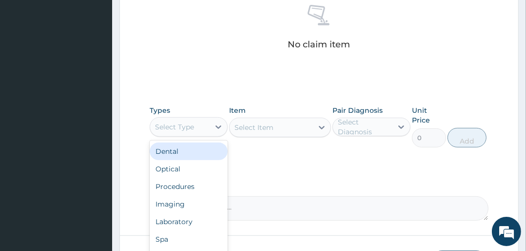
click at [186, 128] on div "Select Type" at bounding box center [174, 127] width 39 height 10
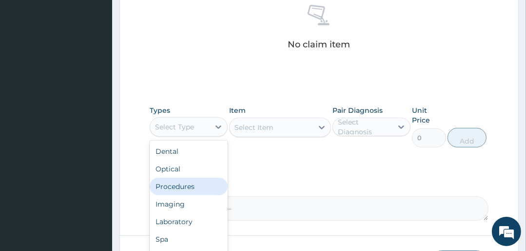
click at [181, 185] on div "Procedures" at bounding box center [189, 187] width 78 height 18
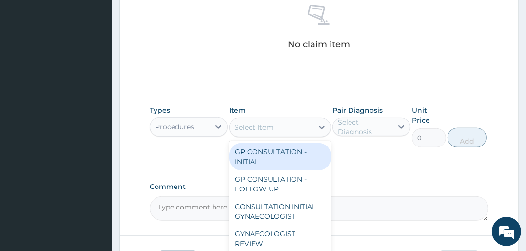
click at [294, 129] on div "Select Item" at bounding box center [271, 128] width 83 height 16
click at [289, 155] on div "GP CONSULTATION - INITIAL" at bounding box center [279, 156] width 101 height 27
type input "3000"
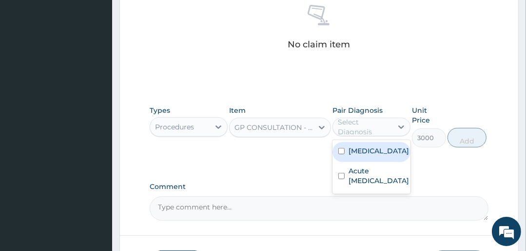
click at [375, 127] on div "Select Diagnosis" at bounding box center [365, 127] width 54 height 20
click at [373, 154] on label "[MEDICAL_DATA]" at bounding box center [379, 151] width 60 height 10
checkbox input "true"
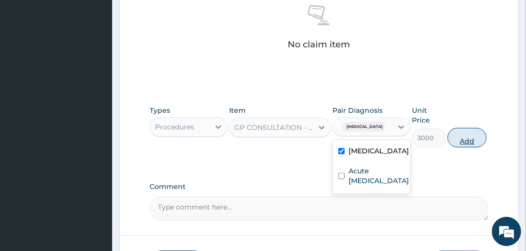
click at [459, 135] on button "Add" at bounding box center [467, 138] width 39 height 20
type input "0"
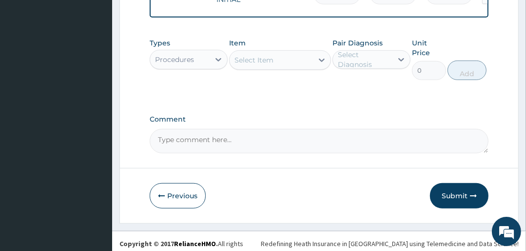
scroll to position [420, 0]
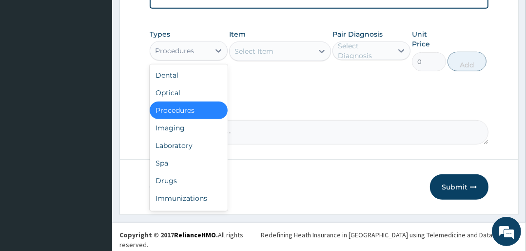
click at [185, 56] on div "Procedures" at bounding box center [174, 51] width 39 height 10
click at [179, 148] on div "Laboratory" at bounding box center [189, 146] width 78 height 18
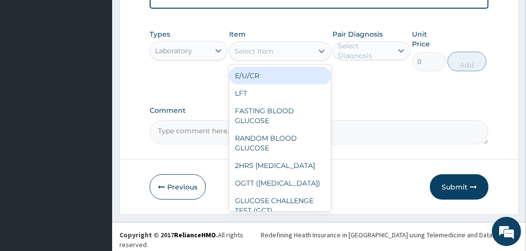
click at [292, 57] on div "Select Item" at bounding box center [271, 51] width 83 height 16
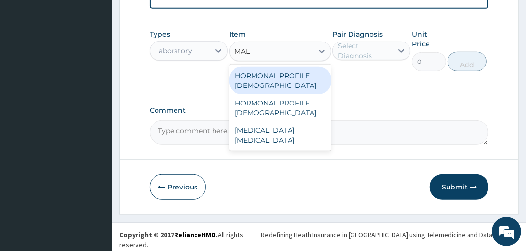
type input "MALA"
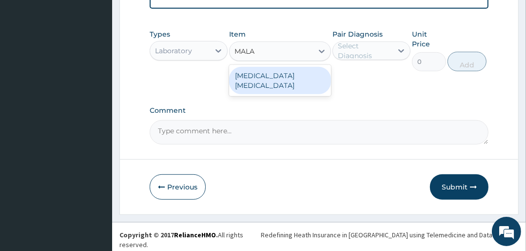
click at [233, 80] on div "MALARIA PARASITE" at bounding box center [279, 80] width 101 height 27
type input "1500"
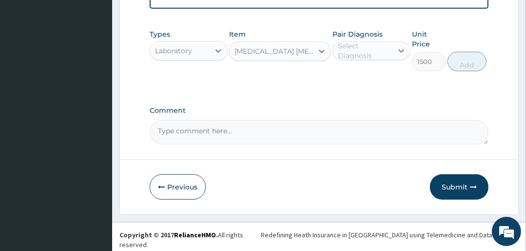
click at [365, 39] on label "Pair Diagnosis" at bounding box center [358, 34] width 50 height 10
click at [374, 60] on div "Select Diagnosis" at bounding box center [365, 51] width 54 height 20
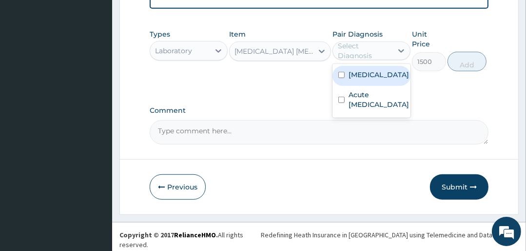
click at [377, 80] on div "[MEDICAL_DATA]" at bounding box center [372, 76] width 78 height 20
checkbox input "true"
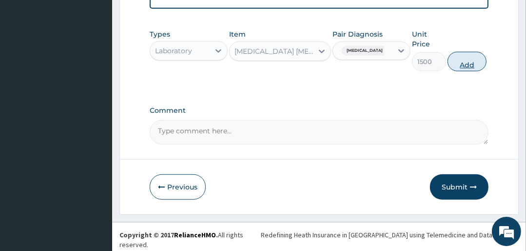
click at [456, 67] on button "Add" at bounding box center [467, 62] width 39 height 20
type input "0"
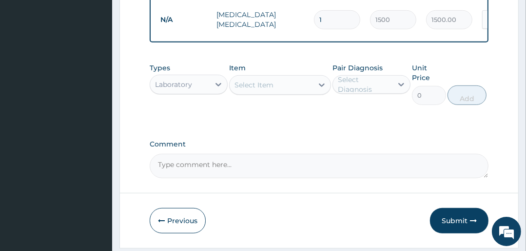
click at [170, 89] on div "Laboratory" at bounding box center [173, 85] width 37 height 10
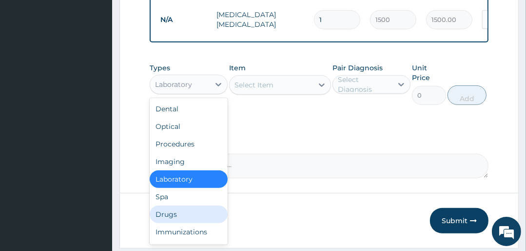
click at [170, 220] on div "Drugs" at bounding box center [189, 214] width 78 height 18
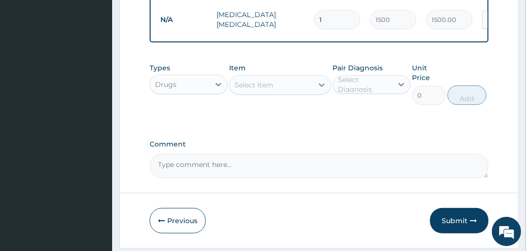
click at [258, 86] on div "Select Item" at bounding box center [254, 85] width 39 height 10
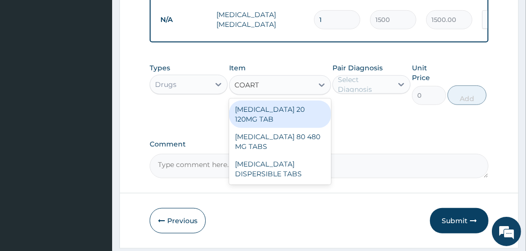
type input "COARTE"
click at [271, 109] on div "COARTEM 20 120MG TAB" at bounding box center [279, 113] width 101 height 27
type input "3000"
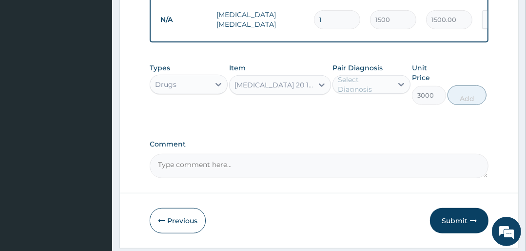
click at [377, 94] on div "Select Diagnosis" at bounding box center [365, 85] width 54 height 20
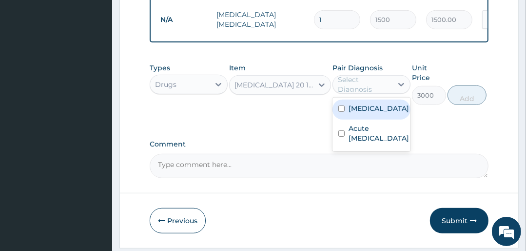
click at [374, 119] on div "[MEDICAL_DATA]" at bounding box center [372, 110] width 78 height 20
checkbox input "true"
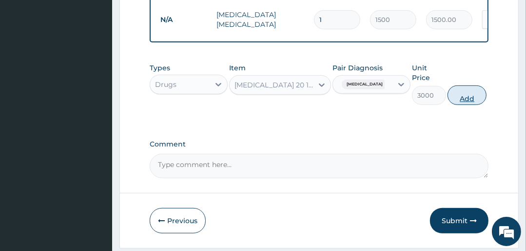
click at [461, 102] on button "Add" at bounding box center [467, 95] width 39 height 20
type input "0"
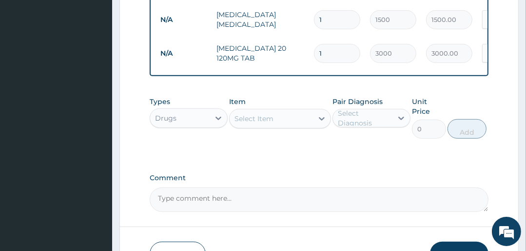
click at [279, 126] on div "Select Item" at bounding box center [271, 119] width 83 height 16
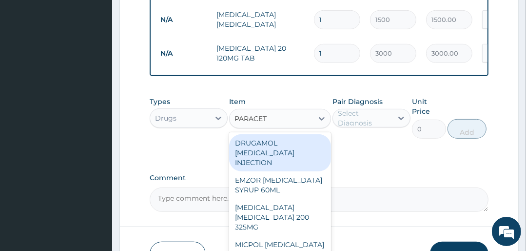
type input "PARACETA"
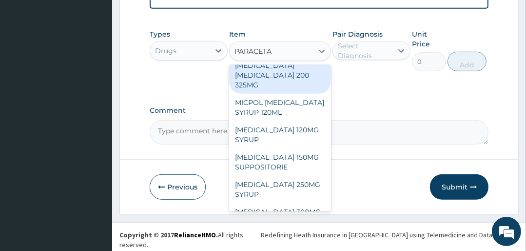
scroll to position [78, 0]
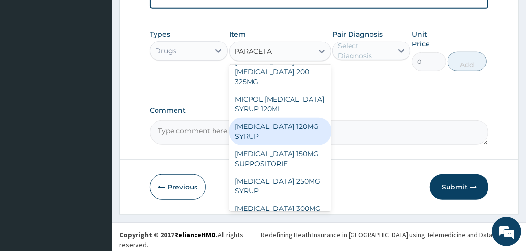
click at [267, 137] on div "PARACETAMOL 120MG SYRUP" at bounding box center [279, 131] width 101 height 27
type input "1000"
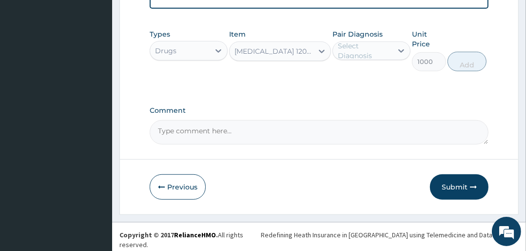
click at [387, 56] on div "Select Diagnosis" at bounding box center [365, 51] width 54 height 20
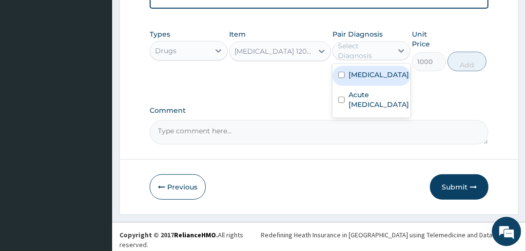
click at [367, 80] on label "[MEDICAL_DATA]" at bounding box center [379, 75] width 60 height 10
checkbox input "true"
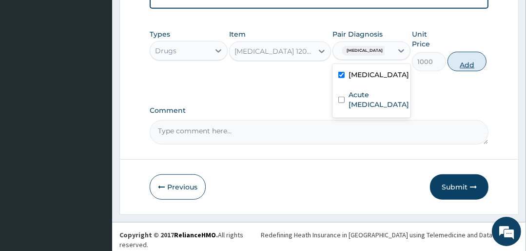
click at [468, 62] on button "Add" at bounding box center [467, 62] width 39 height 20
type input "0"
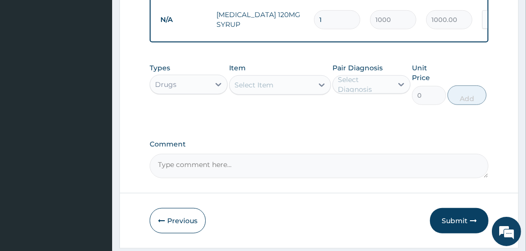
click at [293, 88] on div "Select Item" at bounding box center [271, 85] width 83 height 16
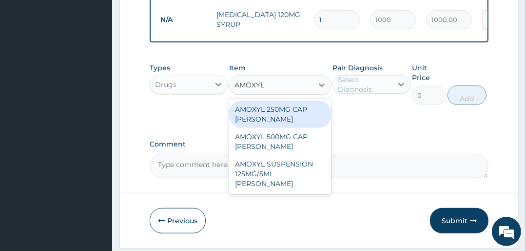
type input "AMOXY"
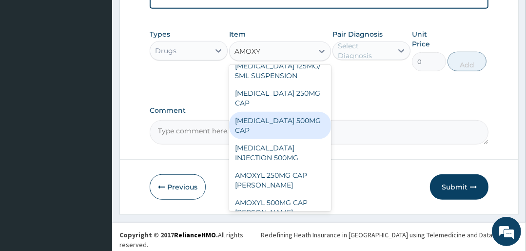
scroll to position [0, 0]
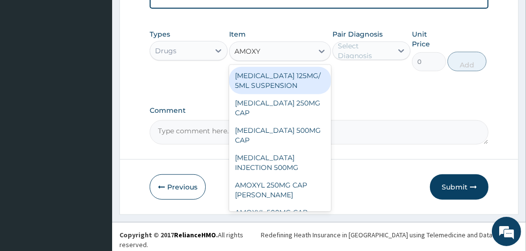
click at [277, 86] on div "[MEDICAL_DATA] 125MG/ 5ML SUSPENSION" at bounding box center [279, 80] width 101 height 27
type input "2000"
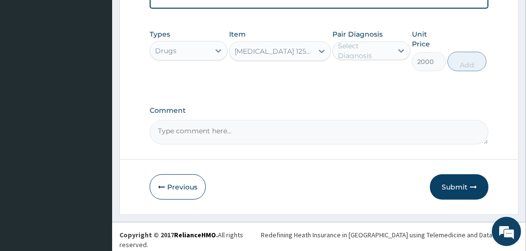
click at [359, 58] on div "Select Diagnosis" at bounding box center [365, 51] width 54 height 20
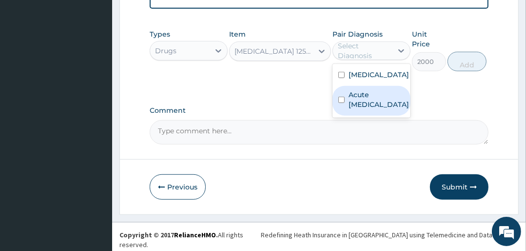
click at [362, 109] on label "Acute upper respiratory infection" at bounding box center [379, 100] width 60 height 20
checkbox input "true"
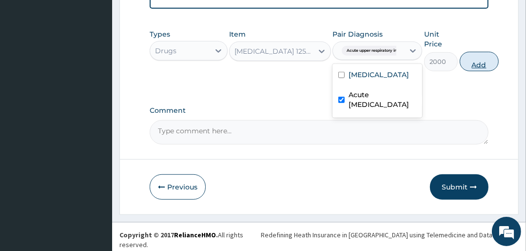
click at [479, 64] on button "Add" at bounding box center [479, 62] width 39 height 20
type input "0"
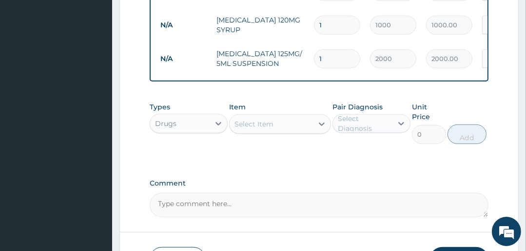
scroll to position [482, 0]
click at [272, 129] on div "Select Item" at bounding box center [254, 124] width 39 height 10
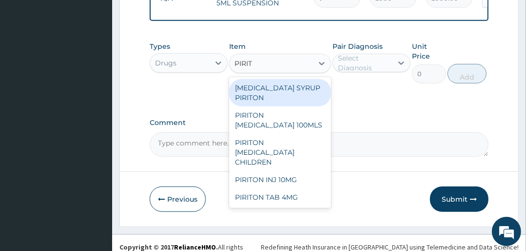
scroll to position [554, 0]
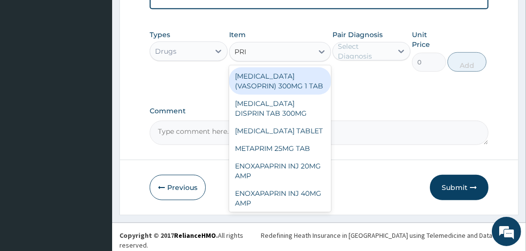
type input "PRIT"
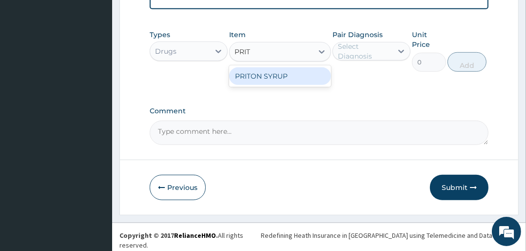
click at [285, 80] on div "PRITON SYRUP" at bounding box center [279, 76] width 101 height 18
type input "1500"
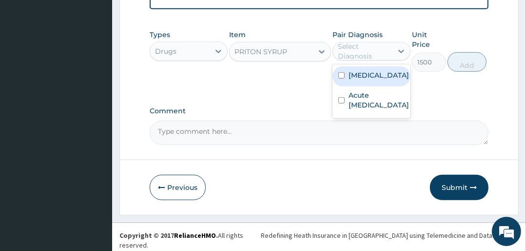
click at [386, 55] on div "Select Diagnosis" at bounding box center [365, 51] width 54 height 20
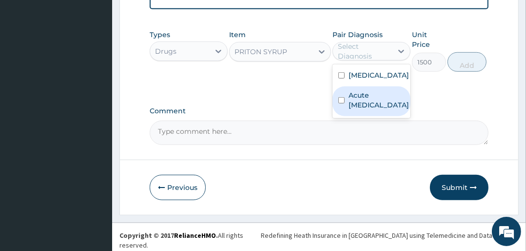
click at [371, 107] on label "Acute upper respiratory infection" at bounding box center [379, 100] width 60 height 20
checkbox input "true"
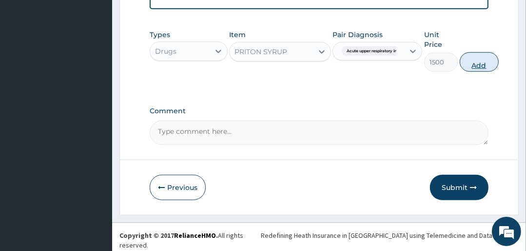
click at [479, 69] on button "Add" at bounding box center [479, 62] width 39 height 20
type input "0"
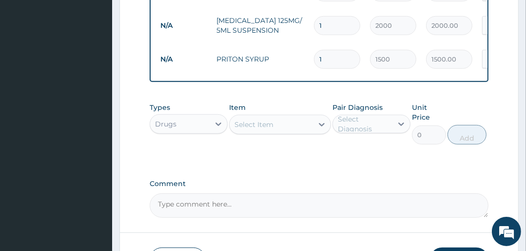
scroll to position [588, 0]
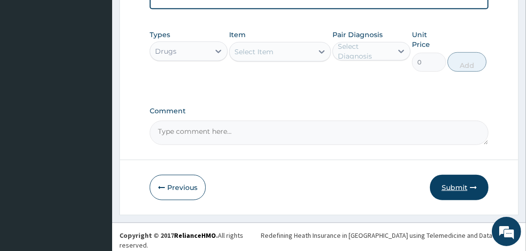
click at [466, 195] on button "Submit" at bounding box center [459, 187] width 59 height 25
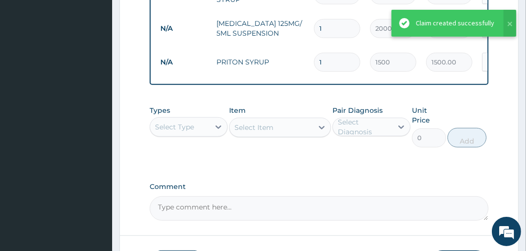
scroll to position [510, 0]
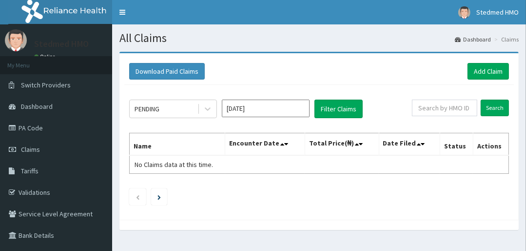
click at [258, 109] on input "[DATE]" at bounding box center [266, 109] width 88 height 18
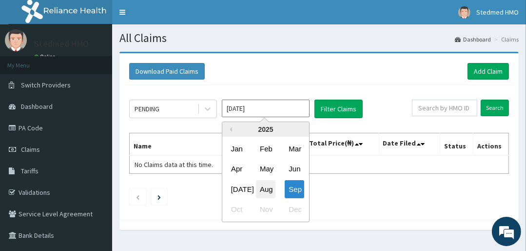
click at [267, 190] on div "Aug" at bounding box center [266, 189] width 20 height 18
type input "[DATE]"
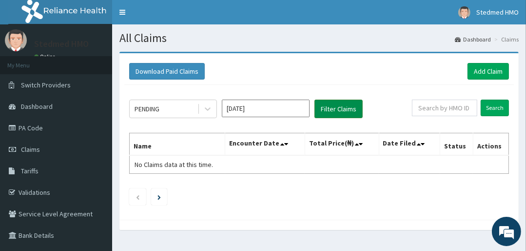
drag, startPoint x: 345, startPoint y: 103, endPoint x: 326, endPoint y: 104, distance: 19.5
click at [345, 103] on button "Filter Claims" at bounding box center [339, 109] width 48 height 19
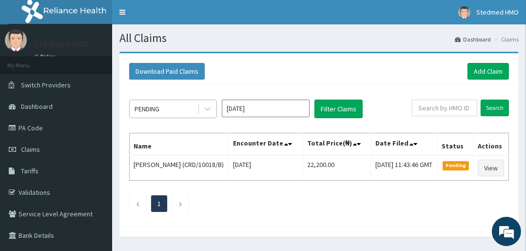
click at [162, 109] on div "PENDING" at bounding box center [164, 109] width 68 height 16
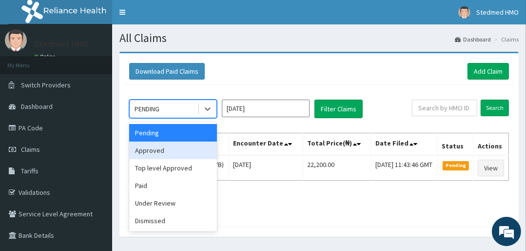
click at [164, 158] on div "Approved" at bounding box center [173, 150] width 88 height 18
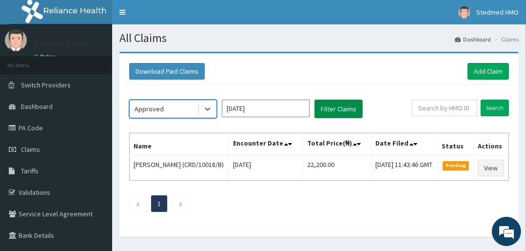
click at [351, 110] on button "Filter Claims" at bounding box center [339, 109] width 48 height 19
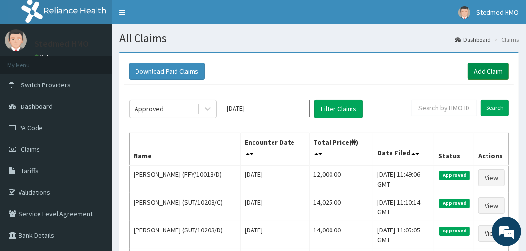
click at [492, 73] on link "Add Claim" at bounding box center [488, 71] width 41 height 17
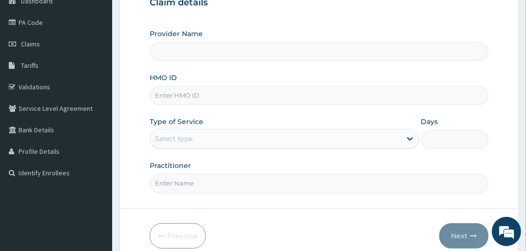
scroll to position [117, 0]
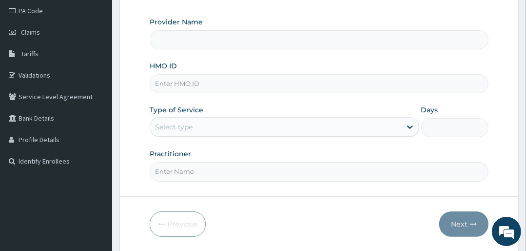
click at [197, 84] on input "HMO ID" at bounding box center [319, 83] width 339 height 19
type input "STEDMED SPECIALIST HOSPITAL"
click at [248, 57] on div "Provider Name STEDMED SPECIALIST HOSPITAL HMO ID Type of Service Select type Da…" at bounding box center [319, 99] width 339 height 164
click at [199, 82] on input "HMO ID" at bounding box center [319, 83] width 339 height 19
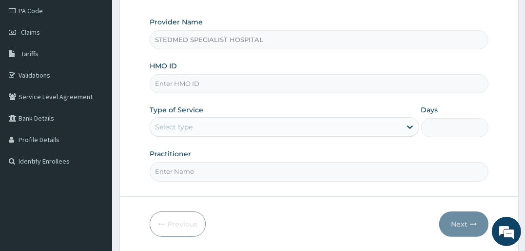
click at [190, 14] on div "Claim details Provider Name STEDMED SPECIALIST HOSPITAL HMO ID Type of Service …" at bounding box center [319, 78] width 339 height 205
click at [206, 86] on input "HMO ID" at bounding box center [319, 83] width 339 height 19
type input "SUT/10061/C"
click at [247, 127] on div "Select type" at bounding box center [275, 127] width 251 height 16
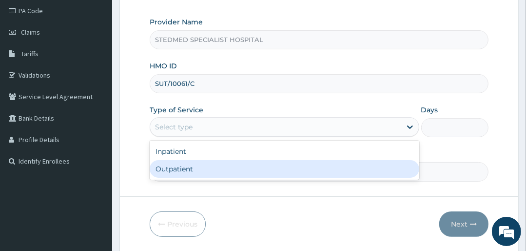
click at [252, 167] on div "Outpatient" at bounding box center [284, 169] width 269 height 18
type input "1"
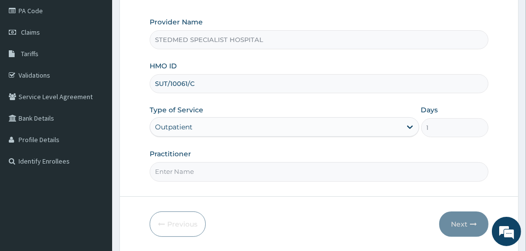
click at [222, 177] on input "Practitioner" at bounding box center [319, 171] width 339 height 19
type input "[PERSON_NAME]"
click at [457, 222] on button "Next" at bounding box center [463, 223] width 49 height 25
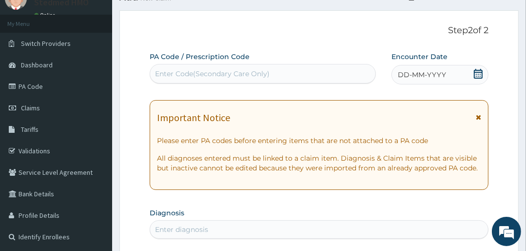
scroll to position [39, 0]
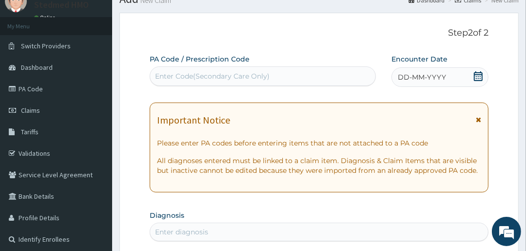
click at [439, 76] on span "DD-MM-YYYY" at bounding box center [422, 77] width 48 height 10
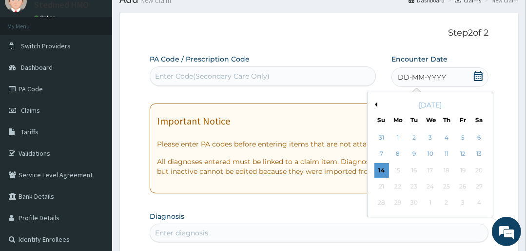
click at [375, 103] on button "Previous Month" at bounding box center [375, 104] width 5 height 5
click at [446, 168] on div "14" at bounding box center [446, 170] width 15 height 15
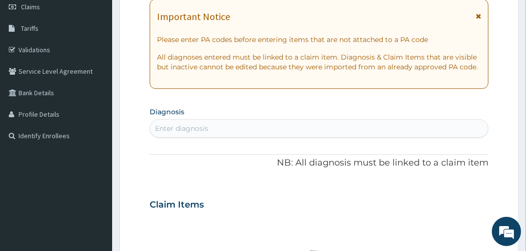
scroll to position [195, 0]
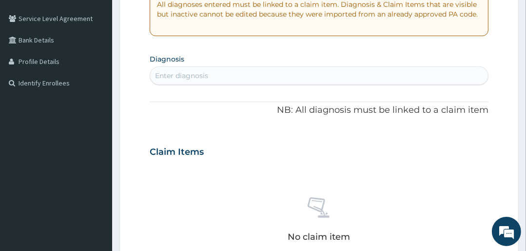
click at [223, 78] on div "Enter diagnosis" at bounding box center [319, 76] width 338 height 16
type input "MALA"
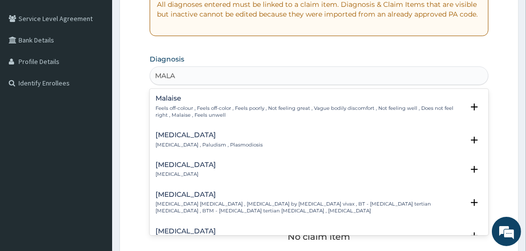
click at [180, 133] on h4 "[MEDICAL_DATA]" at bounding box center [209, 134] width 107 height 7
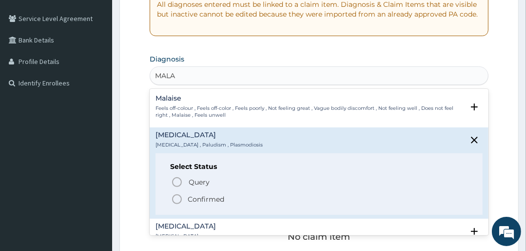
click at [176, 196] on icon "status option filled" at bounding box center [177, 199] width 12 height 12
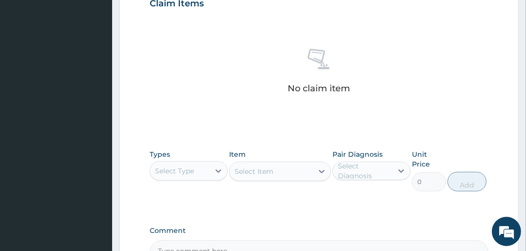
scroll to position [351, 0]
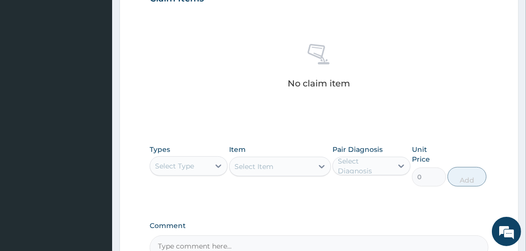
click at [185, 162] on div "Select Type" at bounding box center [174, 166] width 39 height 10
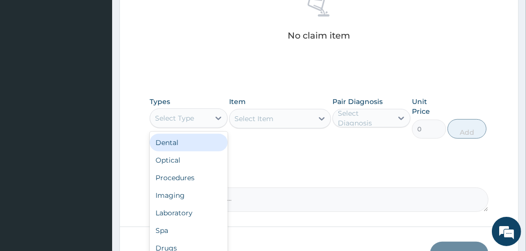
scroll to position [461, 0]
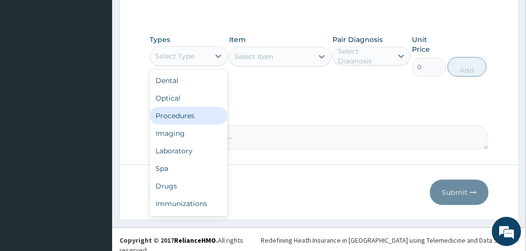
click at [178, 114] on div "Procedures" at bounding box center [189, 116] width 78 height 18
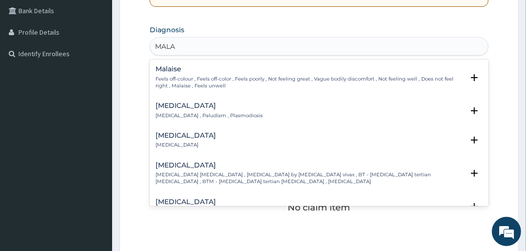
click at [170, 105] on h4 "[MEDICAL_DATA]" at bounding box center [209, 105] width 107 height 7
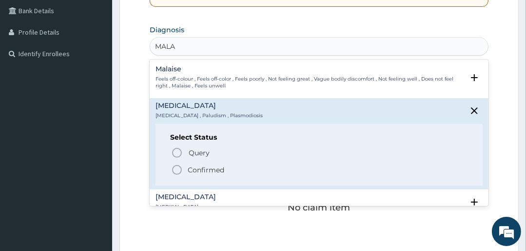
click at [176, 168] on icon "status option filled" at bounding box center [177, 170] width 12 height 12
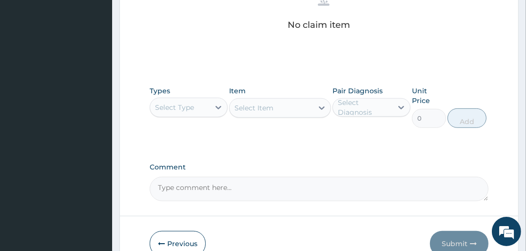
scroll to position [419, 0]
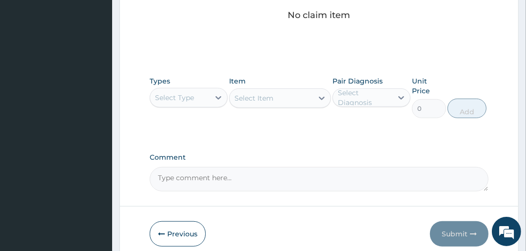
click at [188, 98] on div "Select Type" at bounding box center [174, 98] width 39 height 10
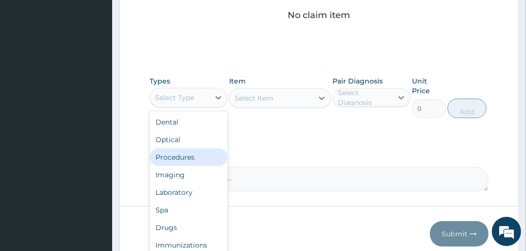
click at [189, 156] on div "Procedures" at bounding box center [189, 157] width 78 height 18
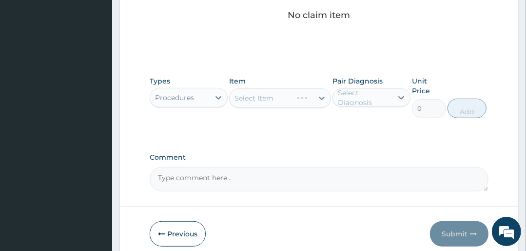
click at [297, 96] on div "Select Item" at bounding box center [279, 98] width 101 height 20
click at [274, 54] on div "No claim item" at bounding box center [319, -1] width 339 height 112
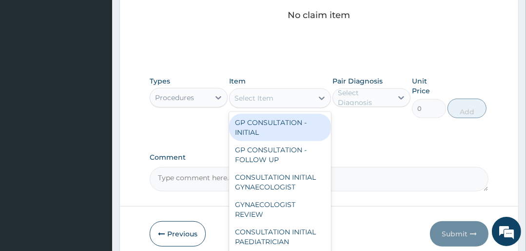
click at [287, 93] on div "Select Item" at bounding box center [271, 98] width 83 height 16
drag, startPoint x: 279, startPoint y: 135, endPoint x: 289, endPoint y: 127, distance: 12.6
click at [279, 134] on div "GP CONSULTATION - INITIAL" at bounding box center [279, 127] width 101 height 27
type input "3000"
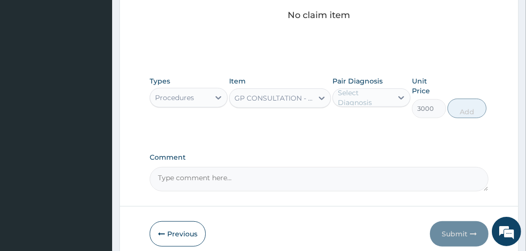
click at [351, 99] on div "Select Diagnosis" at bounding box center [365, 98] width 54 height 20
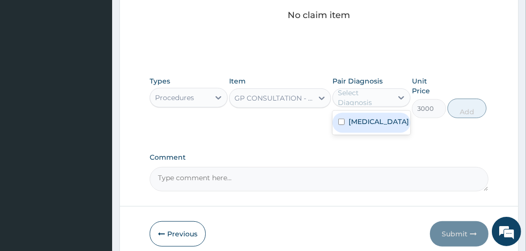
click at [353, 121] on label "[MEDICAL_DATA]" at bounding box center [379, 122] width 60 height 10
checkbox input "true"
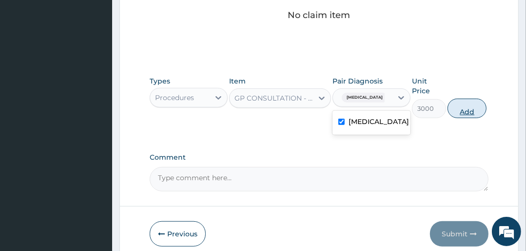
click at [462, 108] on button "Add" at bounding box center [467, 109] width 39 height 20
type input "0"
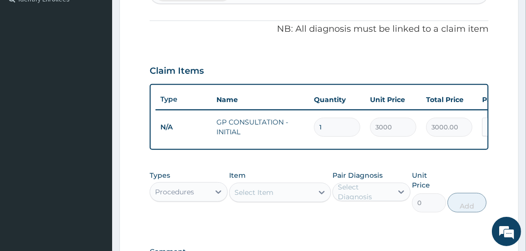
scroll to position [318, 0]
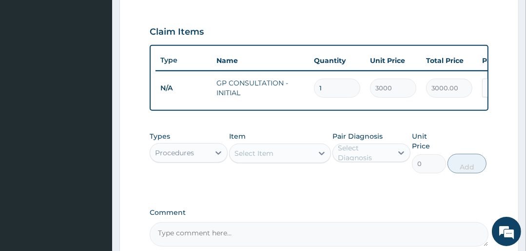
click at [184, 154] on div "Procedures" at bounding box center [174, 153] width 39 height 10
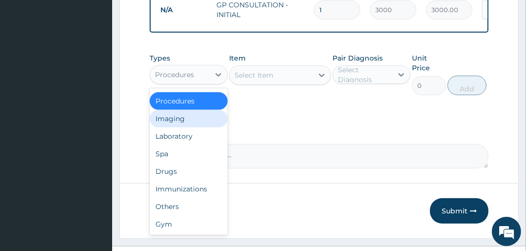
scroll to position [396, 0]
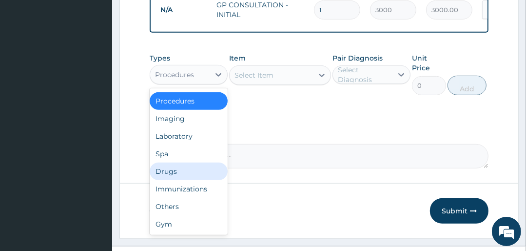
click at [176, 176] on div "Drugs" at bounding box center [189, 171] width 78 height 18
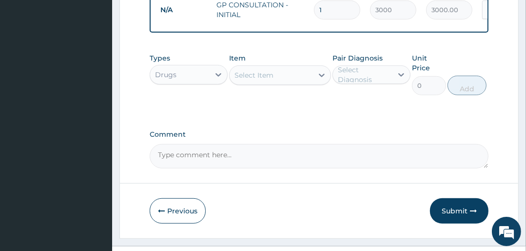
click at [294, 83] on div "Select Item" at bounding box center [271, 75] width 83 height 16
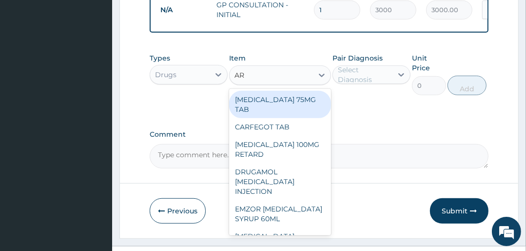
type input "ART"
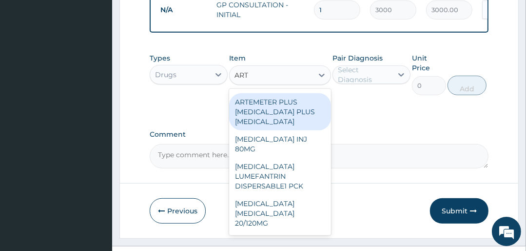
scroll to position [117, 0]
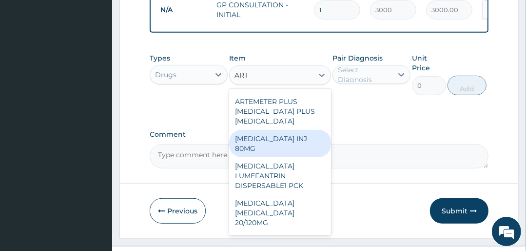
click at [261, 133] on div "[MEDICAL_DATA] INJ 80MG" at bounding box center [279, 143] width 101 height 27
type input "700"
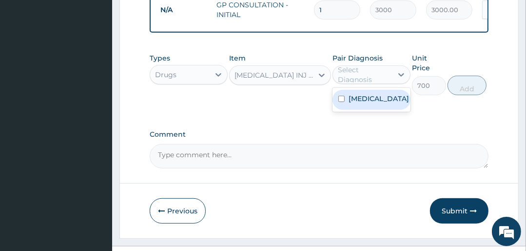
click at [372, 82] on div "Select Diagnosis" at bounding box center [365, 75] width 54 height 20
click at [365, 103] on label "[MEDICAL_DATA]" at bounding box center [379, 99] width 60 height 10
checkbox input "true"
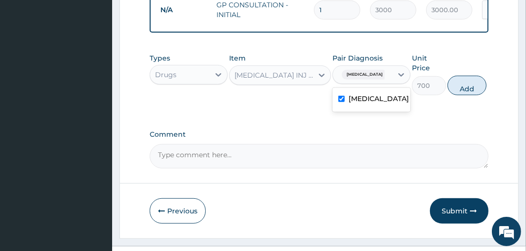
click at [265, 80] on div "[MEDICAL_DATA] INJ 80MG" at bounding box center [274, 75] width 79 height 10
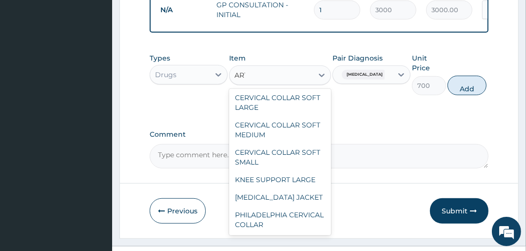
scroll to position [25, 0]
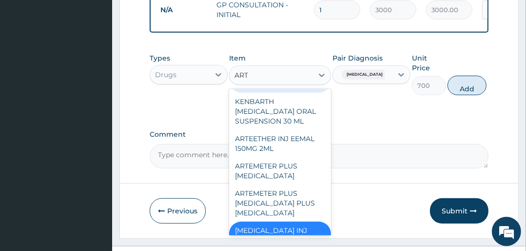
type input "ARTE"
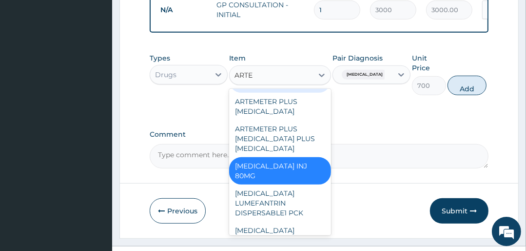
scroll to position [0, 0]
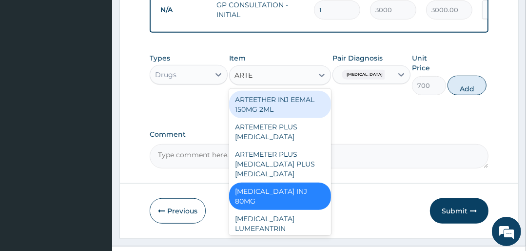
click at [266, 108] on div "ARTEETHER INJ EEMAL 150MG 2ML" at bounding box center [279, 104] width 101 height 27
type input "2000"
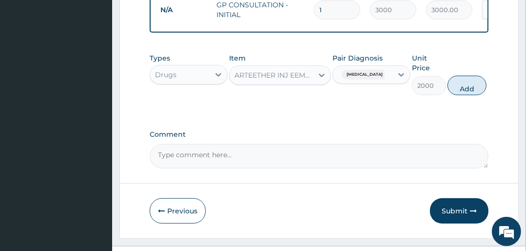
click at [378, 76] on div "[MEDICAL_DATA]" at bounding box center [363, 74] width 60 height 17
click at [370, 102] on label "[MEDICAL_DATA]" at bounding box center [379, 99] width 60 height 10
checkbox input "false"
click at [341, 5] on input "1" at bounding box center [337, 9] width 46 height 19
type input "0.00"
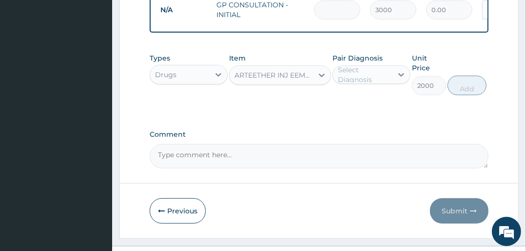
type input "3"
type input "9000.00"
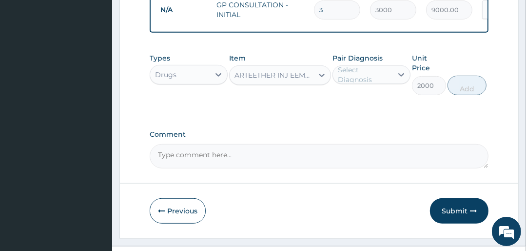
type input "0.00"
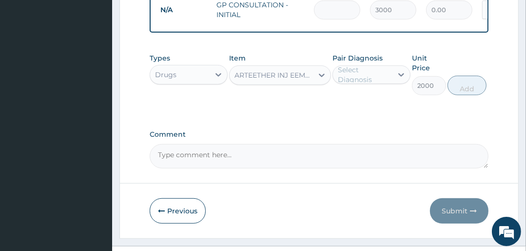
type input "1"
type input "3000.00"
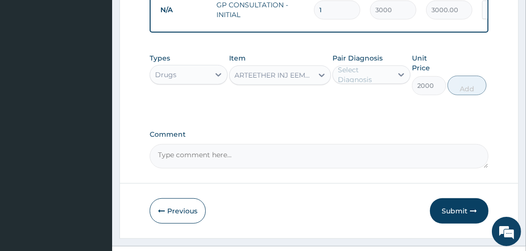
click at [386, 80] on div "Select Diagnosis" at bounding box center [365, 75] width 54 height 20
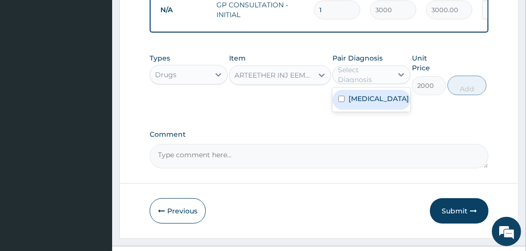
click at [380, 107] on div "[MEDICAL_DATA]" at bounding box center [372, 100] width 78 height 20
checkbox input "true"
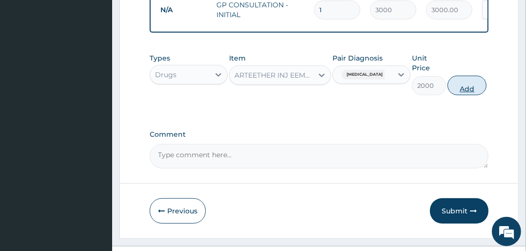
click at [472, 90] on button "Add" at bounding box center [467, 86] width 39 height 20
type input "0"
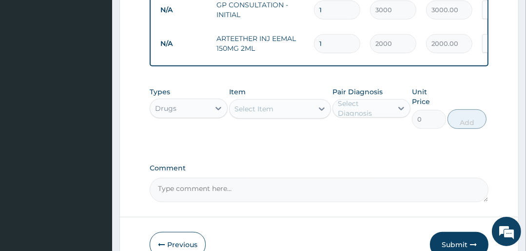
type input "0.00"
type input "3"
type input "6000.00"
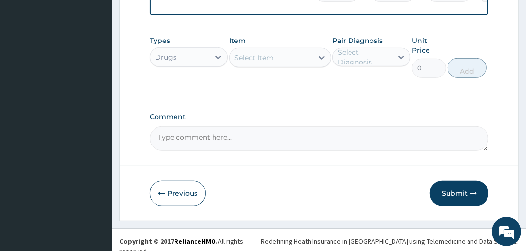
scroll to position [454, 0]
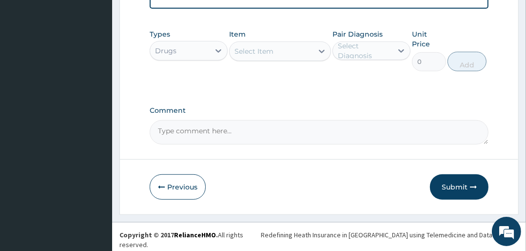
type input "3"
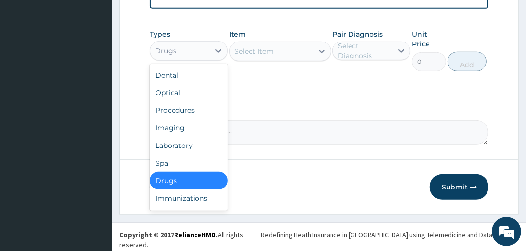
click at [198, 59] on div "Drugs" at bounding box center [180, 51] width 60 height 16
click at [300, 59] on div "Select Item" at bounding box center [271, 51] width 83 height 16
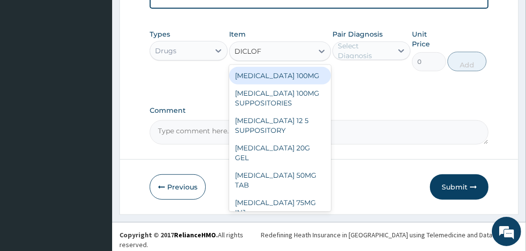
type input "DICLOFE"
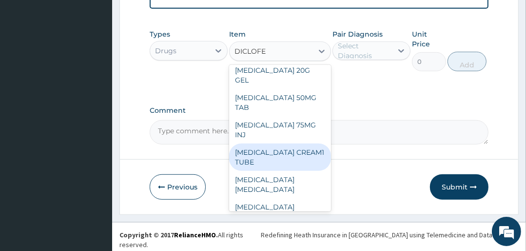
scroll to position [78, 0]
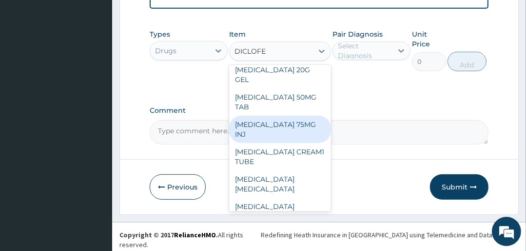
click at [259, 116] on div "[MEDICAL_DATA] 75MG INJ" at bounding box center [279, 129] width 101 height 27
type input "400"
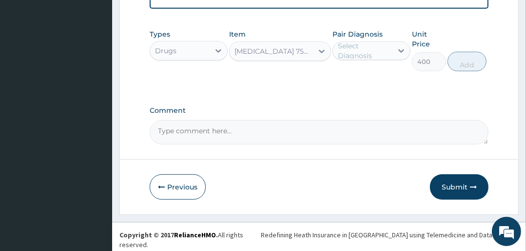
click at [354, 54] on div "Select Diagnosis" at bounding box center [365, 51] width 54 height 20
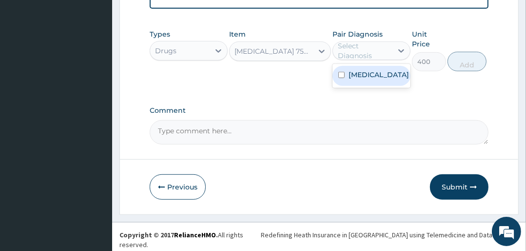
click at [357, 86] on div "[MEDICAL_DATA]" at bounding box center [372, 76] width 78 height 20
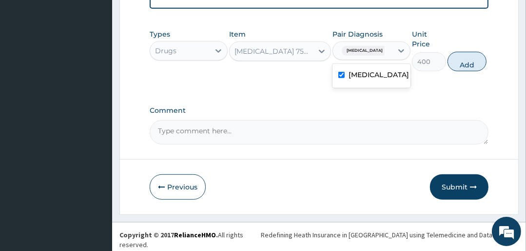
checkbox input "true"
click at [465, 68] on button "Add" at bounding box center [467, 62] width 39 height 20
type input "0"
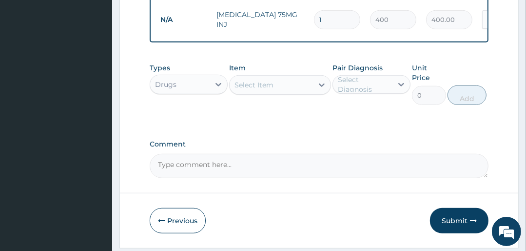
click at [262, 174] on textarea "Comment" at bounding box center [319, 166] width 339 height 24
click at [155, 168] on textarea "[MEDICAL_DATA] 50MG STAT" at bounding box center [319, 166] width 339 height 24
click at [299, 174] on textarea "IM [MEDICAL_DATA] 50MG STAT" at bounding box center [319, 166] width 339 height 24
click at [256, 166] on textarea "IM [MEDICAL_DATA] 50MG STAT ADMINISTERED" at bounding box center [319, 166] width 339 height 24
click at [325, 172] on textarea "IM [MEDICAL_DATA] 50MG STAT ADMINISTERED" at bounding box center [319, 166] width 339 height 24
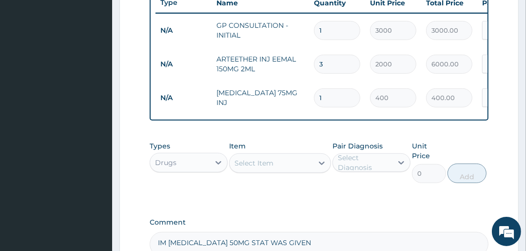
scroll to position [337, 0]
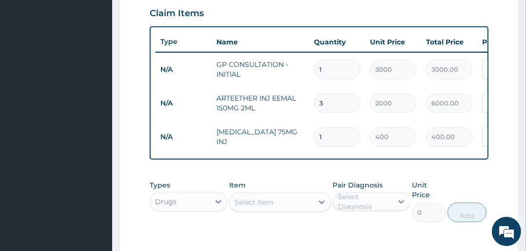
type textarea "IM [MEDICAL_DATA] 50MG STAT WAS GIVEN"
click at [268, 207] on div "Select Item" at bounding box center [254, 202] width 39 height 10
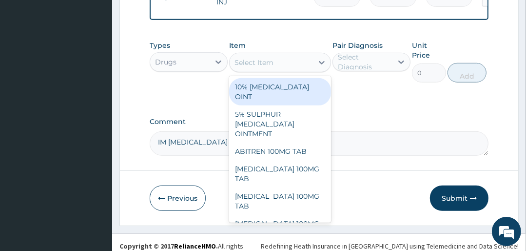
scroll to position [487, 0]
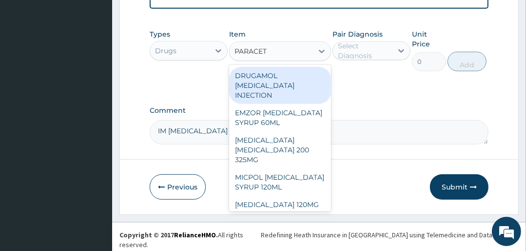
type input "PARACETA"
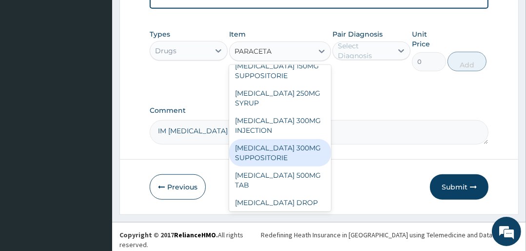
scroll to position [195, 0]
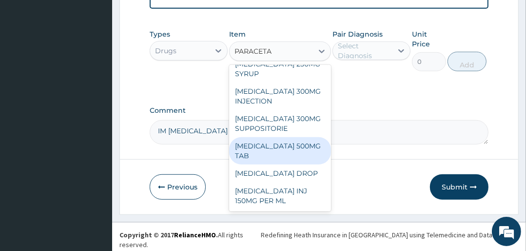
click at [269, 154] on div "[MEDICAL_DATA] 500MG TAB" at bounding box center [279, 150] width 101 height 27
type input "25"
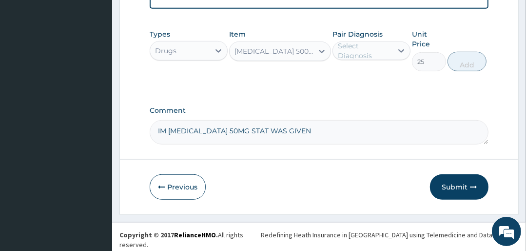
click at [381, 51] on div "Select Diagnosis" at bounding box center [365, 51] width 54 height 20
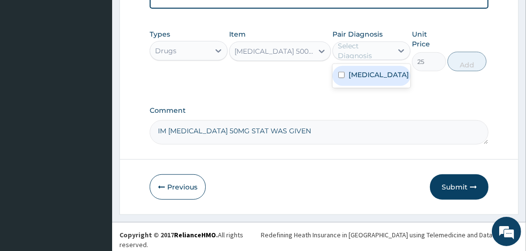
click at [379, 76] on div "[MEDICAL_DATA]" at bounding box center [372, 76] width 78 height 20
checkbox input "true"
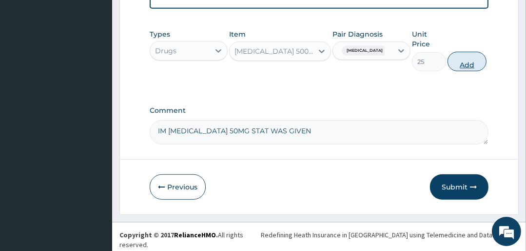
click at [467, 62] on button "Add" at bounding box center [467, 62] width 39 height 20
type input "0"
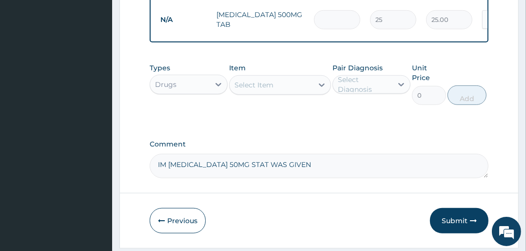
type input "0.00"
type input "9"
type input "225.00"
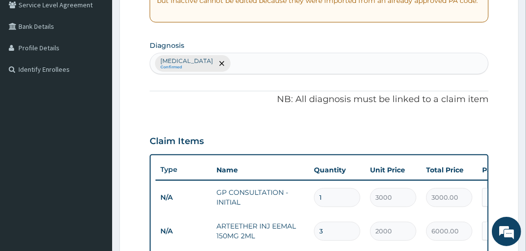
scroll to position [170, 0]
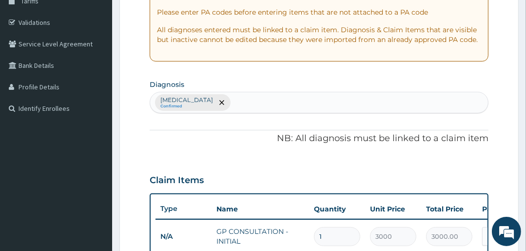
type input "9"
click at [219, 101] on div "[MEDICAL_DATA] Confirmed" at bounding box center [319, 102] width 338 height 20
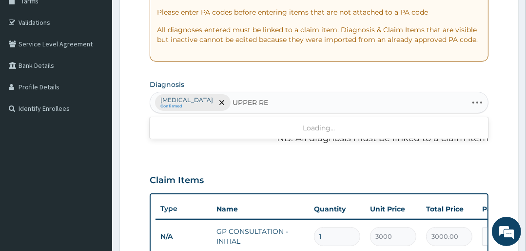
type input "UPPER RES"
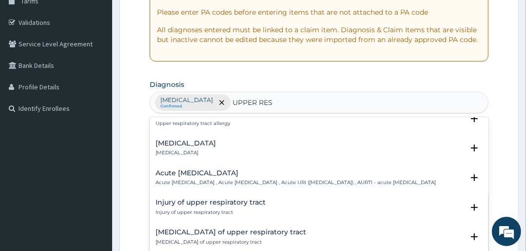
scroll to position [117, 0]
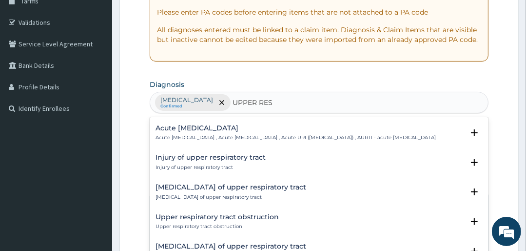
click at [194, 139] on div "Acute [MEDICAL_DATA] Acute [MEDICAL_DATA] , Acute [MEDICAL_DATA] , Acute URI ([…" at bounding box center [296, 132] width 280 height 17
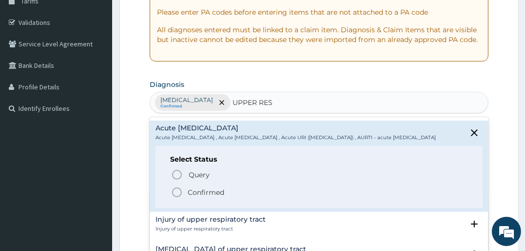
click at [178, 198] on icon "status option filled" at bounding box center [177, 192] width 12 height 12
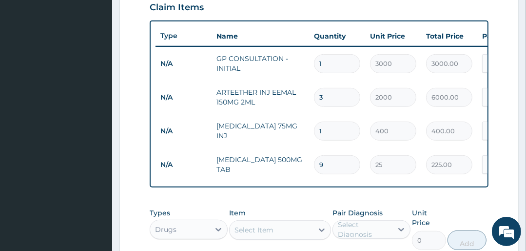
scroll to position [443, 0]
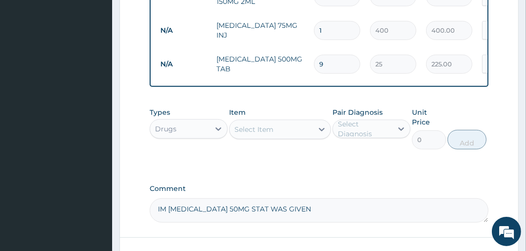
click at [258, 134] on div "Select Item" at bounding box center [254, 129] width 39 height 10
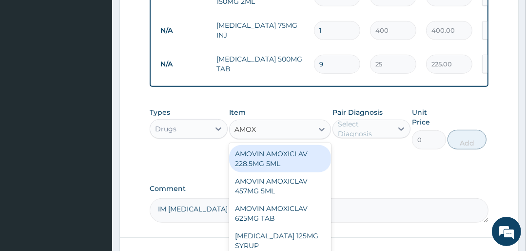
type input "AMOXY"
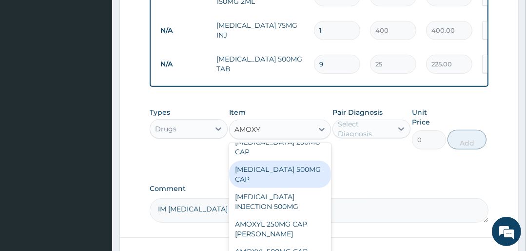
scroll to position [49, 0]
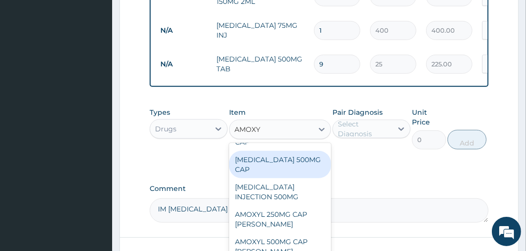
click at [270, 171] on div "AMOXYCILLIN 500MG CAP" at bounding box center [279, 164] width 101 height 27
type input "100"
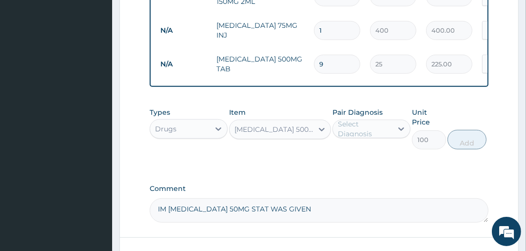
click at [361, 135] on div "Select Diagnosis" at bounding box center [365, 129] width 54 height 20
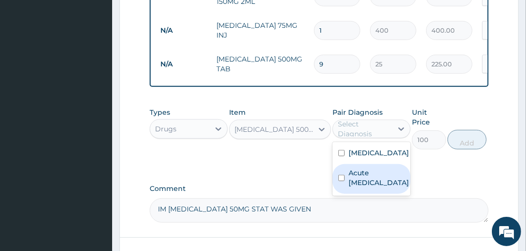
click at [356, 176] on label "Acute upper respiratory infection" at bounding box center [379, 178] width 60 height 20
checkbox input "true"
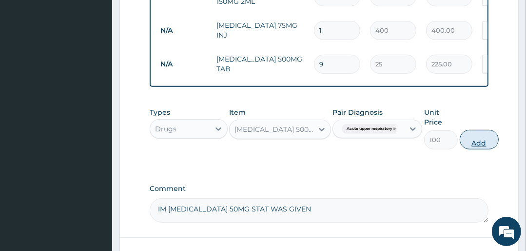
click at [476, 144] on button "Add" at bounding box center [479, 140] width 39 height 20
type input "0"
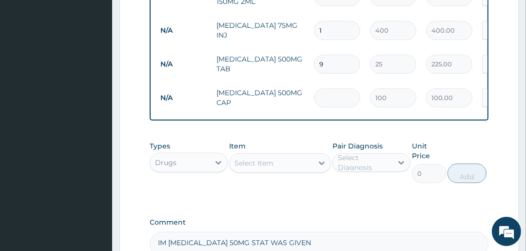
type input "0.00"
type input "8"
type input "800.00"
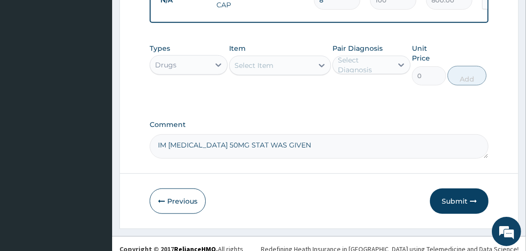
scroll to position [554, 0]
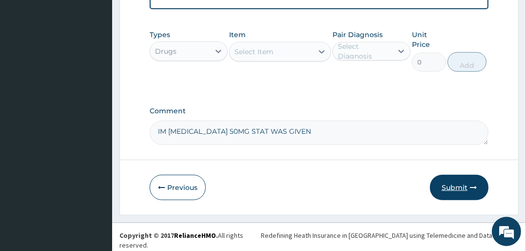
type input "8"
click at [456, 189] on button "Submit" at bounding box center [459, 187] width 59 height 25
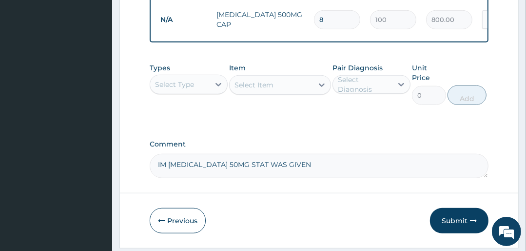
scroll to position [441, 0]
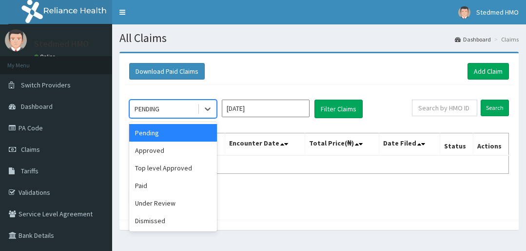
click at [174, 111] on div "PENDING" at bounding box center [164, 109] width 68 height 16
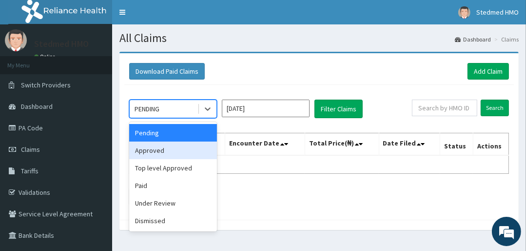
click at [174, 146] on div "Approved" at bounding box center [173, 150] width 88 height 18
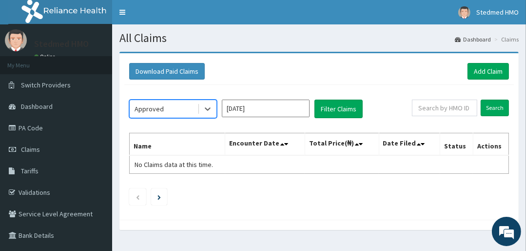
click at [275, 107] on input "[DATE]" at bounding box center [266, 109] width 88 height 18
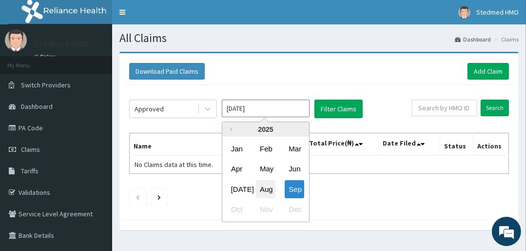
click at [261, 185] on div "Aug" at bounding box center [266, 189] width 20 height 18
type input "[DATE]"
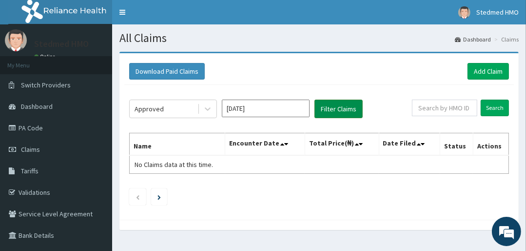
click at [339, 104] on button "Filter Claims" at bounding box center [339, 109] width 48 height 19
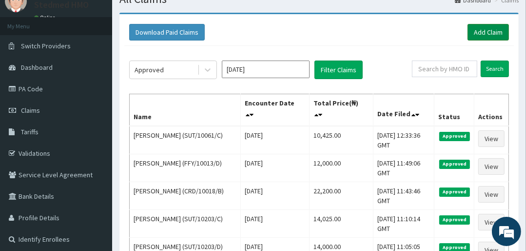
click at [484, 34] on link "Add Claim" at bounding box center [488, 32] width 41 height 17
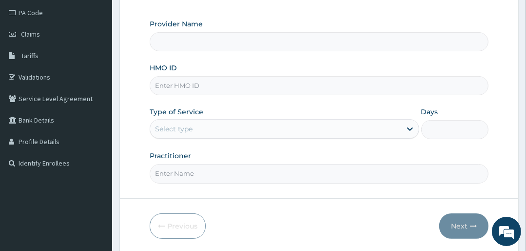
scroll to position [117, 0]
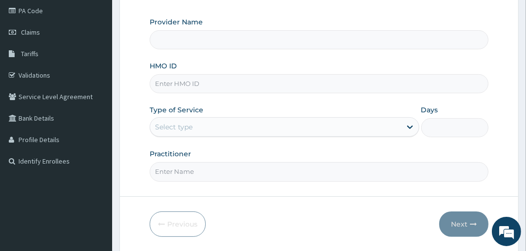
type input "STEDMED SPECIALIST HOSPITAL"
click at [194, 84] on input "HMO ID" at bounding box center [319, 83] width 339 height 19
type input "SUT/10083/A"
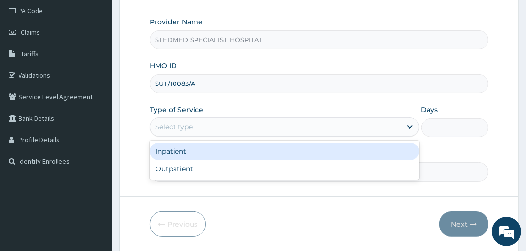
click at [174, 125] on div "Select type" at bounding box center [174, 127] width 38 height 10
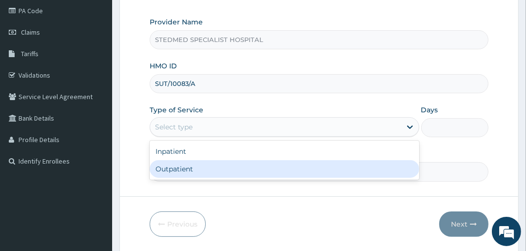
click at [182, 165] on div "Outpatient" at bounding box center [284, 169] width 269 height 18
type input "1"
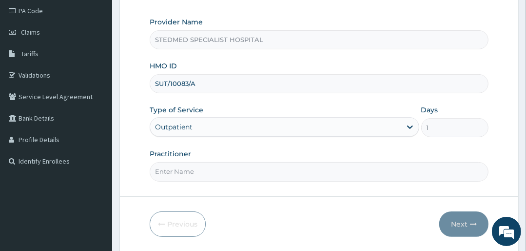
click at [189, 167] on input "Practitioner" at bounding box center [319, 171] width 339 height 19
type input "YAKUBU"
click at [470, 224] on icon "button" at bounding box center [473, 223] width 7 height 7
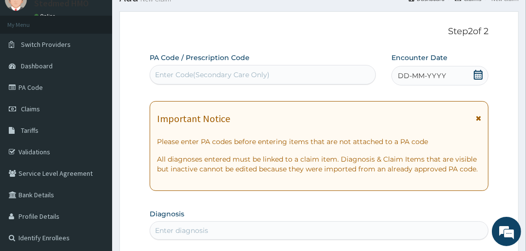
scroll to position [39, 0]
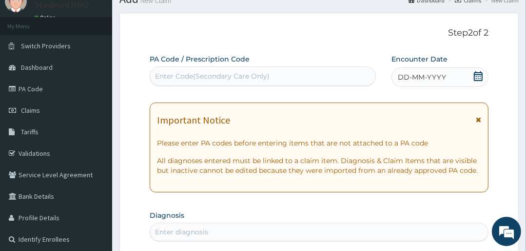
click at [403, 79] on span "DD-MM-YYYY" at bounding box center [422, 77] width 48 height 10
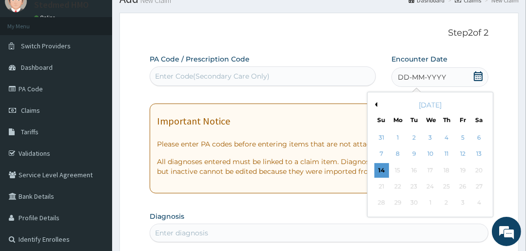
click at [374, 105] on button "Previous Month" at bounding box center [375, 104] width 5 height 5
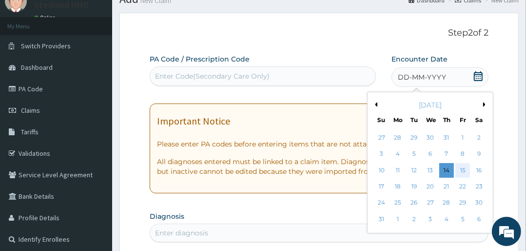
click at [459, 168] on div "15" at bounding box center [463, 170] width 15 height 15
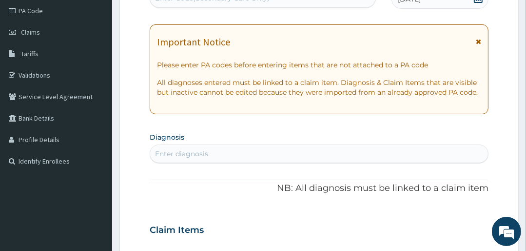
scroll to position [156, 0]
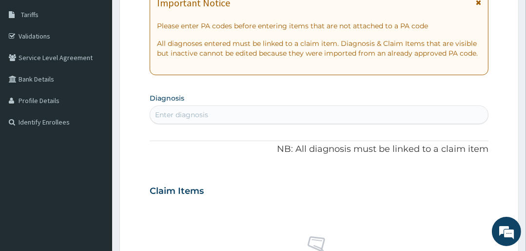
click at [223, 117] on div "Enter diagnosis" at bounding box center [319, 115] width 338 height 16
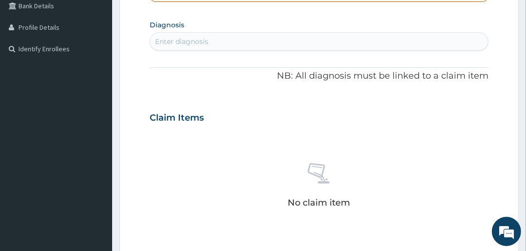
scroll to position [234, 0]
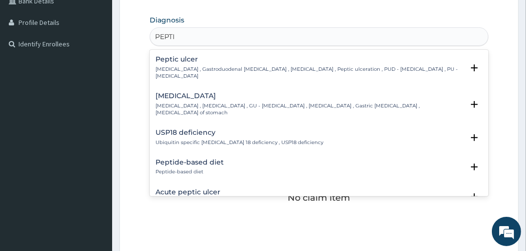
type input "PEPTIC"
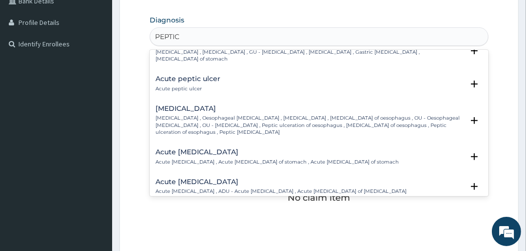
scroll to position [39, 0]
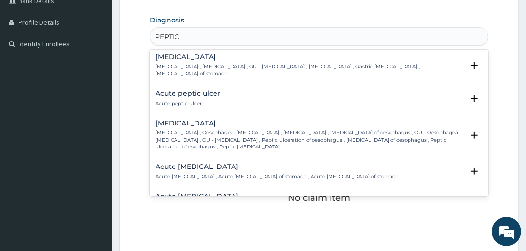
click at [183, 90] on h4 "Acute peptic ulcer" at bounding box center [188, 93] width 65 height 7
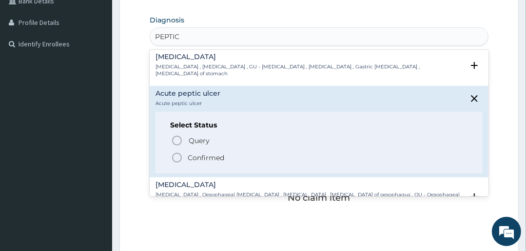
click at [178, 152] on icon "status option filled" at bounding box center [177, 158] width 12 height 12
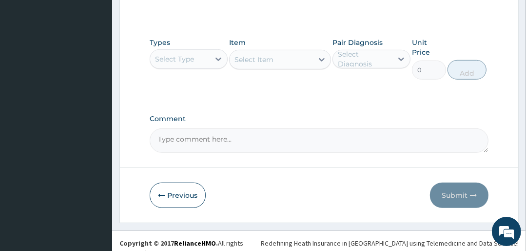
scroll to position [461, 0]
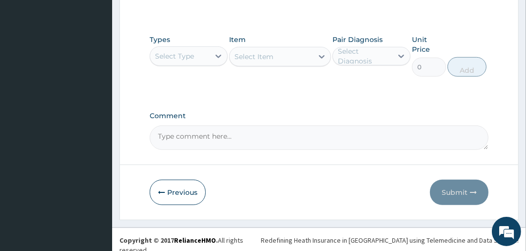
click at [182, 55] on div "Select Type" at bounding box center [174, 56] width 39 height 10
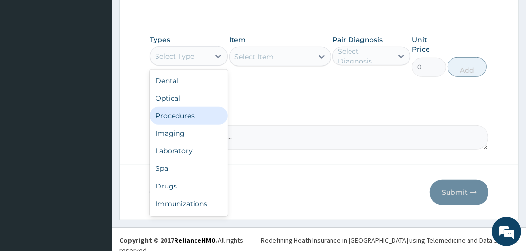
click at [183, 116] on div "Procedures" at bounding box center [189, 116] width 78 height 18
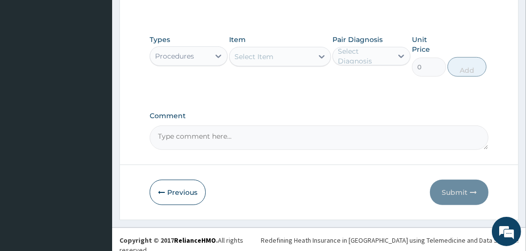
click at [291, 55] on div "Select Item" at bounding box center [271, 57] width 83 height 16
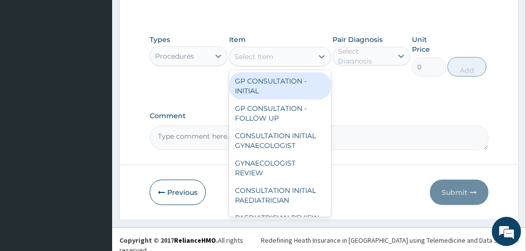
click at [280, 84] on div "GP CONSULTATION - INITIAL" at bounding box center [279, 85] width 101 height 27
type input "3000"
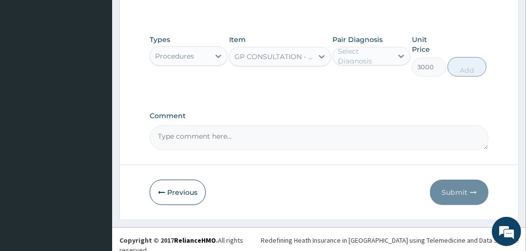
click at [369, 55] on div "Select Diagnosis" at bounding box center [365, 56] width 54 height 20
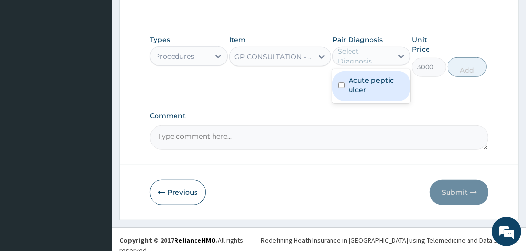
click at [365, 87] on label "Acute peptic ulcer" at bounding box center [377, 85] width 56 height 20
checkbox input "true"
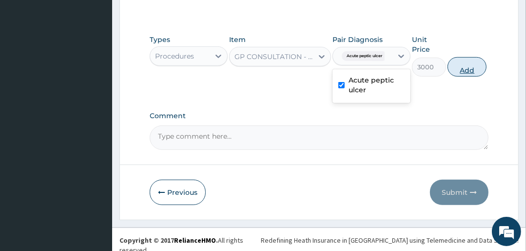
click at [477, 64] on button "Add" at bounding box center [467, 67] width 39 height 20
type input "0"
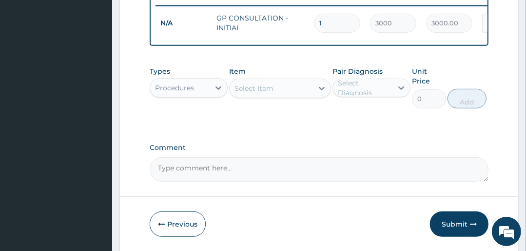
scroll to position [396, 0]
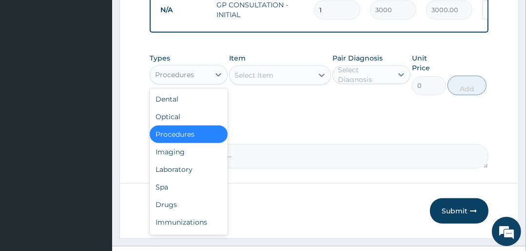
click at [186, 80] on div "Procedures" at bounding box center [174, 75] width 39 height 10
click at [181, 208] on div "Drugs" at bounding box center [189, 205] width 78 height 18
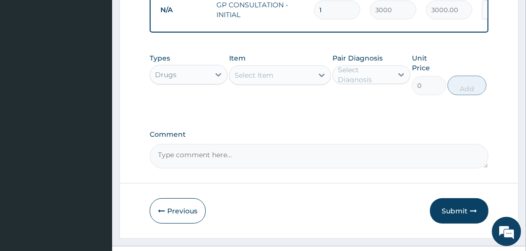
click at [293, 78] on div "Select Item" at bounding box center [271, 75] width 83 height 16
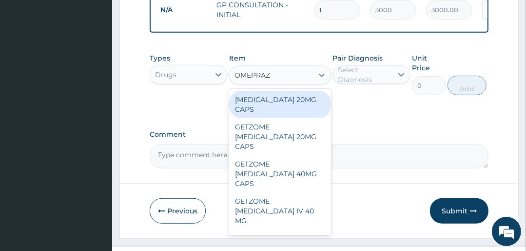
type input "OMEPRAZO"
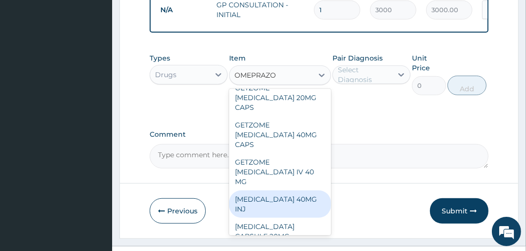
scroll to position [68, 0]
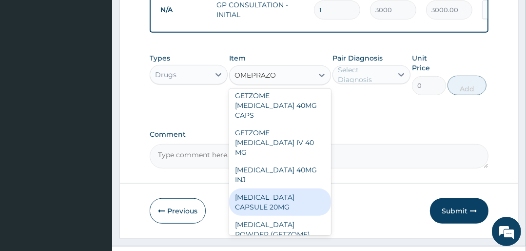
click at [277, 199] on div "OMEPRAZOLE CAPSULE 20MG" at bounding box center [279, 201] width 101 height 27
type input "130"
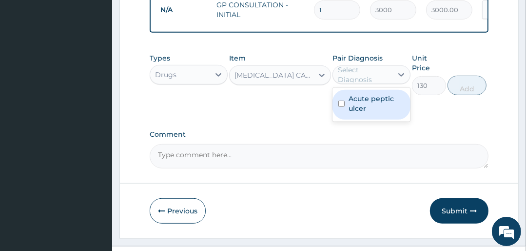
click at [363, 79] on div "Select Diagnosis" at bounding box center [365, 75] width 54 height 20
drag, startPoint x: 378, startPoint y: 118, endPoint x: 387, endPoint y: 107, distance: 14.6
click at [379, 114] on div "Acute peptic ulcer" at bounding box center [372, 105] width 78 height 30
checkbox input "true"
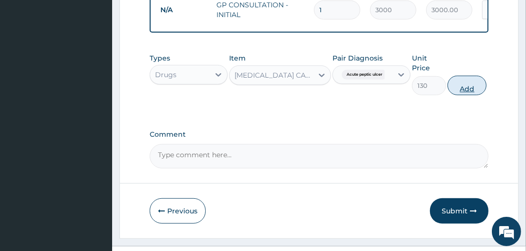
click at [473, 90] on button "Add" at bounding box center [467, 86] width 39 height 20
type input "0"
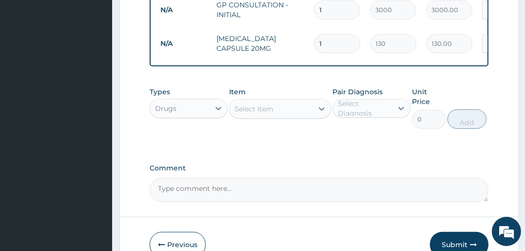
type input "10"
type input "1300.00"
type input "10"
click at [277, 113] on div "Select Item" at bounding box center [271, 109] width 83 height 16
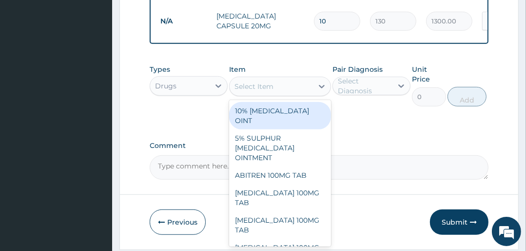
scroll to position [435, 0]
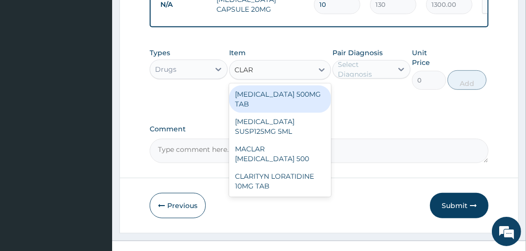
type input "CLARI"
click at [293, 102] on div "CLARITHROMYCIN 500MG TAB" at bounding box center [279, 98] width 101 height 27
type input "4000"
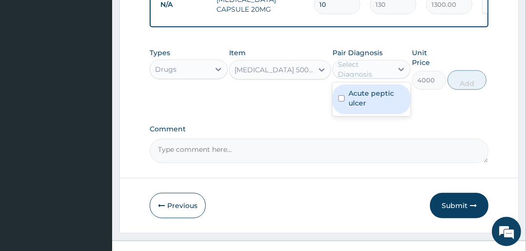
click at [375, 77] on div "Select Diagnosis" at bounding box center [365, 70] width 54 height 20
click at [374, 107] on label "Acute peptic ulcer" at bounding box center [377, 98] width 56 height 20
checkbox input "true"
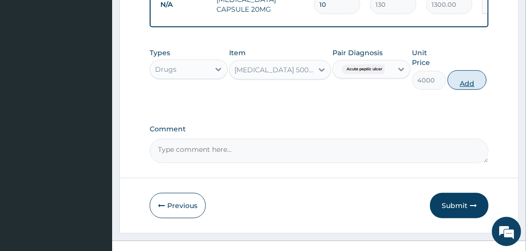
click at [471, 84] on button "Add" at bounding box center [467, 80] width 39 height 20
type input "0"
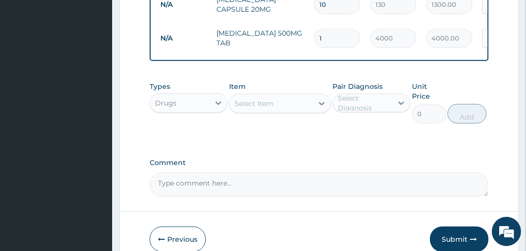
click at [270, 108] on div "Select Item" at bounding box center [254, 104] width 39 height 10
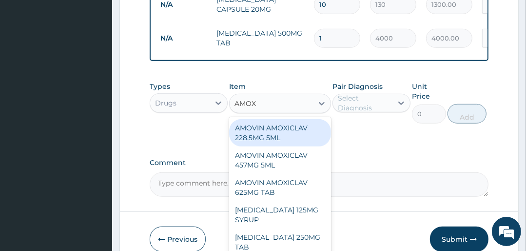
type input "AMOXY"
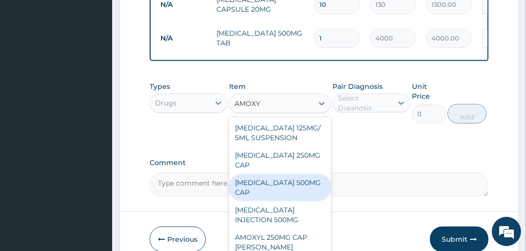
click at [276, 187] on div "AMOXYCILLIN 500MG CAP" at bounding box center [279, 187] width 101 height 27
type input "100"
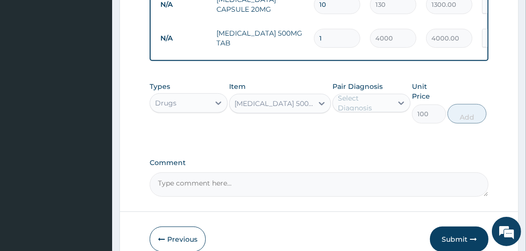
click at [349, 104] on div "Select Diagnosis" at bounding box center [365, 103] width 54 height 20
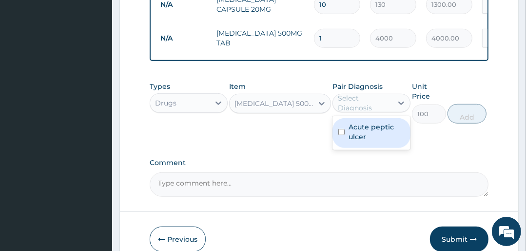
click at [358, 136] on label "Acute peptic ulcer" at bounding box center [377, 132] width 56 height 20
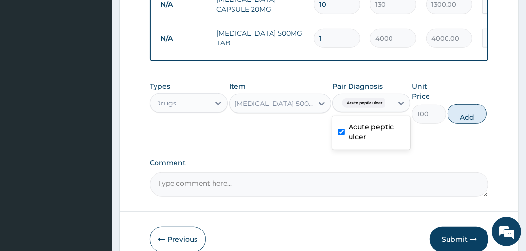
checkbox input "true"
click at [457, 117] on button "Add" at bounding box center [467, 114] width 39 height 20
type input "0"
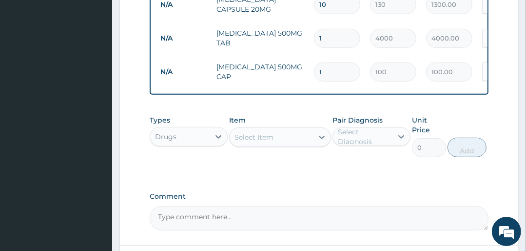
type input "10"
type input "1000.00"
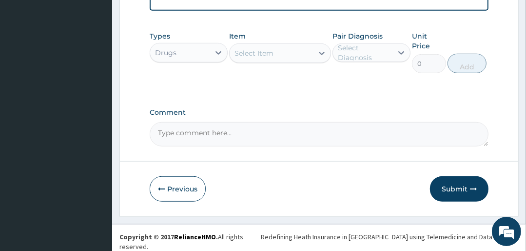
scroll to position [521, 0]
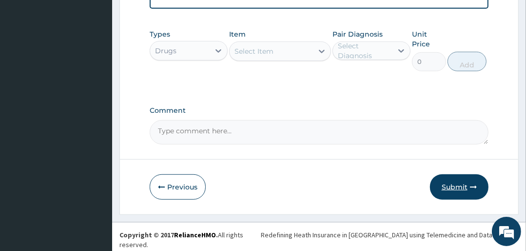
type input "10"
click at [449, 188] on button "Submit" at bounding box center [459, 186] width 59 height 25
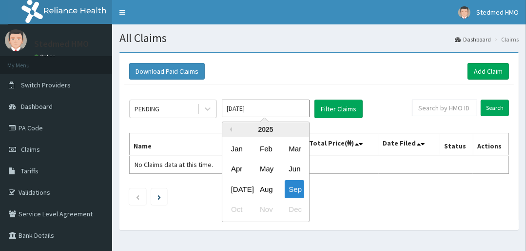
click at [234, 109] on input "Sep 2025" at bounding box center [266, 109] width 88 height 18
click at [267, 188] on div "Aug" at bounding box center [266, 189] width 20 height 18
type input "Aug 2025"
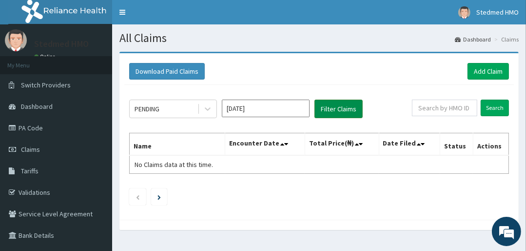
click at [332, 102] on button "Filter Claims" at bounding box center [339, 109] width 48 height 19
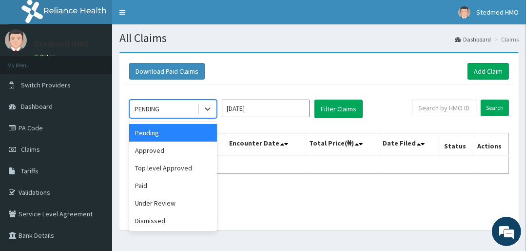
click at [169, 109] on div "PENDING" at bounding box center [164, 109] width 68 height 16
click at [164, 148] on div "Approved" at bounding box center [173, 150] width 88 height 18
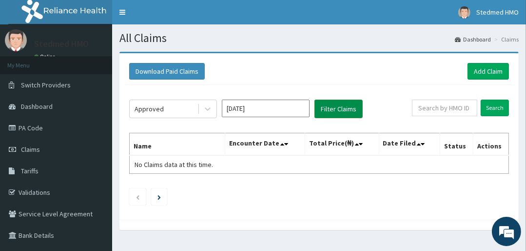
click at [327, 115] on button "Filter Claims" at bounding box center [339, 109] width 48 height 19
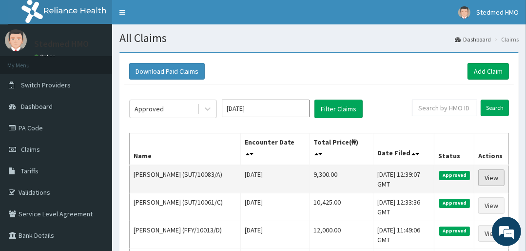
click at [494, 174] on link "View" at bounding box center [492, 177] width 26 height 17
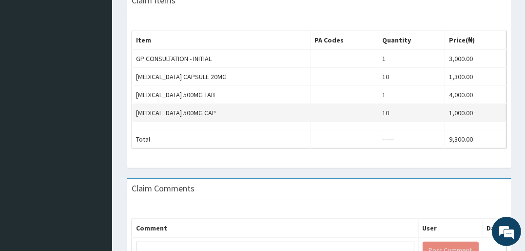
scroll to position [219, 0]
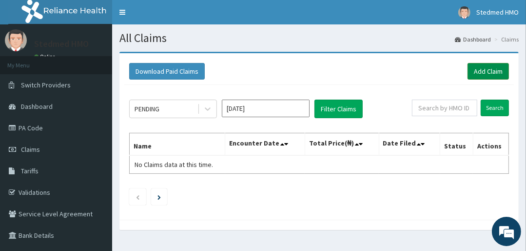
click at [490, 71] on link "Add Claim" at bounding box center [488, 71] width 41 height 17
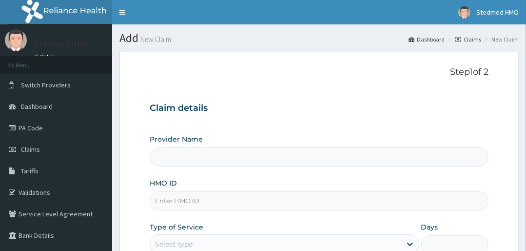
scroll to position [117, 0]
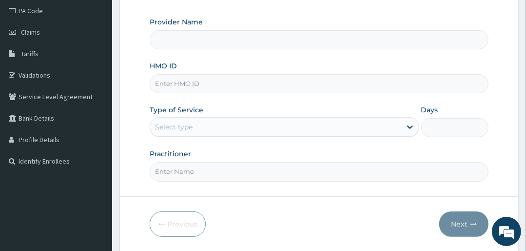
click at [205, 81] on input "HMO ID" at bounding box center [319, 83] width 339 height 19
type input "STEDMED SPECIALIST HOSPITAL"
type input "SBG/10489/B"
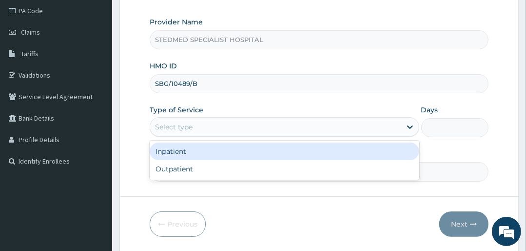
click at [201, 118] on div "Select type" at bounding box center [284, 127] width 269 height 20
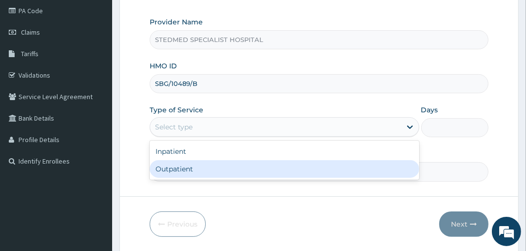
click at [219, 170] on div "Outpatient" at bounding box center [284, 169] width 269 height 18
type input "1"
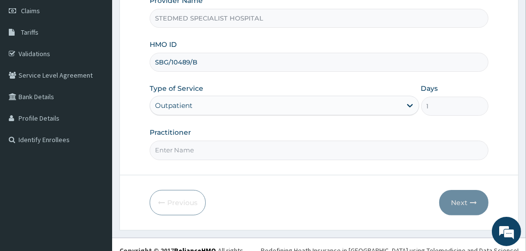
scroll to position [148, 0]
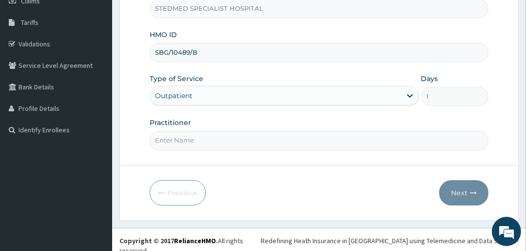
click at [217, 147] on input "Practitioner" at bounding box center [319, 140] width 339 height 19
type input "YAKUBU"
click at [453, 197] on button "Next" at bounding box center [463, 192] width 49 height 25
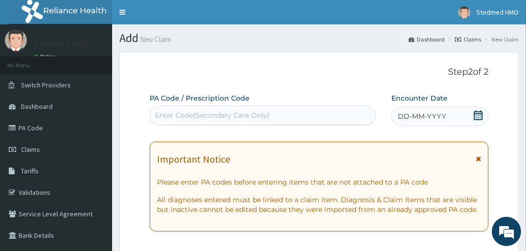
scroll to position [0, 0]
click at [420, 115] on span "DD-MM-YYYY" at bounding box center [422, 116] width 48 height 10
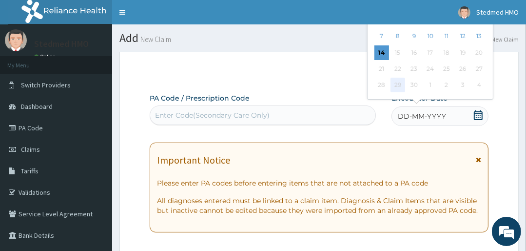
scroll to position [117, 0]
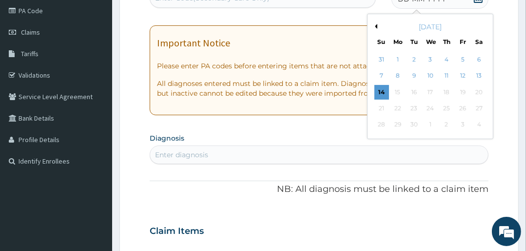
click at [375, 25] on button "Previous Month" at bounding box center [375, 26] width 5 height 5
click at [196, 126] on div "PA Code / Prescription Code Enter Code(Secondary Care Only) Encounter Date DD-M…" at bounding box center [319, 234] width 339 height 516
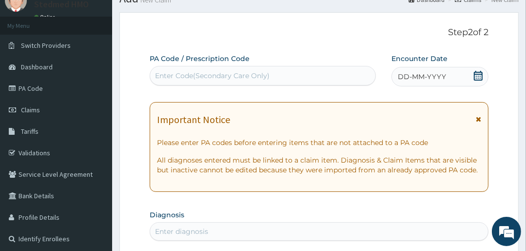
scroll to position [39, 0]
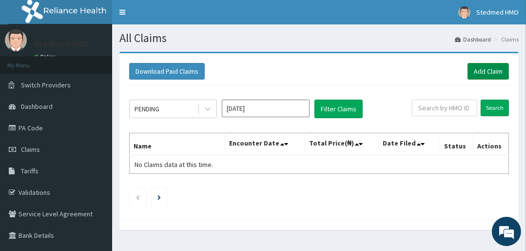
click at [488, 65] on link "Add Claim" at bounding box center [488, 71] width 41 height 17
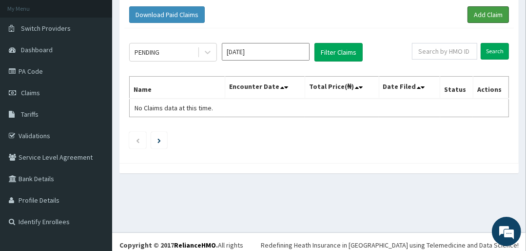
scroll to position [62, 0]
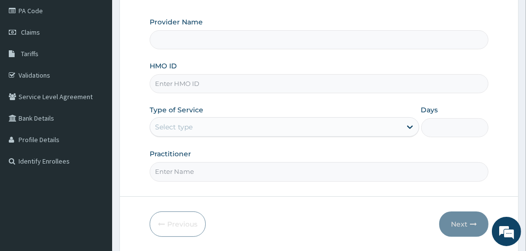
click at [185, 89] on input "HMO ID" at bounding box center [319, 83] width 339 height 19
type input "STEDMED SPECIALIST HOSPITAL"
type input "SNS/10021/A"
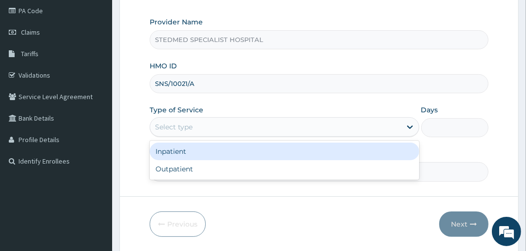
click at [199, 129] on div "Select type" at bounding box center [275, 127] width 251 height 16
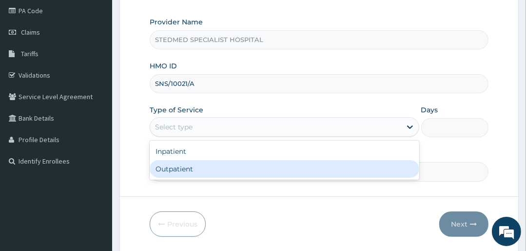
click at [210, 172] on div "Outpatient" at bounding box center [284, 169] width 269 height 18
type input "1"
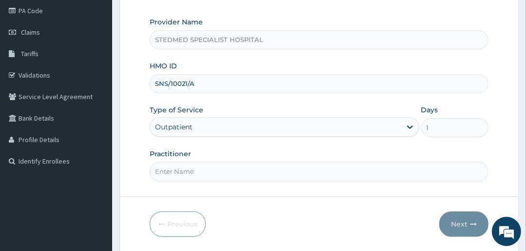
drag, startPoint x: 197, startPoint y: 170, endPoint x: 205, endPoint y: 180, distance: 12.5
click at [198, 170] on input "Practitioner" at bounding box center [319, 171] width 339 height 19
type input "YAKUBU"
click at [459, 223] on button "Next" at bounding box center [463, 223] width 49 height 25
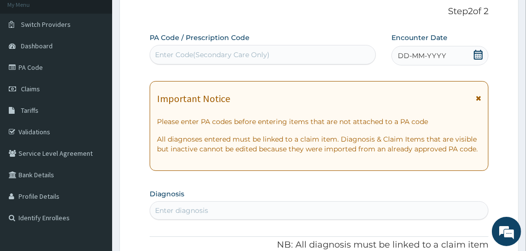
scroll to position [39, 0]
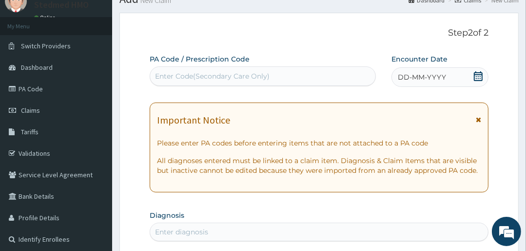
drag, startPoint x: 437, startPoint y: 76, endPoint x: 424, endPoint y: 83, distance: 14.5
click at [435, 76] on span "DD-MM-YYYY" at bounding box center [422, 77] width 48 height 10
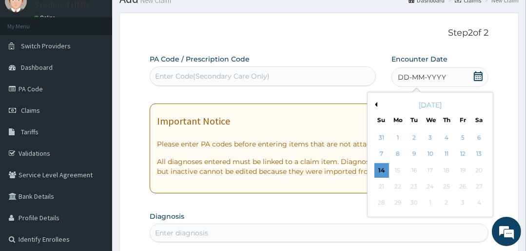
click at [377, 103] on button "Previous Month" at bounding box center [375, 104] width 5 height 5
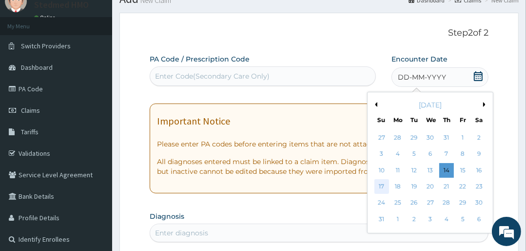
click at [380, 181] on div "17" at bounding box center [382, 186] width 15 height 15
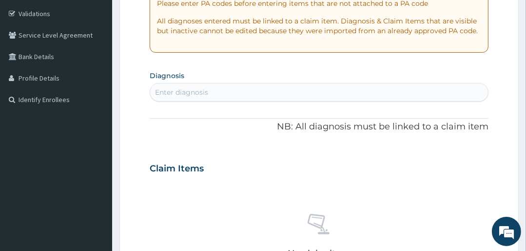
scroll to position [195, 0]
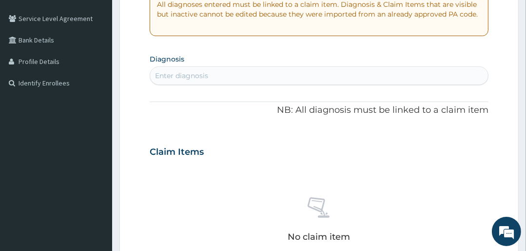
click at [174, 69] on div "Enter diagnosis" at bounding box center [319, 76] width 338 height 16
type input "I"
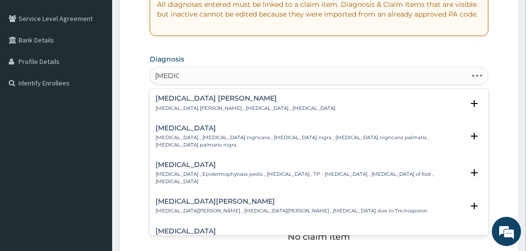
type input "[MEDICAL_DATA] C"
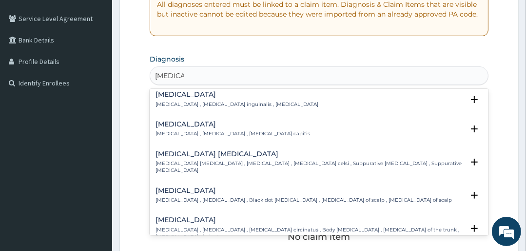
scroll to position [0, 0]
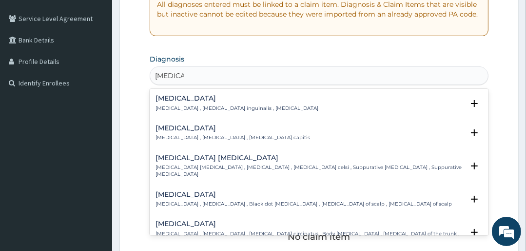
click at [171, 99] on h4 "[MEDICAL_DATA]" at bounding box center [237, 98] width 163 height 7
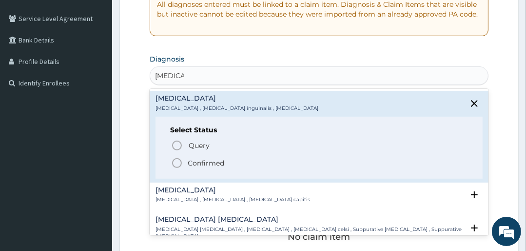
click at [181, 163] on circle "status option filled" at bounding box center [177, 163] width 9 height 9
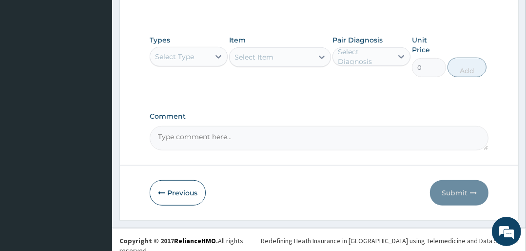
scroll to position [461, 0]
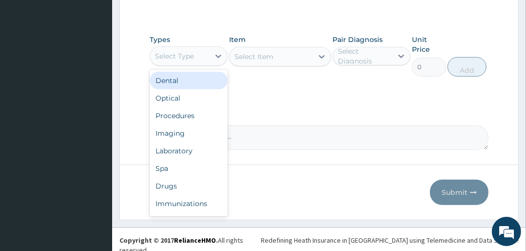
click at [184, 53] on div "Select Type" at bounding box center [174, 56] width 39 height 10
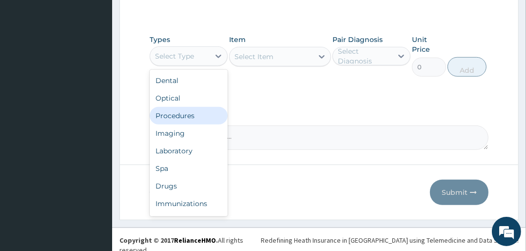
click at [182, 119] on div "Procedures" at bounding box center [189, 116] width 78 height 18
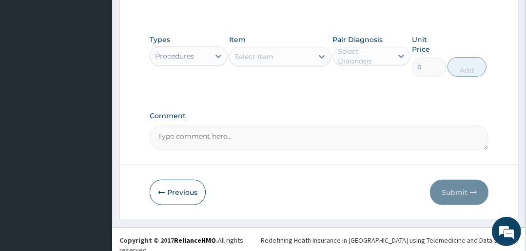
click at [275, 57] on div "Select Item" at bounding box center [271, 57] width 83 height 16
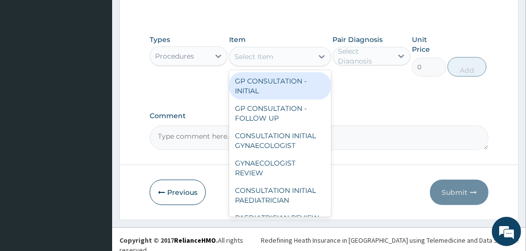
click at [273, 92] on div "GP CONSULTATION - INITIAL" at bounding box center [279, 85] width 101 height 27
type input "3000"
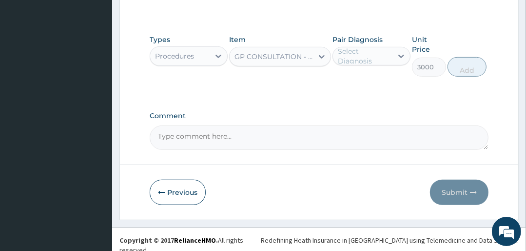
click at [338, 54] on div "Select Diagnosis" at bounding box center [365, 56] width 54 height 20
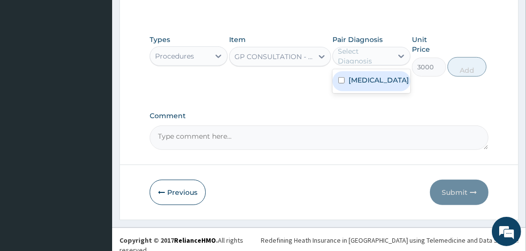
click at [349, 80] on label "[MEDICAL_DATA]" at bounding box center [379, 80] width 60 height 10
checkbox input "true"
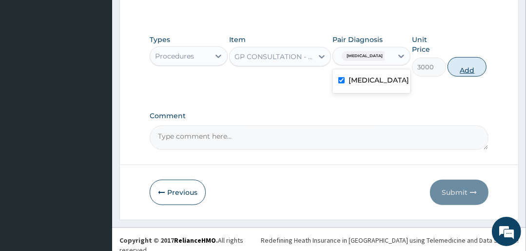
click at [474, 66] on button "Add" at bounding box center [467, 67] width 39 height 20
type input "0"
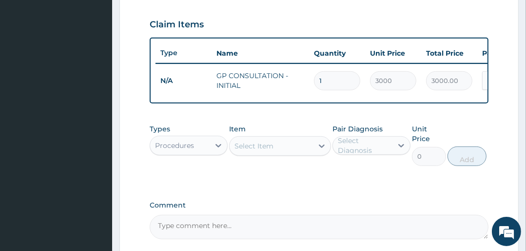
scroll to position [396, 0]
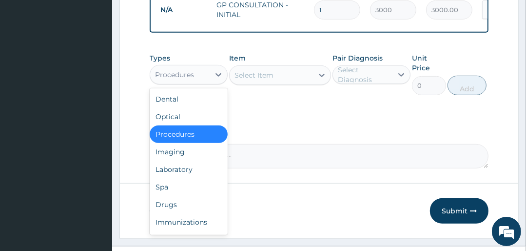
click at [183, 78] on div "Procedures" at bounding box center [174, 75] width 39 height 10
click at [181, 207] on div "Drugs" at bounding box center [189, 205] width 78 height 18
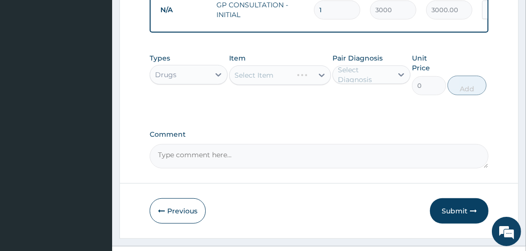
click at [278, 81] on div "Select Item" at bounding box center [279, 75] width 101 height 20
click at [280, 81] on div "Select Item" at bounding box center [271, 75] width 83 height 16
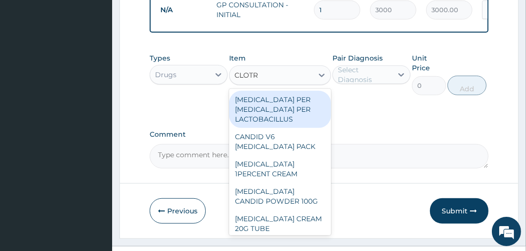
type input "CLOTRI"
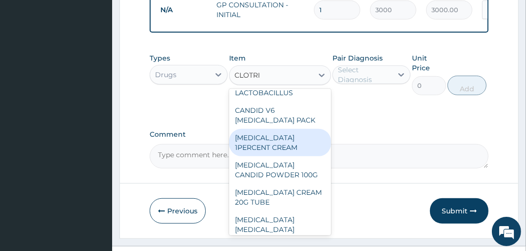
scroll to position [39, 0]
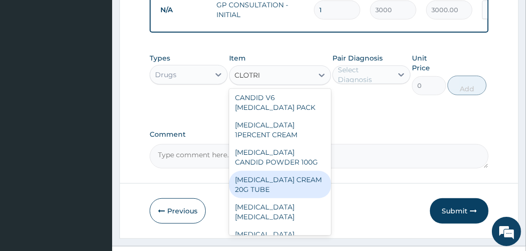
click at [265, 186] on div "[MEDICAL_DATA] CREAM 20G TUBE" at bounding box center [279, 184] width 101 height 27
type input "391.5"
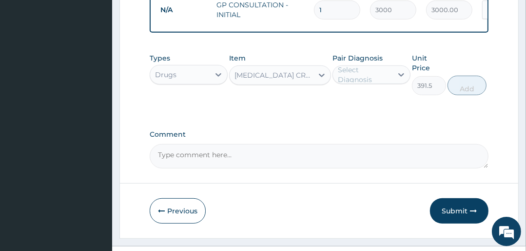
click at [349, 83] on div "Select Diagnosis" at bounding box center [365, 75] width 54 height 20
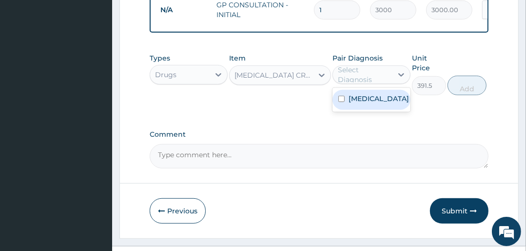
click at [355, 103] on label "[MEDICAL_DATA]" at bounding box center [379, 99] width 60 height 10
checkbox input "true"
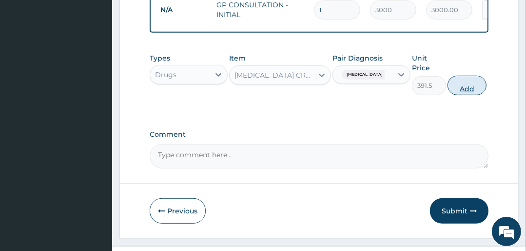
click at [474, 92] on button "Add" at bounding box center [467, 86] width 39 height 20
type input "0"
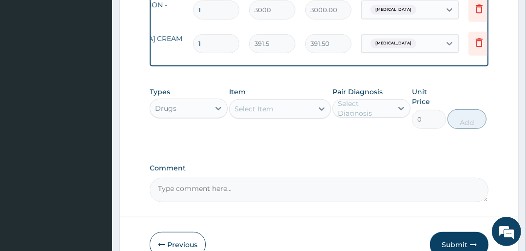
scroll to position [0, 123]
click at [476, 46] on icon at bounding box center [477, 43] width 12 height 12
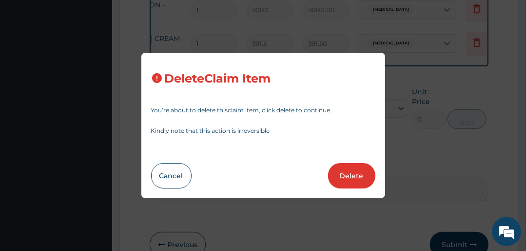
click at [340, 174] on button "Delete" at bounding box center [351, 175] width 47 height 25
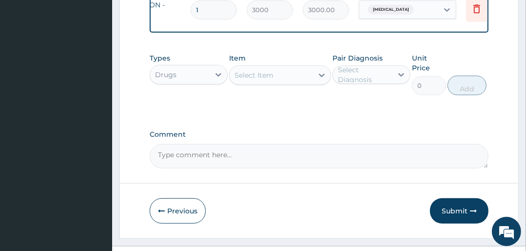
click at [248, 80] on div "Select Item" at bounding box center [254, 75] width 39 height 10
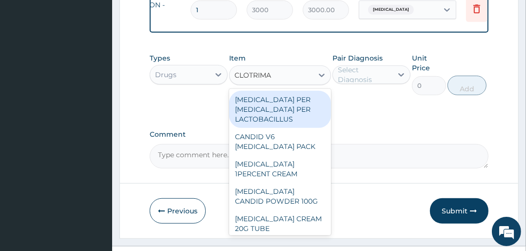
type input "CLOTRIMAZ"
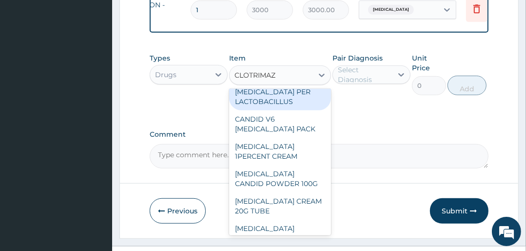
scroll to position [0, 0]
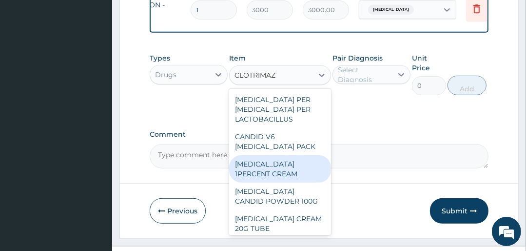
click at [282, 180] on div "[MEDICAL_DATA] 1PERCENT CREAM" at bounding box center [279, 168] width 101 height 27
type input "1500"
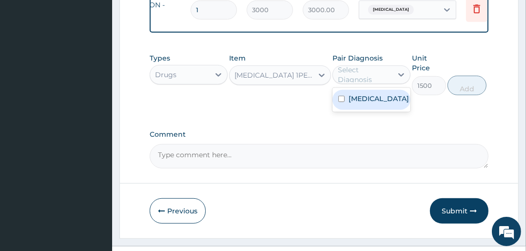
drag, startPoint x: 360, startPoint y: 83, endPoint x: 363, endPoint y: 97, distance: 14.1
click at [360, 83] on div "Select Diagnosis" at bounding box center [365, 75] width 54 height 20
click at [363, 103] on label "[MEDICAL_DATA]" at bounding box center [379, 99] width 60 height 10
checkbox input "true"
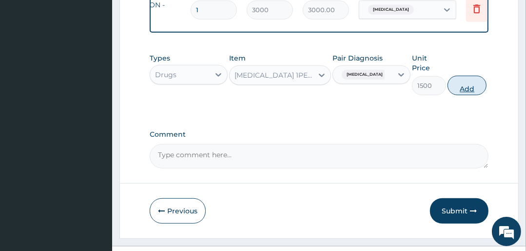
click at [459, 91] on button "Add" at bounding box center [467, 86] width 39 height 20
type input "0"
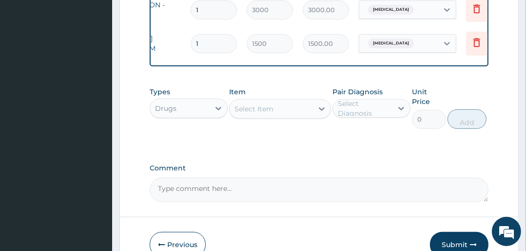
click at [272, 113] on div "Select Item" at bounding box center [254, 109] width 39 height 10
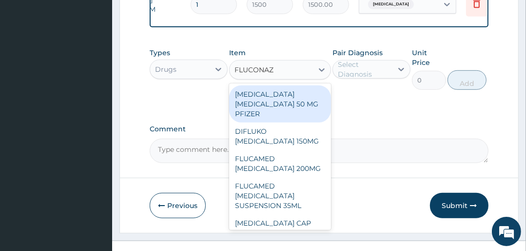
type input "FLUCONAZ"
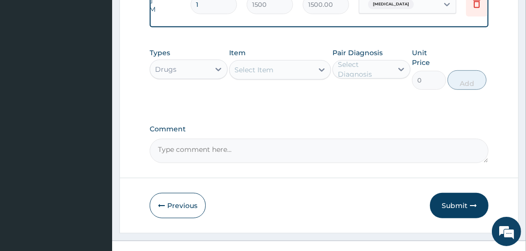
click at [277, 76] on div "Select Item" at bounding box center [271, 70] width 83 height 16
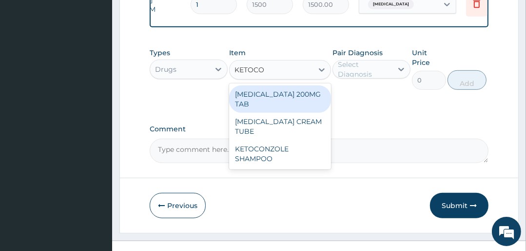
type input "KETOCONA"
click at [278, 98] on div "[MEDICAL_DATA] 200MG TAB" at bounding box center [279, 98] width 101 height 27
type input "200"
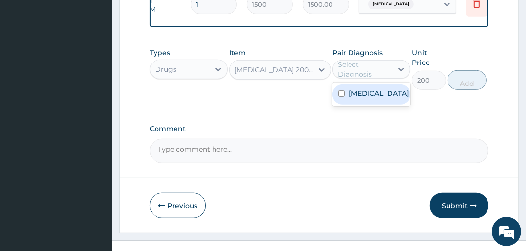
click at [341, 75] on div "Select Diagnosis" at bounding box center [365, 70] width 54 height 20
click at [352, 98] on label "[MEDICAL_DATA]" at bounding box center [379, 93] width 60 height 10
checkbox input "true"
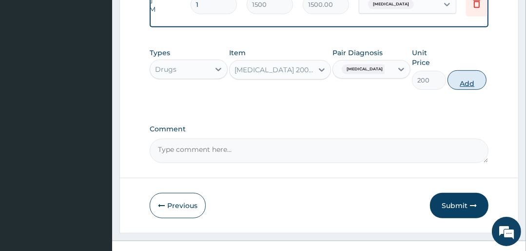
click at [470, 86] on button "Add" at bounding box center [467, 80] width 39 height 20
type input "0"
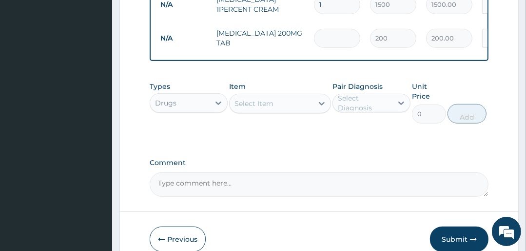
type input "0.00"
type input "3"
type input "600.00"
type input "3"
click at [273, 108] on div "Select Item" at bounding box center [254, 104] width 39 height 10
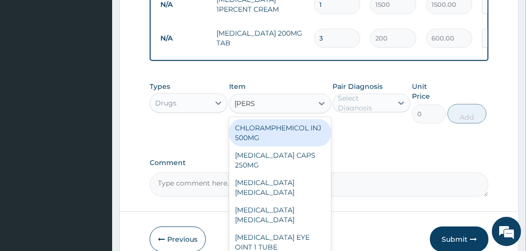
type input "LORAT"
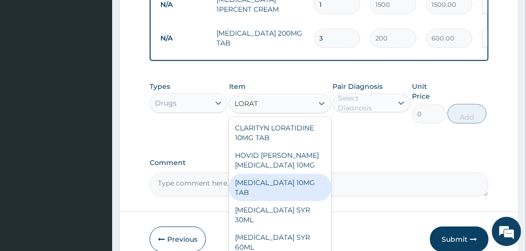
click at [285, 187] on div "[MEDICAL_DATA] 10MG TAB" at bounding box center [279, 187] width 101 height 27
type input "100"
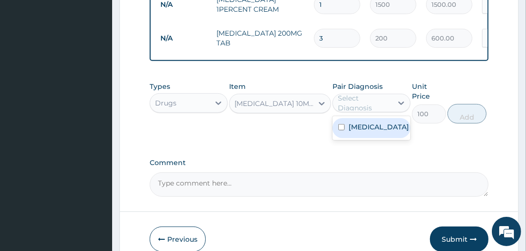
click at [359, 110] on div "Select Diagnosis" at bounding box center [365, 103] width 54 height 20
click at [359, 129] on label "[MEDICAL_DATA]" at bounding box center [379, 127] width 60 height 10
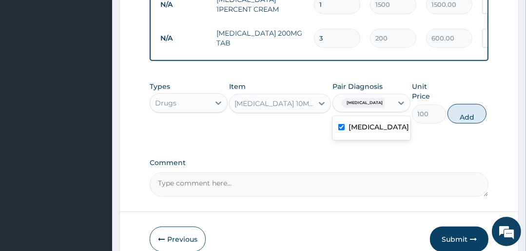
checkbox input "true"
click at [464, 113] on button "Add" at bounding box center [467, 114] width 39 height 20
type input "0"
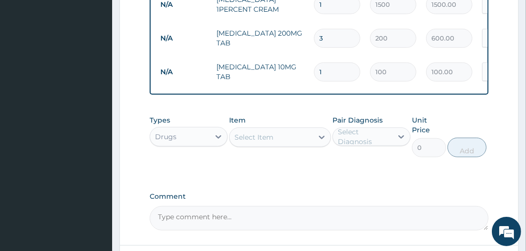
type input "0.00"
type input "5"
type input "500.00"
type input "5"
click at [275, 137] on div "Select Item" at bounding box center [271, 137] width 83 height 16
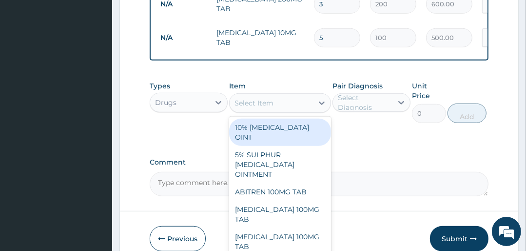
scroll to position [513, 0]
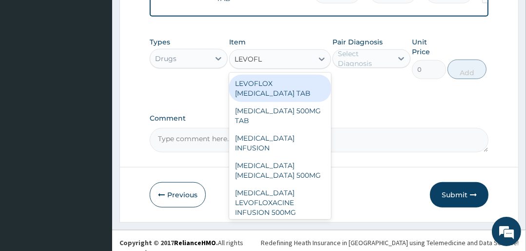
type input "LEVOFLO"
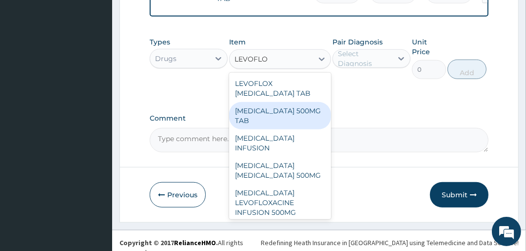
click at [300, 115] on div "[MEDICAL_DATA] 500MG TAB" at bounding box center [279, 115] width 101 height 27
type input "3000"
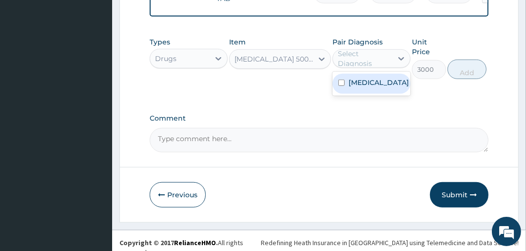
click at [379, 62] on div "Select Diagnosis" at bounding box center [365, 59] width 54 height 20
click at [375, 87] on label "[MEDICAL_DATA]" at bounding box center [379, 83] width 60 height 10
checkbox input "true"
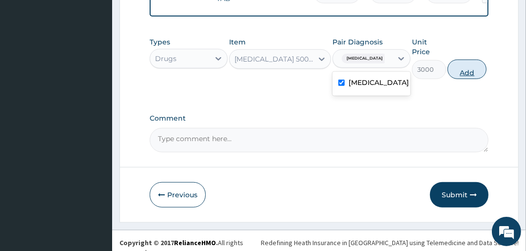
click at [472, 72] on button "Add" at bounding box center [467, 70] width 39 height 20
type input "0"
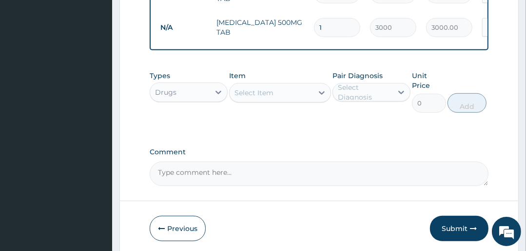
type input "0.00"
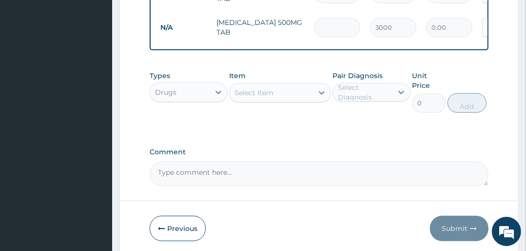
type input "5"
type input "15000.00"
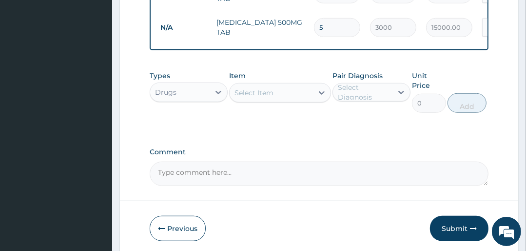
type input "5"
click at [269, 98] on div "Select Item" at bounding box center [254, 93] width 39 height 10
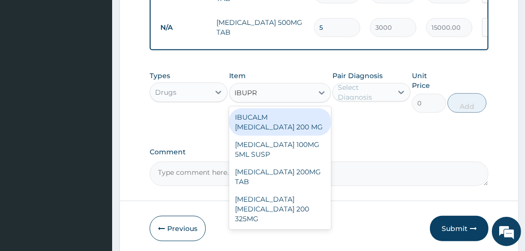
type input "IBUPRO"
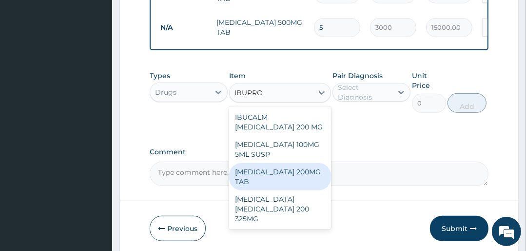
click at [287, 176] on div "[MEDICAL_DATA] 200MG TAB" at bounding box center [279, 176] width 101 height 27
type input "50"
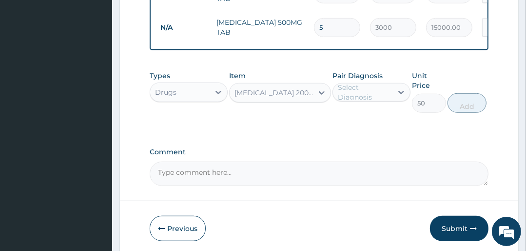
click at [351, 100] on div "Select Diagnosis" at bounding box center [365, 92] width 54 height 20
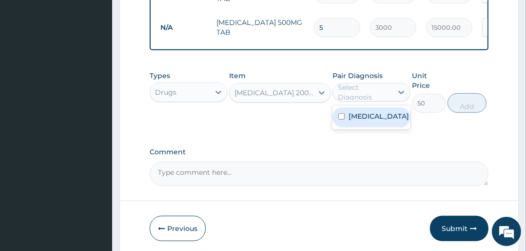
drag, startPoint x: 349, startPoint y: 123, endPoint x: 356, endPoint y: 120, distance: 7.4
click at [349, 121] on label "[MEDICAL_DATA]" at bounding box center [379, 116] width 60 height 10
checkbox input "true"
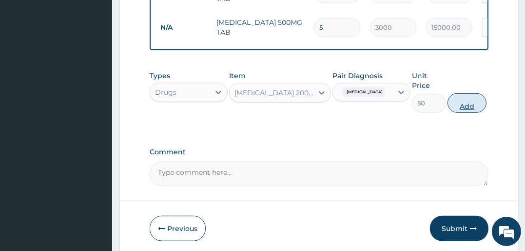
click at [462, 111] on button "Add" at bounding box center [467, 103] width 39 height 20
type input "0"
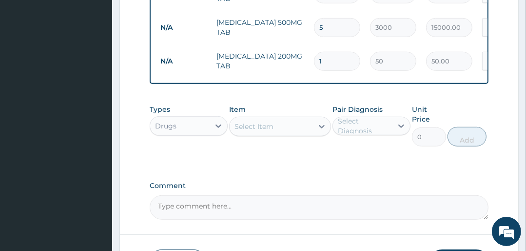
type input "18"
type input "900.00"
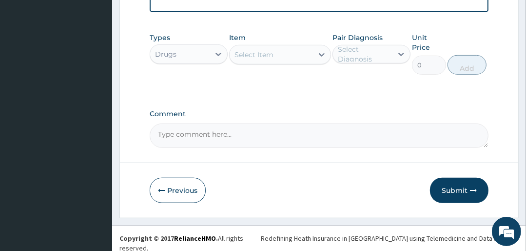
scroll to position [588, 0]
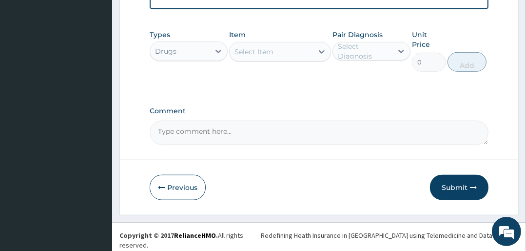
type input "18"
click at [225, 133] on textarea "Comment" at bounding box center [319, 132] width 339 height 24
type textarea "[MEDICAL_DATA] TAB 400MG TDS *3/7"
click at [463, 186] on button "Submit" at bounding box center [459, 187] width 59 height 25
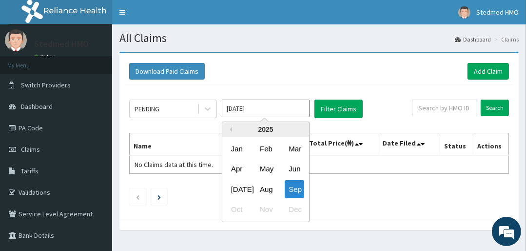
click at [239, 109] on input "[DATE]" at bounding box center [266, 109] width 88 height 18
click at [264, 189] on div "Aug" at bounding box center [266, 189] width 20 height 18
type input "Aug 2025"
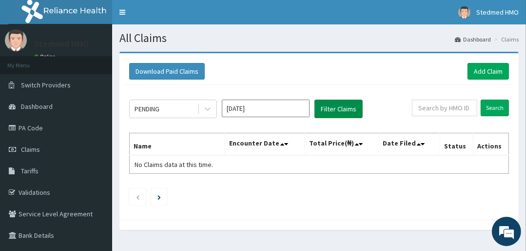
click at [332, 110] on button "Filter Claims" at bounding box center [339, 109] width 48 height 19
click at [161, 106] on div "PENDING" at bounding box center [164, 109] width 68 height 16
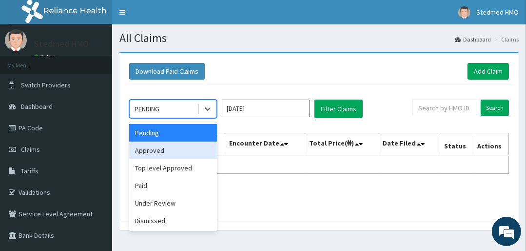
click at [164, 146] on div "Approved" at bounding box center [173, 150] width 88 height 18
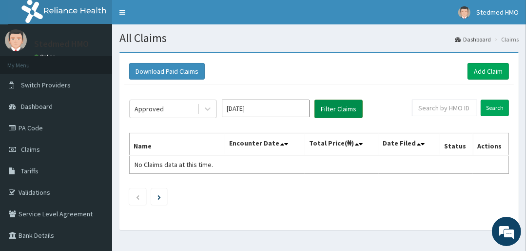
click at [320, 105] on button "Filter Claims" at bounding box center [339, 109] width 48 height 19
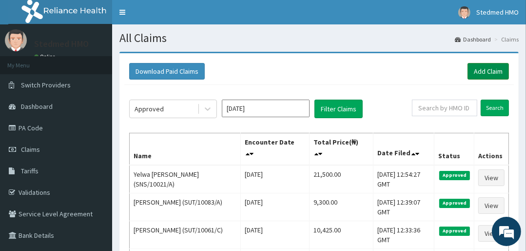
click at [476, 69] on link "Add Claim" at bounding box center [488, 71] width 41 height 17
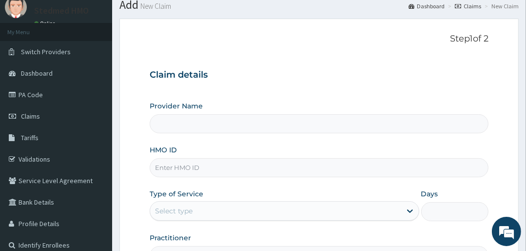
scroll to position [78, 0]
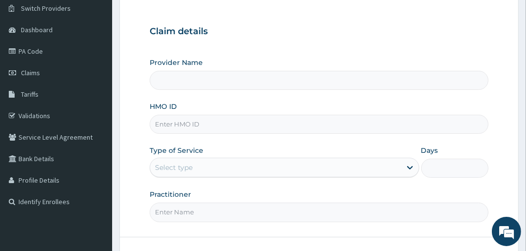
type input "STEDMED SPECIALIST HOSPITAL"
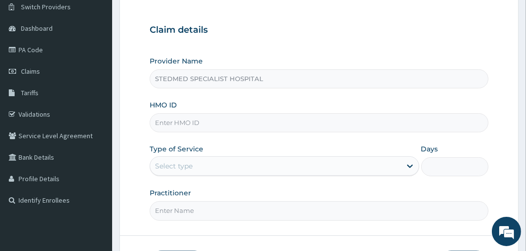
click at [198, 127] on input "HMO ID" at bounding box center [319, 122] width 339 height 19
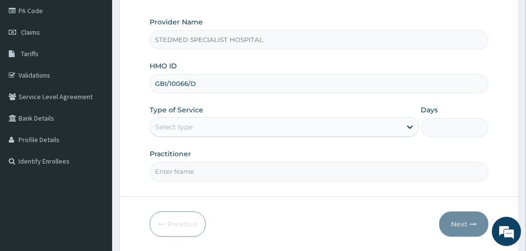
type input "GBI/10066/D"
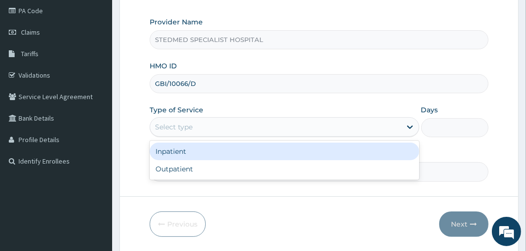
click at [188, 123] on div "Select type" at bounding box center [174, 127] width 38 height 10
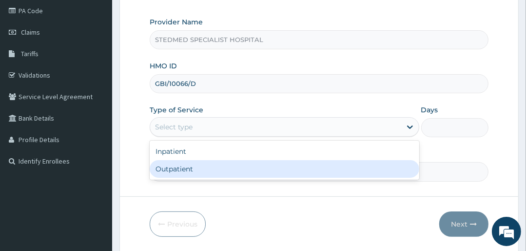
click at [194, 172] on div "Outpatient" at bounding box center [284, 169] width 269 height 18
type input "1"
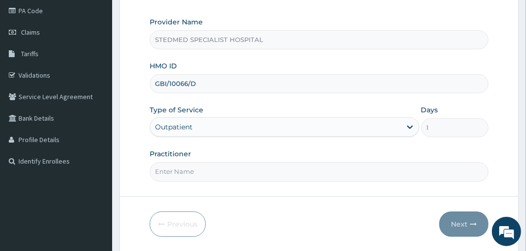
click at [191, 172] on input "Practitioner" at bounding box center [319, 171] width 339 height 19
type input "JULIANA"
click at [443, 219] on button "Next" at bounding box center [463, 223] width 49 height 25
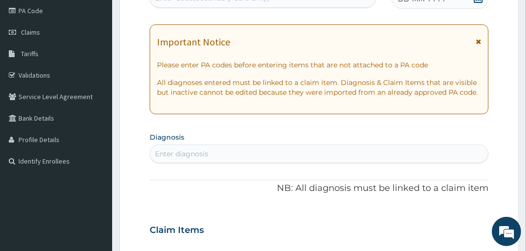
scroll to position [0, 0]
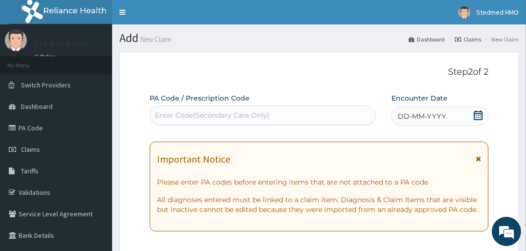
click at [421, 109] on div "DD-MM-YYYY" at bounding box center [440, 116] width 97 height 20
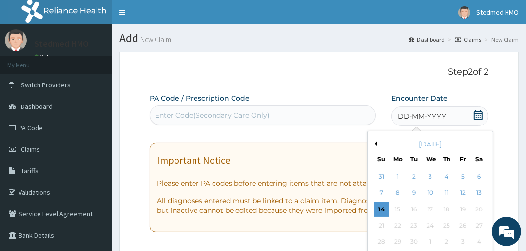
scroll to position [78, 0]
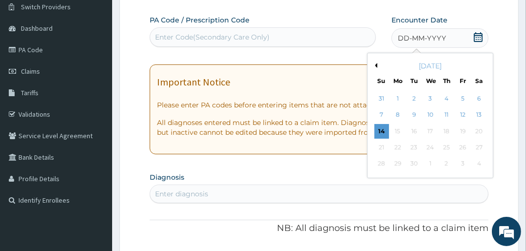
click at [374, 65] on button "Previous Month" at bounding box center [375, 65] width 5 height 5
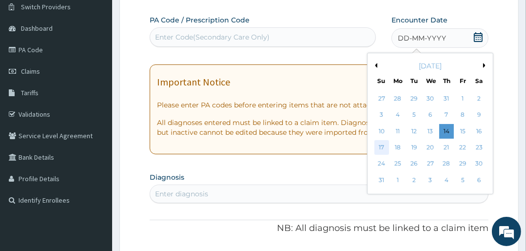
click at [382, 144] on div "17" at bounding box center [382, 147] width 15 height 15
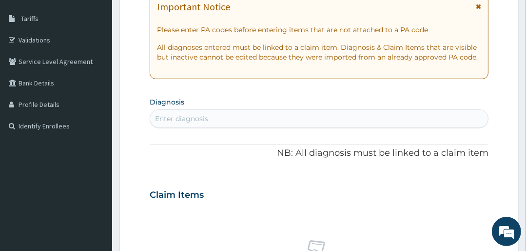
scroll to position [156, 0]
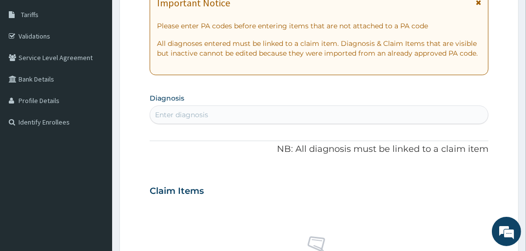
click at [197, 117] on div "Enter diagnosis" at bounding box center [181, 115] width 53 height 10
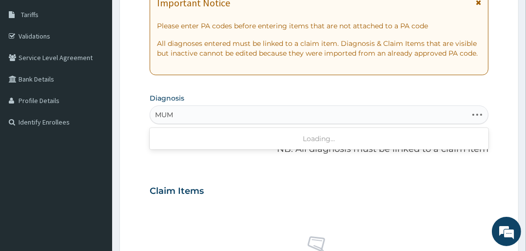
type input "MUMP"
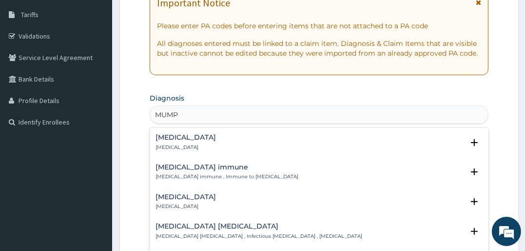
click at [164, 140] on h4 "Mumps" at bounding box center [186, 137] width 60 height 7
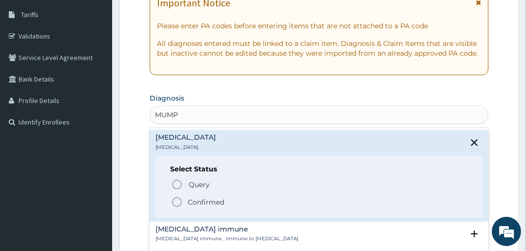
click at [173, 202] on circle "status option filled" at bounding box center [177, 202] width 9 height 9
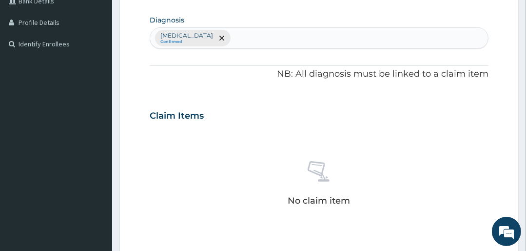
scroll to position [351, 0]
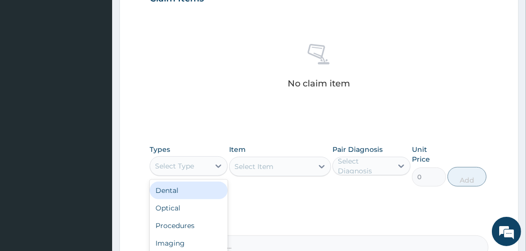
click at [166, 160] on div "Select Type" at bounding box center [180, 166] width 60 height 16
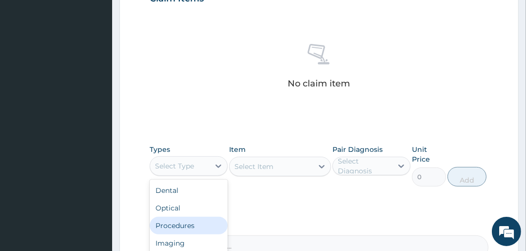
click at [182, 219] on div "Procedures" at bounding box center [189, 226] width 78 height 18
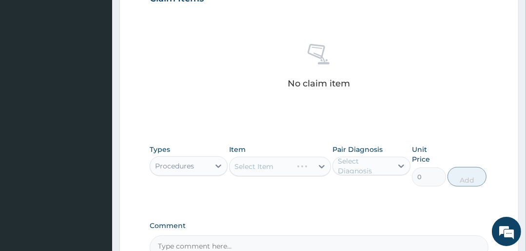
click at [260, 164] on div "Select Item" at bounding box center [279, 167] width 101 height 20
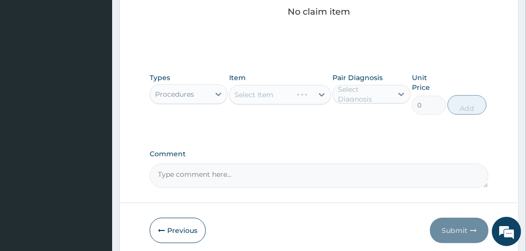
scroll to position [429, 0]
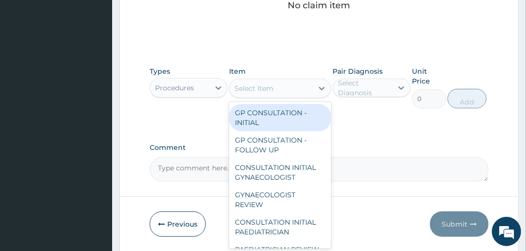
click at [298, 88] on div "Select Item" at bounding box center [271, 88] width 83 height 16
drag, startPoint x: 281, startPoint y: 115, endPoint x: 328, endPoint y: 99, distance: 49.7
click at [280, 115] on div "GP CONSULTATION - INITIAL" at bounding box center [279, 117] width 101 height 27
type input "3000"
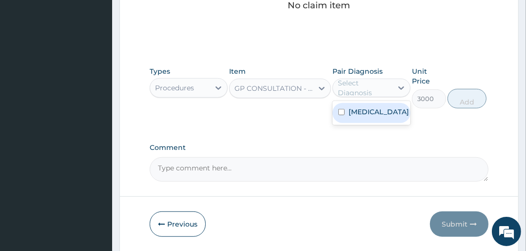
drag, startPoint x: 350, startPoint y: 89, endPoint x: 353, endPoint y: 108, distance: 18.8
click at [351, 89] on div "Select Diagnosis" at bounding box center [365, 88] width 54 height 20
click at [353, 108] on label "Mumps" at bounding box center [379, 112] width 60 height 10
checkbox input "true"
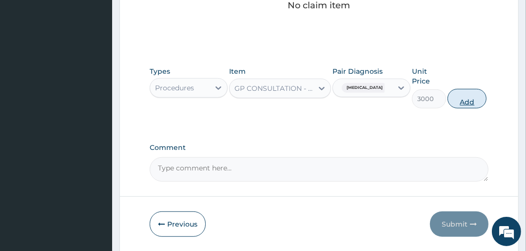
click at [455, 94] on button "Add" at bounding box center [467, 99] width 39 height 20
type input "0"
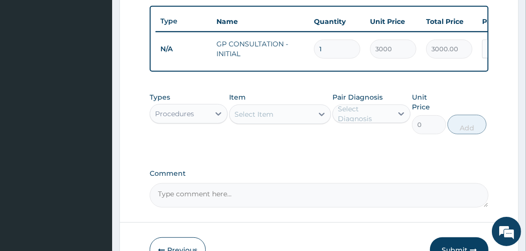
scroll to position [357, 0]
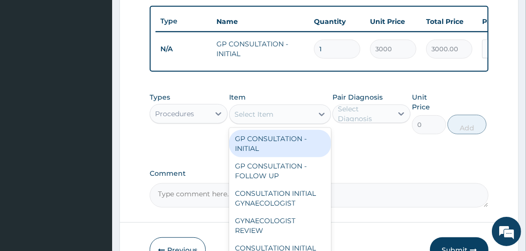
click at [266, 119] on div "Select Item" at bounding box center [254, 114] width 39 height 10
click at [162, 118] on div "Procedures" at bounding box center [174, 114] width 39 height 10
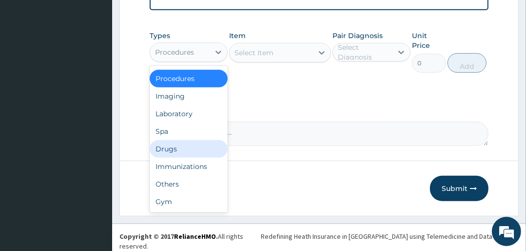
scroll to position [420, 0]
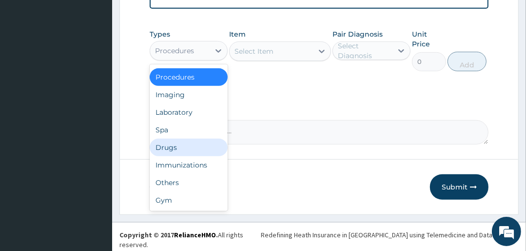
click at [162, 148] on div "Drugs" at bounding box center [189, 148] width 78 height 18
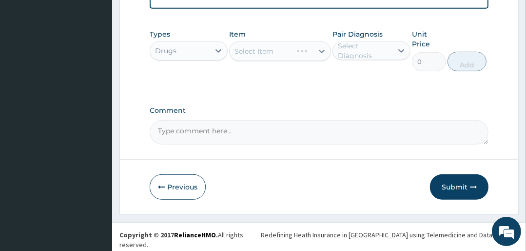
click at [196, 56] on div "Drugs" at bounding box center [180, 51] width 60 height 16
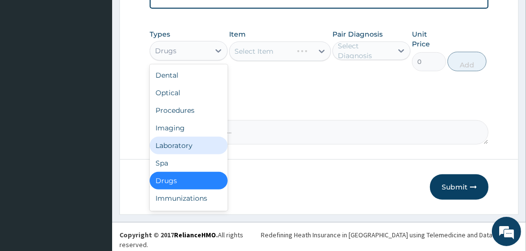
drag, startPoint x: 178, startPoint y: 148, endPoint x: 233, endPoint y: 101, distance: 72.3
click at [179, 148] on div "Laboratory" at bounding box center [189, 146] width 78 height 18
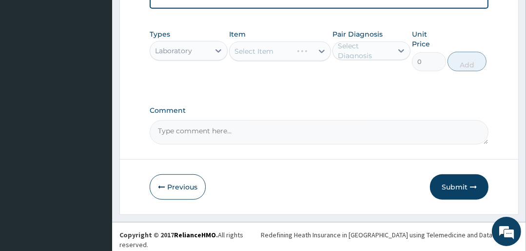
click at [283, 57] on div "Select Item" at bounding box center [279, 51] width 101 height 20
click at [298, 56] on div "Select Item" at bounding box center [271, 51] width 83 height 16
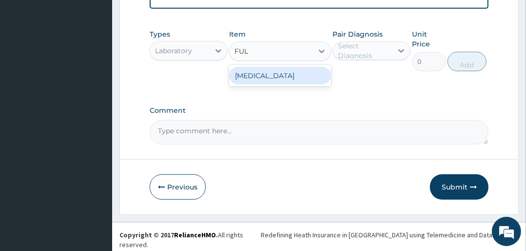
type input "FULL"
click at [296, 80] on div "FULL BLOOD COUNT" at bounding box center [279, 76] width 101 height 18
type input "4500"
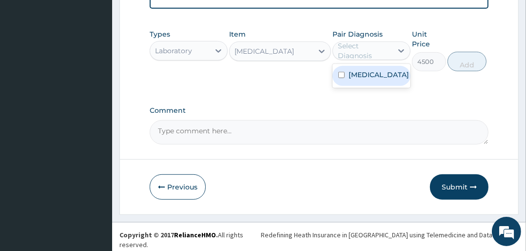
click at [354, 55] on div "Select Diagnosis" at bounding box center [365, 51] width 54 height 20
click at [354, 76] on label "Mumps" at bounding box center [379, 75] width 60 height 10
checkbox input "true"
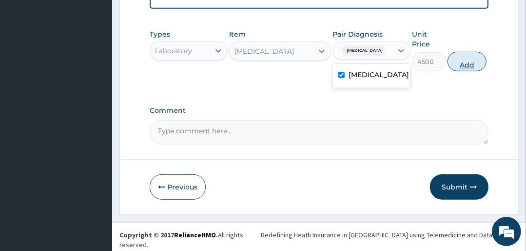
click at [472, 64] on button "Add" at bounding box center [467, 62] width 39 height 20
type input "0"
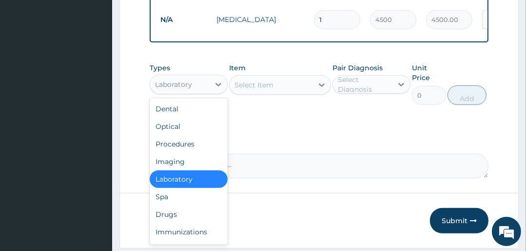
click at [166, 89] on div "Laboratory" at bounding box center [173, 85] width 37 height 10
click at [172, 214] on div "Drugs" at bounding box center [189, 214] width 78 height 18
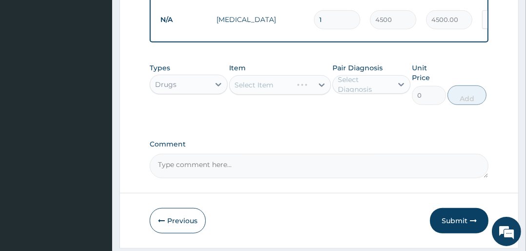
click at [285, 88] on div "Select Item" at bounding box center [279, 85] width 101 height 20
click at [293, 88] on div "Select Item" at bounding box center [279, 85] width 101 height 20
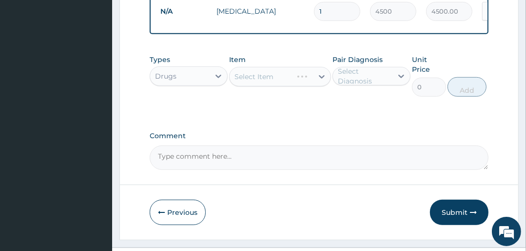
scroll to position [415, 0]
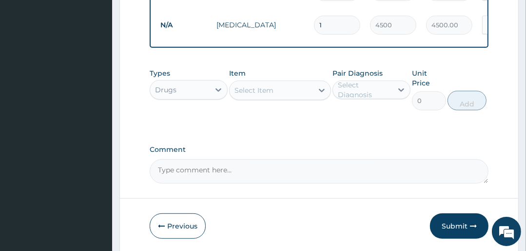
click at [286, 96] on div "Select Item" at bounding box center [271, 90] width 83 height 16
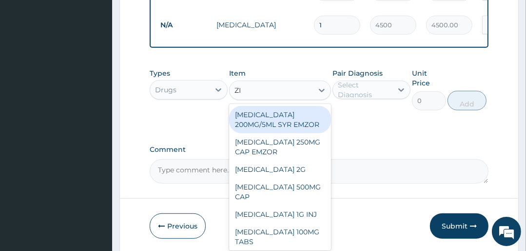
type input "Z"
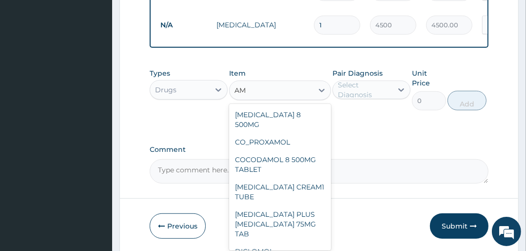
type input "A"
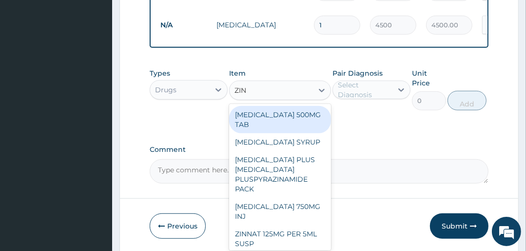
type input "ZINC"
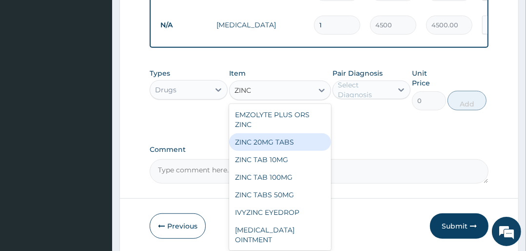
click at [260, 145] on div "ZINC 20MG TABS" at bounding box center [279, 142] width 101 height 18
type input "70"
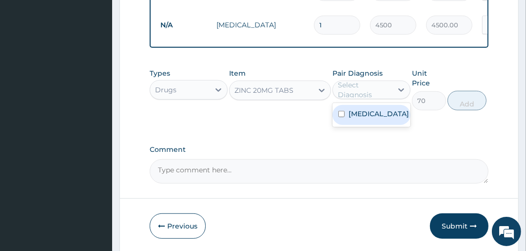
click at [355, 89] on div "Select Diagnosis" at bounding box center [365, 90] width 54 height 20
click at [367, 119] on label "Mumps" at bounding box center [379, 114] width 60 height 10
checkbox input "true"
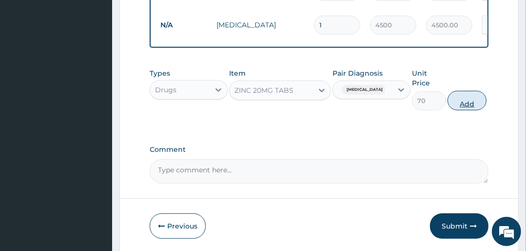
click at [475, 100] on button "Add" at bounding box center [467, 101] width 39 height 20
type input "0"
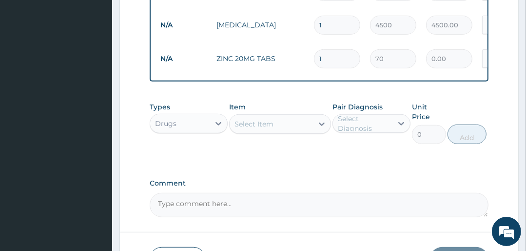
type input "0.00"
type input "2"
type input "140.00"
type input "0.00"
type input "1"
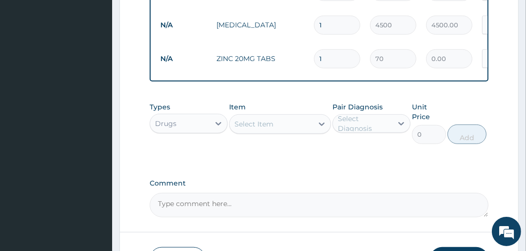
type input "70.00"
type input "10"
type input "700.00"
type input "10"
click at [285, 132] on div "Select Item" at bounding box center [271, 124] width 83 height 16
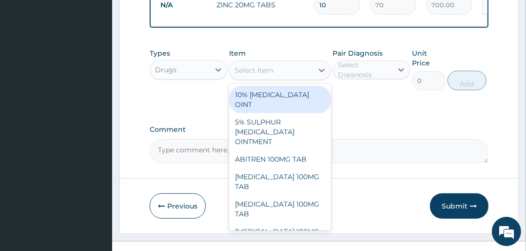
scroll to position [487, 0]
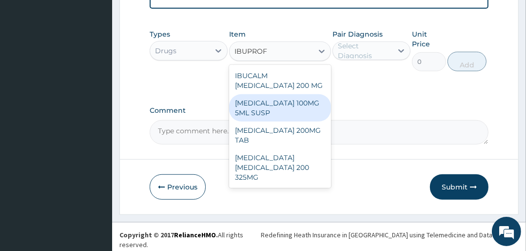
type input "IBUPRO"
click at [270, 115] on div "IBUPROFEN 100MG 5ML SUSP" at bounding box center [279, 107] width 101 height 27
type input "1100"
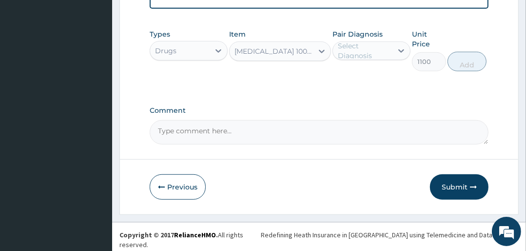
click at [343, 47] on div "Select Diagnosis" at bounding box center [365, 51] width 54 height 20
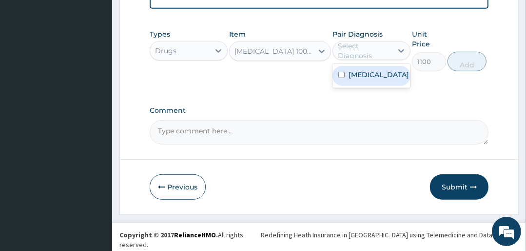
click at [359, 78] on label "Mumps" at bounding box center [379, 75] width 60 height 10
checkbox input "true"
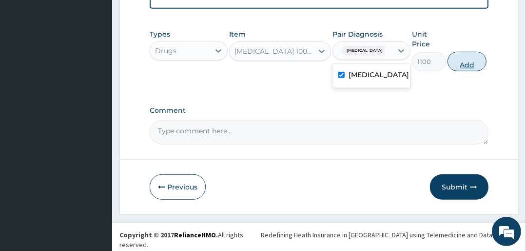
click at [476, 66] on button "Add" at bounding box center [467, 62] width 39 height 20
type input "0"
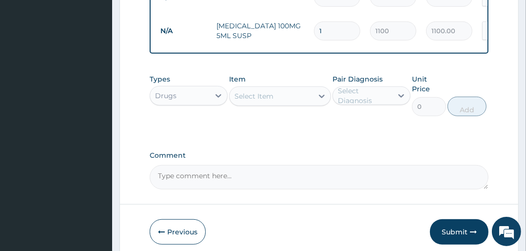
scroll to position [521, 0]
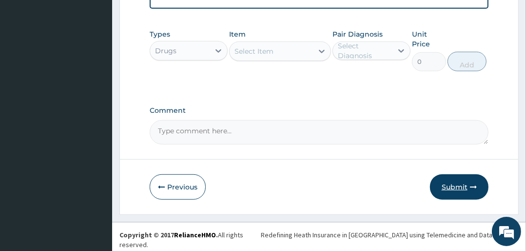
click at [459, 188] on button "Submit" at bounding box center [459, 186] width 59 height 25
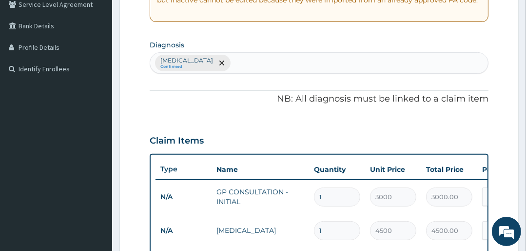
scroll to position [209, 0]
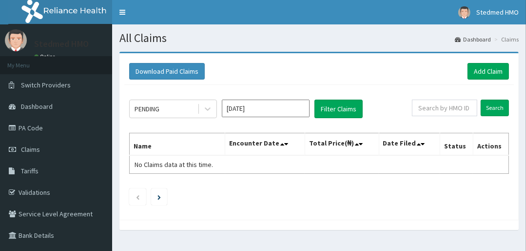
click at [245, 110] on input "[DATE]" at bounding box center [266, 109] width 88 height 18
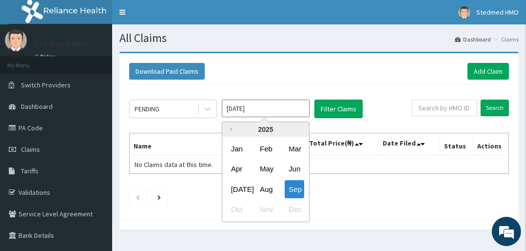
drag, startPoint x: 269, startPoint y: 189, endPoint x: 270, endPoint y: 165, distance: 23.9
click at [268, 189] on div "Aug" at bounding box center [266, 189] width 20 height 18
type input "[DATE]"
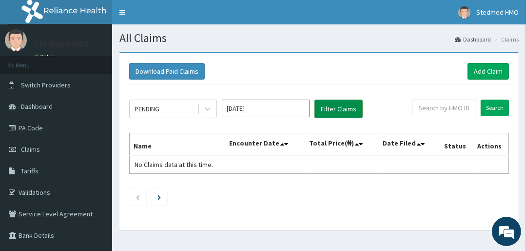
click at [333, 105] on button "Filter Claims" at bounding box center [339, 109] width 48 height 19
